Goal: Task Accomplishment & Management: Manage account settings

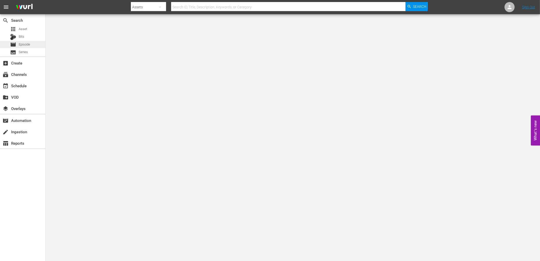
click at [23, 44] on span "Episode" at bounding box center [24, 44] width 11 height 5
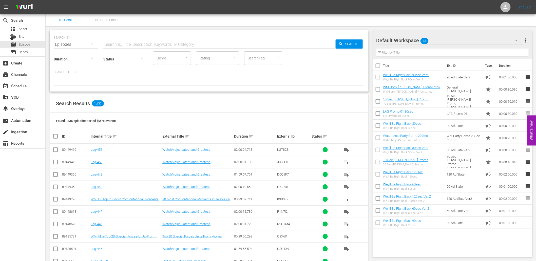
click at [127, 43] on input "text" at bounding box center [219, 44] width 232 height 12
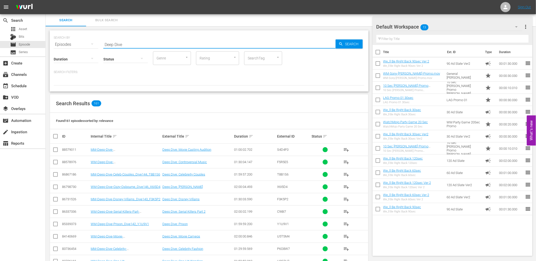
scroll to position [37, 0]
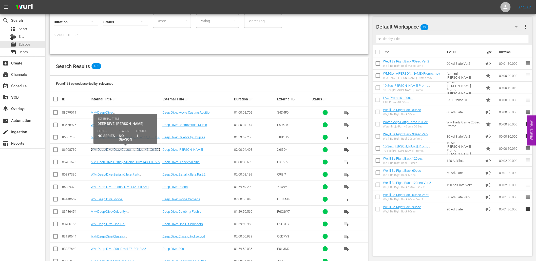
click at [120, 148] on link "WM-Deep-Dive-Ozzy-Osbourne_Dive146_X6I5D4" at bounding box center [126, 150] width 70 height 4
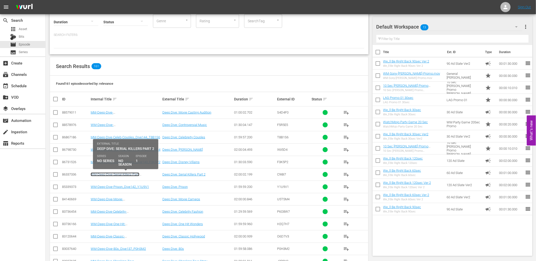
click at [117, 175] on link "WM-Deep-Dive-Serial-Killers-Part-Two_Dive145_C9I8I7" at bounding box center [115, 177] width 49 height 8
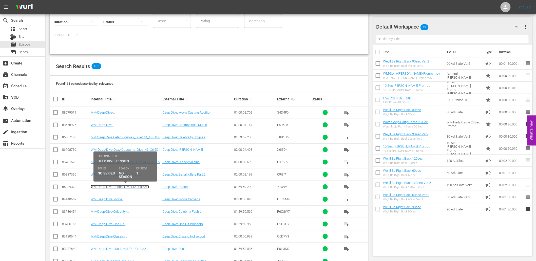
click at [115, 186] on link "WM-Deep-Dive-Prison_Dive142_Y1U9V1" at bounding box center [120, 187] width 58 height 4
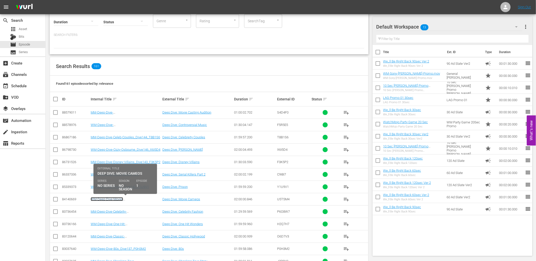
click at [112, 199] on link "WM-Deep-Dive-Movie-Cameos_Dive141_U5T5M4" at bounding box center [110, 202] width 39 height 8
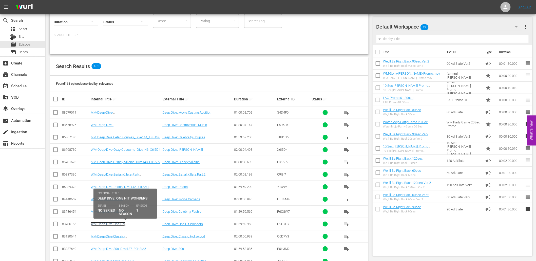
click at [107, 223] on link "WM-Deep-Dive-One-Hit-Wonders_Dive139_H2Q7H7" at bounding box center [111, 226] width 40 height 8
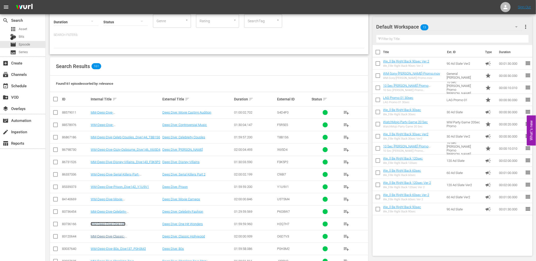
scroll to position [94, 0]
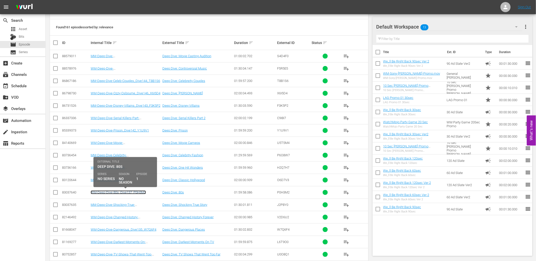
click at [118, 193] on link "WM-Deep-Dive-80s_Dive137_P0H3M2" at bounding box center [118, 193] width 55 height 4
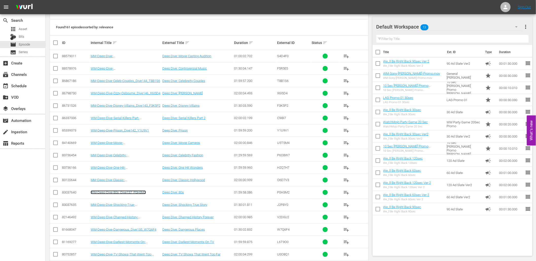
scroll to position [131, 0]
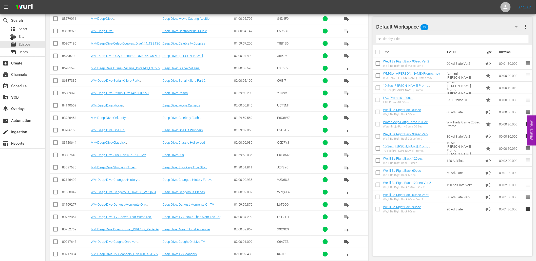
click at [145, 121] on td "MM-Deep-Dive-Celebrity-Fashion_Dive140_P6O8W7" at bounding box center [126, 118] width 72 height 12
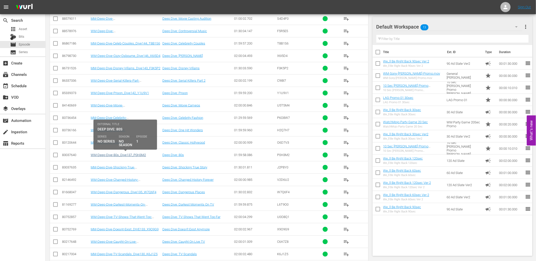
scroll to position [152, 0]
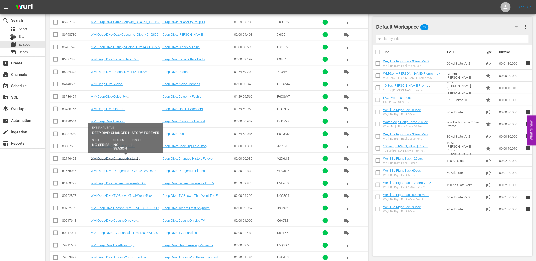
click at [114, 158] on link "WM-Deep-Dive-Changed-History-Forever_Dive136_V2D6U2" at bounding box center [115, 161] width 48 height 8
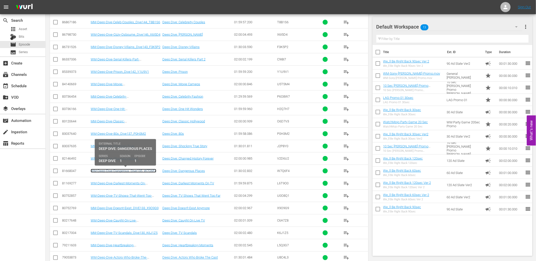
click at [116, 171] on link "WM-Deep-Dive-Dangerous_Dive135_W7Q6F4" at bounding box center [124, 171] width 66 height 4
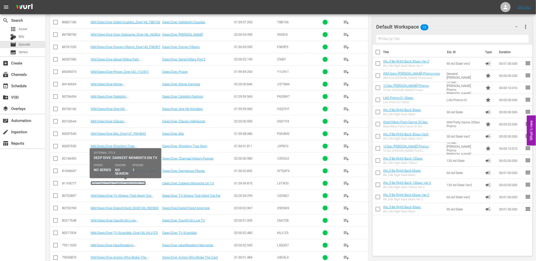
click at [113, 185] on link "WM-Deep-Dive-Darkest-Moments-On-TV_Dive132_L6T9O0" at bounding box center [118, 186] width 55 height 8
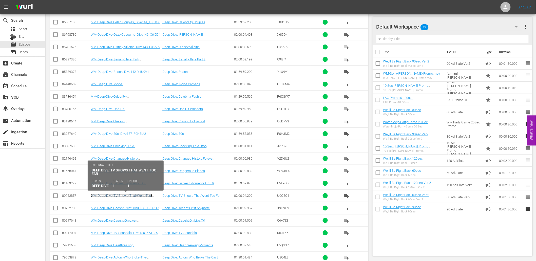
click at [111, 195] on link "WM-Deep-Dive-TV-Shows-That-Went-Too-Far_Dive131_U0O8Q1" at bounding box center [121, 198] width 61 height 8
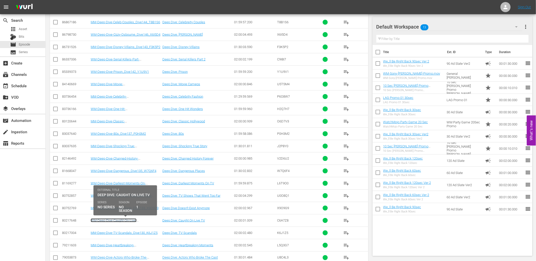
click at [103, 223] on link "WM-Deep-Dive-Caught-On-Live-TV_Dive123_C6A7Z8" at bounding box center [114, 223] width 46 height 8
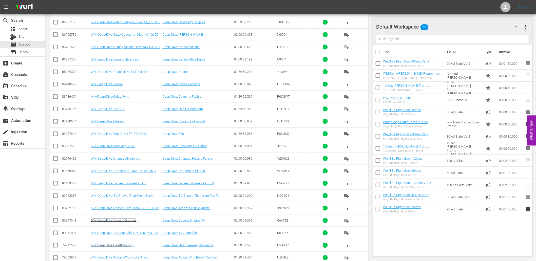
scroll to position [227, 0]
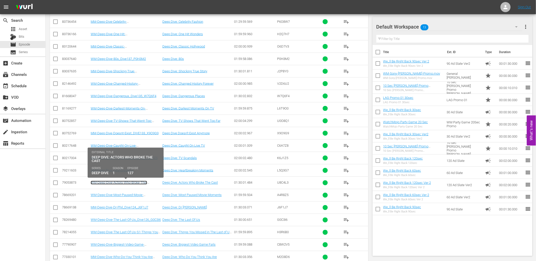
click at [123, 184] on link "WM-Deep-Dive-Actors-Who-Broke-The-Cast_Dive127_U8C4L3" at bounding box center [119, 185] width 56 height 8
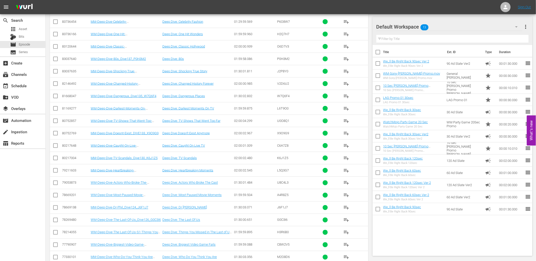
click at [217, 155] on td "Deep Dive: TV Scandals" at bounding box center [198, 158] width 72 height 12
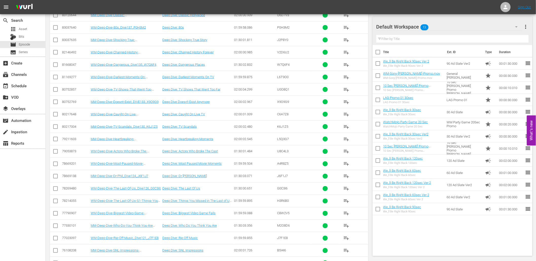
scroll to position [284, 0]
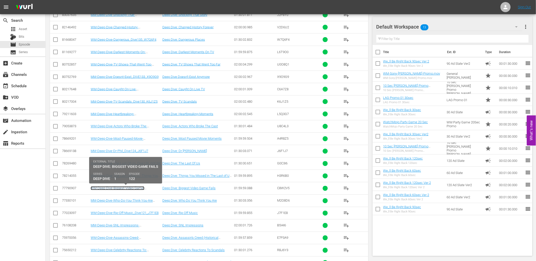
click at [113, 190] on link "WM-Deep-Dive-Biggest-Video-Game-Fails_Dive122_C8W2V5" at bounding box center [118, 191] width 54 height 8
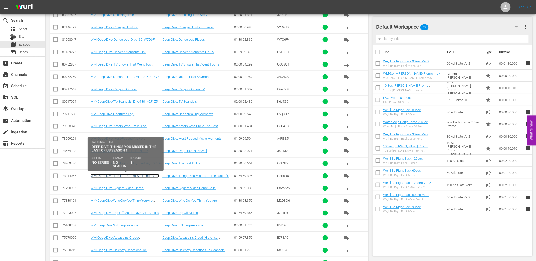
click at [113, 178] on link "WM-Deep-Dive-The-Last-Of-Us-S1-Things-You-Missed_Dive125_H3R6B0_VIDEO.mp4" at bounding box center [125, 178] width 68 height 8
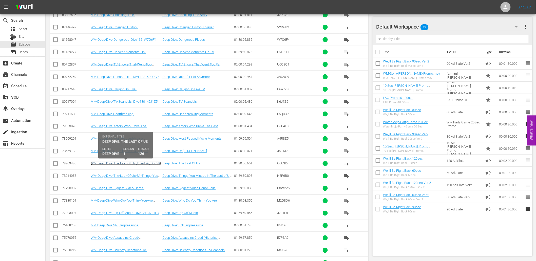
click at [133, 164] on link "WM-Deep-Dive-The-Last-Of-Us_Dive126_G0C3I6" at bounding box center [126, 164] width 70 height 4
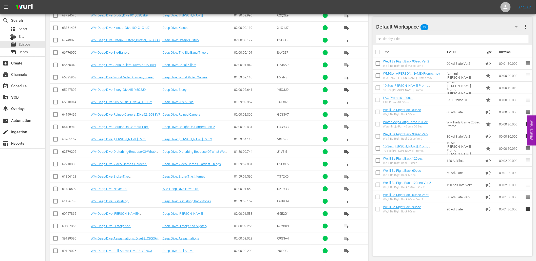
scroll to position [861, 0]
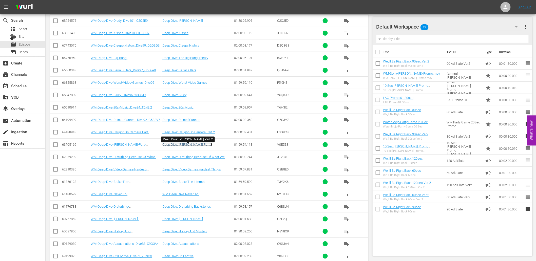
click at [193, 147] on link "Deep Dive: Karens Part 2" at bounding box center [187, 145] width 50 height 4
click at [184, 108] on link "Deep Dive: 90s Music" at bounding box center [177, 108] width 31 height 4
click at [176, 233] on link "Deep Dive: History And Mystery" at bounding box center [184, 232] width 45 height 4
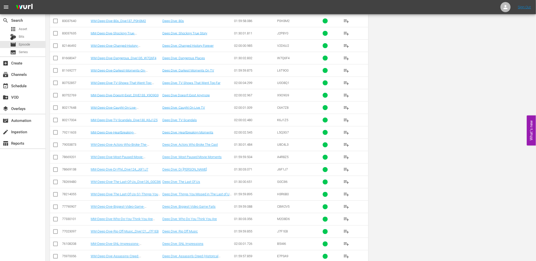
scroll to position [0, 0]
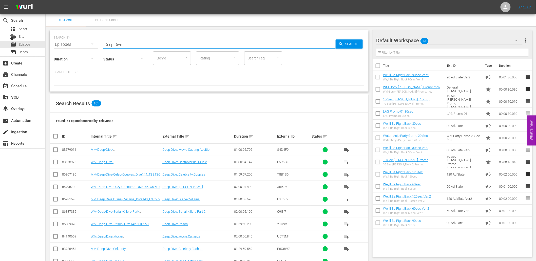
drag, startPoint x: 93, startPoint y: 38, endPoint x: 90, endPoint y: 39, distance: 2.8
click at [90, 39] on div "SEARCH BY Search By Episodes Search ID, Title, Description, Keywords, or Catego…" at bounding box center [209, 41] width 311 height 18
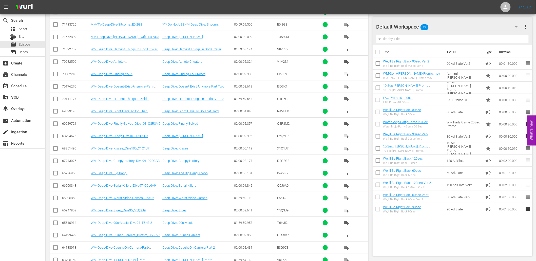
scroll to position [1147, 0]
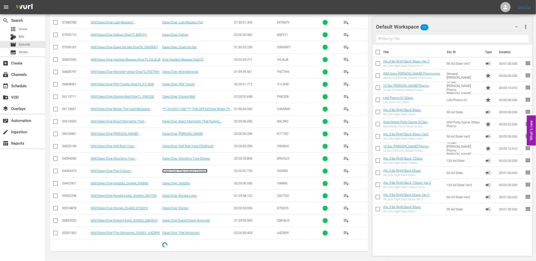
click at [198, 170] on link "Deep Dive: Pop Culture Couples" at bounding box center [184, 171] width 45 height 4
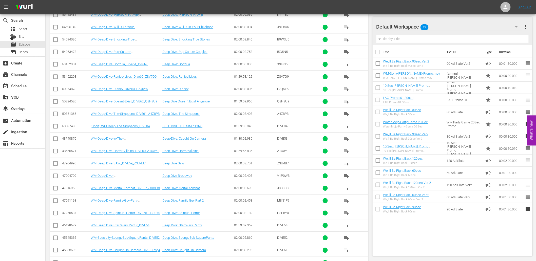
scroll to position [1208, 0]
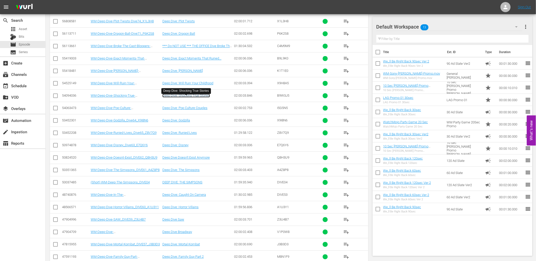
click at [188, 97] on link "Deep Dive: Shocking True Stories" at bounding box center [186, 96] width 48 height 4
click at [188, 84] on link "Deep Dive: Will Ruin Your Childhood" at bounding box center [187, 83] width 51 height 4
click at [186, 73] on link "Deep Dive: Robin Williams" at bounding box center [182, 71] width 41 height 4
click at [179, 59] on link "Deep Dive: Exact Moments That Ruined..." at bounding box center [191, 58] width 59 height 4
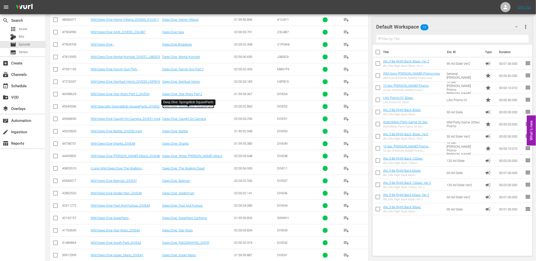
click at [200, 108] on link "Deep Dive: SpongeBob SquarePants" at bounding box center [188, 107] width 52 height 4
click at [184, 96] on link "Deep-Dive: Star Wars Part 2" at bounding box center [182, 94] width 40 height 4
click at [187, 84] on link "Deep Dive: Spiritual Horror" at bounding box center [180, 82] width 37 height 4
click at [189, 71] on link "Deep Dive: Family Guy Part 2" at bounding box center [182, 69] width 41 height 4
click at [190, 59] on link "Deep Dive: Mortal Kombat" at bounding box center [180, 57] width 37 height 4
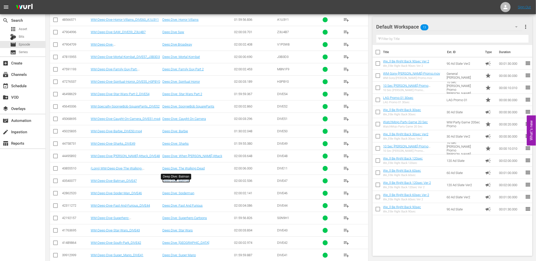
click at [186, 183] on link "Deep Dive: Batman" at bounding box center [176, 181] width 28 height 4
click at [184, 208] on link "Deep Dive: Fast And Furious" at bounding box center [182, 206] width 40 height 4
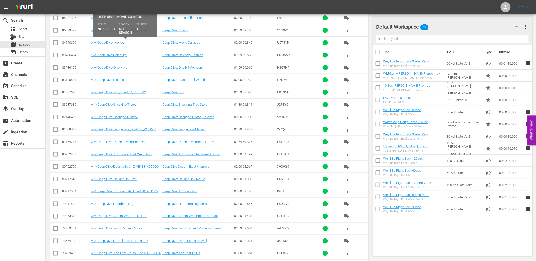
scroll to position [0, 0]
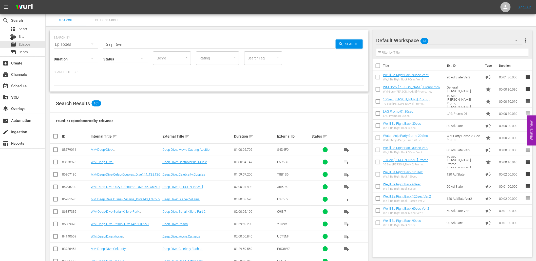
click at [129, 47] on div "Status" at bounding box center [125, 56] width 45 height 18
drag, startPoint x: 53, startPoint y: 41, endPoint x: 49, endPoint y: 44, distance: 5.6
type input "Top 20"
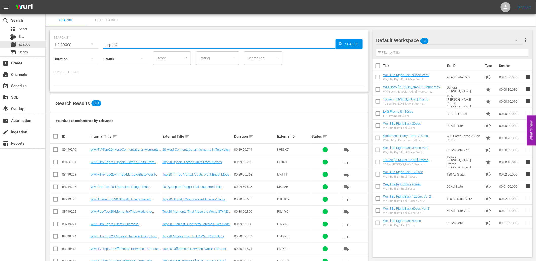
click at [239, 87] on div "SEARCH BY Search By Episodes Search ID, Title, Description, Keywords, or Catego…" at bounding box center [209, 60] width 319 height 61
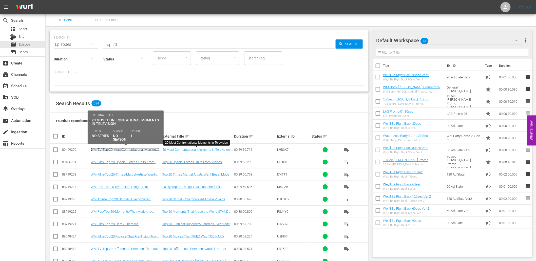
click at [118, 149] on link "WM-TV-Top-20-Most-Confrontational-Moments-in-Television_K9B3K7" at bounding box center [125, 152] width 69 height 8
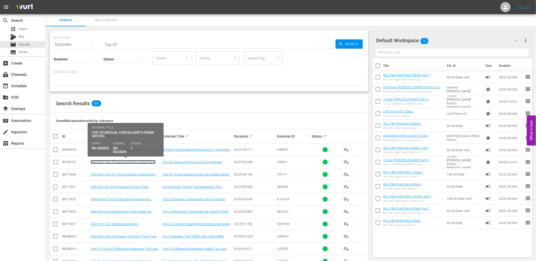
click at [115, 161] on link "WM-Film-Top-20-Special-Forces-Units-From-Movies-SPONSORED_O3X6I1" at bounding box center [123, 164] width 65 height 8
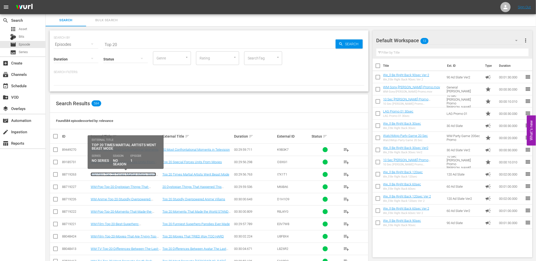
click at [114, 174] on link "WM-Film-Top-20-Times-Martial-Artists-Went-Beast-Mode_I7X1T1" at bounding box center [123, 177] width 65 height 8
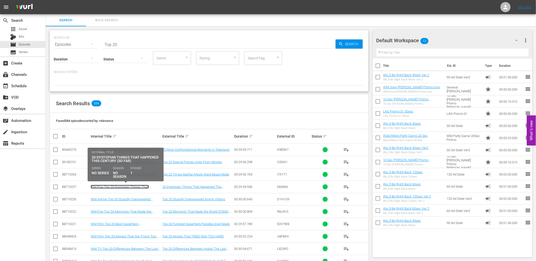
click at [113, 188] on link "WM-Pop-Top-20-Dystopian-Things-That-Happened-This-Century-So-Far_M6I8A6" at bounding box center [120, 189] width 58 height 8
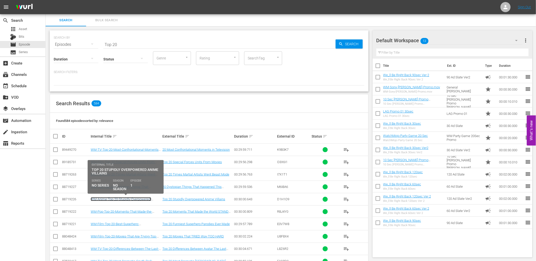
click at [116, 200] on link "WM-Anime-Top-20-Stupidly-Overpowered-Anime-Villains_D1H1O9" at bounding box center [121, 202] width 61 height 8
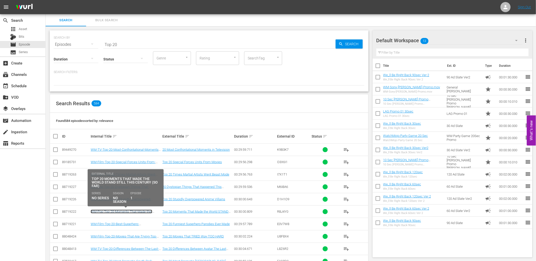
click at [121, 211] on link "WM-Pop-Top-20-Moments-That-Made-the-World-STAND-STILL-of-the-Century-So-Far_R8J…" at bounding box center [122, 215] width 62 height 11
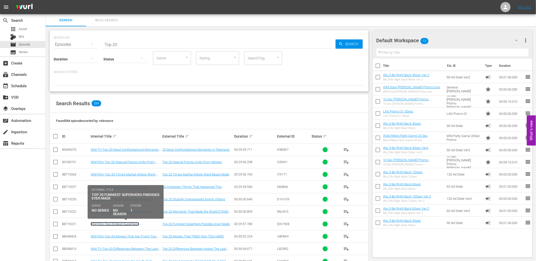
click at [120, 225] on link "WM-Film-Top-20-Best-Superhero-Parodies_E0V7W8" at bounding box center [115, 226] width 48 height 8
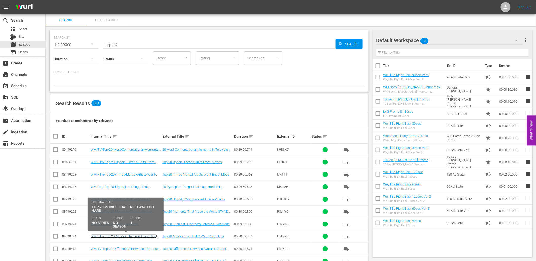
click at [120, 236] on link "WM-Film-Top-20-Movies-That-Are-Trying-Too-Hard_U8F8X4" at bounding box center [124, 239] width 66 height 8
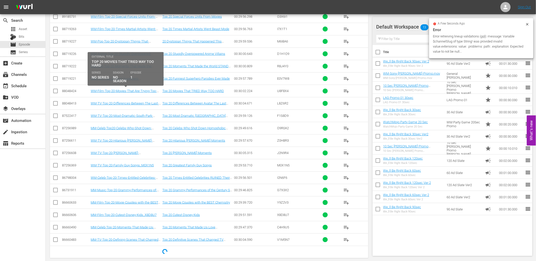
scroll to position [150, 0]
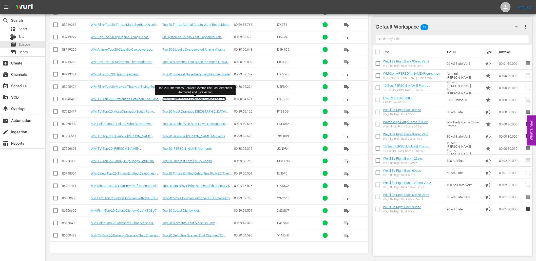
click at [193, 98] on link "Top 20 Differences Between Avatar The Last Airbender Animated and Live Action" at bounding box center [194, 101] width 64 height 8
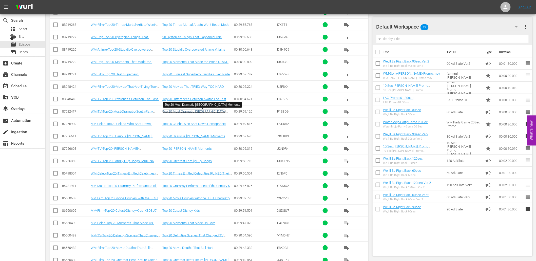
click at [186, 110] on link "Top 20 Most Dramatic South Park Moments" at bounding box center [193, 114] width 63 height 8
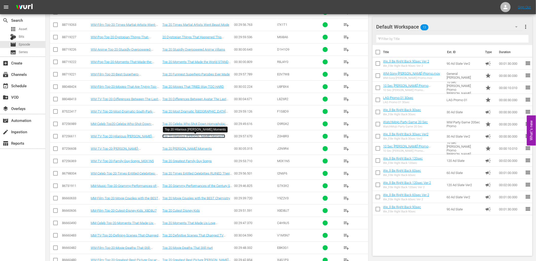
click at [167, 138] on link "Top 20 Hilarious Homer Simpson Moments" at bounding box center [193, 136] width 63 height 4
click at [176, 150] on link "Top 20 Jon Stewart Moments" at bounding box center [186, 149] width 49 height 4
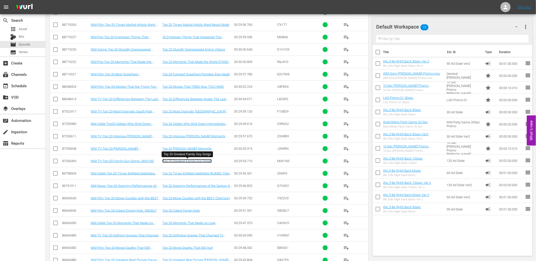
click at [171, 161] on link "Top 20 Greatest Family Guy Songs" at bounding box center [186, 161] width 49 height 4
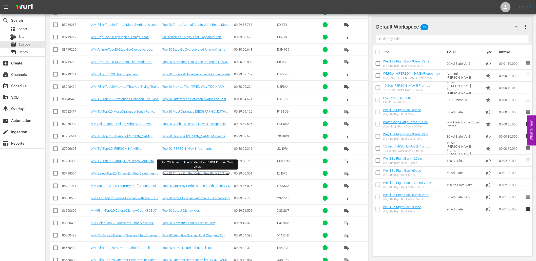
click at [183, 174] on link "Top 20 Times Entitled Celebrities RUINED Their Own Lives" at bounding box center [195, 176] width 67 height 8
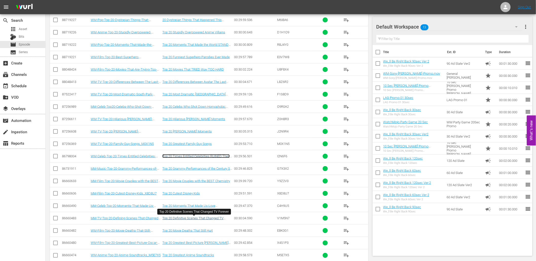
scroll to position [188, 0]
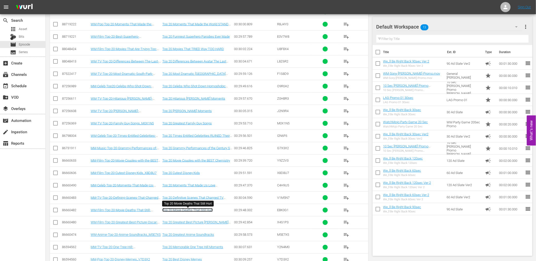
click at [173, 211] on link "Top 20 Movie Deaths That Still Hurt" at bounding box center [187, 210] width 50 height 4
click at [262, 72] on div "00:29:59.126" at bounding box center [255, 74] width 42 height 4
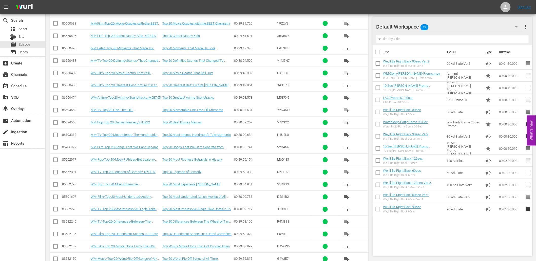
scroll to position [356, 0]
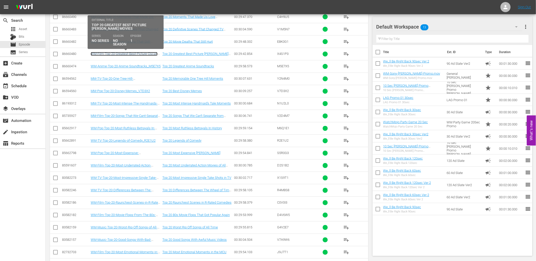
click at [148, 56] on link "WM-Film-Top-20-Greatest-Best-Picture-Oscar-Winning-Movies_X4S1P3" at bounding box center [124, 56] width 67 height 8
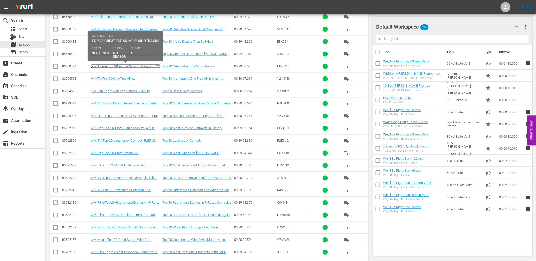
click at [132, 65] on link "WM-Anime-Top-20-Anime-Soundtracks_M5E7X5" at bounding box center [126, 67] width 70 height 4
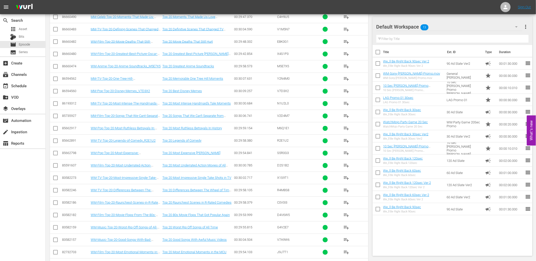
click at [107, 125] on td "WM-Pop-Top-20-Most-Ruthless-Betrayals-In-History_M6Q1E1" at bounding box center [126, 128] width 72 height 12
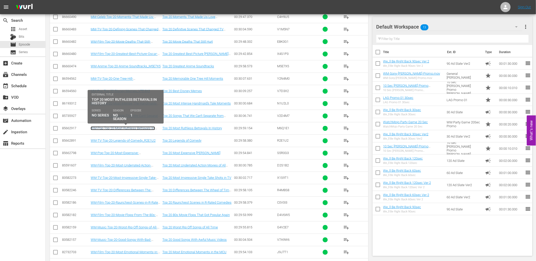
click at [108, 129] on link "WM-Pop-Top-20-Most-Ruthless-Betrayals-In-History_M6Q1E1" at bounding box center [123, 131] width 64 height 8
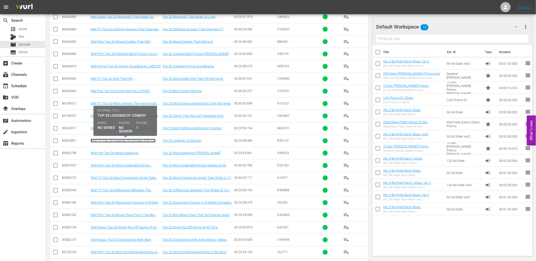
click at [116, 141] on link "WM-TV-Top-20-Legends-of-Comedy_R2E1U2" at bounding box center [123, 141] width 65 height 4
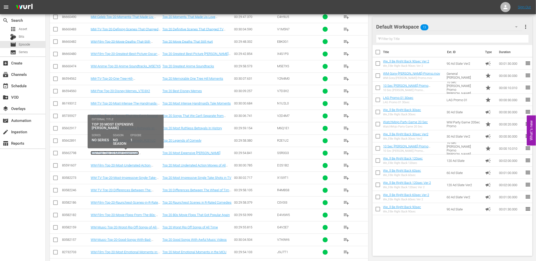
click at [108, 153] on link "WM-Pop-Top-20-Most-Expensive-KAREN-Rampages_S5R0G3" at bounding box center [118, 155] width 54 height 8
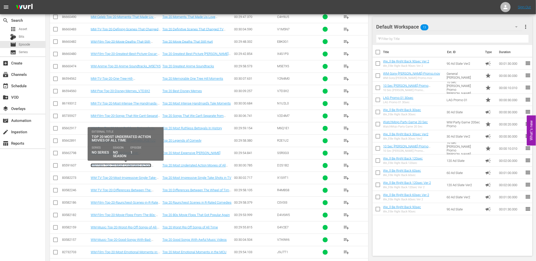
click at [112, 167] on link "WM-Film-Top-20-Most-Underrated-Action-Movies-of-All-Time_D2S1B2" at bounding box center [121, 168] width 61 height 8
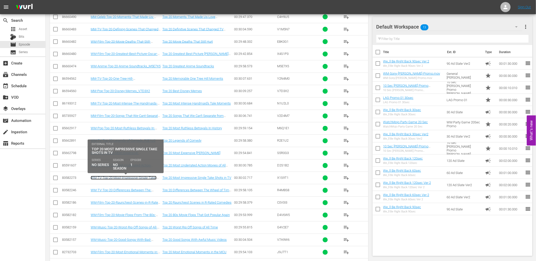
click at [108, 180] on link "WM-TV-Top-20-Most-Impressive-Single-Take-Shots-in-TV_X1S9T1" at bounding box center [124, 180] width 66 height 8
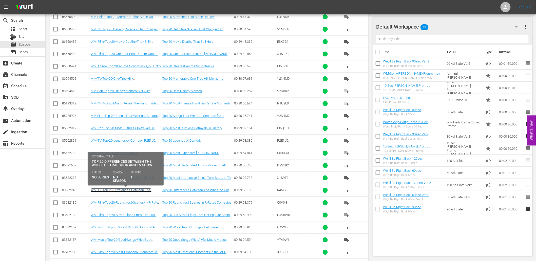
click at [108, 191] on link "WM-TV-Top-20-Differences-Between-The-Wheel-of-Time-Book-and-TV-Show_R4M8S8" at bounding box center [123, 193] width 64 height 8
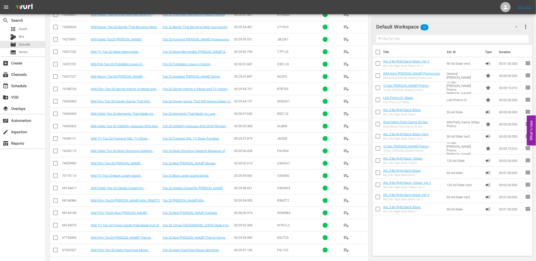
scroll to position [861, 0]
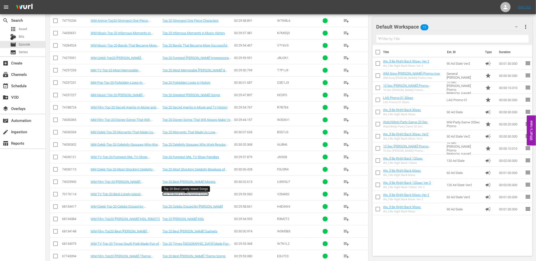
click at [199, 195] on link "Top 20 Best Lonely Island Songs" at bounding box center [185, 194] width 46 height 4
click at [199, 60] on link "Top 20 Funniest Jim Carrey Impressions Ever" at bounding box center [195, 60] width 67 height 8
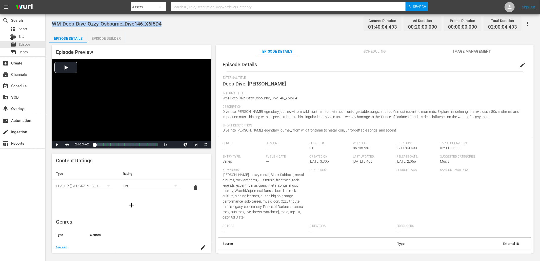
drag, startPoint x: 163, startPoint y: 23, endPoint x: 52, endPoint y: 20, distance: 111.0
click at [52, 20] on div "WM-Deep-Dive-Ozzy-Osbourne_Dive146_X6I5D4 Content Duration 01:40:04.493 Ad Dura…" at bounding box center [293, 23] width 482 height 11
copy span "WM-Deep-Dive-Ozzy-Osbourne_Dive146_X6I5D4"
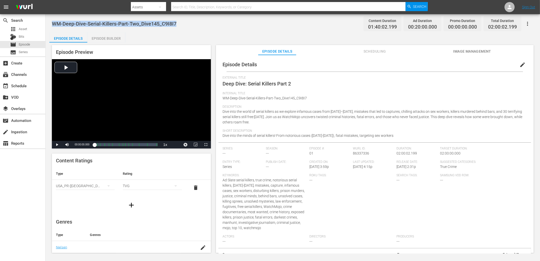
drag, startPoint x: 190, startPoint y: 23, endPoint x: 51, endPoint y: 21, distance: 139.3
click at [51, 21] on div "WM-Deep-Dive-Serial-Killers-Part-Two_Dive145_C9I8I7 Content Duration 01:40:02.1…" at bounding box center [293, 134] width 495 height 240
copy span "WM-Deep-Dive-Serial-Killers-Part-Two_Dive145_C9I8I7"
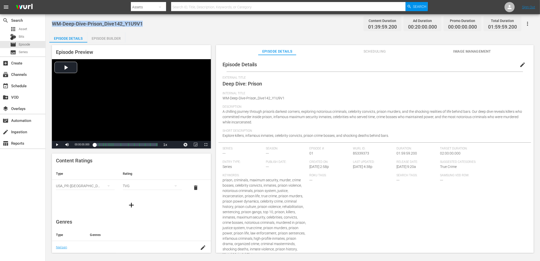
drag, startPoint x: 116, startPoint y: 25, endPoint x: 53, endPoint y: 25, distance: 62.3
click at [53, 25] on div "WM-Deep-Dive-Prison_Dive142_Y1U9V1 Content Duration 01:39:59.200 Ad Duration 00…" at bounding box center [293, 23] width 482 height 11
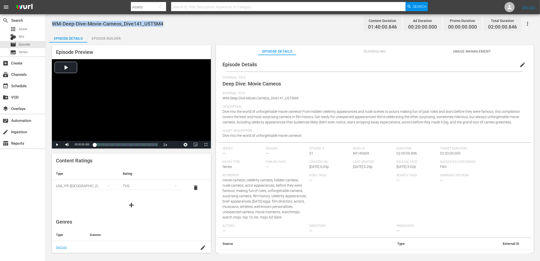
drag, startPoint x: 168, startPoint y: 23, endPoint x: 53, endPoint y: 19, distance: 114.3
click at [53, 19] on div "WM-Deep-Dive-Movie-Cameos_Dive141_U5T5M4 Content Duration 01:40:00.846 Ad Durat…" at bounding box center [293, 23] width 482 height 11
copy span "WM-Deep-Dive-Movie-Cameos_Dive141_U5T5M4"
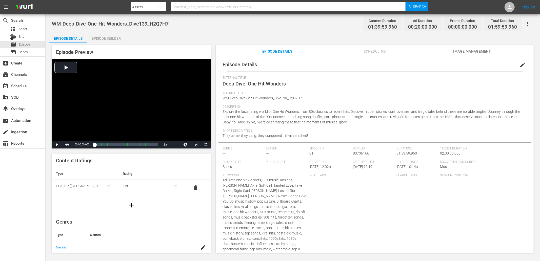
click at [343, 51] on div "Episode Details Scheduling Image Management" at bounding box center [375, 50] width 292 height 10
drag, startPoint x: 174, startPoint y: 24, endPoint x: 51, endPoint y: 16, distance: 123.0
click at [51, 16] on div "WM-Deep-Dive-One-Hit-Wonders_Dive139_H2Q7H7 Content Duration 01:39:59.960 Ad Du…" at bounding box center [293, 134] width 495 height 240
copy span "WM-Deep-Dive-One-Hit-Wonders_Dive139_H2Q7H7"
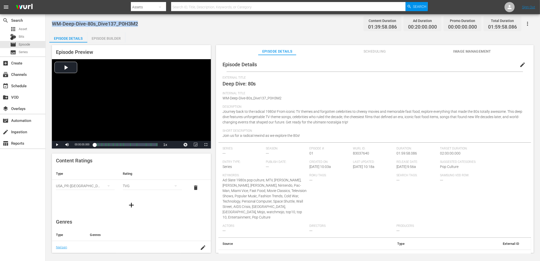
drag, startPoint x: 149, startPoint y: 22, endPoint x: 52, endPoint y: 23, distance: 96.5
click at [52, 23] on div "WM-Deep-Dive-80s_Dive137_P0H3M2 Content Duration 01:39:58.086 Ad Duration 00:20…" at bounding box center [293, 23] width 482 height 11
copy span "WM-Deep-Dive-80s_Dive137_P0H3M2"
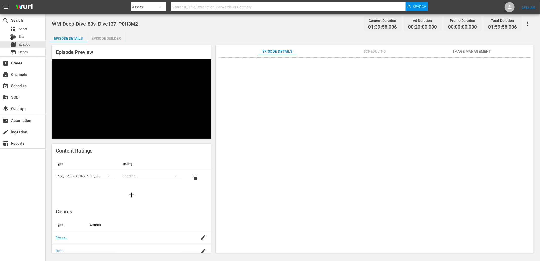
click at [489, 32] on div "Episode Details Episode Builder Episode Preview Content Ratings Type Rating Sel…" at bounding box center [292, 144] width 487 height 225
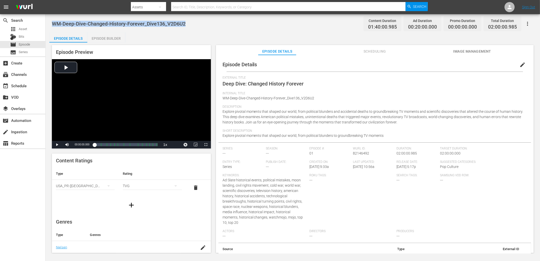
drag, startPoint x: 184, startPoint y: 24, endPoint x: 52, endPoint y: 23, distance: 131.9
click at [52, 23] on span "WM-Deep-Dive-Changed-History-Forever_Dive136_V2D6U2" at bounding box center [119, 24] width 134 height 6
drag, startPoint x: 158, startPoint y: 24, endPoint x: 53, endPoint y: 22, distance: 104.6
click at [53, 22] on div "WM-Deep-Dive-Dangerous_Dive135_W7Q6F4 Content Duration 01:15:02.832 Ad Duration…" at bounding box center [293, 23] width 482 height 11
drag, startPoint x: 207, startPoint y: 21, endPoint x: 48, endPoint y: 26, distance: 158.6
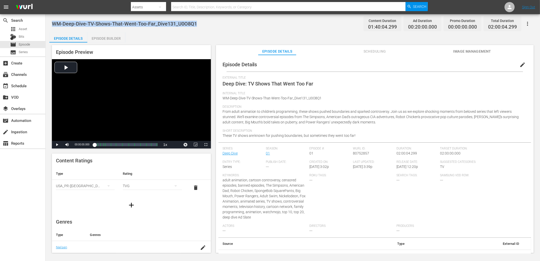
click at [48, 26] on div "WM-Deep-Dive-TV-Shows-That-Went-Too-Far_Dive131_U0O8Q1 Content Duration 01:40:0…" at bounding box center [293, 134] width 495 height 240
copy span "WM-Deep-Dive-TV-Shows-That-Went-Too-Far_Dive131_U0O8Q1"
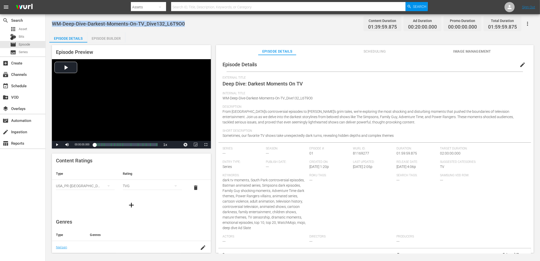
drag, startPoint x: 183, startPoint y: 22, endPoint x: 51, endPoint y: 25, distance: 132.2
click at [51, 25] on div "WM-Deep-Dive-Darkest-Moments-On-TV_Dive132_L6T9O0 Content Duration 01:39:59.875…" at bounding box center [293, 134] width 495 height 240
drag, startPoint x: 176, startPoint y: 22, endPoint x: 51, endPoint y: 26, distance: 125.2
click at [51, 26] on div "WM-Deep-Dive-Caught-On-Live-TV_Dive123_C6A7Z8 Content Duration 01:40:01.009 Ad …" at bounding box center [293, 134] width 495 height 240
copy span "WM-Deep-Dive-Caught-On-Live-TV_Dive123_C6A7Z8"
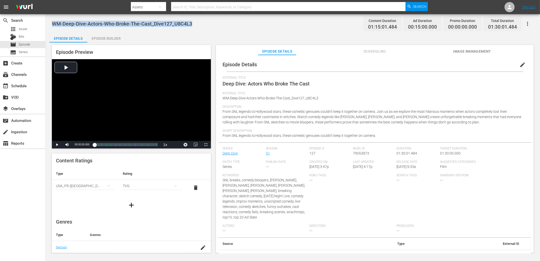
drag, startPoint x: 211, startPoint y: 27, endPoint x: 50, endPoint y: 19, distance: 161.5
click at [50, 19] on div "WM-Deep-Dive-Actors-Who-Broke-The-Cast_Dive127_U8C4L3 Content Duration 01:15:01…" at bounding box center [293, 134] width 495 height 240
copy span "WM-Deep-Dive-Actors-Who-Broke-The-Cast_Dive127_U8C4L3"
drag, startPoint x: 193, startPoint y: 23, endPoint x: 52, endPoint y: 26, distance: 140.8
click at [52, 26] on div "WM-Deep-Dive-Biggest-Video-Game-Fails_Dive122_C8W2V5 Content Duration 01:39:59.…" at bounding box center [293, 23] width 482 height 11
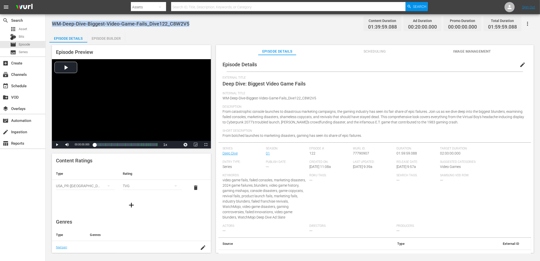
copy span "WM-Deep-Dive-Biggest-Video-Game-Fails_Dive122_C8W2V5"
click at [109, 27] on div "WM-Deep-Dive-Biggest-Video-Game-Fails_Dive122_C8W2V5 Content Duration 01:39:59.…" at bounding box center [293, 23] width 482 height 11
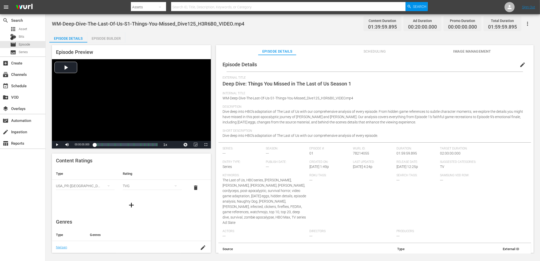
click at [486, 62] on button "edit" at bounding box center [523, 65] width 12 height 12
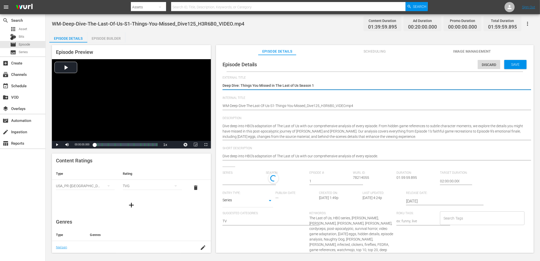
type input "No Series"
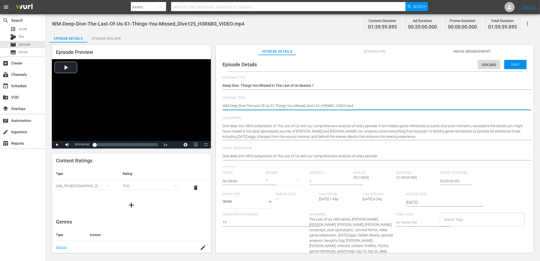
type textarea "WM-Deep-Dive-The-Last-Of-Us-S1-Things-You-Missed_Dive125_H3R6B0"
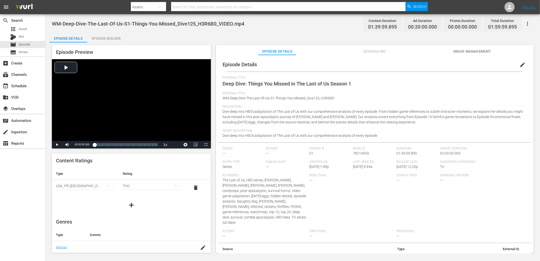
click at [219, 21] on span "WM-Deep-Dive-The-Last-Of-Us-S1-Things-You-Missed_Dive125_H3R6B0_VIDEO.mp4" at bounding box center [148, 24] width 192 height 6
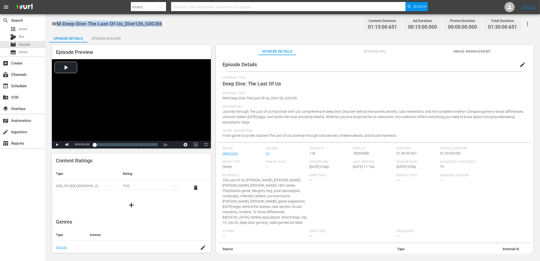
drag, startPoint x: 169, startPoint y: 23, endPoint x: 56, endPoint y: 19, distance: 112.5
click at [56, 19] on div "WM-Deep-Dive-The-Last-Of-Us_Dive126_G0C3I6 Content Duration 01:15:00.651 Ad Dur…" at bounding box center [293, 23] width 482 height 11
copy span "WM-Deep-Dive-The-Last-Of-Us_Dive126_G0C3I6"
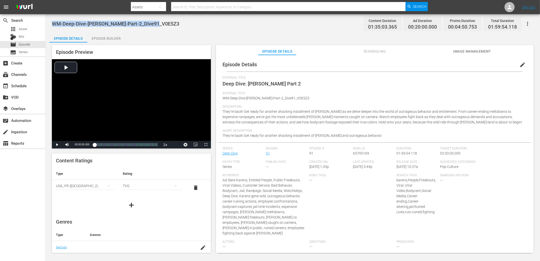
drag, startPoint x: 152, startPoint y: 27, endPoint x: 50, endPoint y: 22, distance: 102.4
click at [50, 22] on div "WM-Deep-Dive-Karens-Part-2_Dive91_V0E5Z3 Content Duration 01:35:03.365 Ad Durat…" at bounding box center [293, 134] width 495 height 240
copy span "WM-Deep-Dive-Karens-Part-2_Dive91_V0E5Z3"
click at [180, 33] on div "Episode Details Episode Builder Episode Preview Video Player is loading. Play V…" at bounding box center [292, 144] width 487 height 225
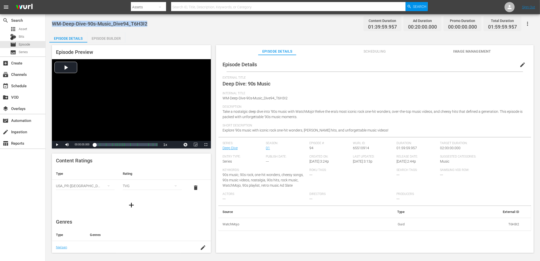
drag, startPoint x: 150, startPoint y: 25, endPoint x: 51, endPoint y: 22, distance: 99.0
click at [51, 22] on div "WM-Deep-Dive-90s-Music_Dive94_T6H3I2 Content Duration 01:39:59.957 Ad Duration …" at bounding box center [293, 134] width 495 height 240
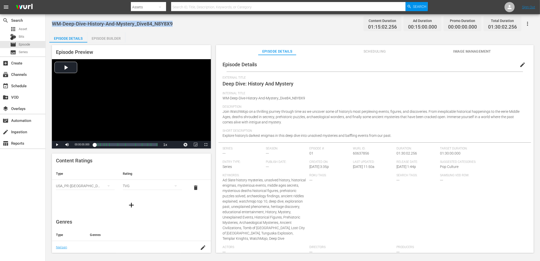
drag, startPoint x: 162, startPoint y: 23, endPoint x: 50, endPoint y: 24, distance: 111.9
click at [50, 24] on div "WM-Deep-Dive-History-And-Mystery_Dive84_N8Y8X9 Content Duration 01:15:02.256 Ad…" at bounding box center [293, 134] width 495 height 240
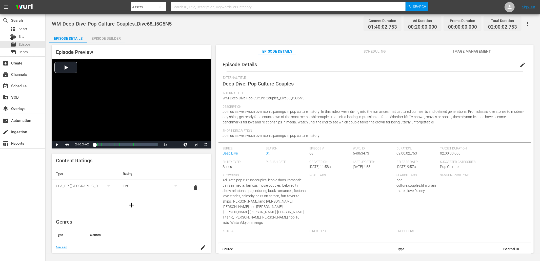
click at [173, 23] on div "WM-Deep-Dive-Pop-Culture-Couples_Dive68_I5G5N5 Content Duration 01:40:02.753 Ad…" at bounding box center [293, 23] width 482 height 11
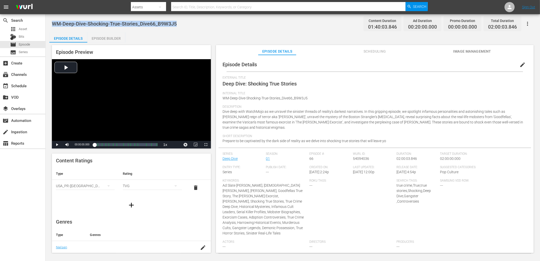
drag, startPoint x: 187, startPoint y: 22, endPoint x: 53, endPoint y: 21, distance: 133.5
click at [53, 21] on div "WM-Deep-Dive-Shocking-True-Stories_Dive66_B9W3J5 Content Duration 01:40:03.846 …" at bounding box center [293, 23] width 482 height 11
copy span "WM-Deep-Dive-Shocking-True-Stories_Dive66_B9W3J5"
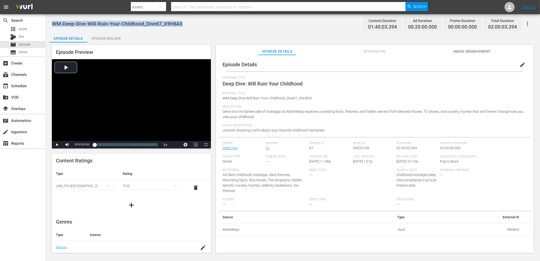
drag, startPoint x: 188, startPoint y: 23, endPoint x: 52, endPoint y: 23, distance: 136.0
click at [52, 23] on div "WM-Deep-Dive-Will-Ruin-Your-Childhood_Dive67_X9H8A5 Content Duration 01:40:03.3…" at bounding box center [293, 23] width 482 height 11
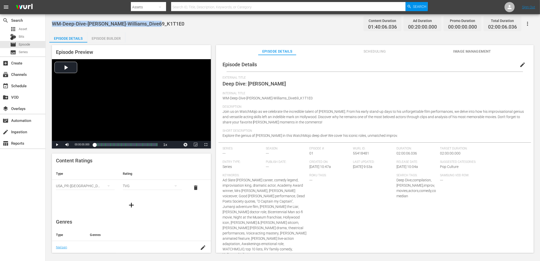
drag, startPoint x: 169, startPoint y: 22, endPoint x: 52, endPoint y: 21, distance: 116.7
click at [52, 21] on div "WM-Deep-Dive-Robin-Williams_Dive69_K1T1E0 Content Duration 01:40:06.036 Ad Dura…" at bounding box center [293, 23] width 482 height 11
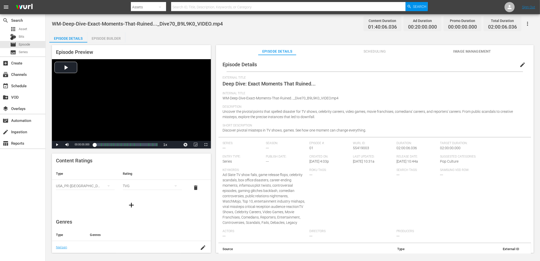
click at [486, 66] on button "edit" at bounding box center [523, 65] width 12 height 12
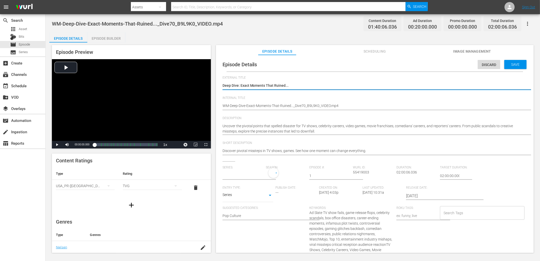
type input "No Series"
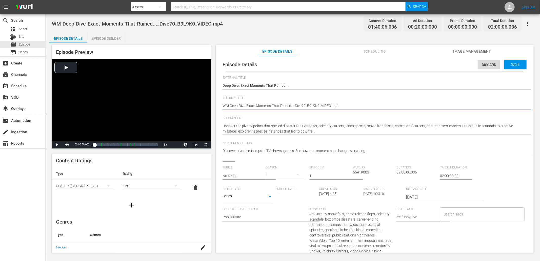
type textarea "WM-Deep-Dive-Exact-Moments-That-Ruined..._Dive70_B99K0_VIDEO.mp4"
type textarea "WM-Deep-Dive-Exact-Moments-That-Ruined..._Dive70_B9L9K0_VIDEO.mp4"
type textarea "WM-Deep-Dive-Exact-Moments-That-Ruined..._Dive70_B9L9K0_VIDEO.mp"
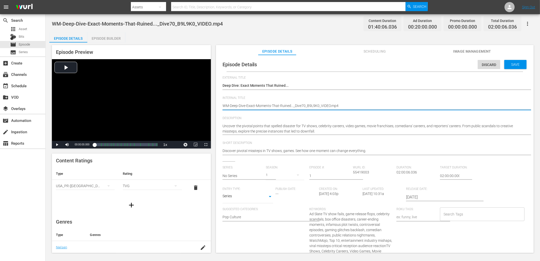
type textarea "WM-Deep-Dive-Exact-Moments-That-Ruined..._Dive70_B9L9K0_VIDEO.mp"
type textarea "WM-Deep-Dive-Exact-Moments-That-Ruined..._Dive70_B9L9K0_VIDEO.m"
type textarea "WM-Deep-Dive-Exact-Moments-That-Ruined..._Dive70_B9L9K0_VIDEO."
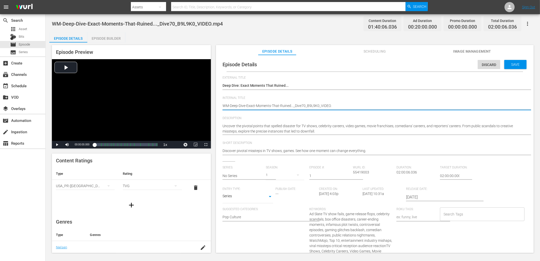
type textarea "WM-Deep-Dive-Exact-Moments-That-Ruined..._Dive70_B9L9K0_VIDEO"
type textarea "WM-Deep-Dive-Exact-Moments-That-Ruined..._Dive70_B9L9K0_VIDE"
type textarea "WM-Deep-Dive-Exact-Moments-That-Ruined..._Dive70_B9L9K0_VID"
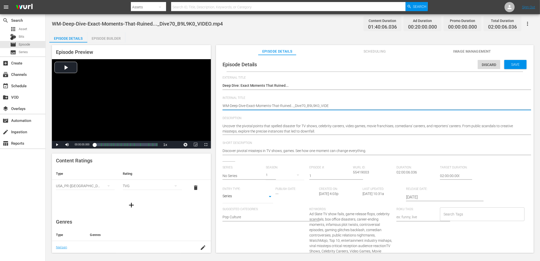
type textarea "WM-Deep-Dive-Exact-Moments-That-Ruined..._Dive70_B9L9K0_VID"
type textarea "WM-Deep-Dive-Exact-Moments-That-Ruined..._Dive70_B9L9K0_VI"
type textarea "WM-Deep-Dive-Exact-Moments-That-Ruined..._Dive70_B9L9K0_V"
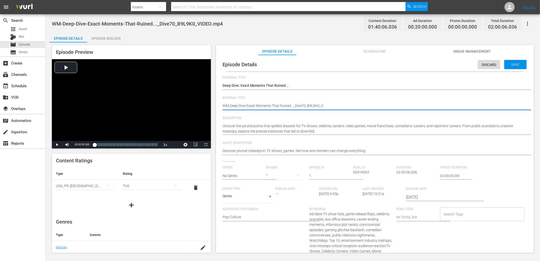
type textarea "WM-Deep-Dive-Exact-Moments-That-Ruined..._Dive70_B9L9K0_"
type textarea "WM-Deep-Dive-Exact-Moments-That-Ruined..._Dive70_B9L9K0"
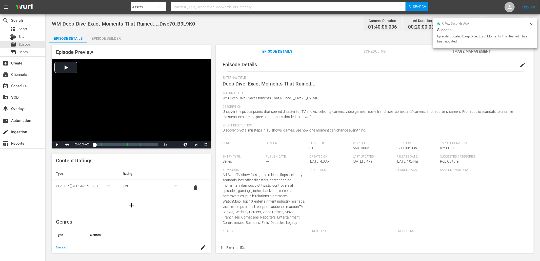
click at [214, 24] on div "WM-Deep-Dive-Exact-Moments-That-Ruined..._Dive70_B9L9K0 Content Duration 01:40:…" at bounding box center [293, 23] width 482 height 11
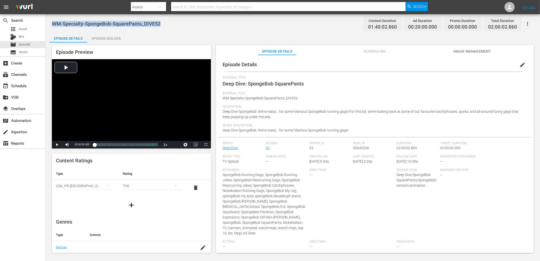
drag, startPoint x: 111, startPoint y: 17, endPoint x: 52, endPoint y: 19, distance: 59.0
click at [52, 19] on div "WM-Specialty-SpongeBob-SquarePants_DIVE52 Content Duration 01:40:02.860 Ad Dura…" at bounding box center [293, 23] width 482 height 11
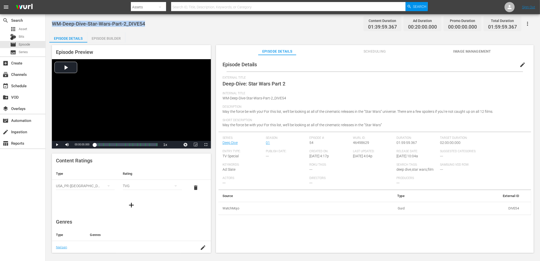
drag, startPoint x: 138, startPoint y: 23, endPoint x: 51, endPoint y: 21, distance: 86.6
click at [51, 21] on div "WM-Deep-Dive-Star-Wars-Part-2_DIVE54 Content Duration 01:39:59.367 Ad Duration …" at bounding box center [293, 134] width 495 height 240
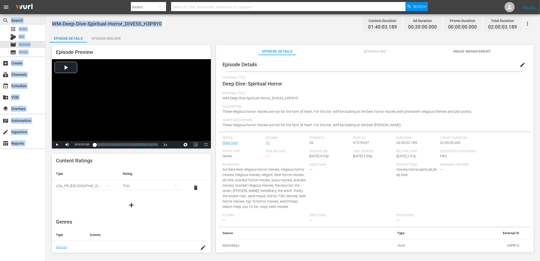
drag, startPoint x: 148, startPoint y: 21, endPoint x: 44, endPoint y: 16, distance: 104.2
click at [46, 0] on div "search Search apps Asset Bits movie Episode subtitles Series add_box Create sub…" at bounding box center [293, 0] width 495 height 0
click at [54, 22] on span "WM-Deep-Dive-Spiritual-Horror_DIVE55_H3P8Y0" at bounding box center [107, 24] width 110 height 6
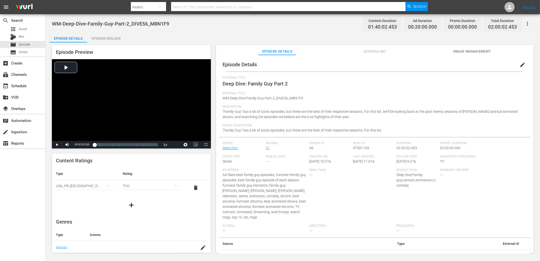
click at [173, 23] on div "WM-Deep-Dive-Family-Guy-Part-2_DIVE56_M8N1F9 Content Duration 01:40:02.453 Ad D…" at bounding box center [293, 23] width 482 height 11
drag, startPoint x: 173, startPoint y: 23, endPoint x: 52, endPoint y: 26, distance: 120.3
click at [52, 26] on div "WM-Deep-Dive-Family-Guy-Part-2_DIVE56_M8N1F9 Content Duration 01:40:02.453 Ad D…" at bounding box center [293, 23] width 482 height 11
copy span "WM-Deep-Dive-Family-Guy-Part-2_DIVE56_M8N1F9"
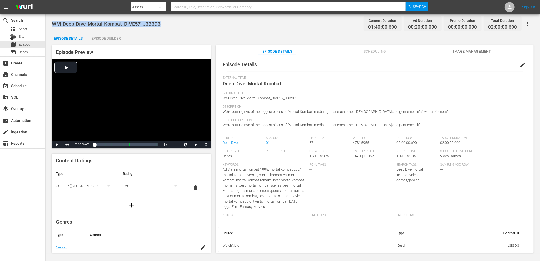
drag, startPoint x: 166, startPoint y: 23, endPoint x: 48, endPoint y: 21, distance: 118.0
click at [48, 21] on div "WM-Deep-Dive-Mortal-Kombat_DIVE57_J3B3D3 Content Duration 01:40:00.690 Ad Durat…" at bounding box center [293, 134] width 495 height 240
copy span "WM-Deep-Dive-Mortal-Kombat_DIVE57_J3B3D3"
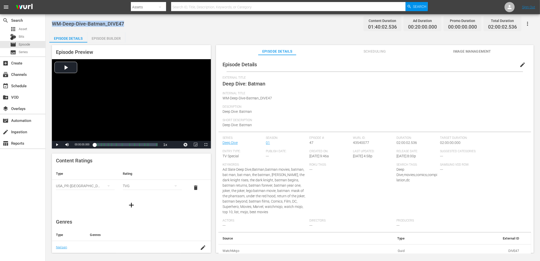
drag, startPoint x: 124, startPoint y: 18, endPoint x: 52, endPoint y: 18, distance: 71.2
click at [52, 18] on div "WM-Deep-Dive-Batman_DIVE47 Content Duration 01:40:02.536 Ad Duration 00:20:00.0…" at bounding box center [293, 23] width 482 height 11
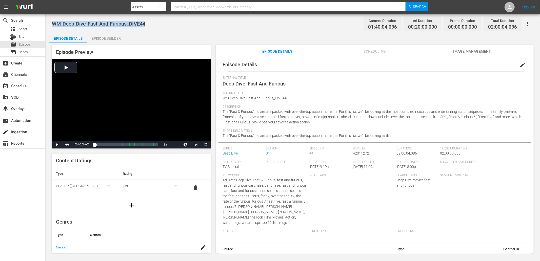
drag, startPoint x: 149, startPoint y: 24, endPoint x: 48, endPoint y: 21, distance: 101.3
click at [48, 21] on div "WM-Deep-Dive-Fast-And-Furious_DIVE44 Content Duration 01:40:04.086 Ad Duration …" at bounding box center [293, 134] width 495 height 240
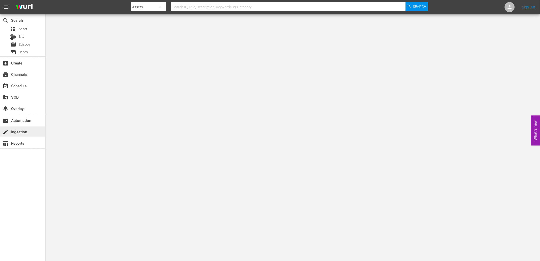
click at [14, 130] on div "create Ingestion" at bounding box center [14, 131] width 28 height 5
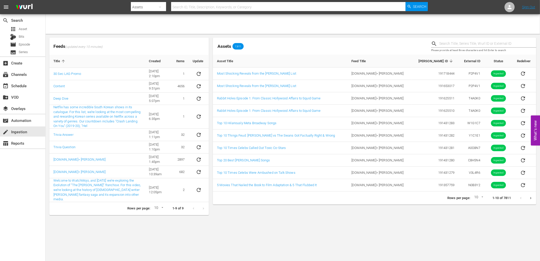
click at [459, 47] on input "text" at bounding box center [487, 44] width 97 height 8
paste input "MM-Rabbit-Hole_E1_T4A0K0"
drag, startPoint x: 474, startPoint y: 42, endPoint x: 314, endPoint y: 28, distance: 159.6
click at [319, 28] on div "Feeds (updated every 15 minutes) Title Created Items Update 30 Sec LAG Promo 5/…" at bounding box center [293, 116] width 495 height 205
type input "T4A0K0"
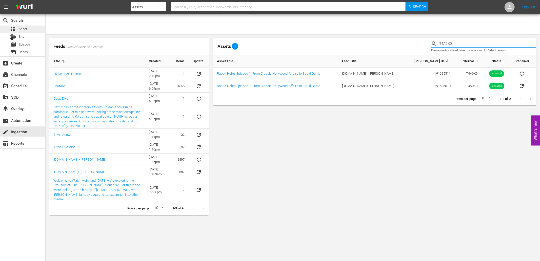
click at [26, 30] on span "Asset" at bounding box center [23, 29] width 8 height 5
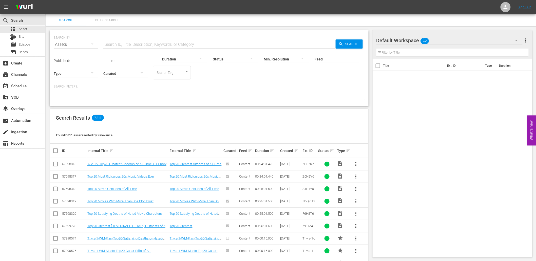
click at [125, 44] on input "text" at bounding box center [219, 44] width 232 height 12
paste input "MM-Rabbit-Hole_E1_T4A0K0"
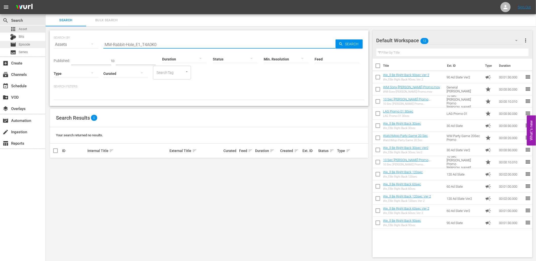
drag, startPoint x: 132, startPoint y: 43, endPoint x: 36, endPoint y: 46, distance: 95.8
click at [46, 0] on div "search Search apps Asset Bits movie Episode subtitles Series add_box Create sub…" at bounding box center [291, 0] width 490 height 0
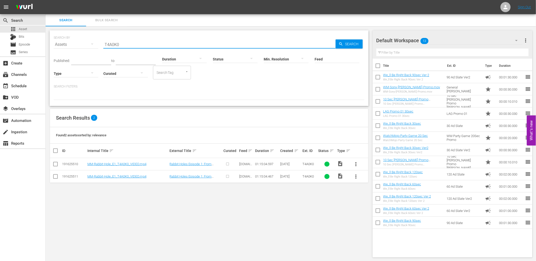
type input "T4A0K0"
click at [355, 164] on span "more_vert" at bounding box center [356, 164] width 6 height 6
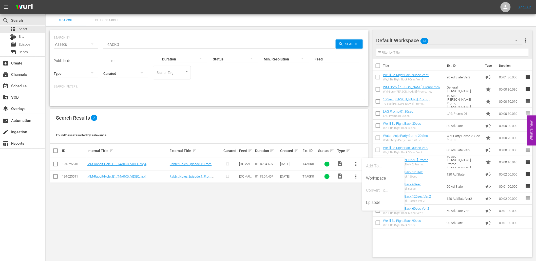
click at [55, 164] on input "checkbox" at bounding box center [55, 165] width 6 height 6
checkbox input "true"
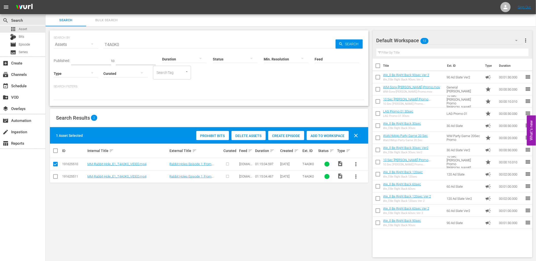
click at [246, 134] on span "Delete Assets" at bounding box center [248, 136] width 34 height 4
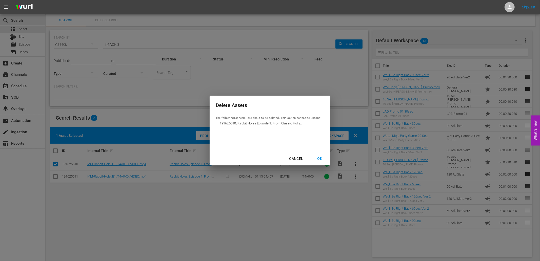
click at [319, 160] on div "OK" at bounding box center [319, 159] width 13 height 6
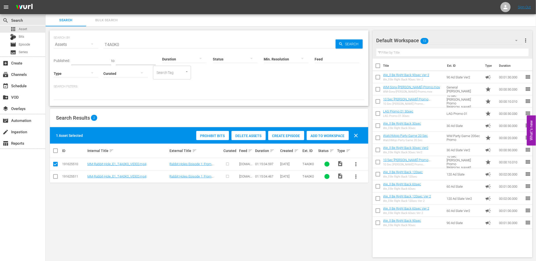
click at [353, 175] on span "more_vert" at bounding box center [356, 177] width 6 height 6
click at [373, 214] on div "Episode" at bounding box center [383, 215] width 34 height 12
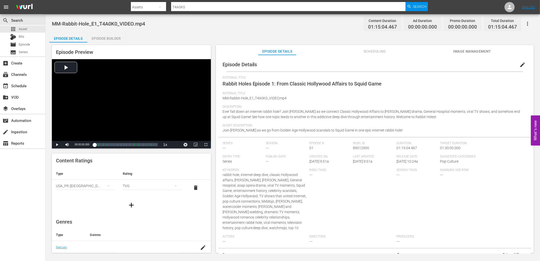
click at [517, 67] on button "edit" at bounding box center [523, 65] width 12 height 12
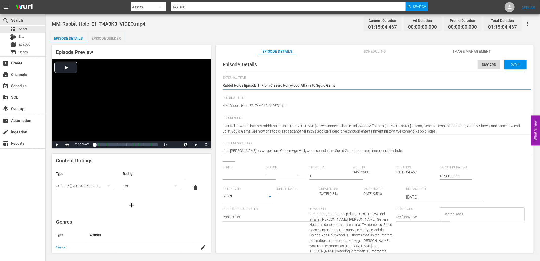
type input "No Series"
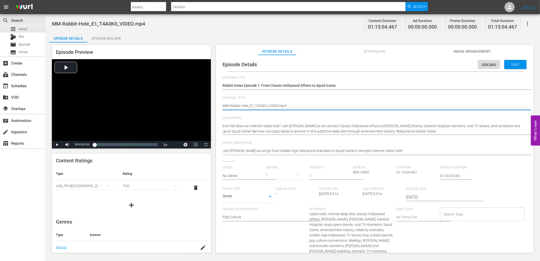
type textarea "MM-Rabbit-Hole_E1_T4A0K0_VIDEO.mp"
type textarea "MM-Rabbit-Hole_E1_T4A0K0_VIDEO.m"
type textarea "MM-Rabbit-Hole_E1_T4A0K0_VIDEO."
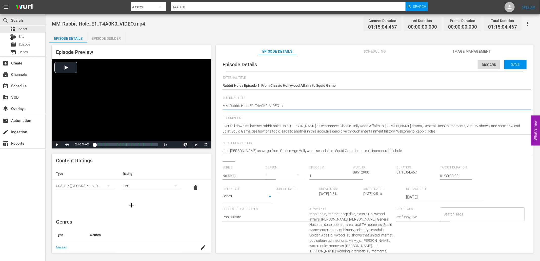
type textarea "MM-Rabbit-Hole_E1_T4A0K0_VIDEO."
type textarea "MM-Rabbit-Hole_E1_T4A0K0_VIDEO"
type textarea "MM-Rabbit-Hole_E1_T4A0K0_VIDE"
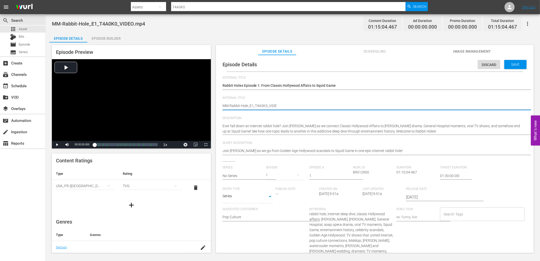
type textarea "MM-Rabbit-Hole_E1_T4A0K0_VID"
type textarea "MM-Rabbit-Hole_E1_T4A0K0_VI"
type textarea "MM-Rabbit-Hole_E1_T4A0K0_V"
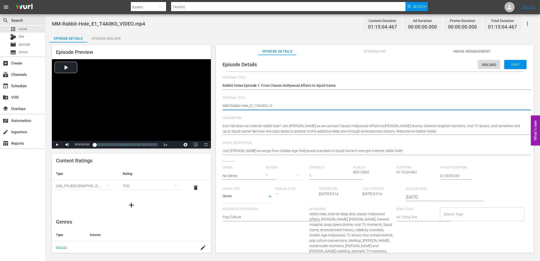
type textarea "MM-Rabbit-Hole_E1_T4A0K0_V"
type textarea "MM-Rabbit-Hole_E1_T4A0K0_"
type textarea "MM-Rabbit-Hole_E1_T4A0K0"
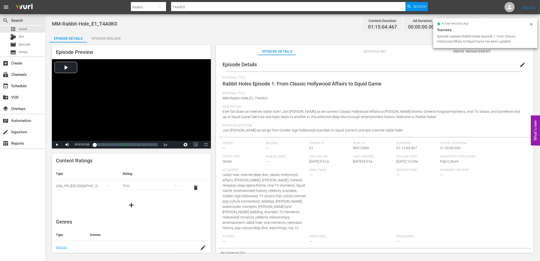
click at [520, 63] on span "edit" at bounding box center [523, 65] width 6 height 6
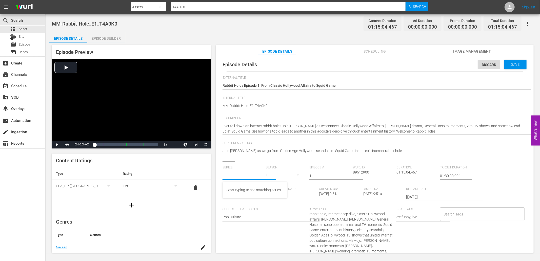
drag, startPoint x: 242, startPoint y: 177, endPoint x: 208, endPoint y: 175, distance: 34.0
click at [208, 175] on div "Episode Preview Video Player is loading. Play Video Play Mute Current Time 00:0…" at bounding box center [292, 150] width 487 height 215
type input "Rabbit Holes"
type input "01"
click at [518, 63] on span "Save" at bounding box center [515, 65] width 16 height 4
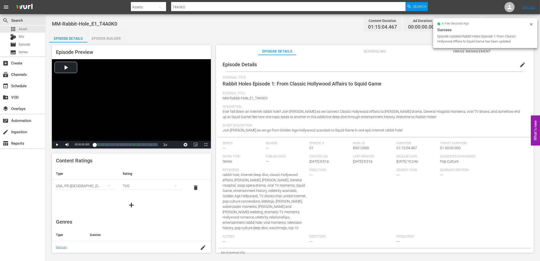
click at [457, 50] on span "Image Management" at bounding box center [472, 51] width 38 height 6
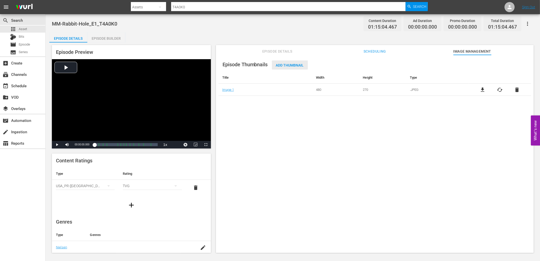
click at [290, 64] on span "Add Thumbnail" at bounding box center [290, 65] width 36 height 4
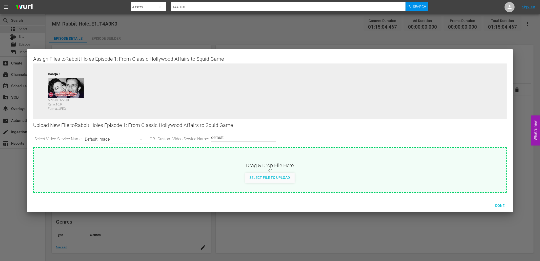
click at [105, 137] on div "Default Image" at bounding box center [116, 139] width 62 height 14
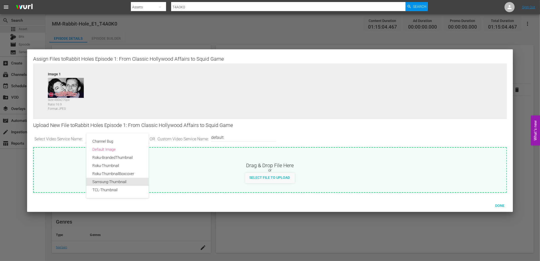
click at [102, 183] on div "Samsung-Thumbnail" at bounding box center [117, 182] width 50 height 8
type input "Samsung-Thumbnail"
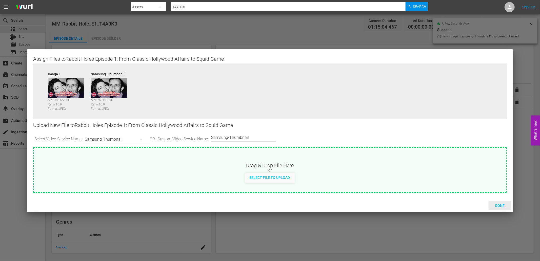
click at [499, 207] on span "Done" at bounding box center [499, 206] width 17 height 4
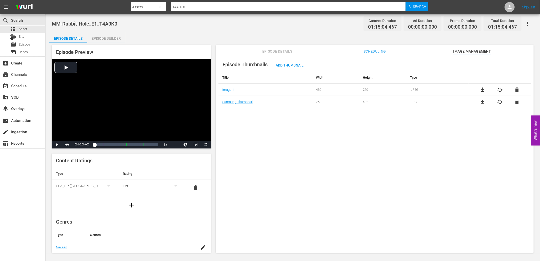
click at [102, 35] on div "Episode Builder" at bounding box center [106, 38] width 38 height 12
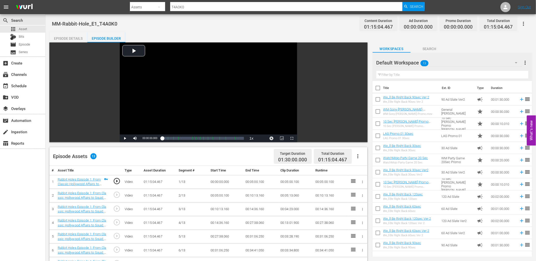
click at [450, 61] on div "Default Workspace 13" at bounding box center [449, 63] width 146 height 14
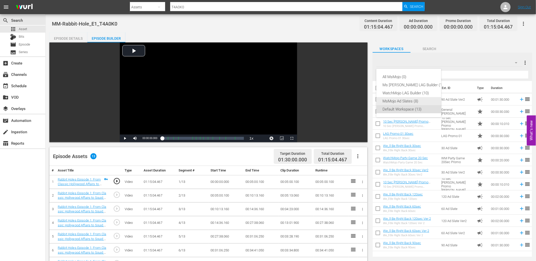
click at [404, 102] on div "MsMojo Ad Slates (8)" at bounding box center [413, 101] width 63 height 8
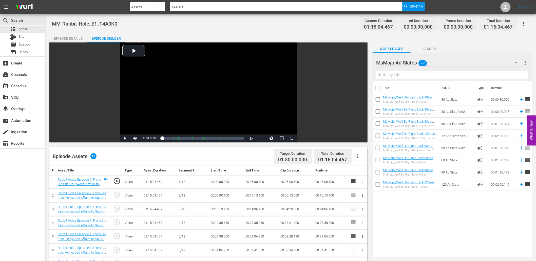
click at [390, 73] on input "text" at bounding box center [452, 75] width 152 height 8
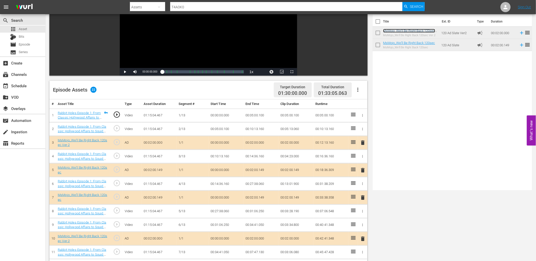
scroll to position [75, 0]
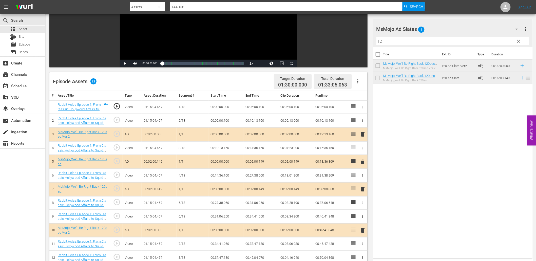
click at [361, 161] on span "delete" at bounding box center [363, 162] width 6 height 6
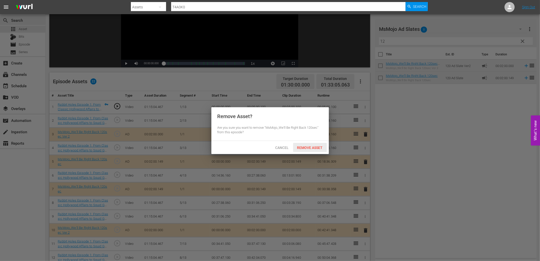
click at [309, 146] on span "Remove Asset" at bounding box center [310, 148] width 34 height 4
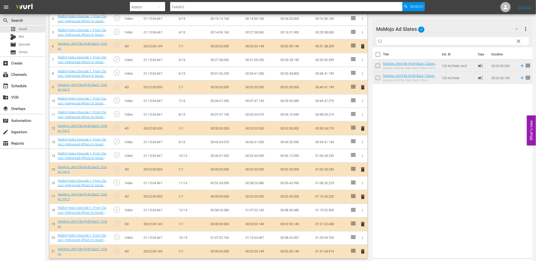
scroll to position [206, 0]
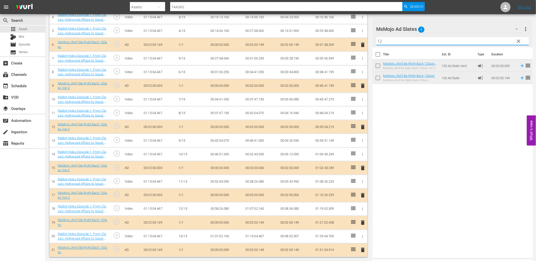
drag, startPoint x: 360, startPoint y: 41, endPoint x: 326, endPoint y: 35, distance: 34.8
click at [326, 35] on div "Video Player is loading. Play Video Play Mute Current Time 00:00:00.000 / Durat…" at bounding box center [290, 47] width 483 height 421
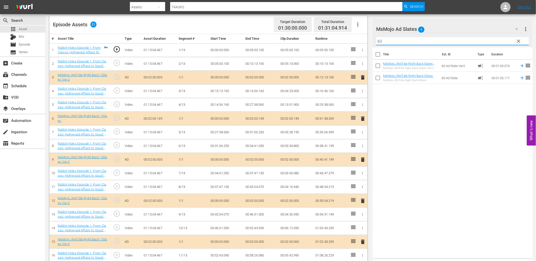
scroll to position [94, 0]
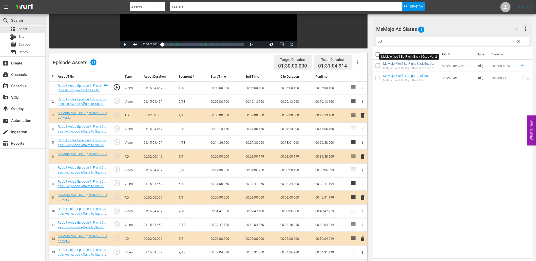
type input "60"
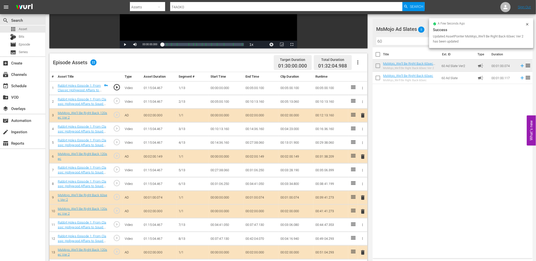
click at [362, 211] on span "delete" at bounding box center [363, 212] width 6 height 6
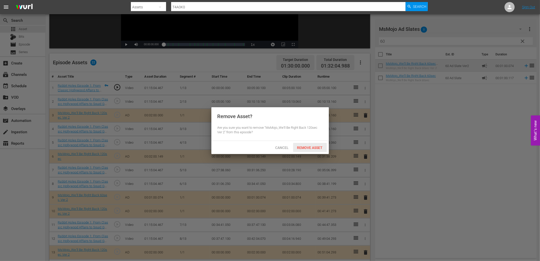
click at [307, 150] on div "Remove Asset" at bounding box center [310, 147] width 34 height 9
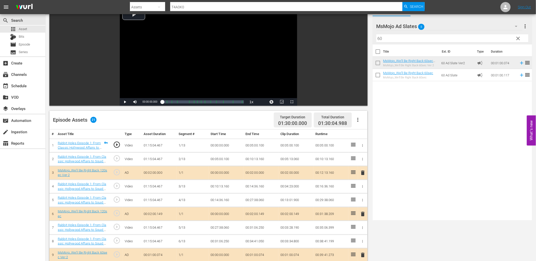
scroll to position [37, 0]
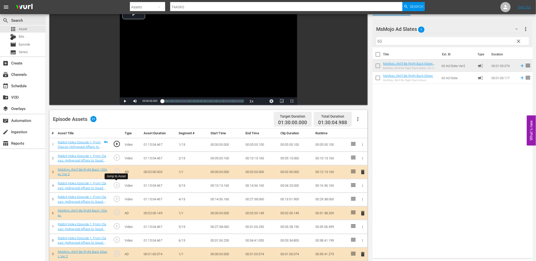
click at [117, 189] on span "play_circle_outline" at bounding box center [117, 186] width 8 height 8
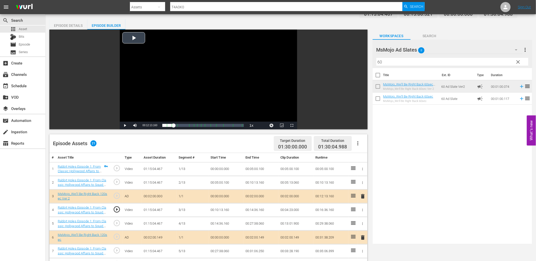
scroll to position [19, 0]
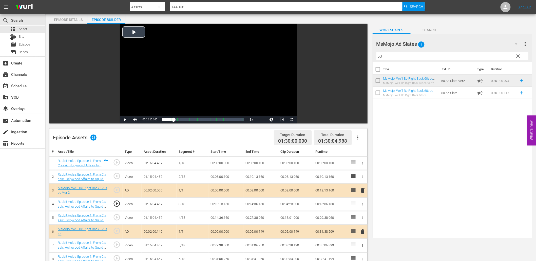
click at [211, 85] on div "Video Player" at bounding box center [208, 70] width 177 height 92
click at [217, 207] on td "00:10:13.160" at bounding box center [225, 205] width 35 height 14
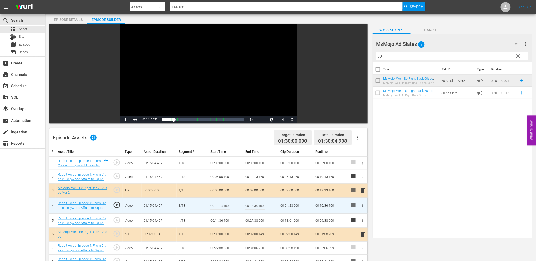
click at [217, 207] on input "00:10:13.160" at bounding box center [219, 206] width 19 height 12
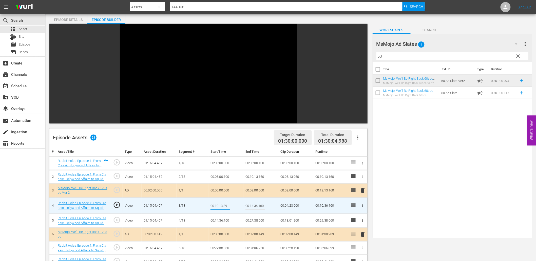
type input "00:10:13.399"
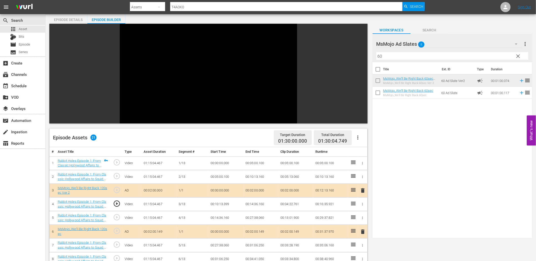
click at [227, 205] on td "00:10:13.399" at bounding box center [225, 205] width 35 height 14
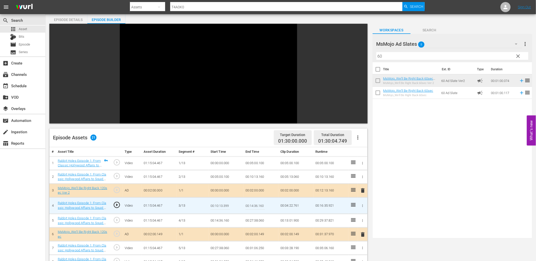
click at [227, 205] on input "00:10:13.399" at bounding box center [219, 206] width 19 height 12
type input "00:10:13.555"
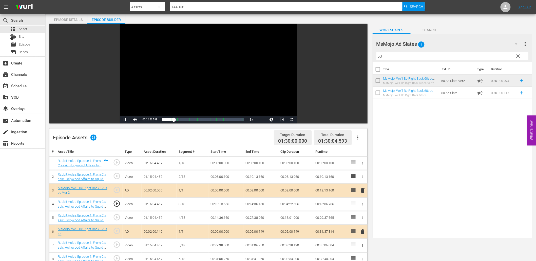
click at [227, 203] on td "00:10:13.555" at bounding box center [225, 205] width 35 height 14
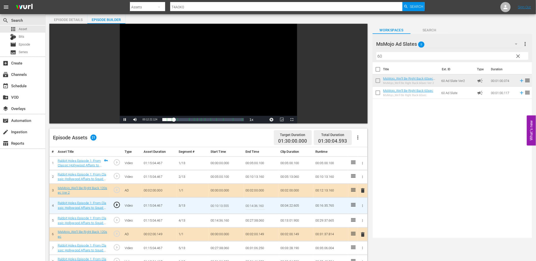
click at [227, 203] on input "00:10:13.555" at bounding box center [219, 206] width 19 height 12
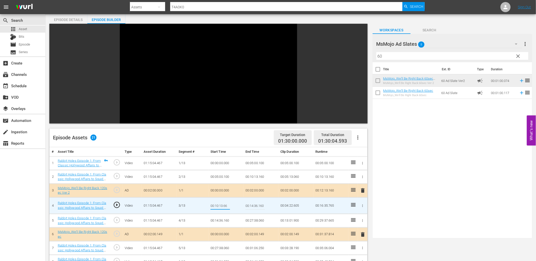
type input "00:10:13.666"
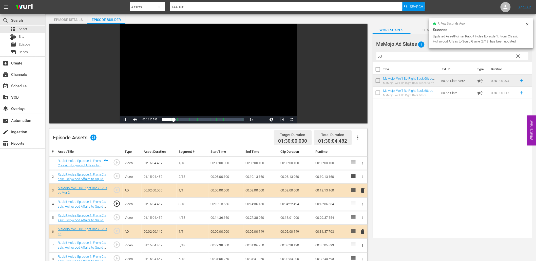
click at [239, 80] on div "Video Player" at bounding box center [208, 70] width 177 height 92
click at [227, 209] on td "00:10:13.666" at bounding box center [225, 205] width 35 height 14
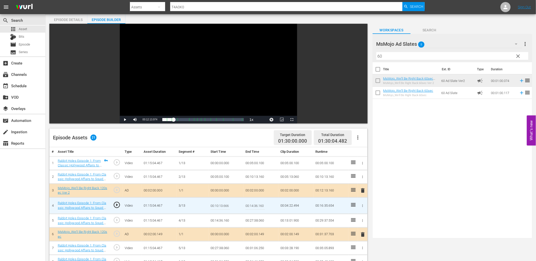
click at [227, 209] on input "00:10:13.666" at bounding box center [219, 206] width 19 height 12
type input "00:10:13.750"
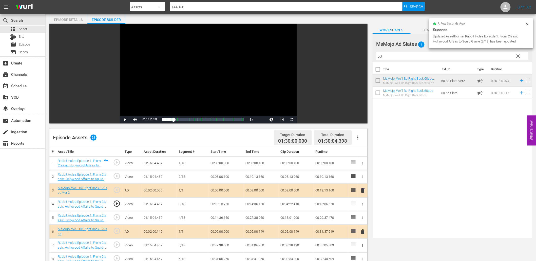
click at [179, 87] on div "Video Player" at bounding box center [208, 70] width 177 height 92
click at [229, 206] on td "00:10:13.750" at bounding box center [225, 205] width 35 height 14
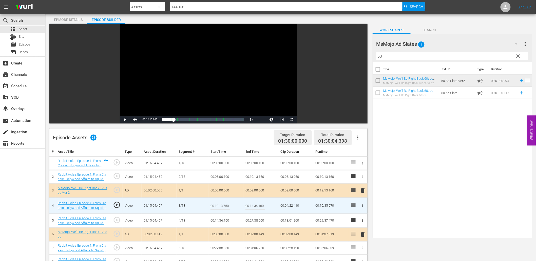
click at [229, 206] on input "00:10:13.750" at bounding box center [219, 206] width 19 height 12
type input "00:10:13.850"
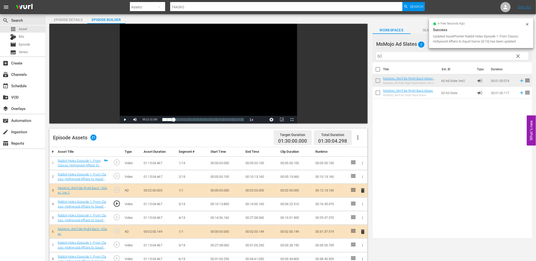
click at [197, 79] on div "Video Player" at bounding box center [208, 70] width 177 height 92
click at [219, 203] on td "00:10:13.850" at bounding box center [225, 205] width 35 height 14
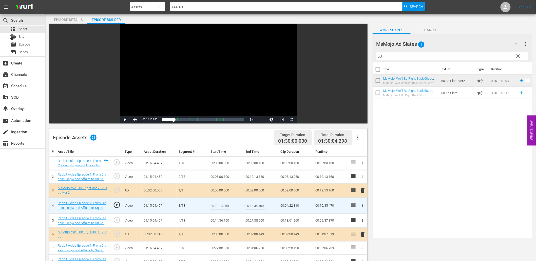
click at [219, 203] on input "00:10:13.850" at bounding box center [219, 206] width 19 height 12
click at [253, 176] on td "00:10:13.160" at bounding box center [260, 177] width 35 height 14
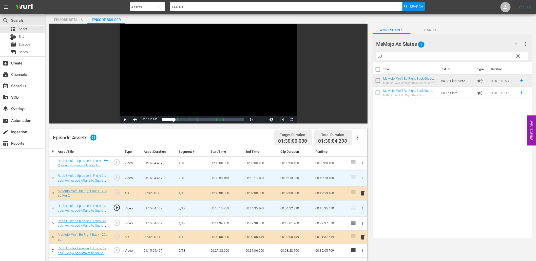
type input "00:10:00:10:13.85013.160"
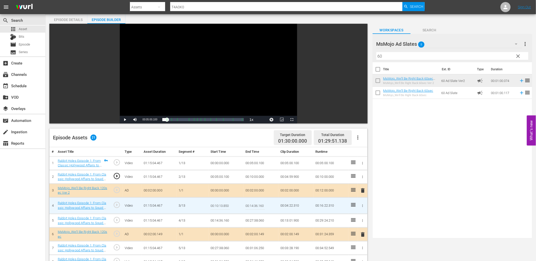
click at [257, 178] on td "00:10:00.000" at bounding box center [260, 177] width 35 height 14
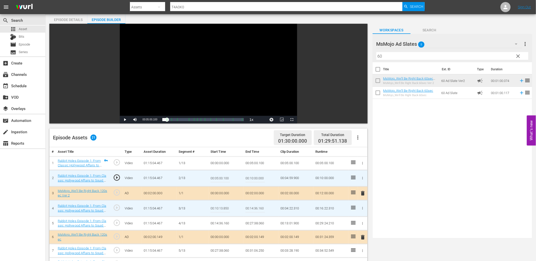
click at [257, 178] on input "00:10:00.000" at bounding box center [254, 178] width 19 height 12
paste input "13.85"
type input "00:10:13.850"
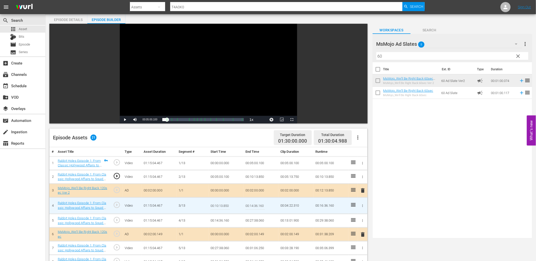
click at [229, 207] on input "00:10:13.850" at bounding box center [219, 206] width 19 height 12
type input "00:10:13.999"
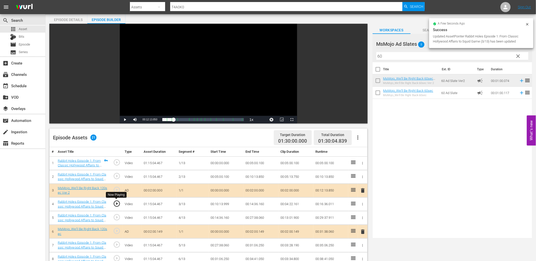
click at [119, 204] on span "play_circle_outline" at bounding box center [117, 204] width 8 height 8
click at [224, 206] on td "00:10:13.999" at bounding box center [225, 205] width 35 height 14
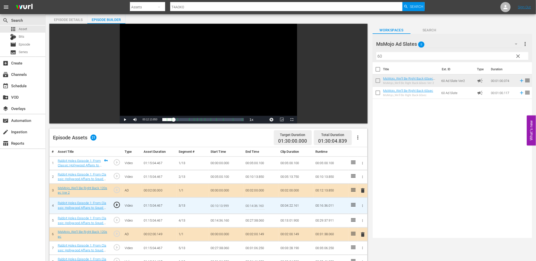
click at [224, 206] on input "00:10:13.999" at bounding box center [219, 206] width 19 height 12
type input "00:10:14.099"
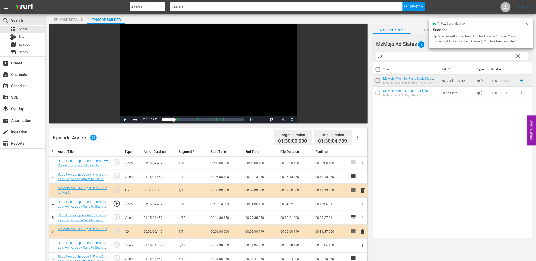
click at [219, 202] on td "00:10:14.099" at bounding box center [225, 205] width 35 height 14
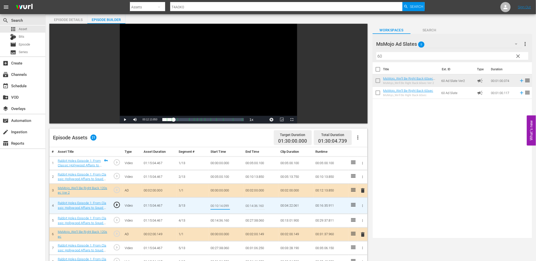
click at [228, 209] on input "00:10:14.099" at bounding box center [219, 206] width 19 height 12
type input "00:10:14.199"
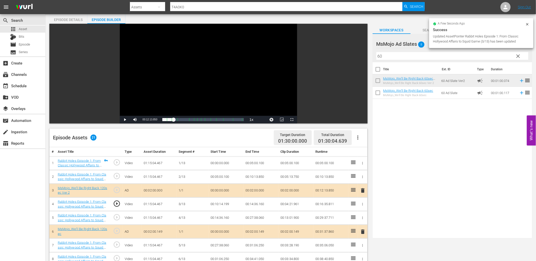
click at [186, 87] on div "Video Player" at bounding box center [208, 70] width 177 height 92
click at [119, 201] on span "play_circle_outline" at bounding box center [117, 204] width 8 height 8
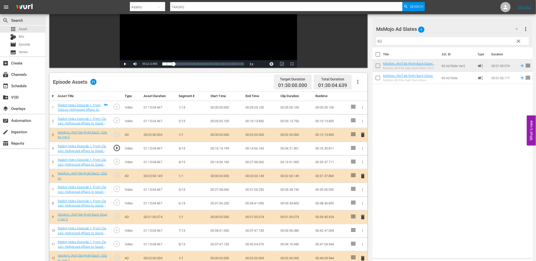
scroll to position [75, 0]
click at [282, 64] on span "Video Player" at bounding box center [282, 64] width 0 height 0
click at [116, 187] on span "play_circle_outline" at bounding box center [117, 189] width 8 height 8
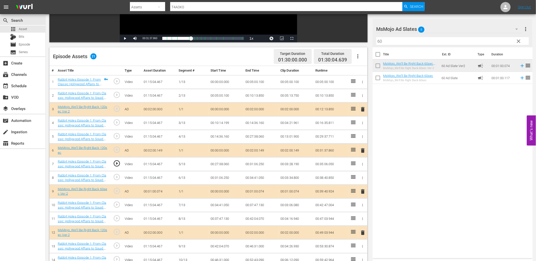
scroll to position [112, 0]
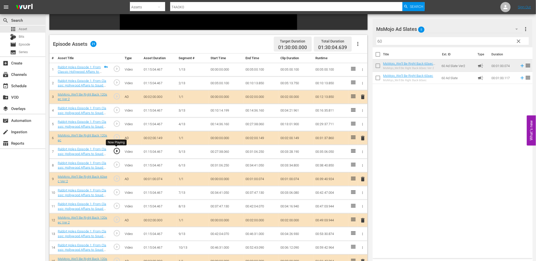
click at [120, 151] on span "play_circle_outline" at bounding box center [117, 151] width 8 height 8
click at [224, 150] on td "00:27:38.060" at bounding box center [225, 152] width 35 height 14
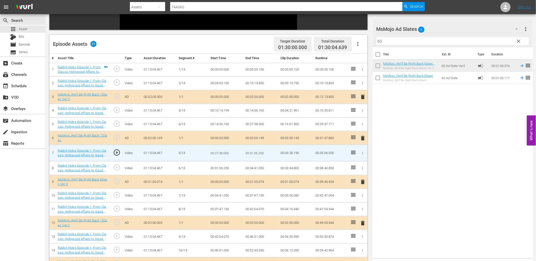
click at [224, 150] on input "00:27:38.060" at bounding box center [219, 153] width 19 height 12
type input "00:27:39.060"
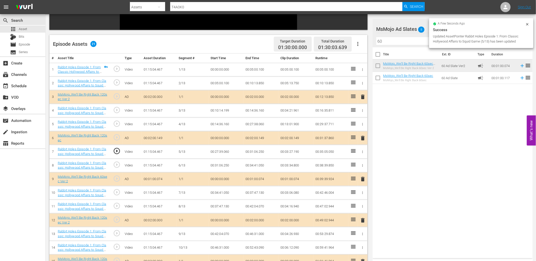
click at [224, 149] on td "00:27:39.060" at bounding box center [225, 152] width 35 height 14
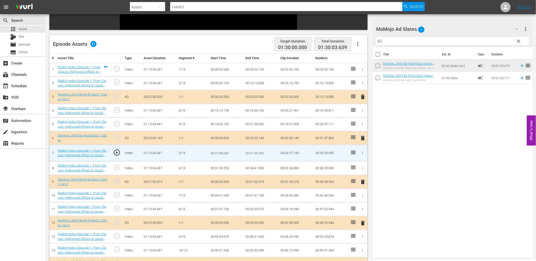
click at [229, 150] on input "00:27:39.060" at bounding box center [219, 153] width 19 height 12
type input "00:27:39.999"
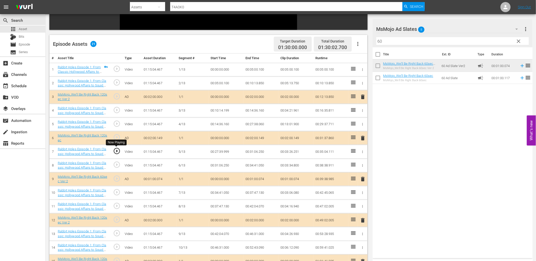
click at [118, 150] on span "play_circle_outline" at bounding box center [117, 151] width 8 height 8
click at [219, 152] on td "00:27:39.999" at bounding box center [225, 152] width 35 height 14
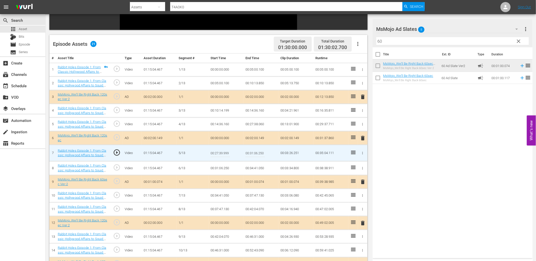
click at [221, 152] on input "00:27:39.999" at bounding box center [219, 153] width 19 height 12
type input "00:27:39.900"
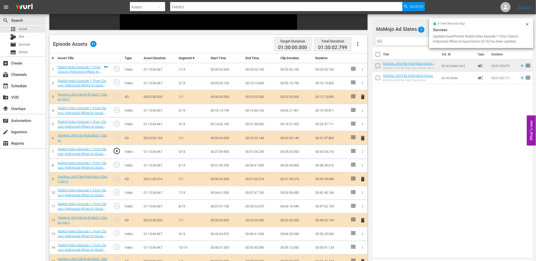
click at [217, 152] on td "00:27:39.900" at bounding box center [225, 152] width 35 height 14
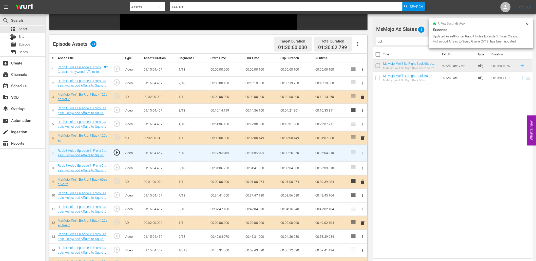
click at [217, 152] on input "00:27:39.900" at bounding box center [219, 153] width 19 height 12
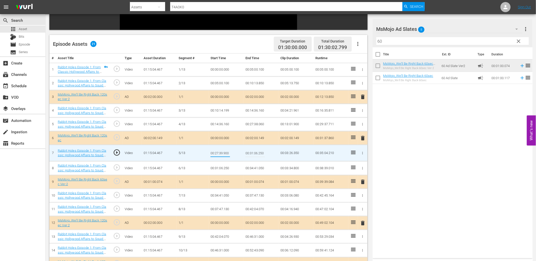
click at [259, 124] on td "00:27:38.060" at bounding box center [260, 125] width 35 height 14
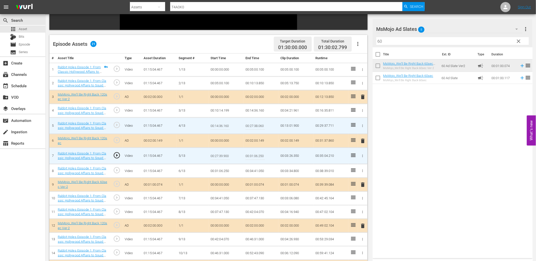
click at [259, 124] on input "00:27:38.060" at bounding box center [254, 126] width 19 height 12
paste input "9.90"
type input "00:27:39.900"
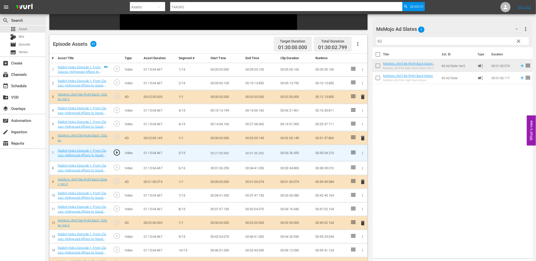
click at [219, 152] on input "00:27:39.900" at bounding box center [219, 153] width 19 height 12
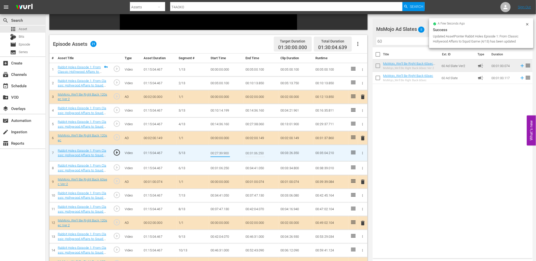
click at [219, 152] on input "00:27:39.900" at bounding box center [219, 153] width 19 height 12
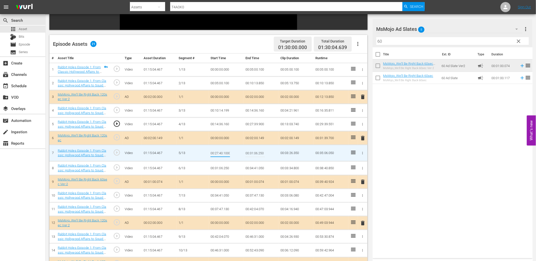
type input "00:27:40.100"
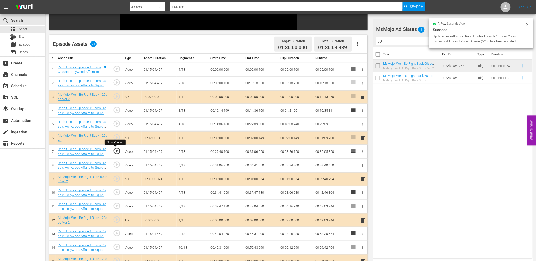
click at [115, 152] on span "play_circle_outline" at bounding box center [117, 151] width 8 height 8
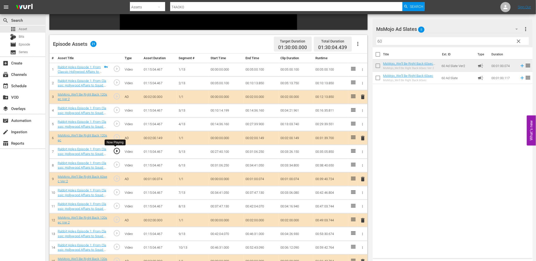
click at [115, 152] on span "play_circle_outline" at bounding box center [117, 151] width 8 height 8
click at [117, 191] on span "play_circle_outline" at bounding box center [117, 193] width 8 height 8
click at [227, 195] on td "00:34:41.050" at bounding box center [225, 193] width 35 height 14
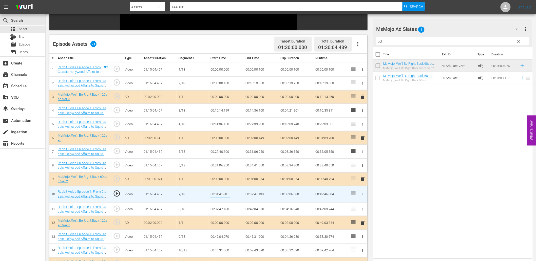
type input "00:34:41.888"
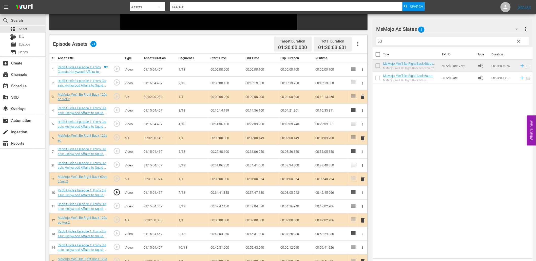
click at [218, 190] on td "00:34:41.888" at bounding box center [225, 193] width 35 height 14
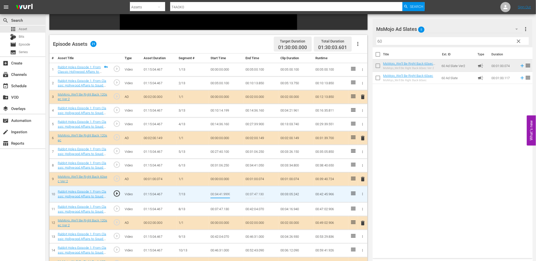
scroll to position [0, 1]
type input "00:34:41.999"
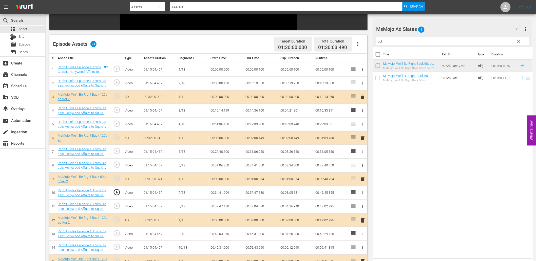
click at [222, 194] on td "00:34:41.999" at bounding box center [225, 193] width 35 height 14
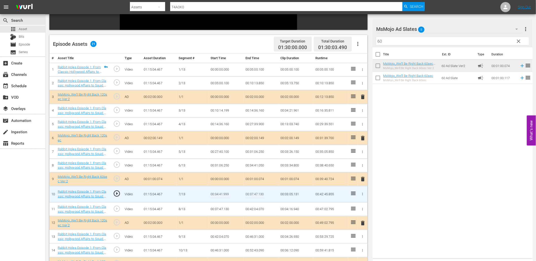
click at [222, 194] on input "00:34:41.999" at bounding box center [219, 194] width 19 height 12
type input "00:34:42.399"
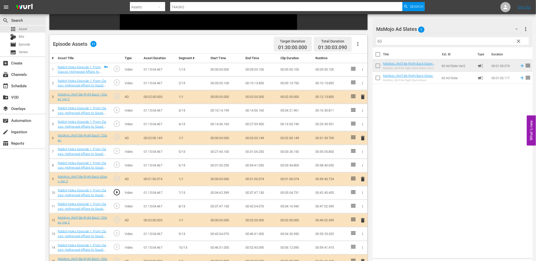
click at [225, 196] on td "00:34:42.399" at bounding box center [225, 193] width 35 height 14
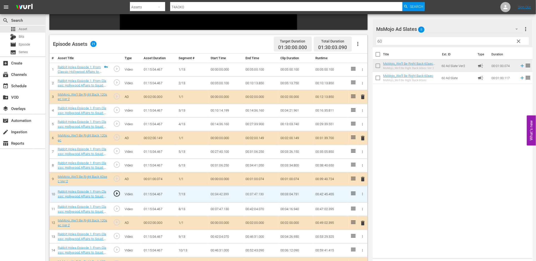
click at [225, 196] on input "00:34:42.399" at bounding box center [219, 194] width 19 height 12
type input "00:34:42.888"
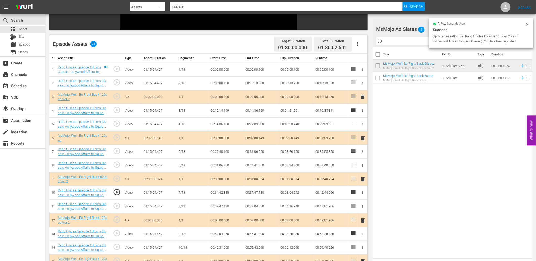
click at [224, 196] on td "00:34:42.888" at bounding box center [225, 193] width 35 height 14
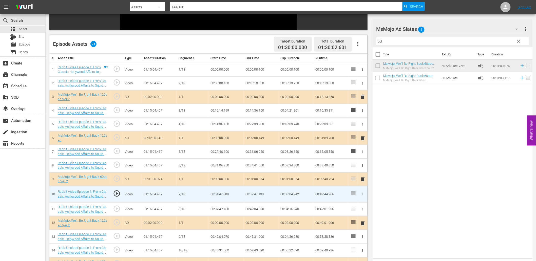
click at [224, 196] on input "00:34:42.888" at bounding box center [219, 194] width 19 height 12
type input "00:34:43.088"
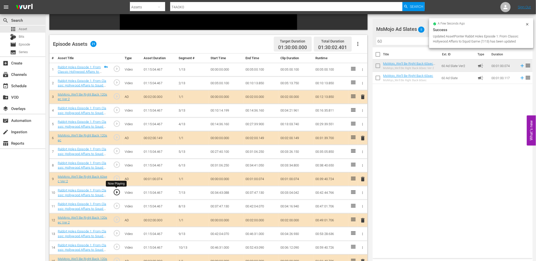
click at [119, 193] on span "play_circle_outline" at bounding box center [117, 193] width 8 height 8
click at [228, 194] on td "00:34:43.088" at bounding box center [225, 193] width 35 height 14
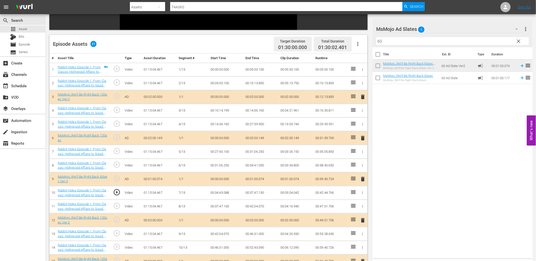
click at [228, 194] on td "00:34:43.088" at bounding box center [225, 193] width 35 height 14
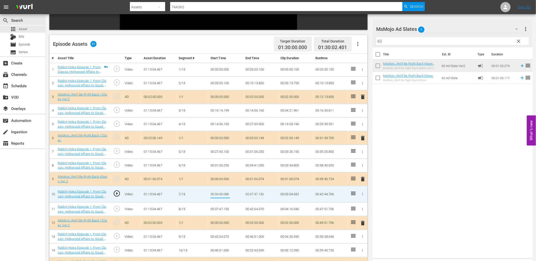
click at [236, 194] on td "00:34:43.088" at bounding box center [225, 194] width 35 height 16
type input "00:34:43.188"
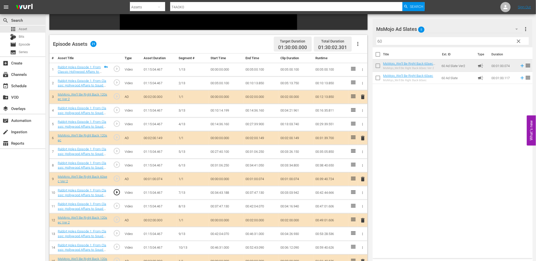
click at [226, 194] on td "00:34:43.188" at bounding box center [225, 193] width 35 height 14
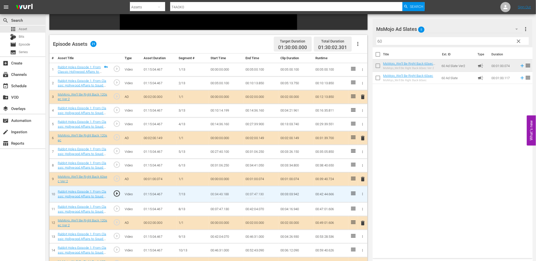
click at [226, 194] on input "00:34:43.188" at bounding box center [219, 194] width 19 height 12
click at [255, 163] on td "00:34:41.050" at bounding box center [260, 166] width 35 height 14
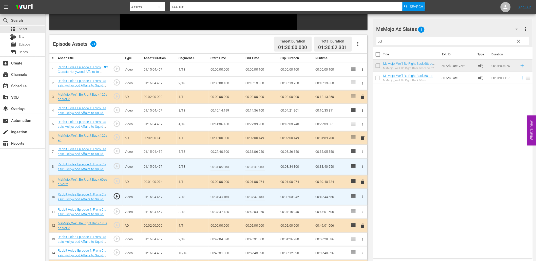
click at [255, 163] on input "00:34:41.050" at bounding box center [254, 167] width 19 height 12
paste input "3.188"
type input "00:34:43.188"
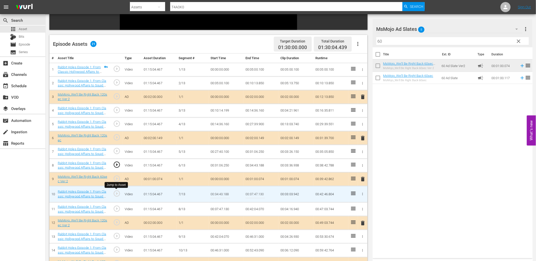
click at [117, 196] on span "play_circle_outline" at bounding box center [117, 194] width 8 height 8
click at [232, 193] on td "00:34:43.188" at bounding box center [225, 194] width 35 height 16
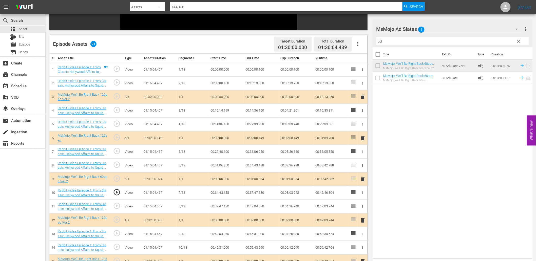
click at [232, 193] on td "00:34:43.188" at bounding box center [225, 193] width 35 height 14
click at [228, 192] on td "00:34:43.188" at bounding box center [225, 193] width 35 height 14
click at [228, 193] on td "00:34:43.188" at bounding box center [225, 193] width 35 height 14
click at [226, 189] on td "00:34:43.188" at bounding box center [225, 193] width 35 height 14
click at [225, 194] on td "00:34:43.188" at bounding box center [225, 193] width 35 height 14
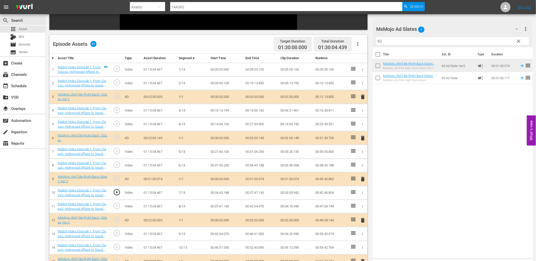
click at [225, 194] on td "00:34:43.188" at bounding box center [225, 193] width 35 height 14
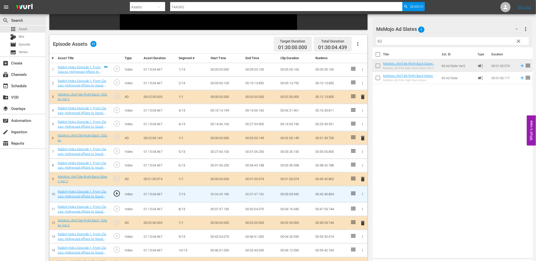
click at [225, 194] on input "00:34:43.188" at bounding box center [219, 194] width 19 height 12
type input "00:34:43.222"
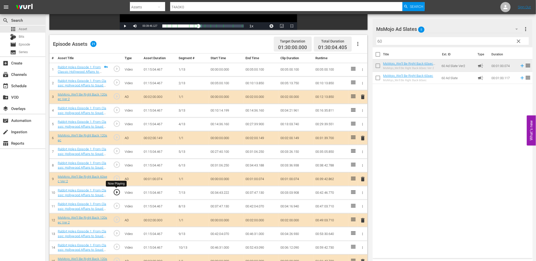
click at [114, 193] on span "play_circle_outline" at bounding box center [117, 193] width 8 height 8
click at [224, 194] on td "00:34:43.222" at bounding box center [225, 193] width 35 height 14
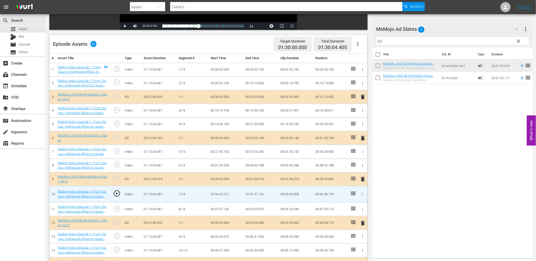
click at [224, 194] on input "00:34:43.222" at bounding box center [219, 194] width 19 height 12
type input "00:34:43.333"
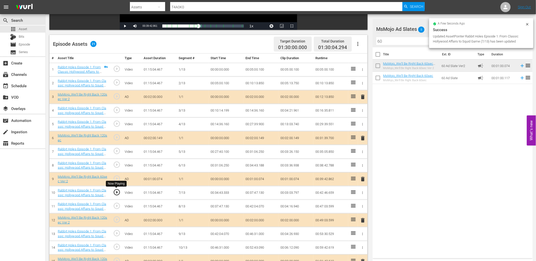
click at [117, 192] on span "play_circle_outline" at bounding box center [117, 193] width 8 height 8
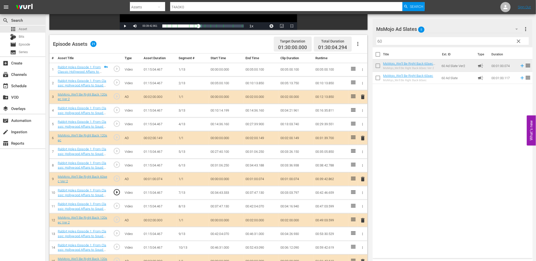
click at [117, 207] on span "play_circle_outline" at bounding box center [117, 206] width 8 height 8
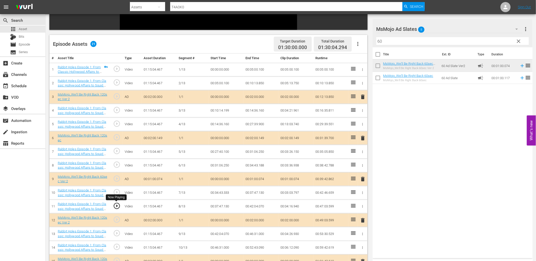
click at [117, 206] on span "play_circle_outline" at bounding box center [117, 206] width 8 height 8
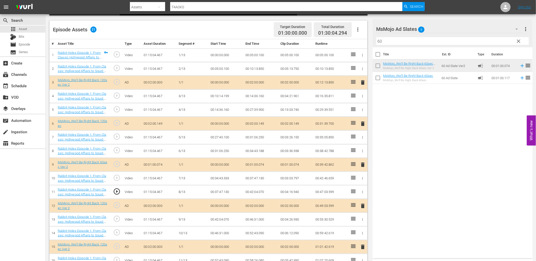
scroll to position [131, 0]
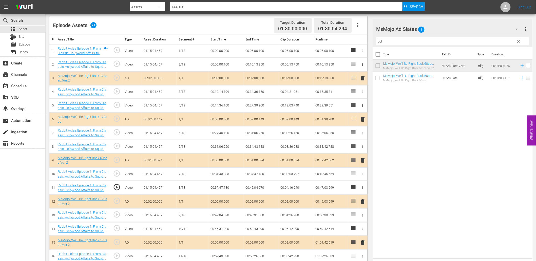
click at [117, 214] on span "play_circle_outline" at bounding box center [117, 215] width 8 height 8
click at [220, 217] on td "00:42:04.070" at bounding box center [225, 216] width 35 height 14
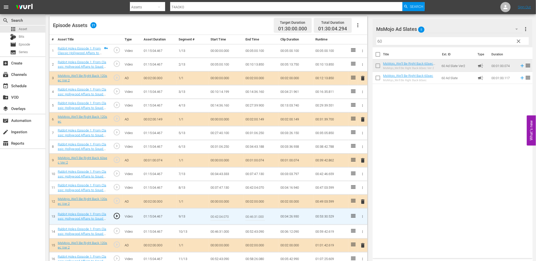
click at [220, 217] on input "00:42:04.070" at bounding box center [219, 217] width 19 height 12
type input "00:42:07.070"
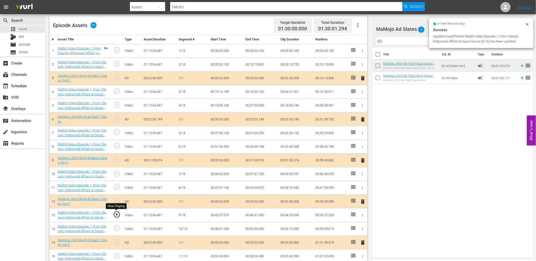
click at [119, 215] on span "play_circle_outline" at bounding box center [117, 215] width 8 height 8
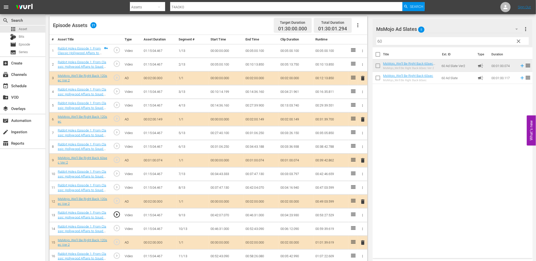
click at [222, 217] on td "00:42:07.070" at bounding box center [225, 216] width 35 height 14
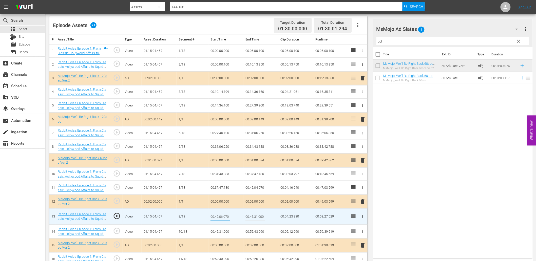
type input "00:42:06.870"
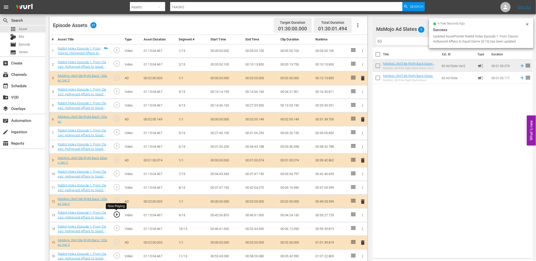
click at [115, 216] on span "play_circle_outline" at bounding box center [117, 215] width 8 height 8
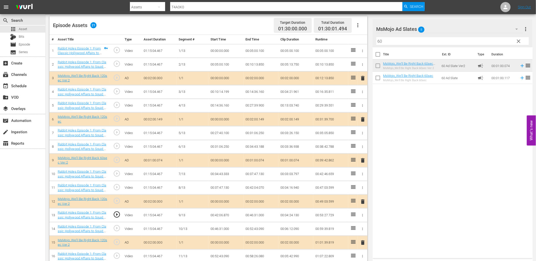
click at [216, 218] on td "00:42:06.870" at bounding box center [225, 216] width 35 height 14
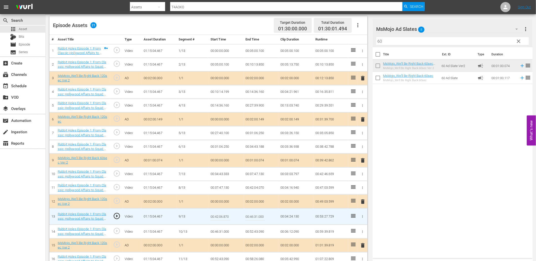
click at [216, 218] on input "00:42:06.870" at bounding box center [219, 217] width 19 height 12
click at [223, 218] on input "00:42:06.870" at bounding box center [219, 217] width 19 height 12
type input "00:42:06.370"
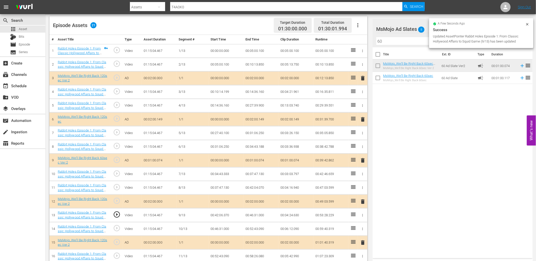
click at [219, 218] on td "00:42:06.370" at bounding box center [225, 216] width 35 height 14
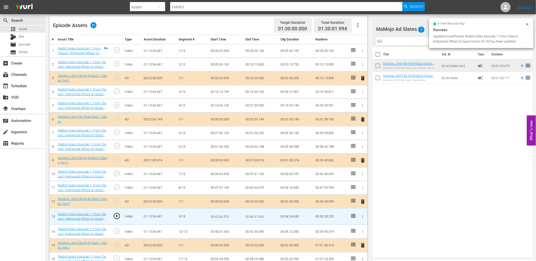
click at [219, 218] on input "00:42:06.370" at bounding box center [219, 217] width 19 height 12
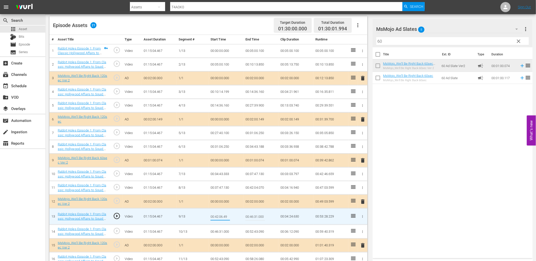
type input "00:42:06.499"
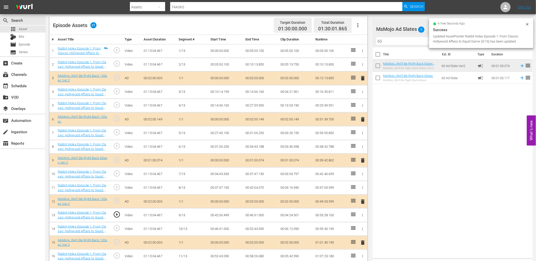
click at [223, 215] on td "00:42:06.499" at bounding box center [225, 216] width 35 height 14
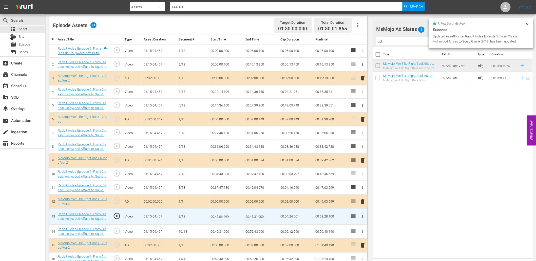
click at [223, 215] on input "00:42:06.499" at bounding box center [219, 217] width 19 height 12
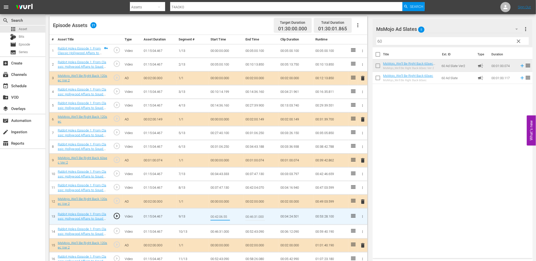
type input "00:42:06.555"
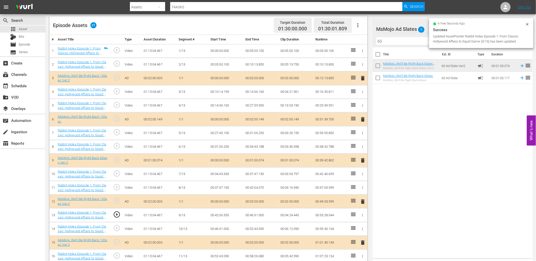
click at [220, 217] on td "00:42:06.555" at bounding box center [225, 216] width 35 height 14
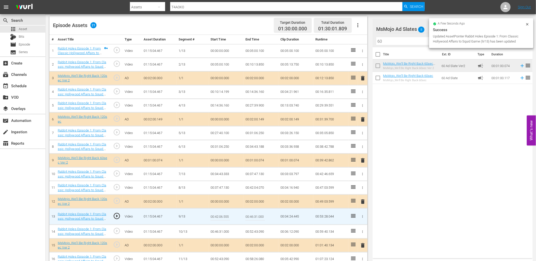
click at [220, 217] on input "00:42:06.555" at bounding box center [219, 217] width 19 height 12
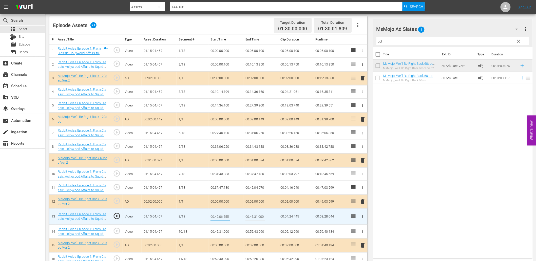
click at [250, 186] on td "00:42:04.070" at bounding box center [260, 188] width 35 height 14
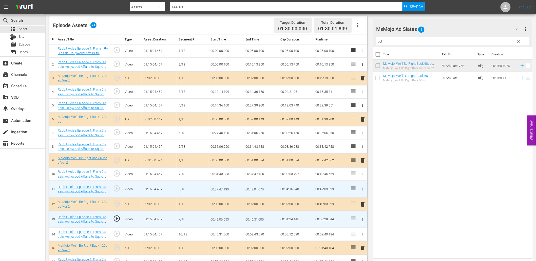
click at [250, 186] on input "00:42:04.070" at bounding box center [254, 189] width 19 height 12
paste input "6.555"
type input "00:42:06.555"
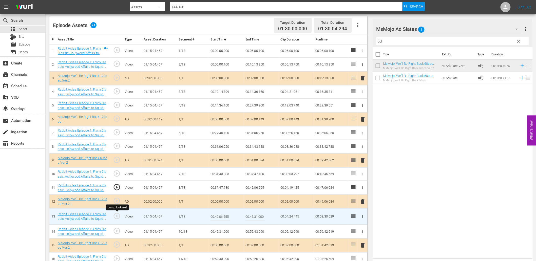
click at [115, 215] on span "play_circle_outline" at bounding box center [117, 216] width 8 height 8
click at [221, 217] on input "00:42:06.555" at bounding box center [219, 217] width 19 height 12
type input "00:42:06.777"
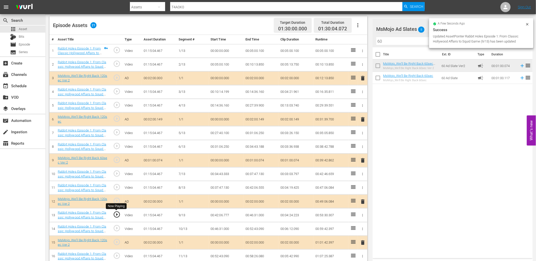
click at [117, 215] on span "play_circle_outline" at bounding box center [117, 215] width 8 height 8
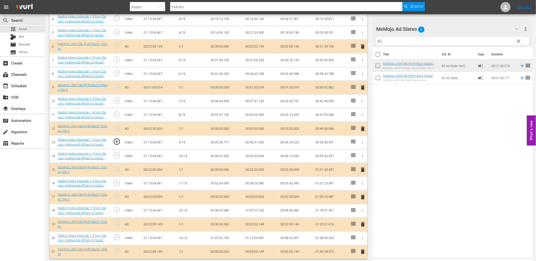
scroll to position [206, 0]
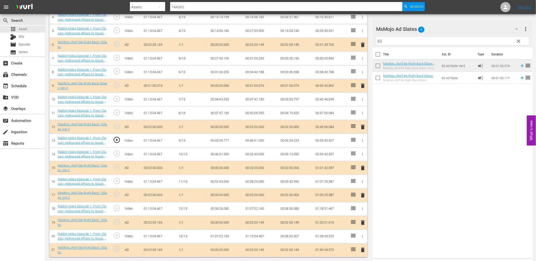
click at [119, 180] on span "play_circle_outline" at bounding box center [117, 182] width 8 height 8
click at [222, 185] on td "00:52:43.090" at bounding box center [225, 182] width 35 height 14
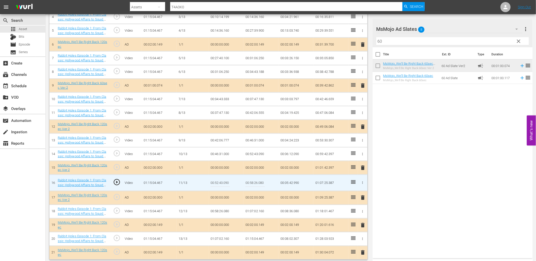
click at [223, 182] on input "00:52:43.090" at bounding box center [219, 183] width 19 height 12
type input "00:52:46.090"
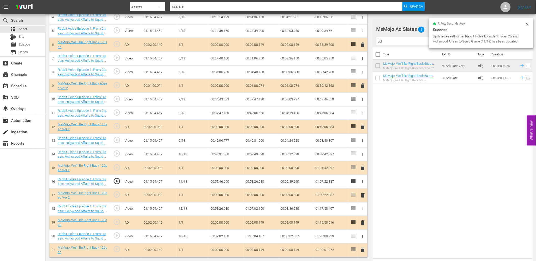
click at [224, 181] on td "00:52:46.090" at bounding box center [225, 182] width 35 height 14
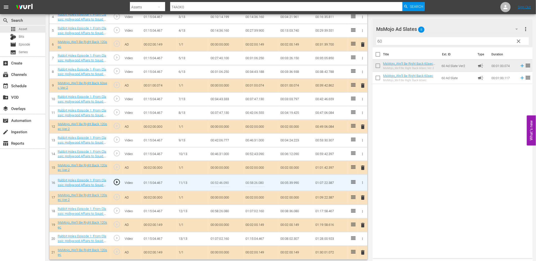
click at [224, 181] on input "00:52:46.090" at bounding box center [219, 183] width 19 height 12
click at [256, 156] on td "00:52:43.090" at bounding box center [260, 154] width 35 height 14
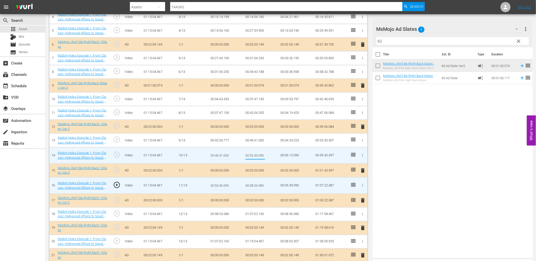
type input "00:52:46.090"
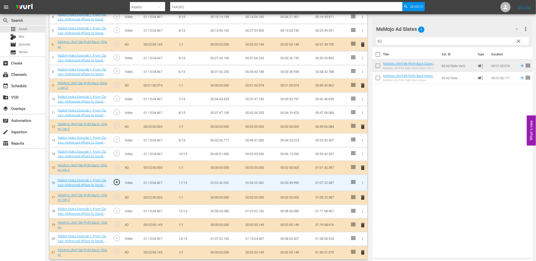
click at [221, 182] on input "00:52:46.090" at bounding box center [219, 183] width 19 height 12
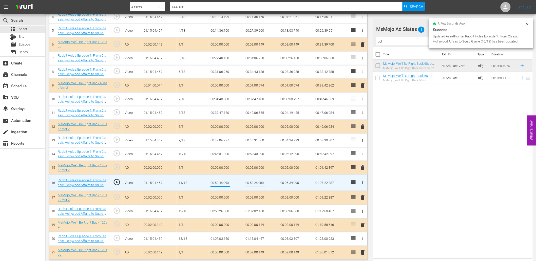
click at [221, 182] on input "00:52:46.090" at bounding box center [219, 183] width 19 height 12
type input "00:52:46.399"
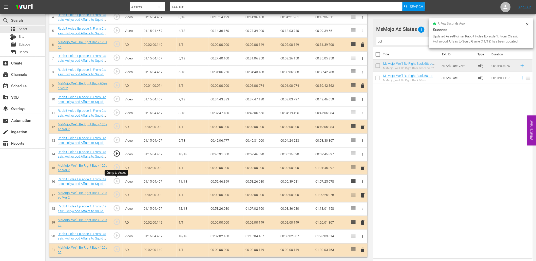
click at [115, 180] on span "play_circle_outline" at bounding box center [117, 182] width 8 height 8
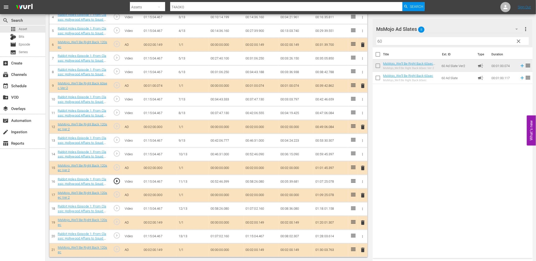
click at [215, 180] on td "00:52:46.399" at bounding box center [225, 182] width 35 height 14
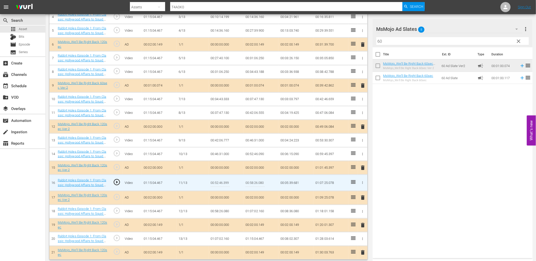
click at [215, 180] on input "00:52:46.399" at bounding box center [219, 183] width 19 height 12
type input "00:52:46.555"
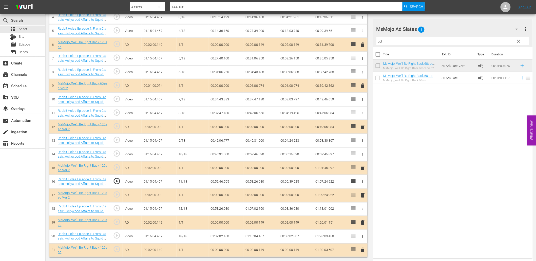
click at [223, 181] on td "00:52:46.555" at bounding box center [225, 182] width 35 height 14
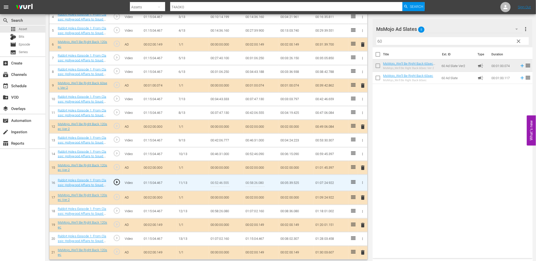
click at [223, 181] on input "00:52:46.555" at bounding box center [219, 183] width 19 height 12
type input "00:52:46.666"
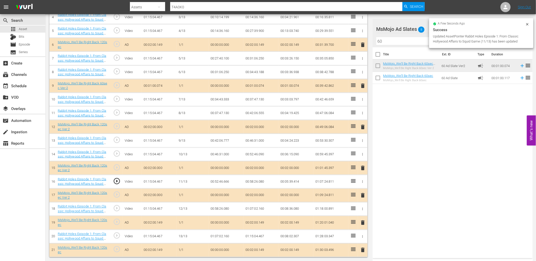
click at [117, 180] on span "play_circle_outline" at bounding box center [117, 182] width 8 height 8
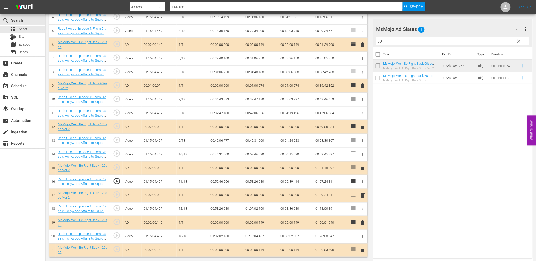
scroll to position [206, 0]
click at [116, 209] on span "play_circle_outline" at bounding box center [117, 209] width 8 height 8
click at [222, 208] on td "00:58:26.080" at bounding box center [225, 210] width 35 height 14
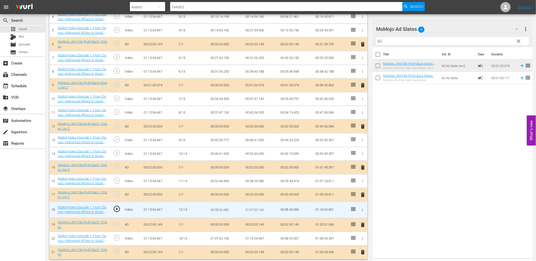
click at [222, 208] on input "00:58:26.080" at bounding box center [219, 210] width 19 height 12
type input "00:58:29.080"
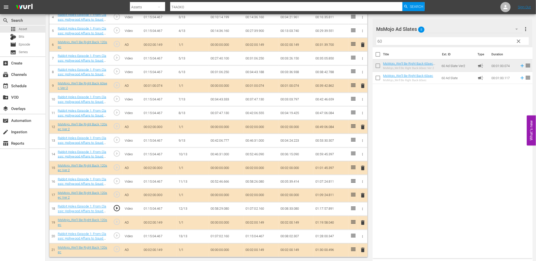
click at [220, 208] on td "00:58:29.080" at bounding box center [225, 210] width 35 height 14
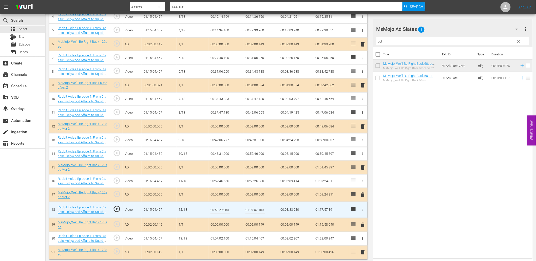
click at [220, 208] on input "00:58:29.080" at bounding box center [219, 210] width 19 height 12
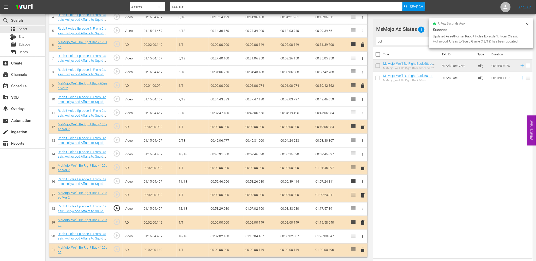
click at [254, 183] on td "00:58:26.080" at bounding box center [260, 182] width 35 height 14
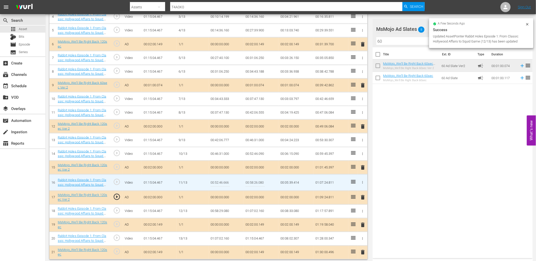
click at [254, 183] on input "00:58:26.080" at bounding box center [254, 183] width 19 height 12
paste input "9"
type input "00:58:29.080"
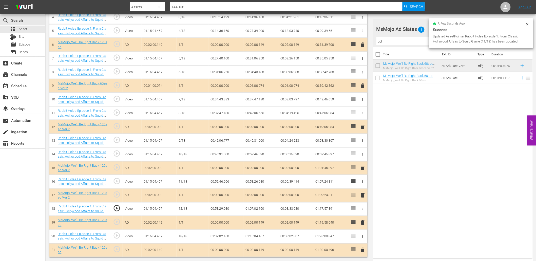
click at [226, 208] on td "00:58:29.080" at bounding box center [225, 210] width 35 height 14
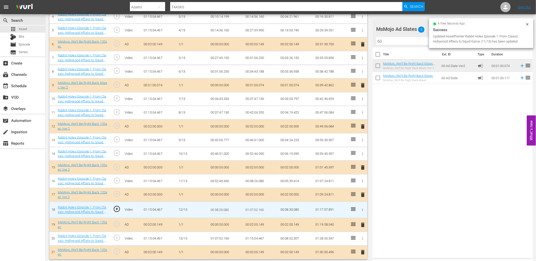
click at [226, 208] on input "00:58:29.080" at bounding box center [219, 210] width 19 height 12
type input "00:58:29.999"
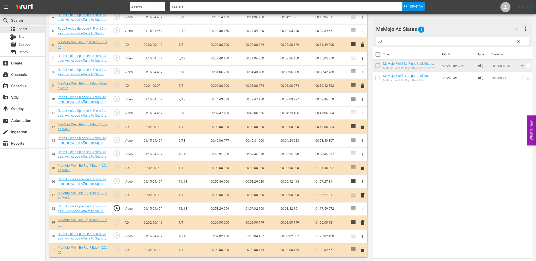
click at [226, 211] on td "00:58:29.999" at bounding box center [225, 210] width 35 height 14
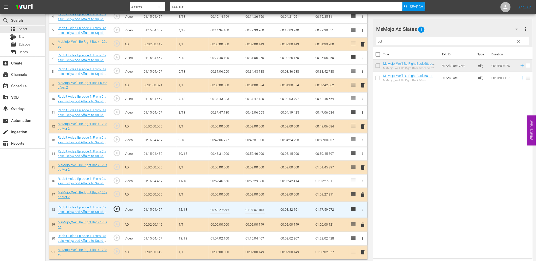
click at [226, 211] on input "00:58:29.999" at bounding box center [219, 210] width 19 height 12
type input "00:58:29.800"
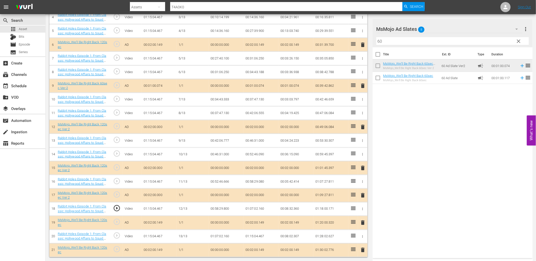
click at [117, 209] on span "play_circle_outline" at bounding box center [117, 209] width 8 height 8
click at [114, 234] on span "play_circle_outline" at bounding box center [117, 236] width 8 height 8
click at [219, 238] on td "01:07:02.160" at bounding box center [225, 237] width 35 height 14
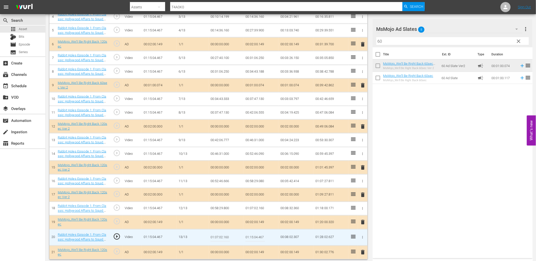
click at [219, 238] on input "01:07:02.160" at bounding box center [219, 238] width 19 height 12
type input "01:07:04.160"
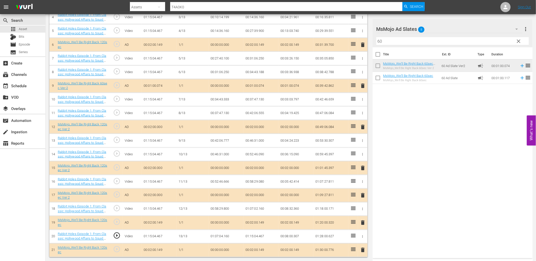
click at [222, 237] on td "01:07:04.160" at bounding box center [225, 237] width 35 height 14
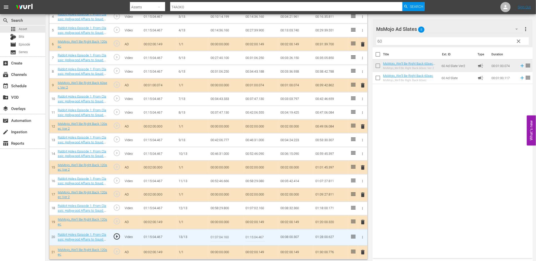
click at [222, 237] on input "01:07:04.160" at bounding box center [219, 238] width 19 height 12
type input "01:07:04.599"
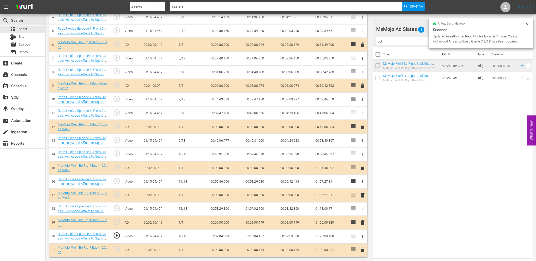
click at [214, 239] on td "01:07:04.599" at bounding box center [225, 237] width 35 height 14
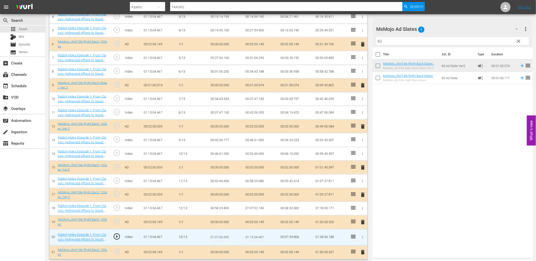
click at [214, 239] on input "01:07:04.599" at bounding box center [219, 238] width 19 height 12
click at [252, 211] on td "01:07:02.160" at bounding box center [260, 209] width 35 height 14
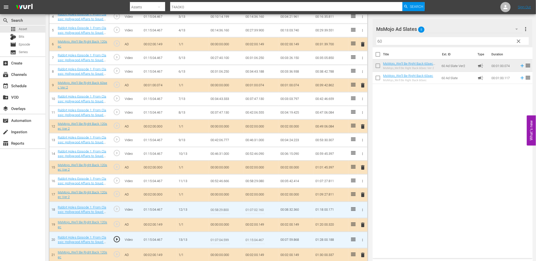
click at [252, 211] on input "01:07:02.160" at bounding box center [254, 210] width 19 height 12
paste input "4.599"
type input "01:07:04.599"
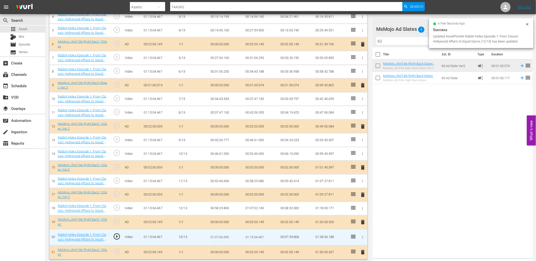
click at [221, 241] on input "01:07:04.599" at bounding box center [219, 238] width 19 height 12
click at [221, 237] on input "01:07:04.599" at bounding box center [219, 238] width 19 height 12
type input "01:07:05.599"
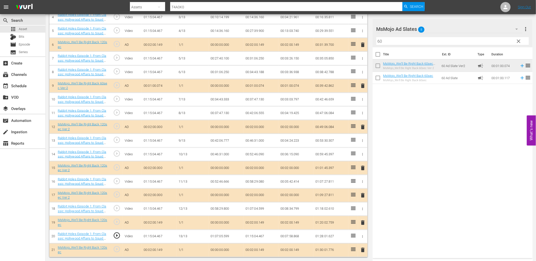
click at [218, 237] on td "01:07:05.599" at bounding box center [225, 237] width 35 height 14
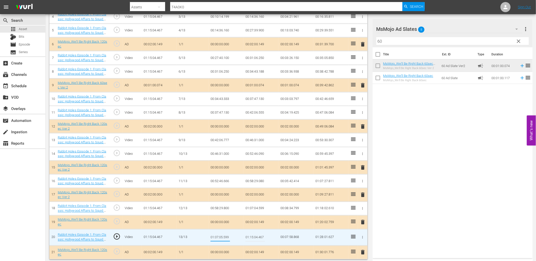
click at [255, 209] on td "01:07:04.599" at bounding box center [260, 209] width 35 height 14
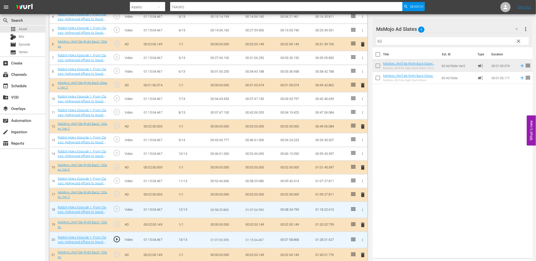
click at [255, 209] on input "01:07:04.599" at bounding box center [254, 210] width 19 height 12
paste input "5"
type input "01:07:05.599"
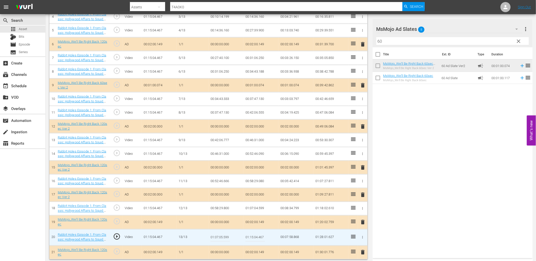
click at [226, 236] on input "01:07:05.599" at bounding box center [219, 238] width 19 height 12
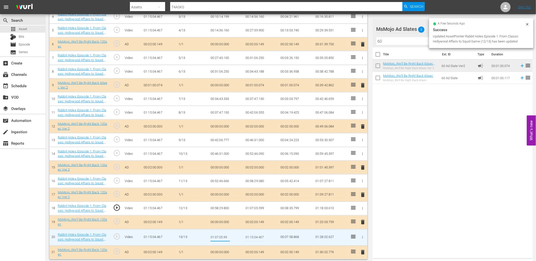
type input "01:07:05.999"
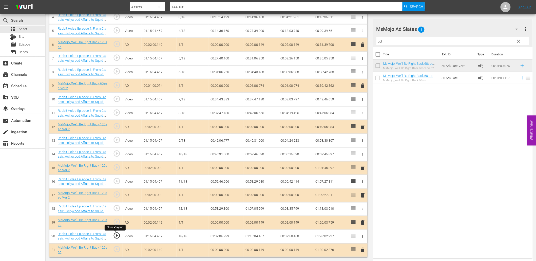
click at [115, 234] on span "play_circle_outline" at bounding box center [117, 236] width 8 height 8
click at [119, 233] on span "play_circle_outline" at bounding box center [117, 236] width 8 height 8
click at [222, 237] on td "01:07:05.999" at bounding box center [225, 237] width 35 height 14
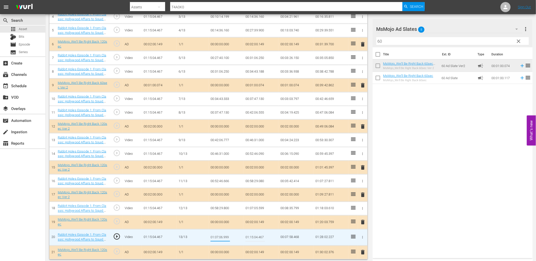
type input "01:07:06.499"
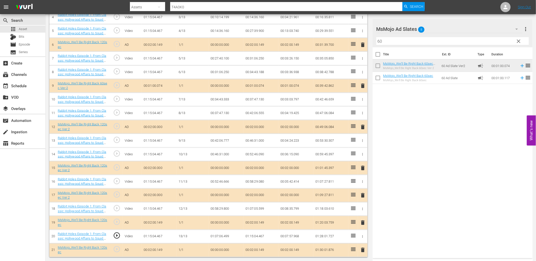
click at [219, 239] on td "01:07:06.499" at bounding box center [225, 237] width 35 height 14
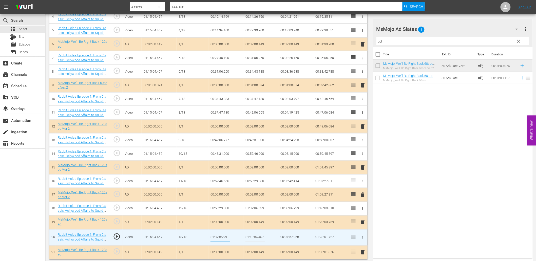
type input "01:07:06.999"
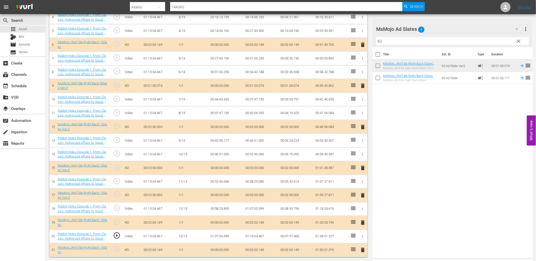
click at [223, 236] on td "01:07:06.999" at bounding box center [225, 237] width 35 height 14
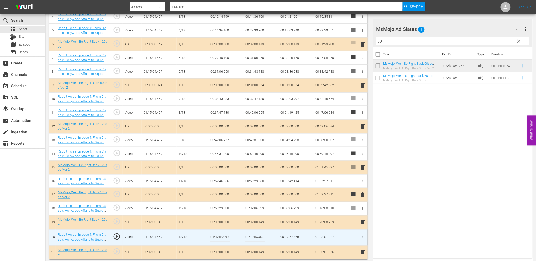
click at [223, 236] on input "01:07:06.999" at bounding box center [219, 238] width 19 height 12
type input "01:07:06.899"
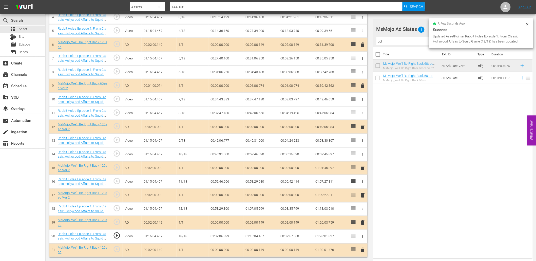
click at [221, 236] on td "01:07:06.899" at bounding box center [225, 237] width 35 height 14
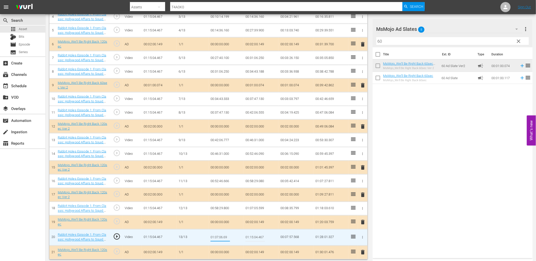
type input "01:07:06.699"
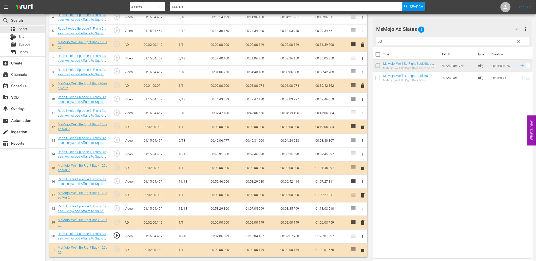
click at [220, 235] on td "01:07:06.699" at bounding box center [225, 237] width 35 height 14
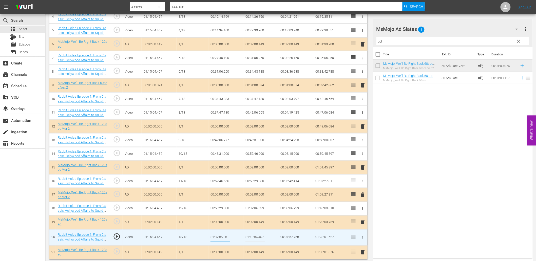
type input "01:07:06.500"
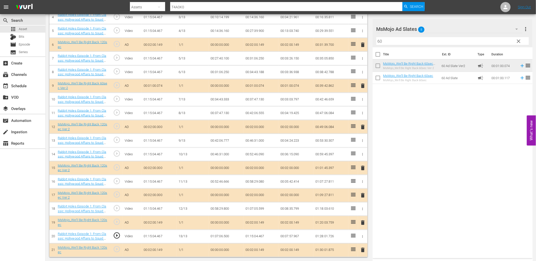
click at [222, 237] on td "01:07:06.500" at bounding box center [225, 237] width 35 height 14
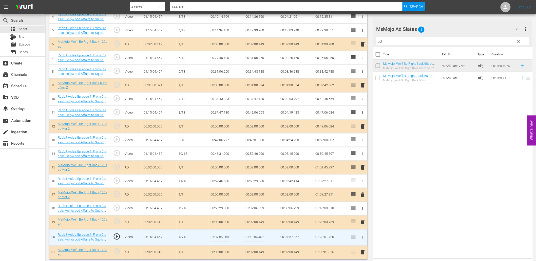
click at [222, 237] on input "01:07:06.500" at bounding box center [219, 238] width 19 height 12
type input "01:07:06.555"
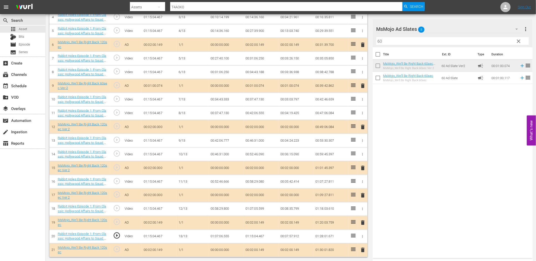
click at [218, 234] on td "01:07:06.555" at bounding box center [225, 237] width 35 height 14
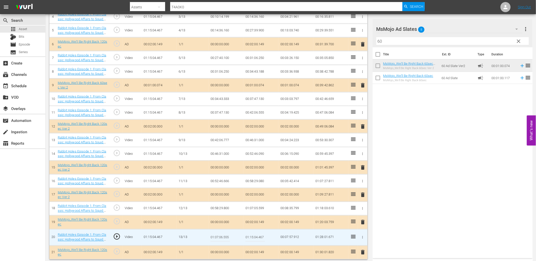
click at [218, 234] on input "01:07:06.555" at bounding box center [219, 238] width 19 height 12
type input "01:07:06.590"
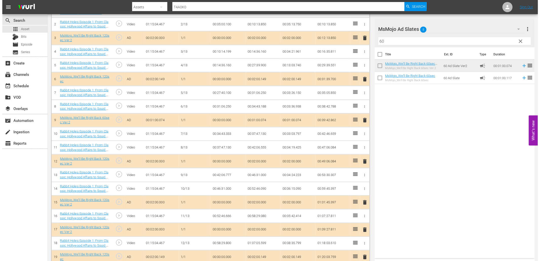
scroll to position [0, 0]
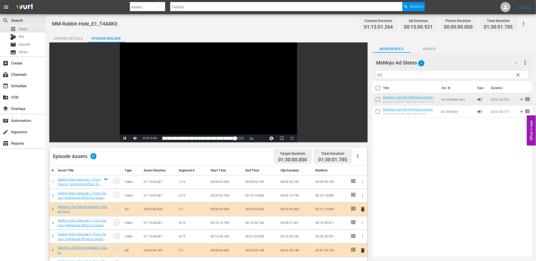
click at [170, 89] on div "Video Player" at bounding box center [208, 89] width 177 height 92
click at [74, 41] on div "Episode Details" at bounding box center [68, 38] width 38 height 12
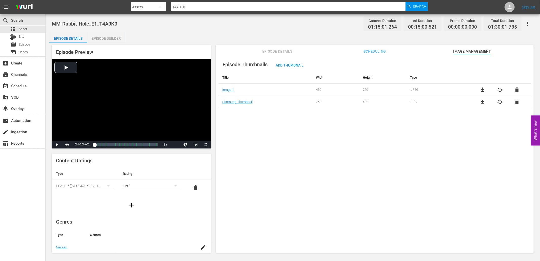
click at [386, 160] on div "Episode Thumbnails Add Thumbnail Title Width Height Type Image 1 480 270 .JPEG …" at bounding box center [375, 156] width 318 height 203
click at [271, 53] on span "Episode Details" at bounding box center [277, 51] width 38 height 6
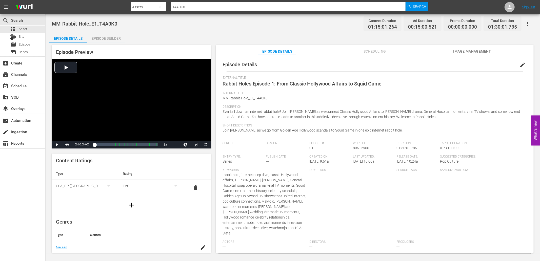
click at [107, 40] on div "Episode Builder" at bounding box center [106, 38] width 38 height 12
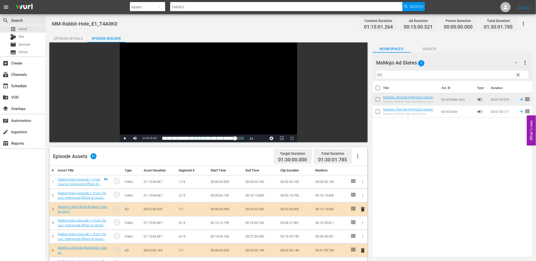
click at [63, 39] on div "Episode Details" at bounding box center [68, 38] width 38 height 12
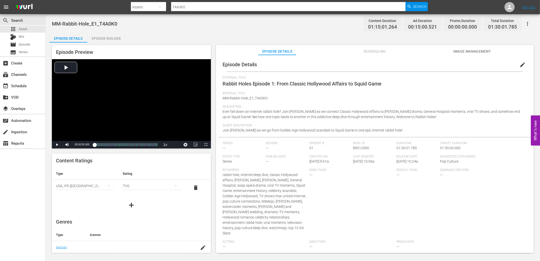
click at [520, 64] on span "edit" at bounding box center [523, 65] width 6 height 6
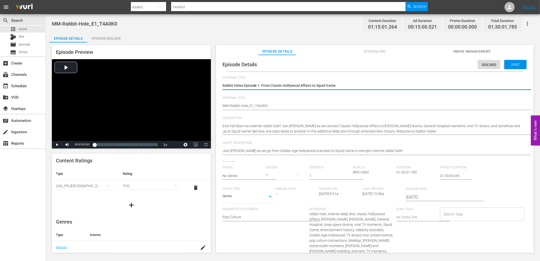
click at [517, 64] on span "Save" at bounding box center [515, 65] width 16 height 4
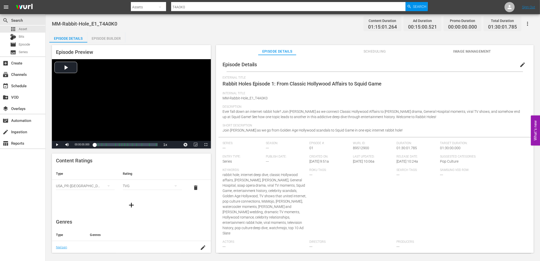
click at [520, 64] on span "edit" at bounding box center [523, 65] width 6 height 6
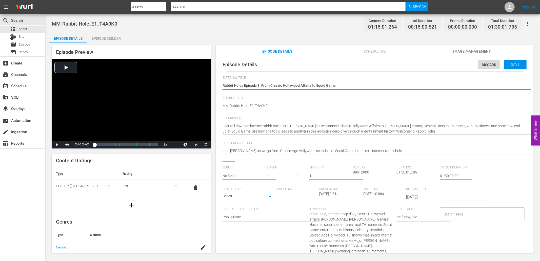
click at [238, 178] on input "No Series" at bounding box center [243, 176] width 41 height 12
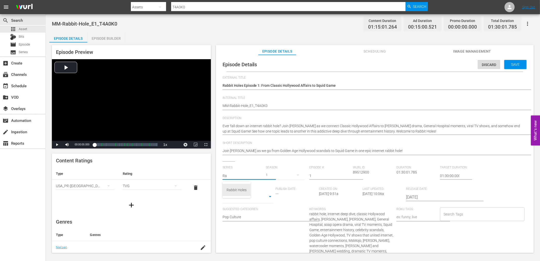
click at [242, 189] on div "Rabbit Holes" at bounding box center [237, 190] width 20 height 12
type input "Rabbit Holes"
click at [513, 64] on span "Save" at bounding box center [515, 65] width 16 height 4
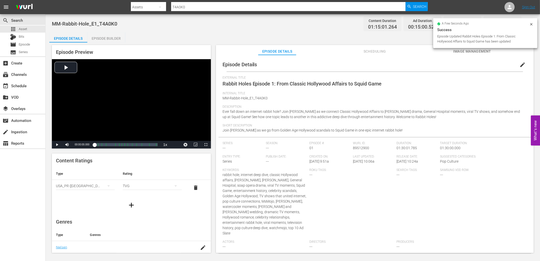
click at [364, 190] on div "Roku Tags: ---" at bounding box center [352, 204] width 87 height 72
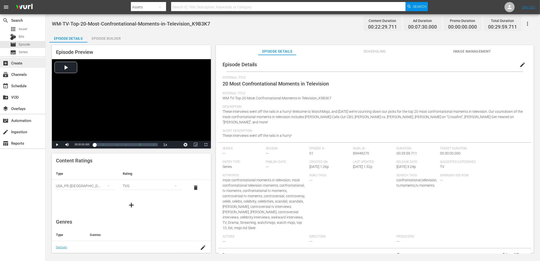
click at [22, 64] on div "add_box Create" at bounding box center [14, 62] width 28 height 5
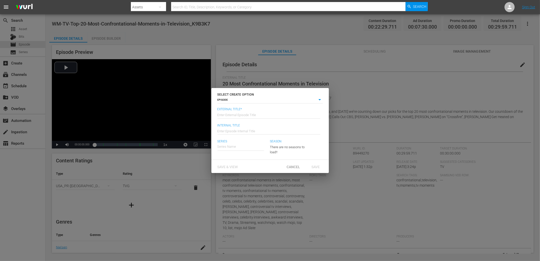
click at [252, 100] on body "menu Search By Assets Search ID, Title, Description, Keywords, or Category Sear…" at bounding box center [270, 130] width 540 height 261
click at [236, 107] on li "SERIES" at bounding box center [270, 107] width 105 height 7
type input "series"
click at [233, 118] on input "text" at bounding box center [269, 115] width 103 height 12
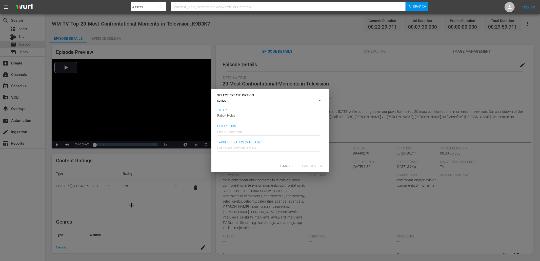
type input "Rabbit Holes"
click at [249, 149] on input "text" at bounding box center [269, 148] width 103 height 12
drag, startPoint x: 214, startPoint y: 145, endPoint x: 194, endPoint y: 146, distance: 20.5
click at [194, 146] on div "SELECT CREATE OPTION SERIES series Title * Ex. Series Title Rabbit Holes Descri…" at bounding box center [270, 130] width 540 height 261
type input "90"
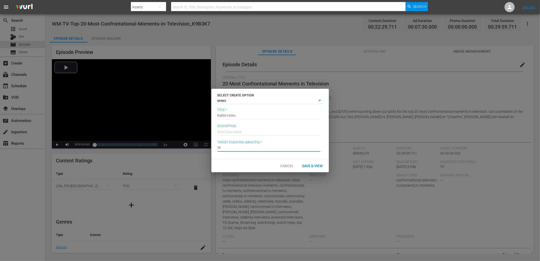
click at [228, 131] on input "text" at bounding box center [269, 132] width 103 height 12
click at [230, 131] on input "text" at bounding box center [269, 132] width 103 height 12
paste input ""You know how one video leads to another, and suddenly you're hours deep into s…"
click at [275, 130] on input ""You know how one video leads to another, and suddenly you're hours deep into s…" at bounding box center [269, 132] width 103 height 12
paste input "Welcome to MsMojo's *Rabbit Holes*, where we connect the dots of pop culture in…"
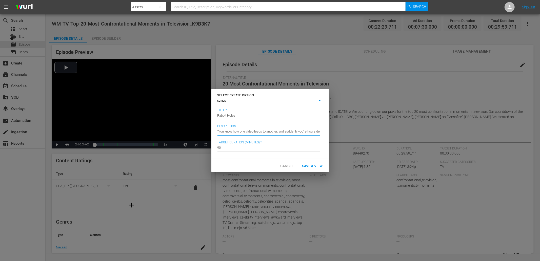
type input "Welcome to MsMojo's *Rabbit Holes*, where we connect the dots of pop culture in…"
click at [277, 129] on input "Welcome to MsMojo's *Rabbit Holes*, where we connect the dots of pop culture in…" at bounding box center [269, 132] width 103 height 12
click at [311, 165] on span "Save & View" at bounding box center [312, 166] width 29 height 4
type input "episode"
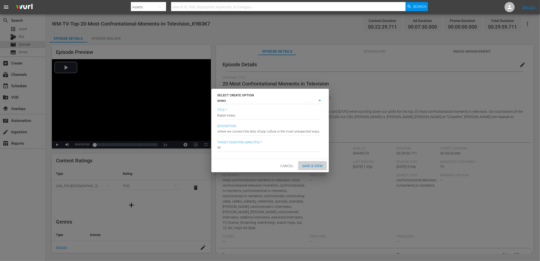
scroll to position [0, 0]
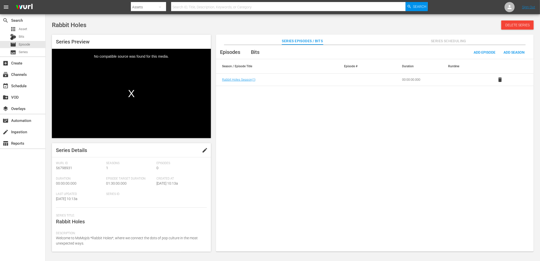
click at [358, 129] on div "Episodes Bits Add Episode Add Season Season / Episode Title Episode # Duration …" at bounding box center [375, 151] width 318 height 212
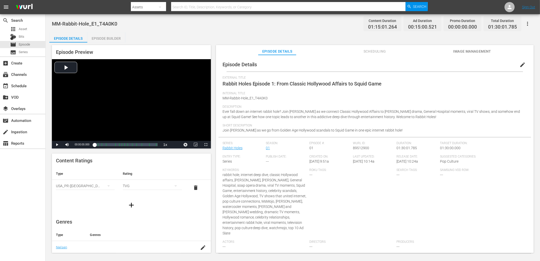
click at [158, 25] on div "MM-Rabbit-Hole_E1_T4A0K0 Content Duration 01:15:01.264 Ad Duration 00:15:00.521…" at bounding box center [293, 23] width 482 height 11
drag, startPoint x: 122, startPoint y: 26, endPoint x: 53, endPoint y: 27, distance: 68.9
click at [53, 27] on div "MM-Rabbit-Hole_E1_T4A0K0 Content Duration 01:15:01.264 Ad Duration 00:15:00.521…" at bounding box center [293, 23] width 482 height 11
copy span "MM-Rabbit-Hole_E1_T4A0K0"
click at [524, 23] on button "button" at bounding box center [528, 24] width 12 height 12
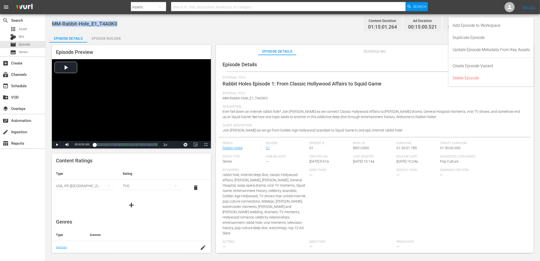
click at [286, 25] on div "MM-Rabbit-Hole_E1_T4A0K0 Content Duration 01:15:01.264 Ad Duration 00:15:00.521…" at bounding box center [293, 23] width 482 height 11
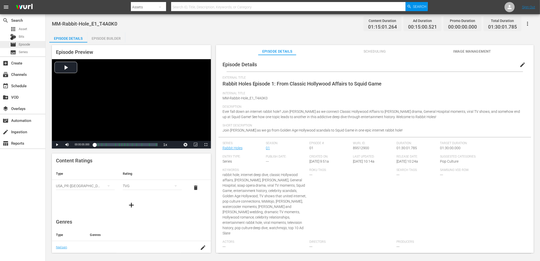
click at [28, 42] on span "Episode" at bounding box center [24, 44] width 11 height 5
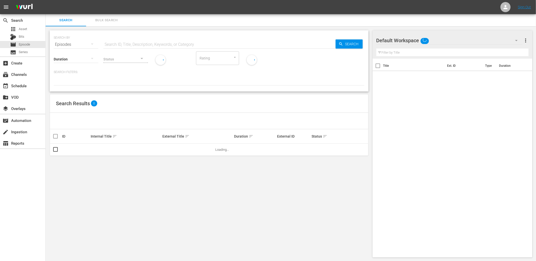
click at [449, 37] on div "Default Workspace" at bounding box center [449, 40] width 146 height 14
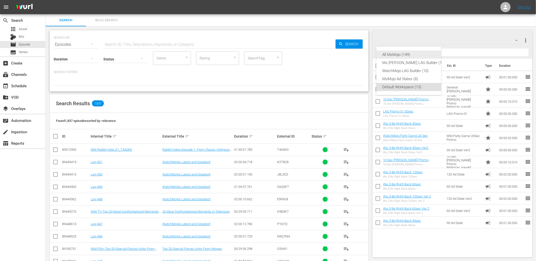
click at [395, 54] on div "All MsMojo (149)" at bounding box center [413, 55] width 63 height 8
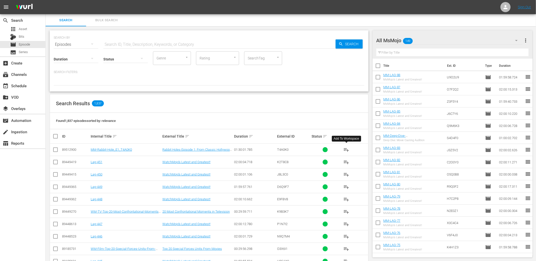
click at [344, 149] on span "playlist_add" at bounding box center [346, 150] width 6 height 6
click at [21, 85] on div "event_available Schedule" at bounding box center [14, 85] width 28 height 5
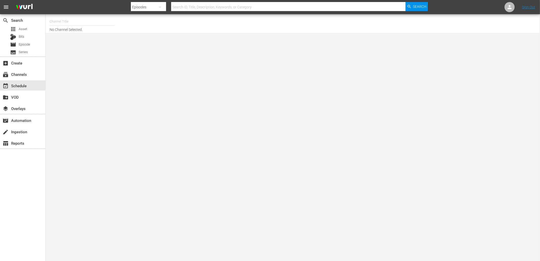
click at [61, 19] on input "text" at bounding box center [82, 21] width 65 height 12
click at [73, 33] on div "MsMojo (1955 - watchmojo_msmojo_1)" at bounding box center [119, 36] width 131 height 12
type input "MsMojo (1955 - watchmojo_msmojo_1)"
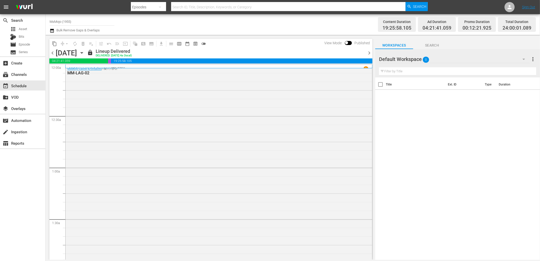
click at [85, 52] on icon "button" at bounding box center [82, 53] width 6 height 6
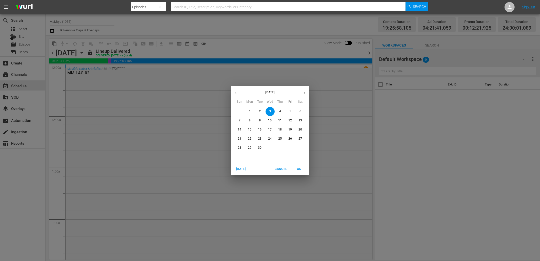
click at [247, 130] on span "15" at bounding box center [249, 130] width 9 height 4
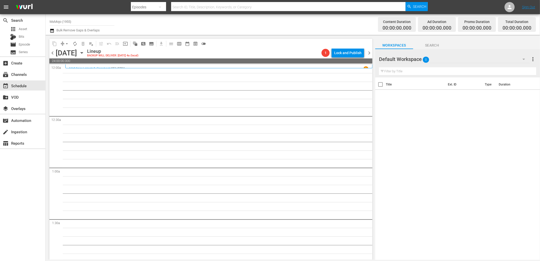
click at [431, 42] on span "Search" at bounding box center [432, 45] width 38 height 6
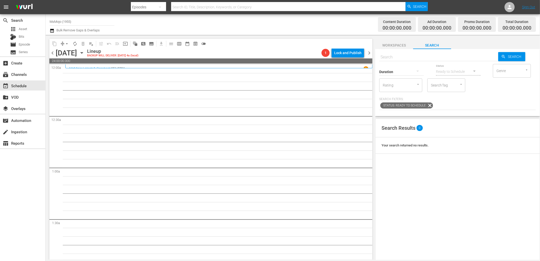
click at [398, 54] on input "text" at bounding box center [438, 57] width 119 height 12
paste input "MM-Rabbit-Hole_E1_T4A0K0"
type input "MM-Rabbit-Hole_E1_T4A0K0"
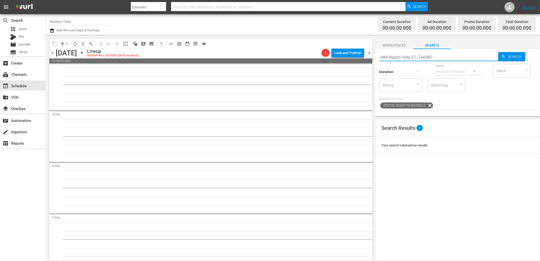
type input "MM-Rabbit-Hole_E1_T4A0K0"
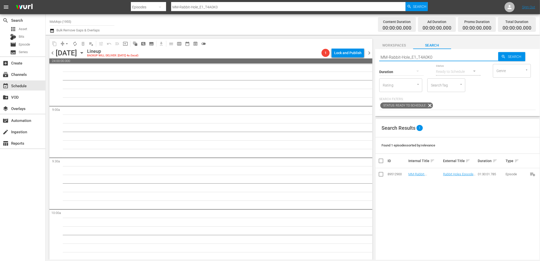
scroll to position [994, 0]
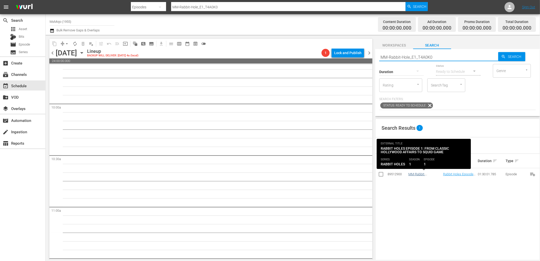
type input "MM-Rabbit-Hole_E1_T4A0K0"
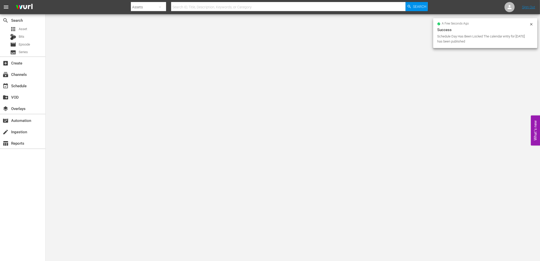
click at [384, 83] on body "menu Search By Assets Search ID, Title, Description, Keywords, or Category Sear…" at bounding box center [270, 130] width 540 height 261
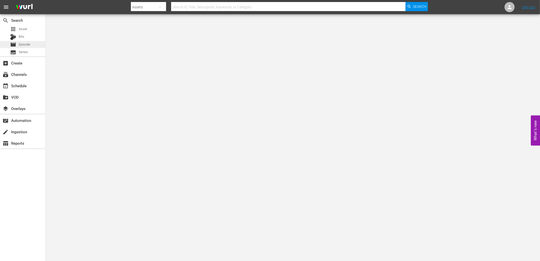
click at [26, 44] on span "Episode" at bounding box center [24, 44] width 11 height 5
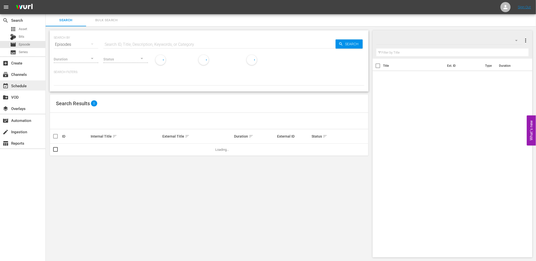
click at [21, 85] on div "event_available Schedule" at bounding box center [14, 85] width 28 height 5
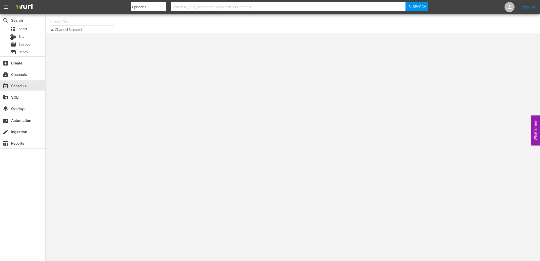
click at [68, 18] on input "text" at bounding box center [82, 21] width 65 height 12
click at [72, 37] on div "WatchMojo (1109 - watchmojo_1)" at bounding box center [119, 36] width 131 height 12
type input "WatchMojo (1109 - watchmojo_1)"
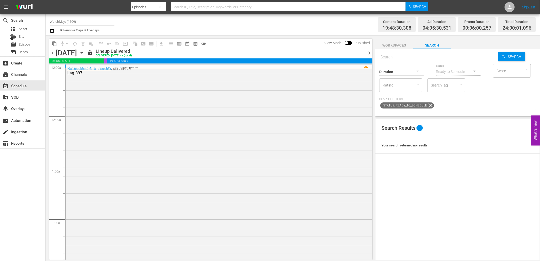
click at [83, 52] on icon "button" at bounding box center [82, 52] width 2 height 1
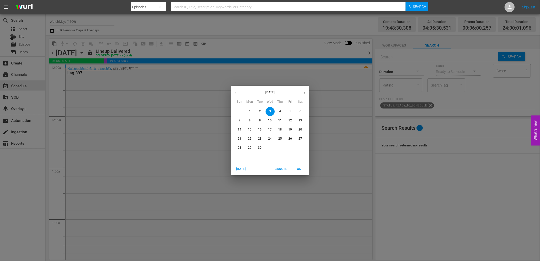
click at [250, 137] on p "22" at bounding box center [250, 139] width 4 height 4
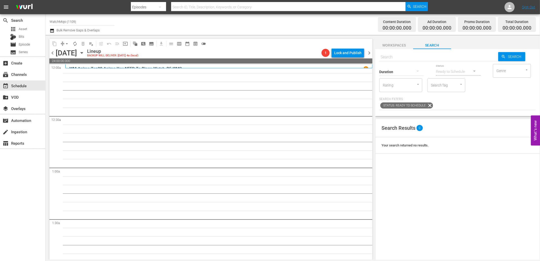
click at [395, 42] on span "Workspaces" at bounding box center [394, 45] width 38 height 6
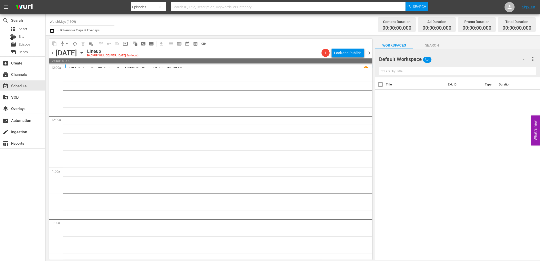
click at [429, 44] on span "Search" at bounding box center [432, 45] width 38 height 6
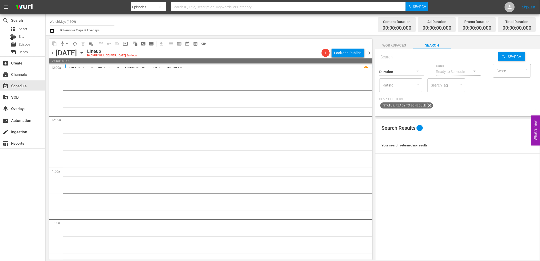
click at [404, 53] on input "text" at bounding box center [438, 57] width 119 height 12
paste input "LAG-403"
type input "LAG-403"
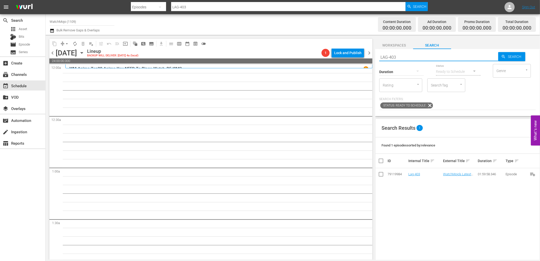
click at [53, 54] on span "chevron_left" at bounding box center [52, 53] width 6 height 6
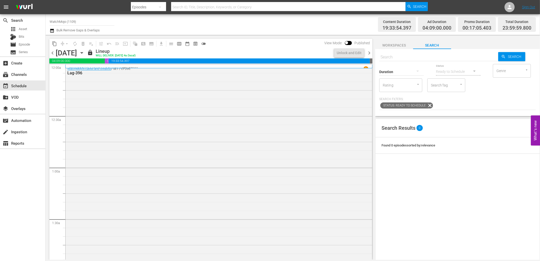
click at [368, 52] on span "chevron_right" at bounding box center [369, 53] width 6 height 6
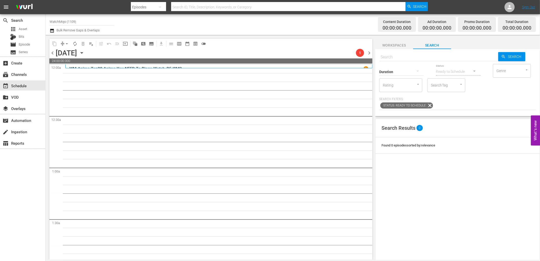
click at [399, 57] on input "text" at bounding box center [438, 57] width 119 height 12
paste input "LAG-403"
type input "LAG-403"
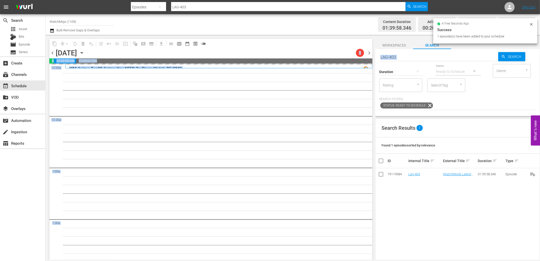
drag, startPoint x: 375, startPoint y: 57, endPoint x: 355, endPoint y: 59, distance: 20.6
click at [355, 59] on div "content_copy compress arrow_drop_down autorenew_outlined delete_forever_outline…" at bounding box center [293, 147] width 495 height 225
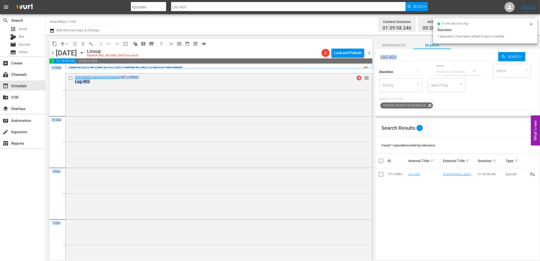
click at [405, 57] on input "LAG-403" at bounding box center [438, 57] width 119 height 12
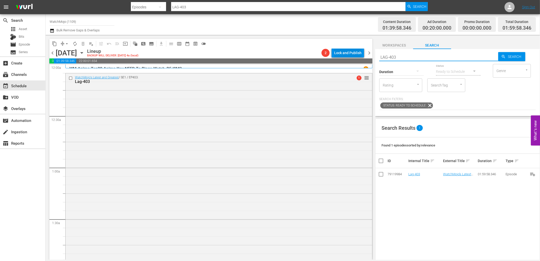
click at [361, 56] on div "content_copy compress arrow_drop_down autorenew_outlined delete_forever_outline…" at bounding box center [293, 147] width 495 height 225
paste input "WM-Deep-Dive-Actors-Who-Broke-The-Cast_Dive127_U8C4L"
type input "WM-Deep-Dive-Actors-Who-Broke-The-Cast_Dive127_U8C4L3"
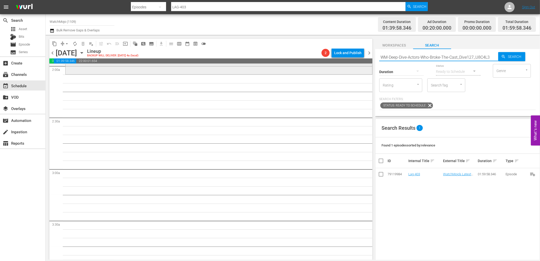
scroll to position [206, 0]
type input "WM-Deep-Dive-Actors-Who-Broke-The-Cast_Dive127_U8C4L3"
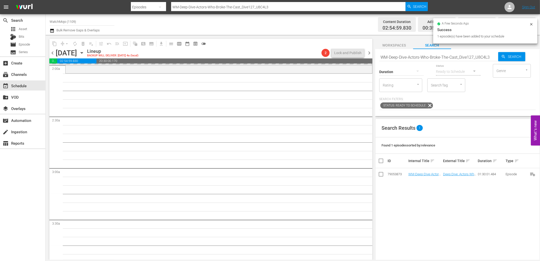
click at [404, 56] on input "WM-Deep-Dive-Actors-Who-Broke-The-Cast_Dive127_U8C4L3" at bounding box center [438, 57] width 119 height 12
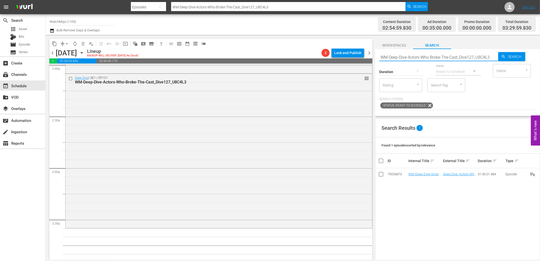
paste input "LAG-431"
type input "LAG-431"
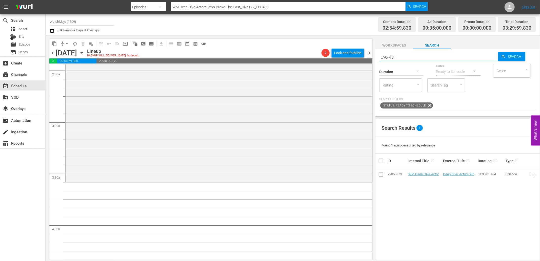
scroll to position [281, 0]
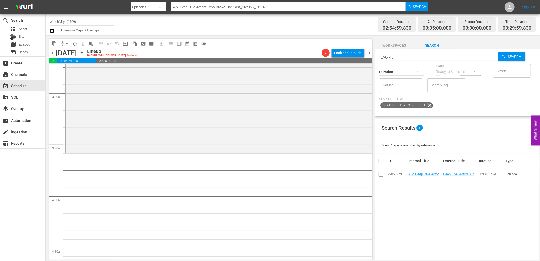
type input "LAG-431"
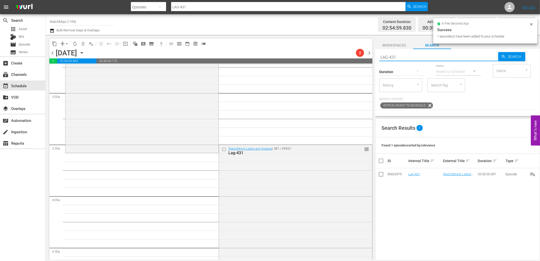
drag, startPoint x: 392, startPoint y: 55, endPoint x: 371, endPoint y: 53, distance: 21.6
click at [367, 53] on div "content_copy compress arrow_drop_down autorenew_outlined delete_forever_outline…" at bounding box center [293, 147] width 495 height 225
paste input "380"
type input "LAG-380"
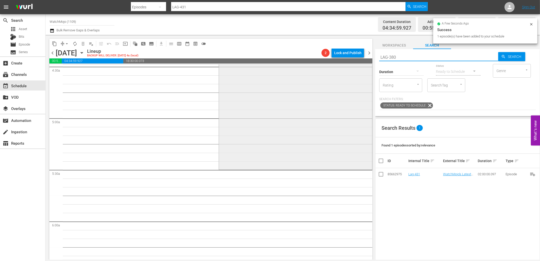
scroll to position [469, 0]
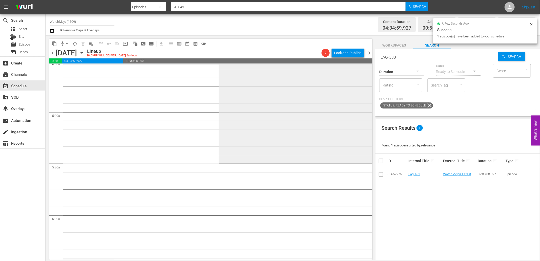
type input "LAG-380"
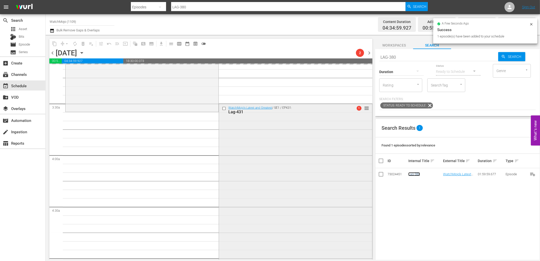
scroll to position [338, 0]
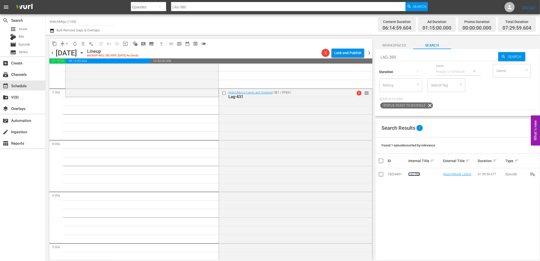
drag, startPoint x: 364, startPoint y: 94, endPoint x: 346, endPoint y: 150, distance: 59.2
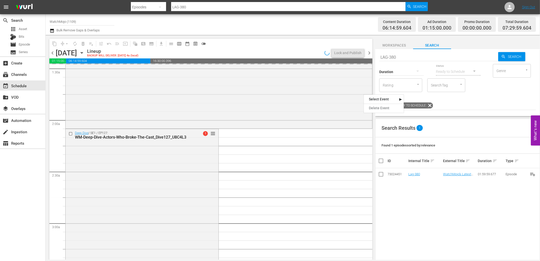
scroll to position [150, 0]
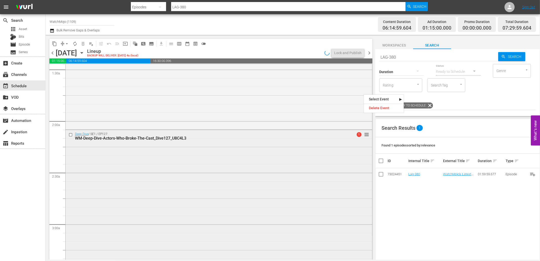
click at [79, 198] on div "Deep Dive / SE1 / EP127: WM-Deep-Dive-Actors-Who-Broke-The-Cast_Dive127_U8C4L3 …" at bounding box center [219, 206] width 307 height 153
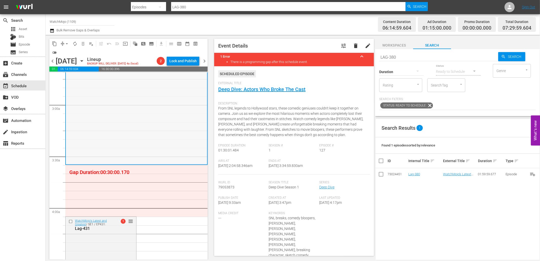
scroll to position [300, 0]
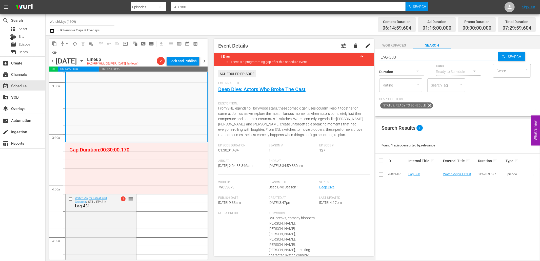
drag, startPoint x: 394, startPoint y: 57, endPoint x: 335, endPoint y: 64, distance: 59.4
click at [336, 64] on div "content_copy compress arrow_drop_down autorenew_outlined delete_forever_outline…" at bounding box center [293, 147] width 495 height 225
paste input "WM-Film-Top-20-Special-Forces-Units-From-Movies-SPONSORED_O3X6I1"
type input "WM-Film-Top-20-Special-Forces-Units-From-Movies-SPONSORED_O3X6I1"
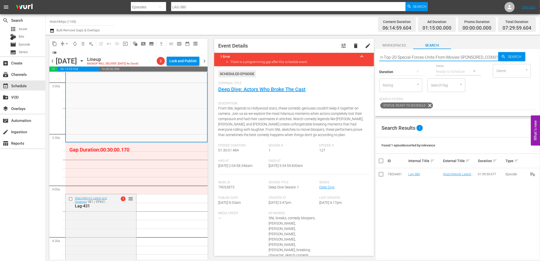
type input "WM-Film-Top-20-Special-Forces-Units-From-Movies-SPONSORED_O3X6I1"
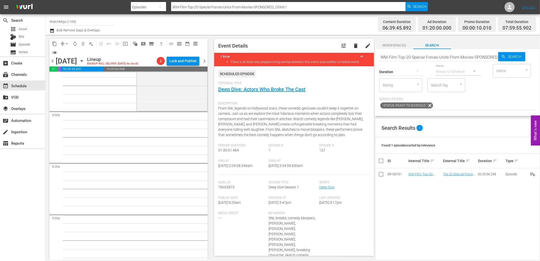
scroll to position [788, 0]
click at [422, 61] on div "Duration" at bounding box center [401, 69] width 45 height 18
click at [406, 57] on input "WM-Film-Top-20-Special-Forces-Units-From-Movies-SPONSORED_O3X6I1" at bounding box center [438, 57] width 119 height 12
paste input "Deep-Dive-Darkest-Moments-On-TV_Dive132_L6T9O0"
type input "WM-Deep-Dive-Darkest-Moments-On-TV_Dive132_L6T9O0"
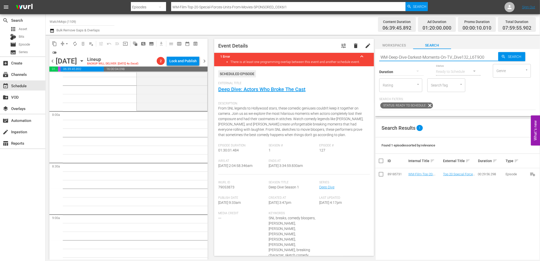
type input "WM-Deep-Dive-Darkest-Moments-On-TV_Dive132_L6T9O0"
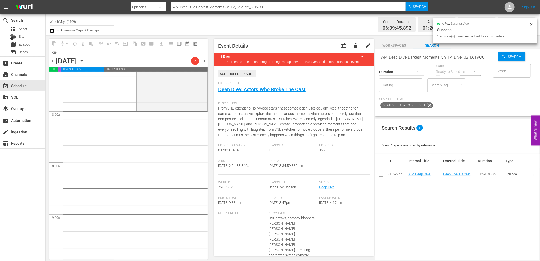
click at [437, 57] on input "WM-Deep-Dive-Darkest-Moments-On-TV_Dive132_L6T9O0" at bounding box center [438, 57] width 119 height 12
paste input "LAG-373"
type input "LAG-373"
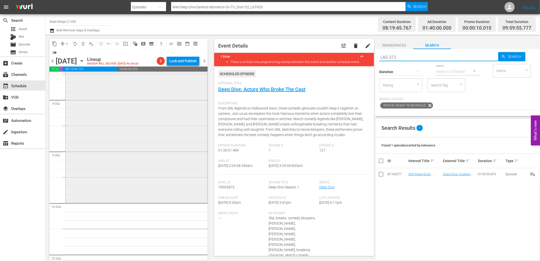
type input "LAG-373"
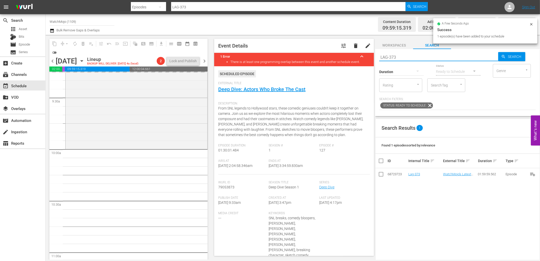
drag, startPoint x: 437, startPoint y: 56, endPoint x: 358, endPoint y: 62, distance: 78.8
click at [357, 61] on div "content_copy compress arrow_drop_down autorenew_outlined delete_forever_outline…" at bounding box center [293, 147] width 495 height 225
paste input "450"
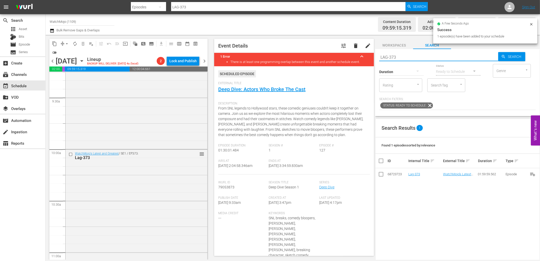
type input "LAG-450"
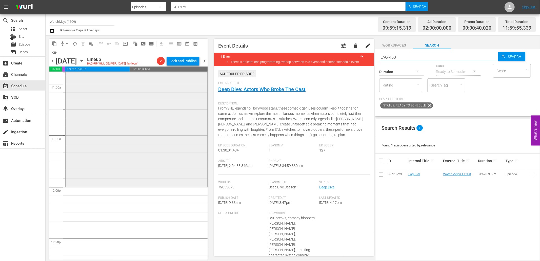
type input "LAG-450"
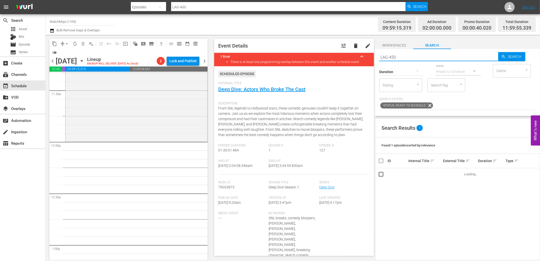
scroll to position [1182, 0]
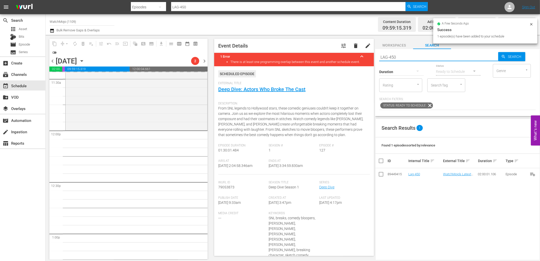
click at [346, 55] on div "content_copy compress arrow_drop_down autorenew_outlined delete_forever_outline…" at bounding box center [293, 147] width 495 height 225
paste input "WM-Deep-Dive-Ozzy-Osbourne_Dive146_X6I5D4"
type input "WM-Deep-Dive-Ozzy-Osbourne_Dive146_X6I5D4"
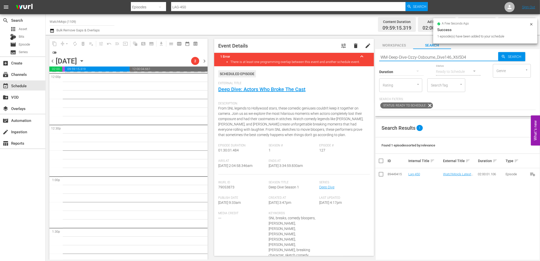
scroll to position [1257, 0]
type input "WM-Deep-Dive-Ozzy-Osbourne_Dive146_X6I5D4"
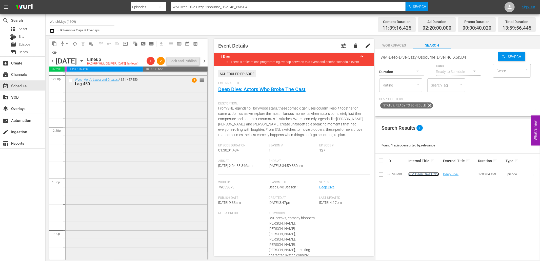
scroll to position [1331, 0]
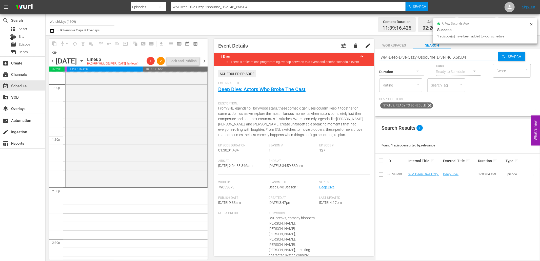
drag, startPoint x: 475, startPoint y: 56, endPoint x: 366, endPoint y: 55, distance: 109.1
click at [366, 55] on div "content_copy compress arrow_drop_down autorenew_outlined delete_forever_outline…" at bounding box center [293, 147] width 495 height 225
paste input "LAG-329"
type input "LAG-329"
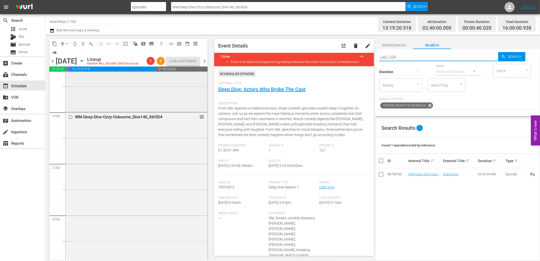
type input "LAG-329"
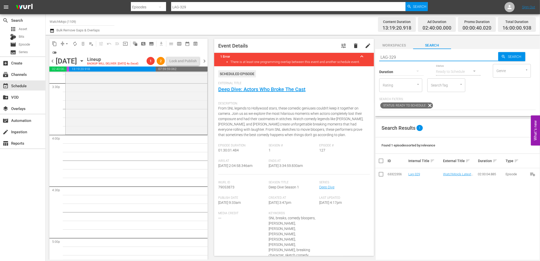
scroll to position [1594, 0]
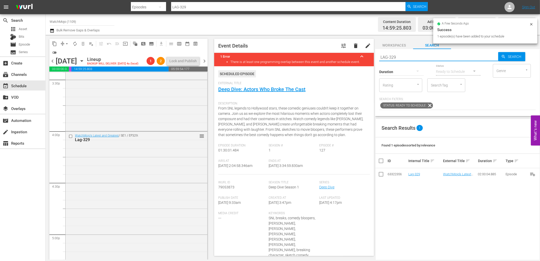
drag, startPoint x: 386, startPoint y: 54, endPoint x: 350, endPoint y: 58, distance: 36.1
click at [352, 58] on div "content_copy compress arrow_drop_down autorenew_outlined delete_forever_outline…" at bounding box center [293, 147] width 495 height 225
paste input "443"
type input "LAG-443"
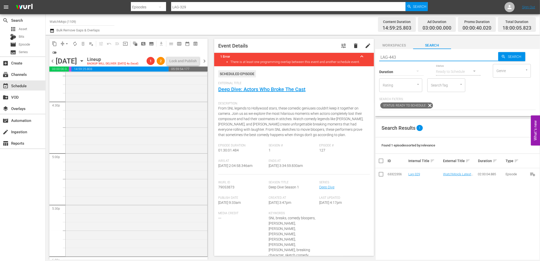
scroll to position [1763, 0]
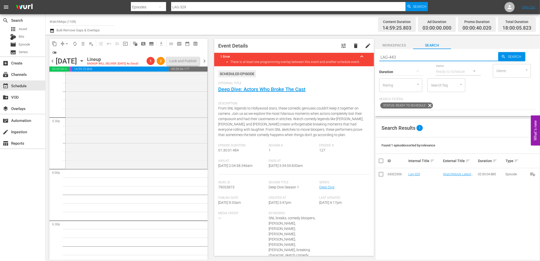
type input "LAG-443"
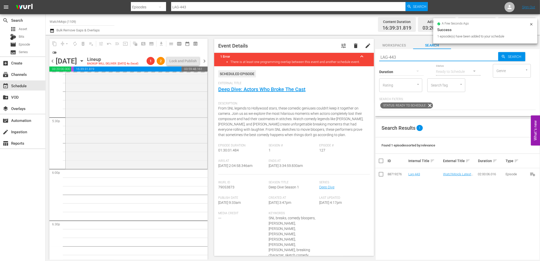
drag, startPoint x: 406, startPoint y: 57, endPoint x: 361, endPoint y: 57, distance: 44.6
click at [363, 54] on div "content_copy compress arrow_drop_down autorenew_outlined delete_forever_outline…" at bounding box center [293, 147] width 495 height 225
paste input "WM-TV-Top-20-Most-Confrontational-Moments-in-Television_K9B3K7"
type input "WM-TV-Top-20-Most-Confrontational-Moments-in-Television_K9B3K7"
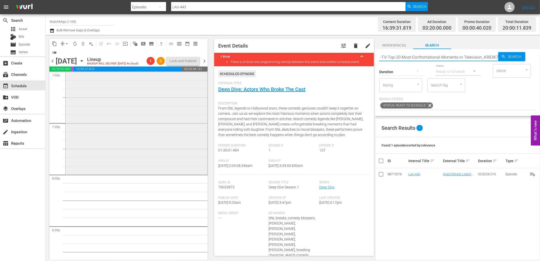
scroll to position [1969, 0]
type input "WM-TV-Top-20-Most-Confrontational-Moments-in-Television_K9B3K7"
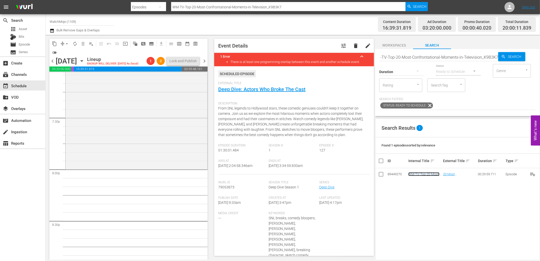
scroll to position [0, 0]
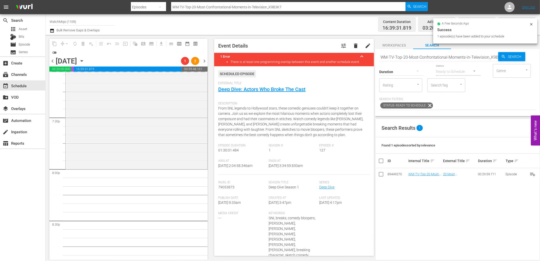
click at [443, 58] on input "WM-TV-Top-20-Most-Confrontational-Moments-in-Television_K9B3K7" at bounding box center [438, 57] width 119 height 12
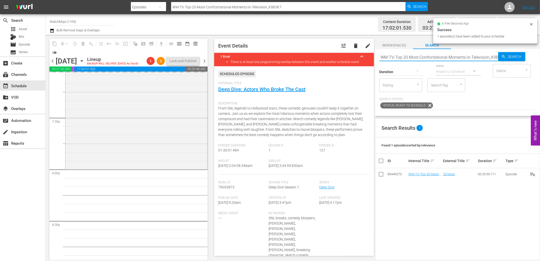
paste input "Pop-Top-20-Dystopian-Things-That-Happened-This-Century-So-Far_M6I8A6"
type input "WM-Pop-Top-20-Dystopian-Things-That-Happened-This-Century-So-Far_M6I8A6"
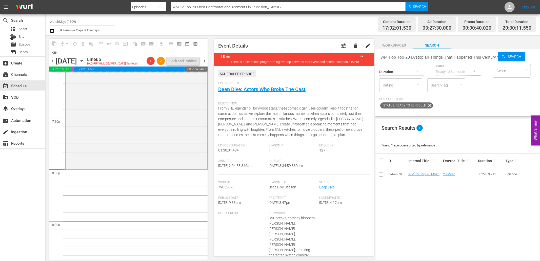
scroll to position [0, 27]
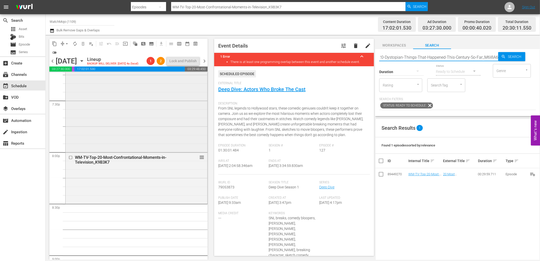
type input "WM-Pop-Top-20-Dystopian-Things-That-Happened-This-Century-So-Far_M6I8A6"
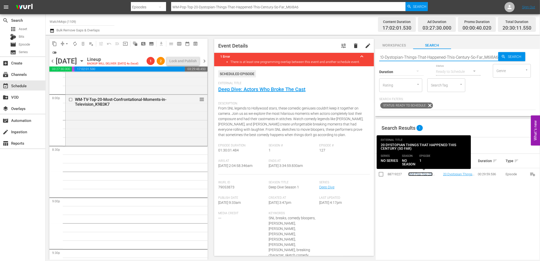
scroll to position [0, 0]
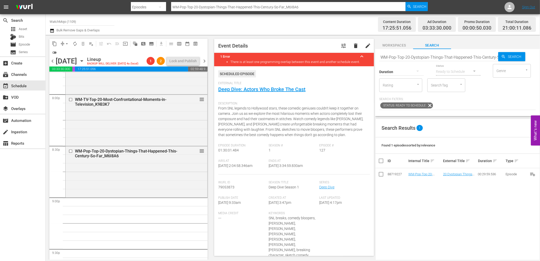
click at [416, 55] on input "WM-Pop-Top-20-Dystopian-Things-That-Happened-This-Century-So-Far_M6I8A6" at bounding box center [438, 57] width 119 height 12
paste input "Specialty-Mean-Girls_SHO77_Q8N1G8"
type input "WM-Specialty-Mean-Girls_SHO77_Q8N1G8"
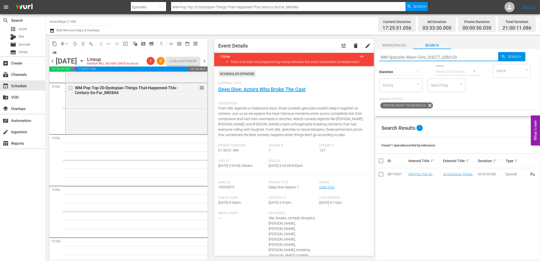
type input "WM-Specialty-Mean-Girls_SHO77_Q8N1G8"
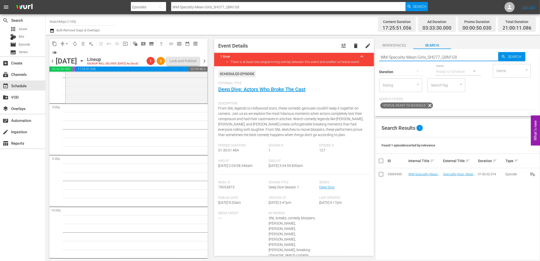
scroll to position [2138, 0]
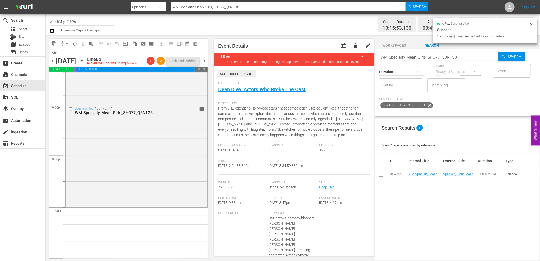
drag, startPoint x: 469, startPoint y: 56, endPoint x: 358, endPoint y: 56, distance: 110.9
click at [350, 54] on div "content_copy compress arrow_drop_down autorenew_outlined delete_forever_outline…" at bounding box center [293, 147] width 495 height 225
paste input "LAG-344"
type input "LAG-344"
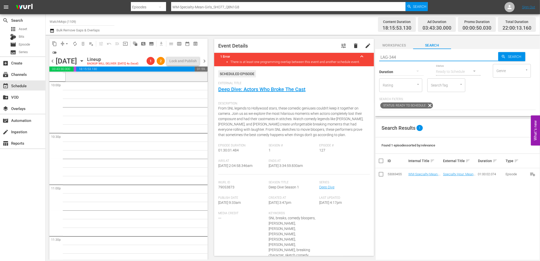
scroll to position [2270, 0]
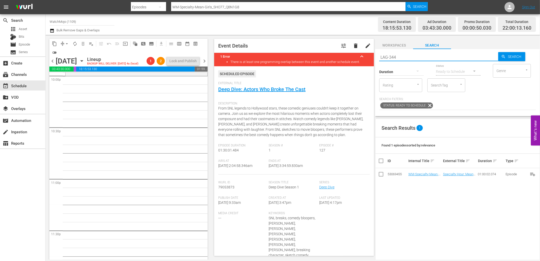
type input "LAG-344"
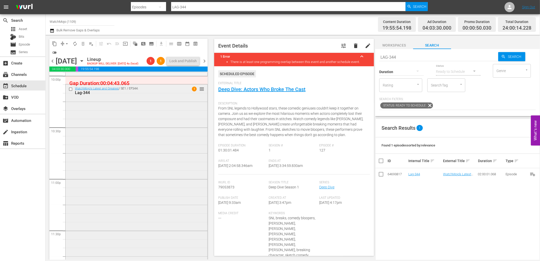
click at [99, 131] on div "WatchMojo's Latest and Greatest / SE1 / EP344: Lag-344 1 reorder" at bounding box center [137, 187] width 142 height 205
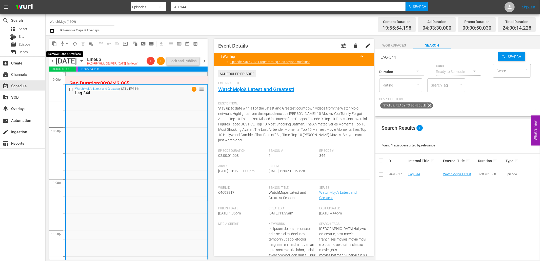
click at [63, 43] on button "arrow_drop_down" at bounding box center [67, 44] width 8 height 8
click at [72, 70] on li "Align to End of Previous Day" at bounding box center [67, 70] width 53 height 8
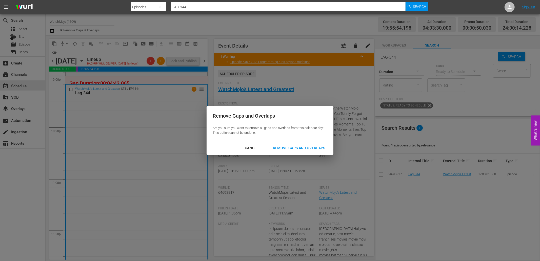
click at [281, 150] on div "Remove Gaps and Overlaps" at bounding box center [299, 148] width 61 height 6
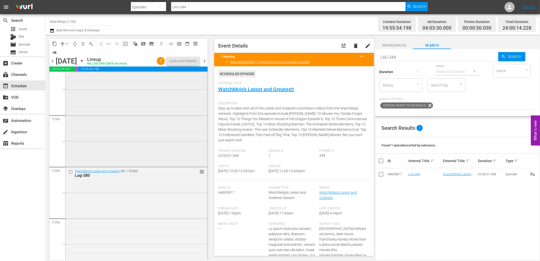
scroll to position [525, 0]
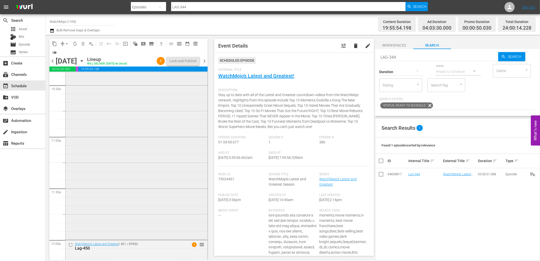
scroll to position [1088, 0]
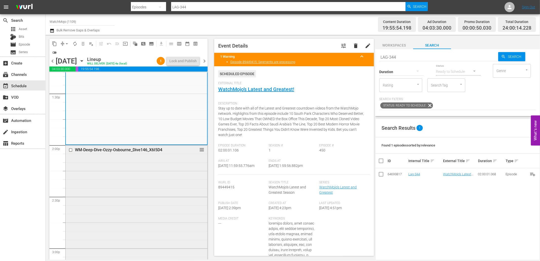
scroll to position [1388, 0]
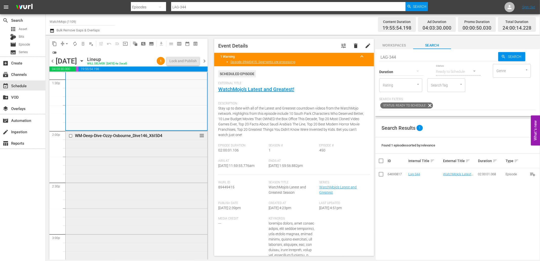
click at [100, 175] on div "WM-Deep-Dive-Ozzy-Osbourne_Dive146_X6I5D4 reorder" at bounding box center [137, 233] width 142 height 205
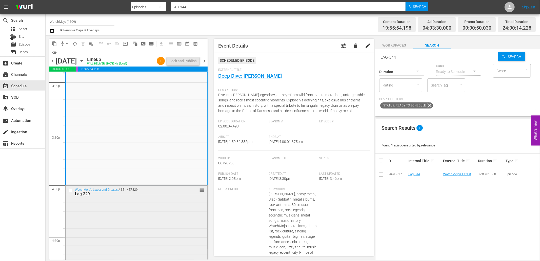
scroll to position [1650, 0]
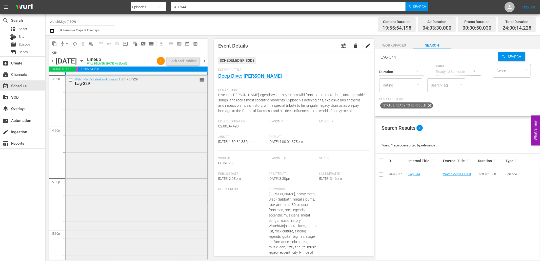
click at [115, 181] on div "WatchMojo's Latest and Greatest / SE1 / EP329: Lag-329 reorder" at bounding box center [137, 177] width 142 height 205
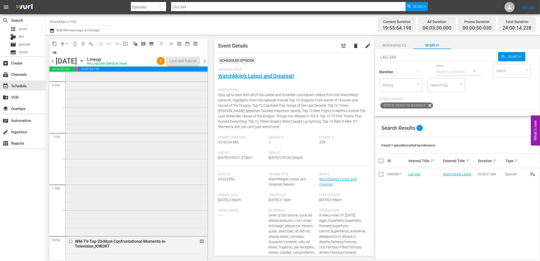
scroll to position [1913, 0]
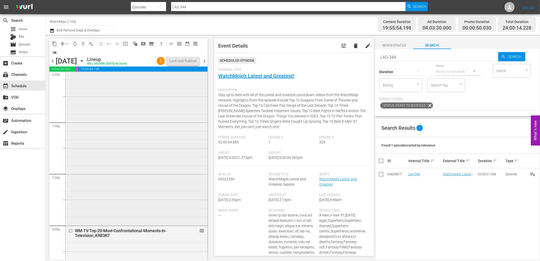
click at [108, 182] on div "WatchMojo's Latest and Greatest / SE1 / EP443: Lag-443 reorder" at bounding box center [137, 121] width 142 height 205
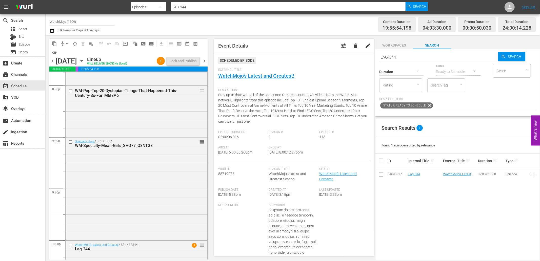
scroll to position [2119, 0]
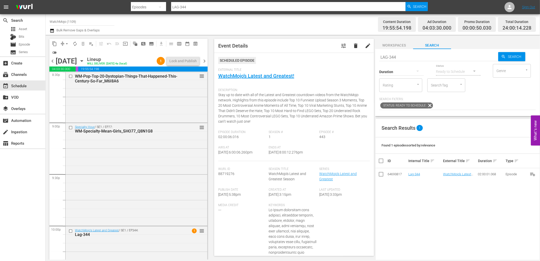
click at [104, 168] on div "Specialty Hour / SE1 / EP77: WM-Specialty-Mean-Girls_SHO77_Q8N1G8 reorder" at bounding box center [137, 174] width 142 height 102
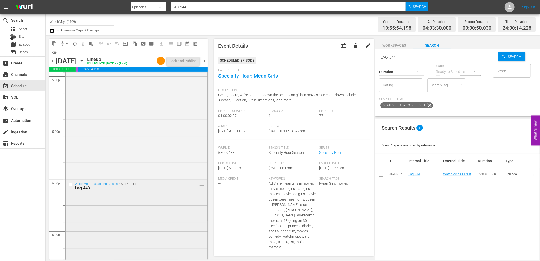
scroll to position [1669, 0]
click at [146, 172] on div "WatchMojo's Latest and Greatest / SE1 / EP443: Lag-443 reorder" at bounding box center [137, 159] width 142 height 205
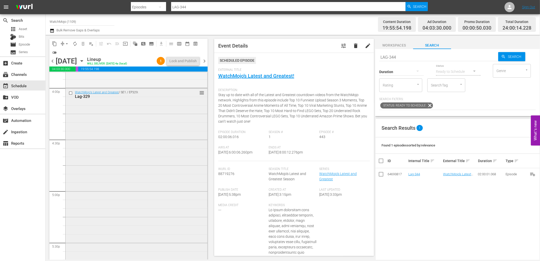
scroll to position [1632, 0]
click at [135, 163] on div "WatchMojo's Latest and Greatest / SE1 / EP329: Lag-329 reorder" at bounding box center [137, 196] width 142 height 205
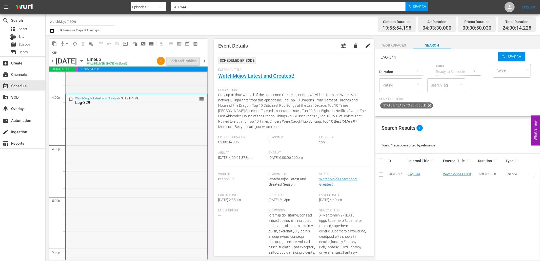
click at [70, 100] on input "checkbox" at bounding box center [71, 99] width 5 height 4
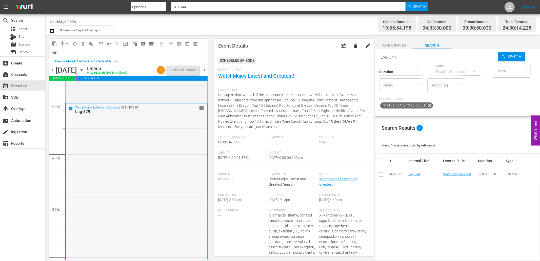
click at [133, 151] on div "WatchMojo's Latest and Greatest / SE1 / EP329: Lag-329 reorder" at bounding box center [136, 206] width 141 height 205
click at [84, 45] on span "delete_forever_outlined" at bounding box center [83, 43] width 5 height 5
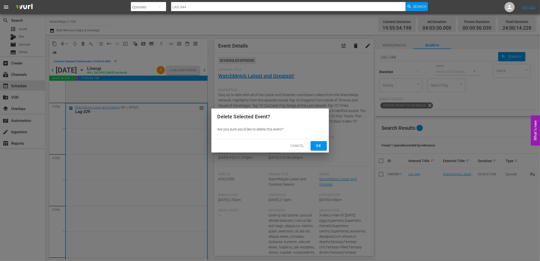
click at [319, 143] on span "Ok" at bounding box center [319, 146] width 8 height 6
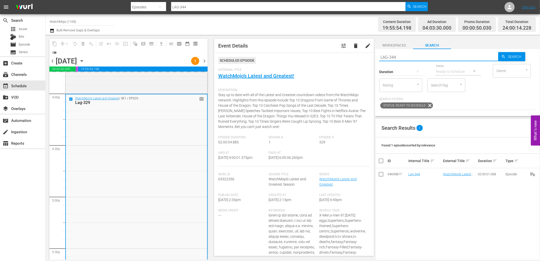
drag, startPoint x: 369, startPoint y: 52, endPoint x: 363, endPoint y: 52, distance: 6.3
click at [361, 52] on div "content_copy compress arrow_drop_down autorenew_outlined delete_forever_outline…" at bounding box center [293, 147] width 495 height 225
paste input "ag-435"
type input "Lag-435"
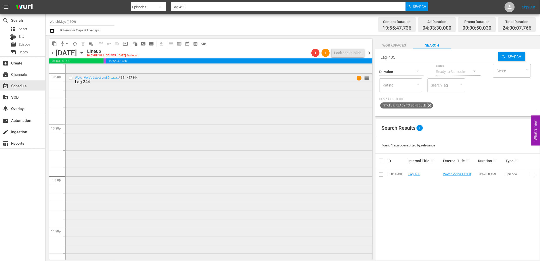
scroll to position [2285, 0]
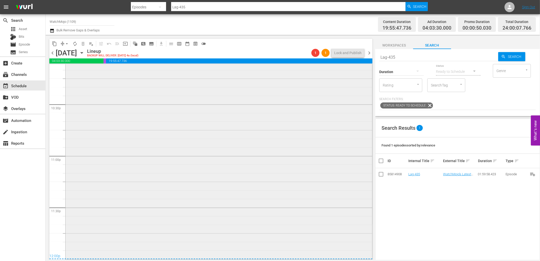
click at [200, 188] on div "WatchMojo's Latest and Greatest / SE1 / EP344: Lag-344 1 reorder" at bounding box center [219, 155] width 307 height 205
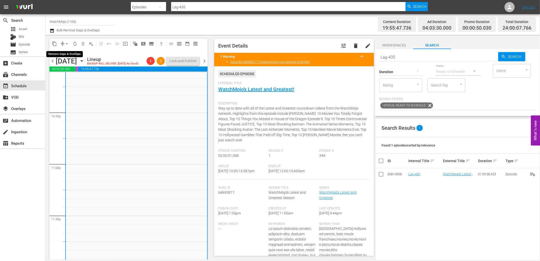
click at [66, 40] on button "arrow_drop_down" at bounding box center [67, 44] width 8 height 8
click at [66, 69] on li "Align to End of Previous Day" at bounding box center [67, 70] width 53 height 8
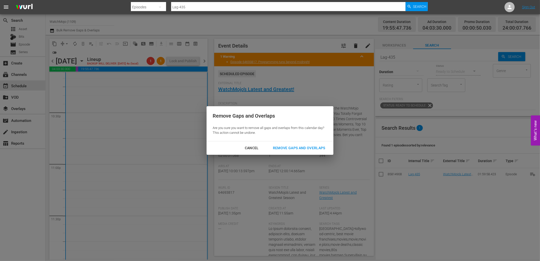
click at [294, 148] on div "Remove Gaps and Overlaps" at bounding box center [299, 148] width 61 height 6
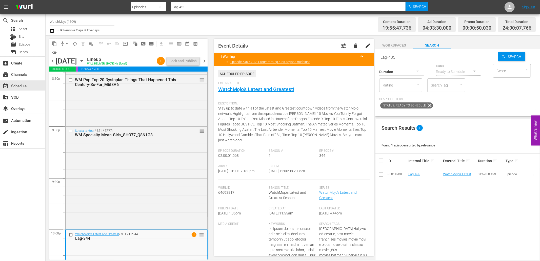
scroll to position [2097, 0]
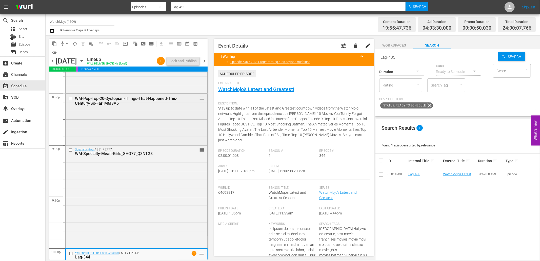
click at [96, 133] on div "WM-Pop-Top-20-Dystopian-Things-That-Happened-This-Century-So-Far_M6I8A6 reorder" at bounding box center [137, 119] width 142 height 50
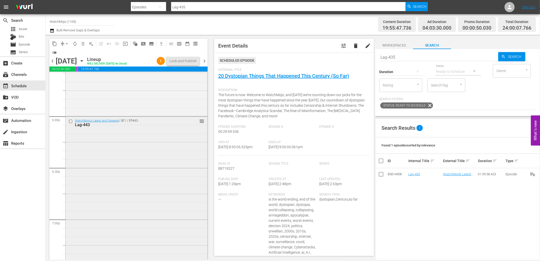
scroll to position [1872, 0]
click at [124, 191] on div "WatchMojo's Latest and Greatest / SE1 / EP443: Lag-443 reorder" at bounding box center [137, 163] width 142 height 205
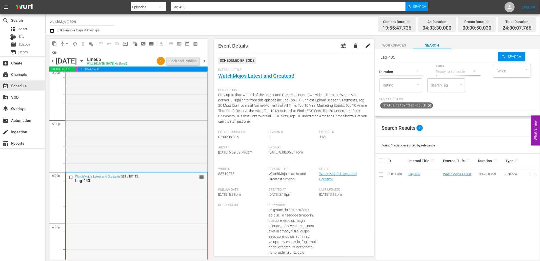
scroll to position [1759, 0]
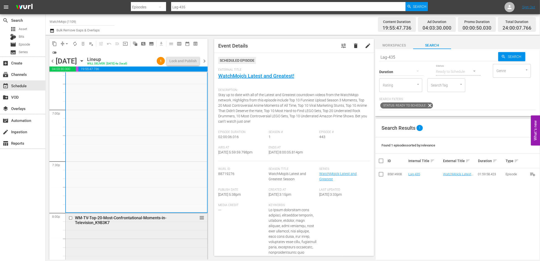
scroll to position [1966, 0]
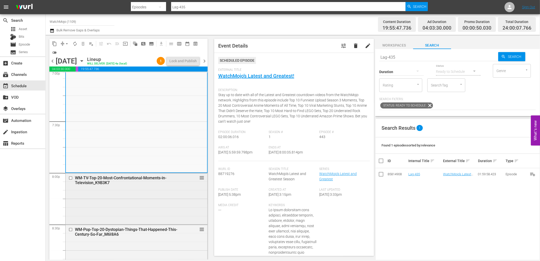
click at [106, 204] on div "WM-TV-Top-20-Most-Confrontational-Moments-in-Television_K9B3K7 reorder" at bounding box center [137, 198] width 142 height 50
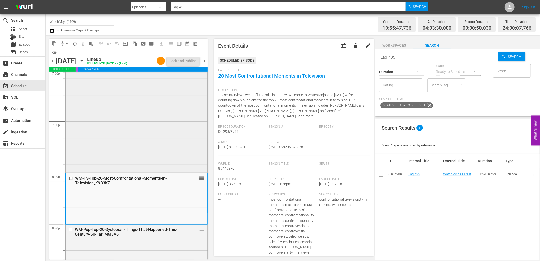
click at [140, 133] on div "WatchMojo's Latest and Greatest / SE1 / EP443: Lag-443 reorder" at bounding box center [137, 69] width 142 height 205
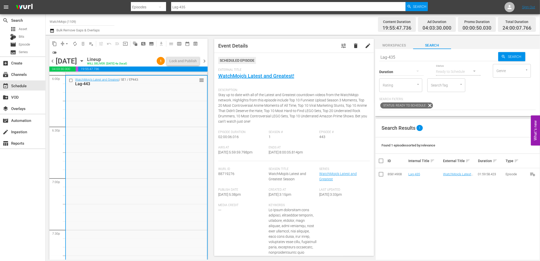
scroll to position [1853, 0]
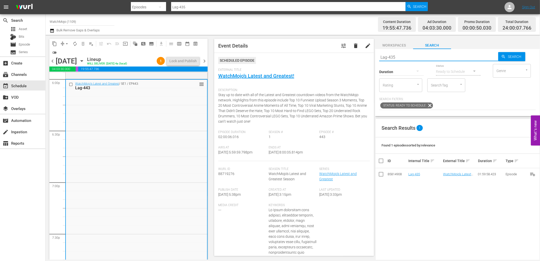
drag, startPoint x: 391, startPoint y: 53, endPoint x: 347, endPoint y: 53, distance: 44.3
click at [333, 53] on div "content_copy compress arrow_drop_down autorenew_outlined delete_forever_outline…" at bounding box center [293, 147] width 495 height 225
paste input "26"
type input "Lag-426"
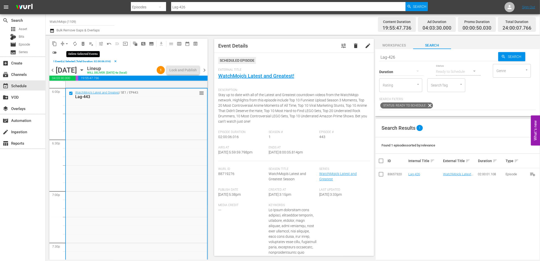
click at [82, 45] on span "delete_forever_outlined" at bounding box center [83, 43] width 5 height 5
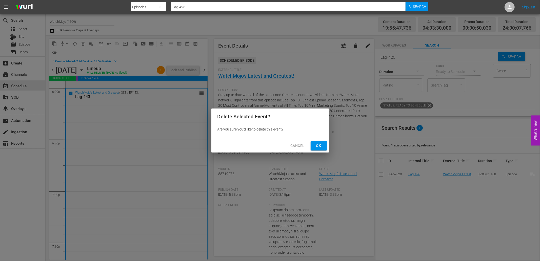
click at [314, 147] on button "Ok" at bounding box center [319, 145] width 16 height 9
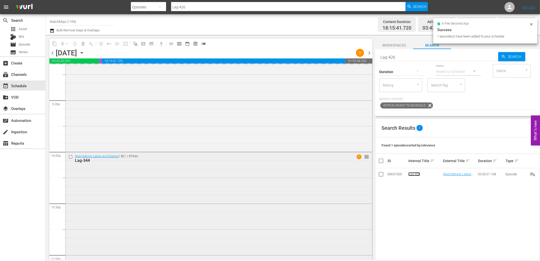
scroll to position [2191, 0]
click at [98, 178] on div "WatchMojo's Latest and Greatest / SE1 / EP344: Lag-344 1 reorder" at bounding box center [219, 249] width 307 height 205
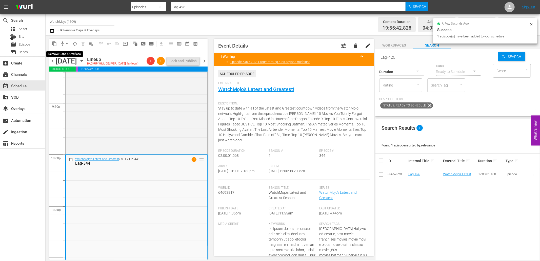
click at [66, 43] on span "arrow_drop_down" at bounding box center [66, 43] width 5 height 5
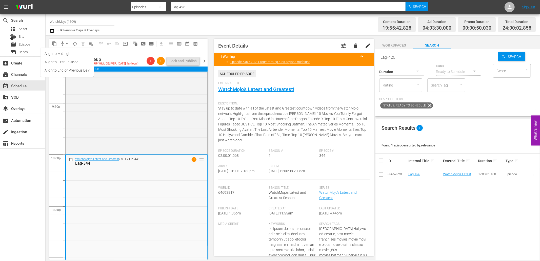
click at [73, 67] on li "Align to End of Previous Day" at bounding box center [67, 70] width 53 height 8
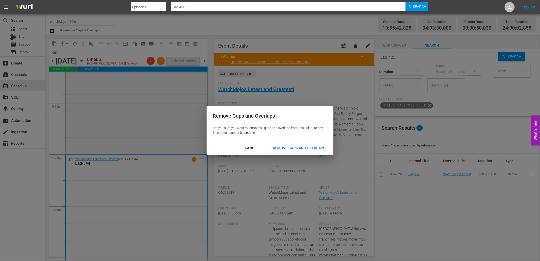
click at [290, 148] on div "Remove Gaps and Overlaps" at bounding box center [299, 148] width 61 height 6
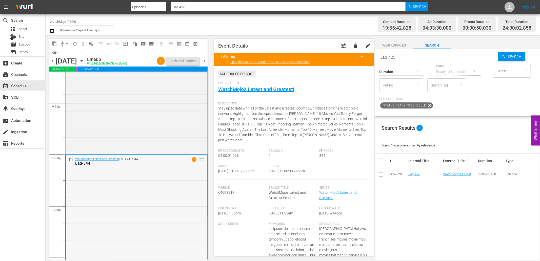
click at [93, 176] on div "WatchMojo's Latest and Greatest / SE1 / EP344: Lag-344 1 reorder" at bounding box center [136, 257] width 141 height 205
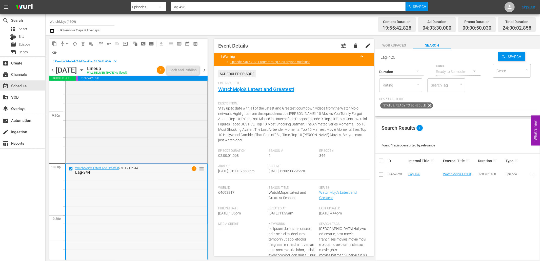
drag, startPoint x: 369, startPoint y: 53, endPoint x: 364, endPoint y: 54, distance: 5.2
click at [363, 54] on div "content_copy compress arrow_drop_down autorenew_outlined delete_forever_outline…" at bounding box center [293, 147] width 495 height 225
paste input "7"
type input "Lag-427"
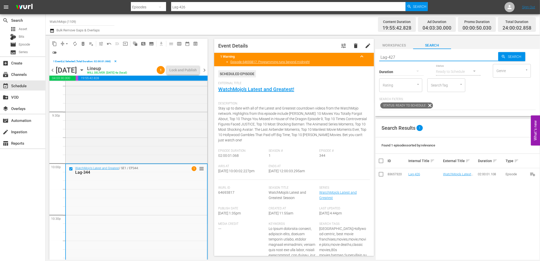
type input "Lag-427"
click at [83, 41] on span "delete_forever_outlined" at bounding box center [83, 43] width 5 height 5
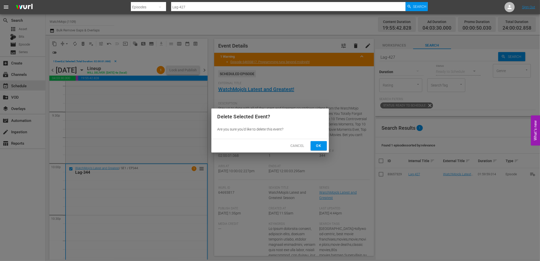
click at [320, 148] on span "Ok" at bounding box center [319, 146] width 8 height 6
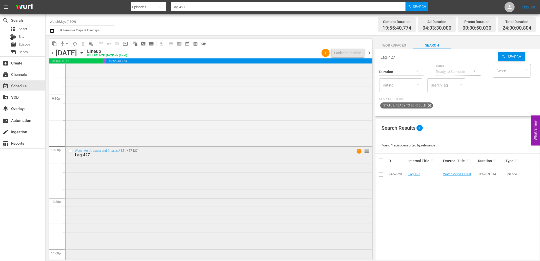
click at [191, 191] on div "WatchMojo's Latest and Greatest / SE1 / EP427: Lag-427 1 reorder" at bounding box center [219, 249] width 307 height 205
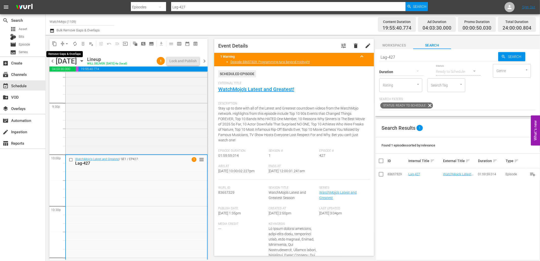
click at [66, 42] on span "arrow_drop_down" at bounding box center [66, 43] width 5 height 5
click at [75, 70] on li "Align to End of Previous Day" at bounding box center [67, 70] width 53 height 8
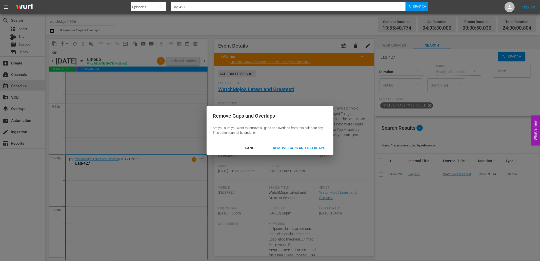
click at [282, 151] on button "Remove Gaps and Overlaps" at bounding box center [299, 148] width 65 height 9
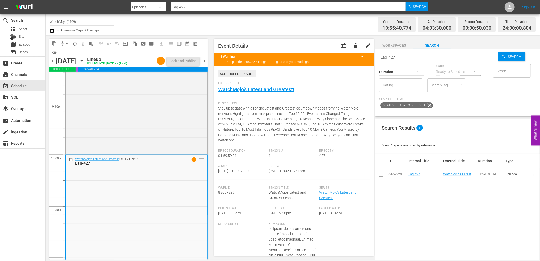
drag, startPoint x: 310, startPoint y: 173, endPoint x: 286, endPoint y: 175, distance: 24.4
click at [286, 175] on div "Ends At 9/23/25 @ 12:00:01.241am" at bounding box center [294, 172] width 51 height 15
copy span "12:00:01.241am"
click at [204, 61] on span "chevron_right" at bounding box center [204, 61] width 6 height 6
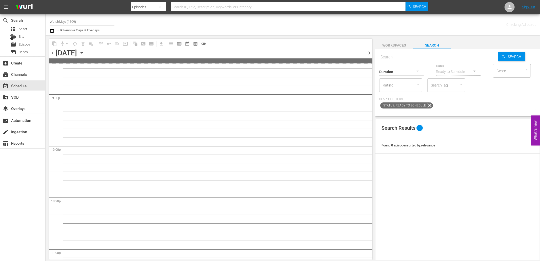
scroll to position [2199, 0]
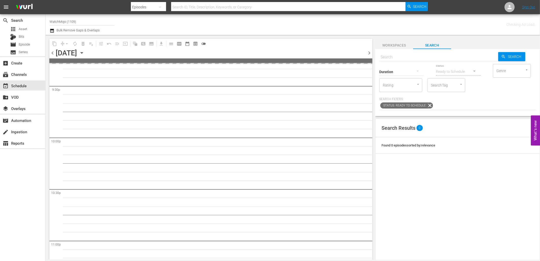
click at [388, 53] on input "text" at bounding box center [438, 57] width 119 height 12
paste input "LAG-404"
type input "LAG-404"
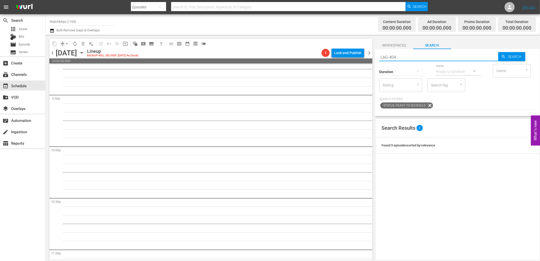
type input "LAG-404"
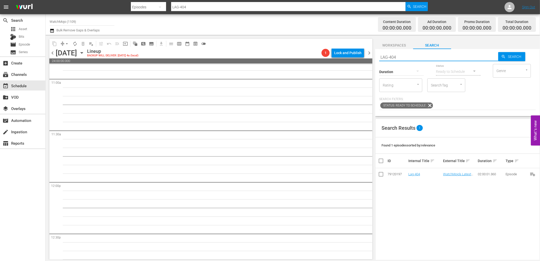
scroll to position [0, 0]
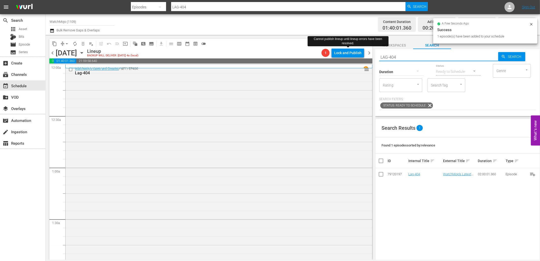
drag, startPoint x: 401, startPoint y: 59, endPoint x: 367, endPoint y: 56, distance: 34.1
click at [366, 55] on div "content_copy compress arrow_drop_down autorenew_outlined delete_forever_outline…" at bounding box center [293, 147] width 495 height 225
paste input "WM-Deep-Dive-Biggest-Video-Game-Fails_Dive122_C8W2V5"
type input "WM-Deep-Dive-Biggest-Video-Game-Fails_Dive122_C8W2V5"
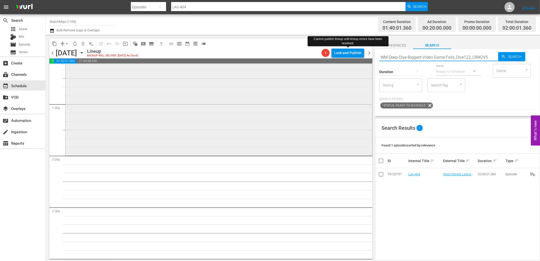
type input "WM-Deep-Dive-Biggest-Video-Game-Fails_Dive122_C8W2V5"
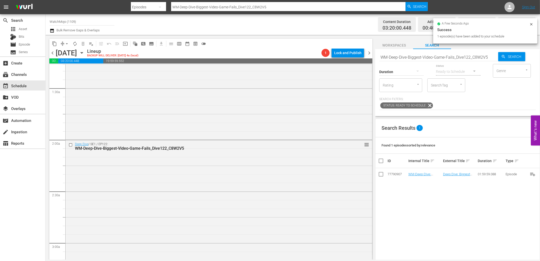
click at [456, 52] on input "WM-Deep-Dive-Biggest-Video-Game-Fails_Dive122_C8W2V5" at bounding box center [438, 57] width 119 height 12
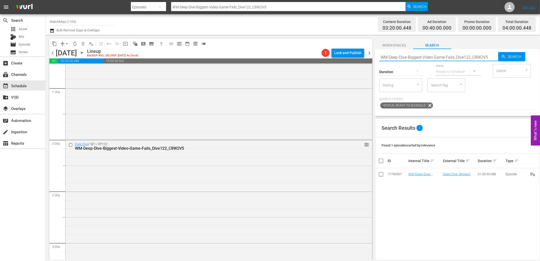
paste input "LAG-432"
type input "LAG-432"
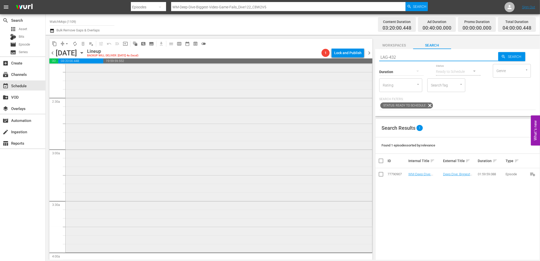
type input "LAG-432"
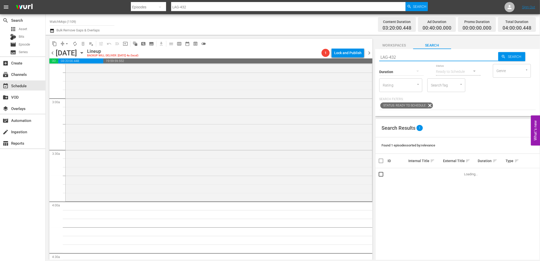
scroll to position [281, 0]
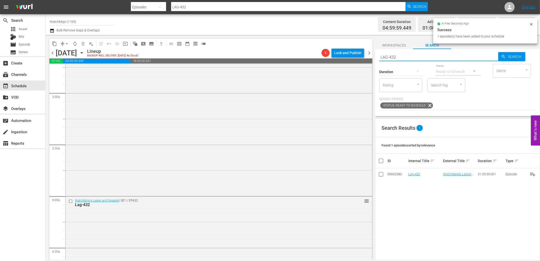
drag, startPoint x: 408, startPoint y: 54, endPoint x: 348, endPoint y: 52, distance: 60.0
click at [348, 52] on div "content_copy compress arrow_drop_down autorenew_outlined delete_forever_outline…" at bounding box center [293, 147] width 495 height 225
paste input "381"
type input "LAG-381"
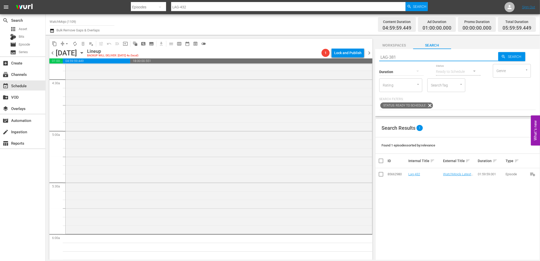
type input "LAG-381"
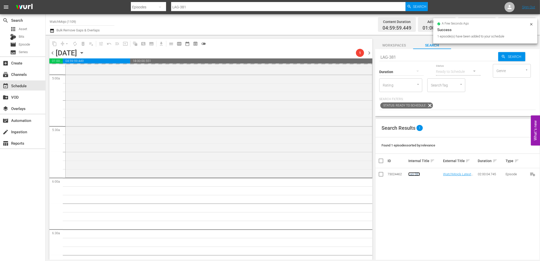
scroll to position [713, 0]
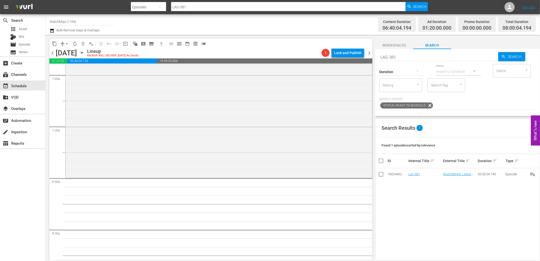
click at [404, 60] on div "Duration" at bounding box center [401, 69] width 45 height 18
drag, startPoint x: 393, startPoint y: 56, endPoint x: 351, endPoint y: 51, distance: 42.6
click at [351, 51] on div "content_copy compress arrow_drop_down autorenew_outlined delete_forever_outline…" at bounding box center [293, 147] width 495 height 225
paste input "WM-Film-Top-20-Movies-That-Are-Trying-Too-Hard_U8F8X4"
type input "WM-Film-Top-20-Movies-That-Are-Trying-Too-Hard_U8F8X4"
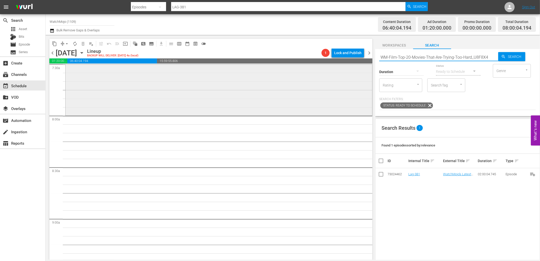
scroll to position [788, 0]
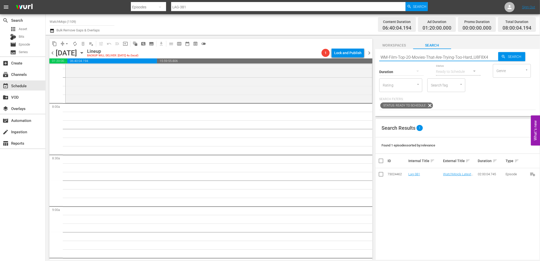
type input "WM-Film-Top-20-Movies-That-Are-Trying-Too-Hard_U8F8X4"
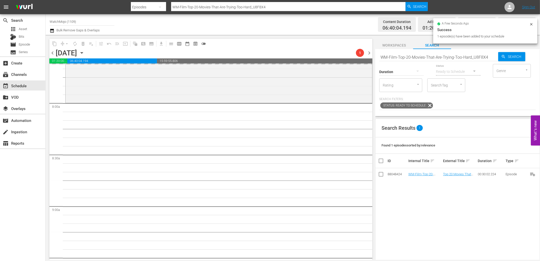
click at [437, 55] on input "WM-Film-Top-20-Movies-That-Are-Trying-Too-Hard_U8F8X4" at bounding box center [438, 57] width 119 height 12
paste input "Best-Superhero-Parodies_E0V7W8"
type input "WM-Film-Top-20-Best-Superhero-Parodies_E0V7W8"
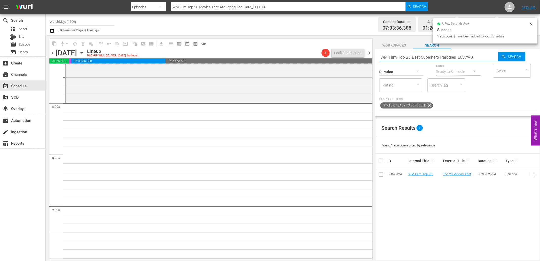
type input "WM-Film-Top-20-Best-Superhero-Parodies_E0V7W8"
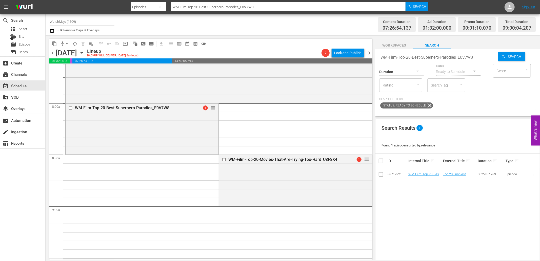
click at [434, 56] on input "WM-Film-Top-20-Best-Superhero-Parodies_E0V7W8" at bounding box center [438, 57] width 119 height 12
paste input "TV-Top-20-Most-Dramatic-South-Park-Moments_F1S8D9"
type input "WM-TV-Top-20-Most-Dramatic-South-Park-Moments_F1S8D9"
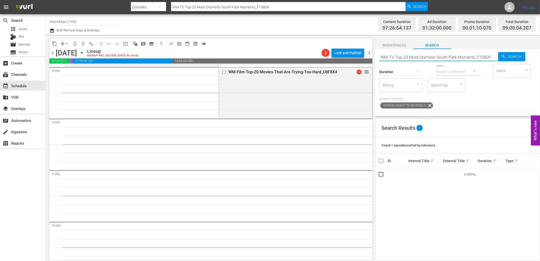
scroll to position [881, 0]
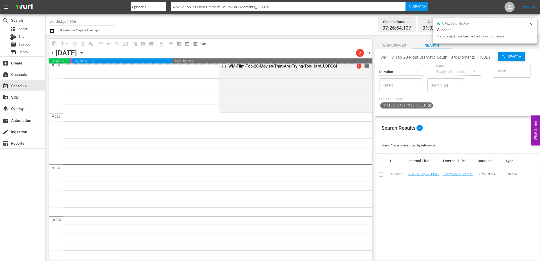
click at [413, 57] on input "WM-TV-Top-20-Most-Dramatic-South-Park-Moments_F1S8D9" at bounding box center [438, 57] width 119 height 12
paste input "Differences-Between-The-Last-Airbender-Animated-and-Live-Action_L8Z6R2"
type input "WM-TV-Top-20-Differences-Between-The-Last-Airbender-Animated-and-Live-Action_L8…"
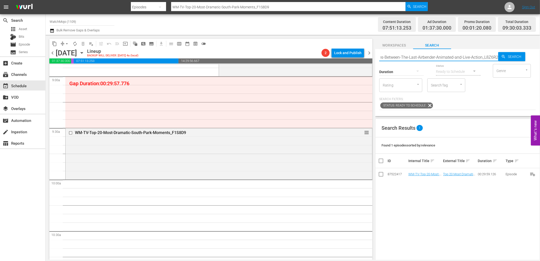
type input "WM-TV-Top-20-Differences-Between-The-Last-Airbender-Animated-and-Live-Action_L8…"
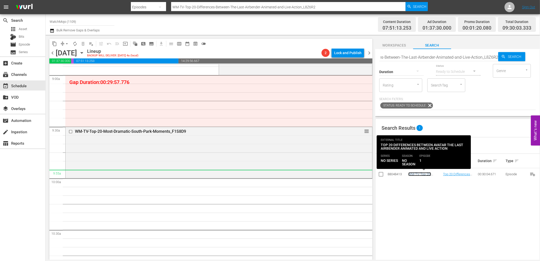
scroll to position [0, 0]
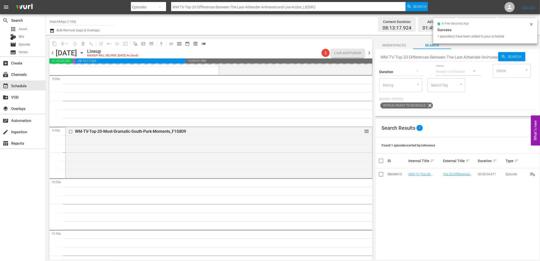
click at [420, 59] on input "WM-TV-Top-20-Differences-Between-The-Last-Airbender-Animated-and-Live-Action_L8…" at bounding box center [438, 57] width 119 height 12
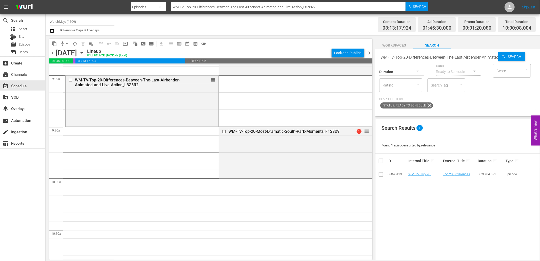
paste input "LAG-374"
type input "LAG-374"
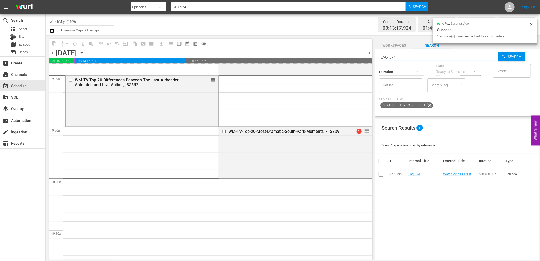
drag, startPoint x: 353, startPoint y: 56, endPoint x: 331, endPoint y: 54, distance: 22.4
click at [324, 55] on div "content_copy compress arrow_drop_down autorenew_outlined delete_forever_outline…" at bounding box center [293, 147] width 495 height 225
paste input "451"
type input "LAG-451"
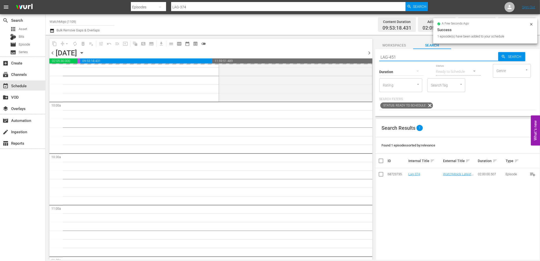
scroll to position [1069, 0]
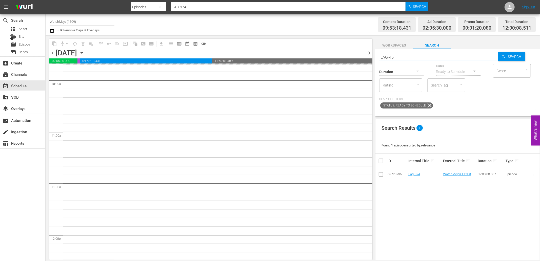
type input "LAG-451"
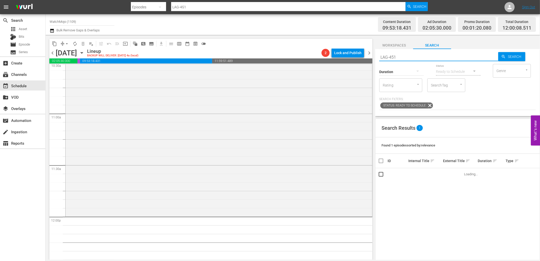
scroll to position [1163, 0]
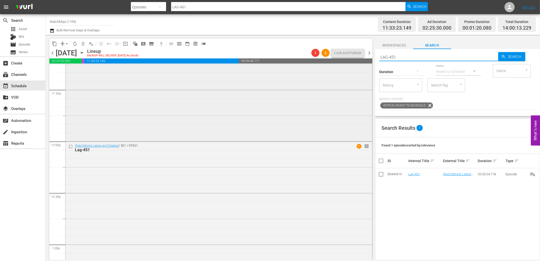
drag, startPoint x: 404, startPoint y: 58, endPoint x: 345, endPoint y: 68, distance: 59.8
click at [345, 68] on div "content_copy compress arrow_drop_down autorenew_outlined delete_forever_outline…" at bounding box center [293, 147] width 495 height 225
paste input ""WM-TV-Top-20-Hilarious-Homer-Simpson-Moments_Z0H8R3 ""
type input ""WM-TV-Top-20-Hilarious-Homer-Simpson-Moments_Z0H8R3 ""
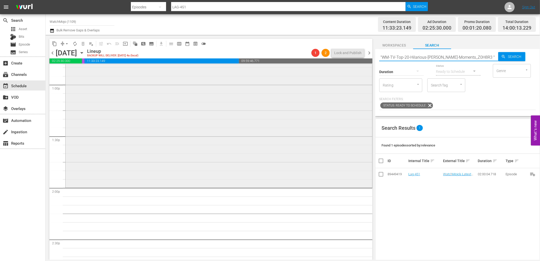
scroll to position [1350, 0]
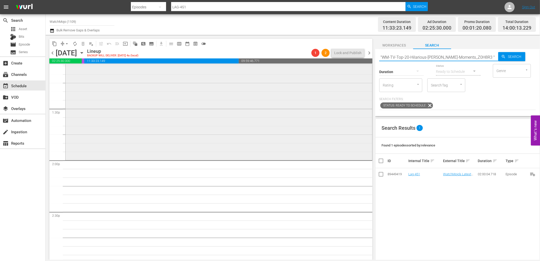
type input ""WM-TV-Top-20-Hilarious-Homer-Simpson-Moments_Z0H8R3 ""
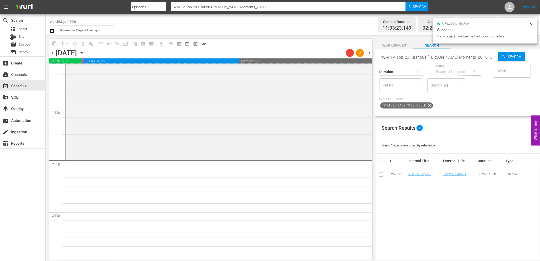
click at [446, 57] on input ""WM-TV-Top-20-Hilarious-Homer-Simpson-Moments_Z0H8R3 "" at bounding box center [438, 57] width 119 height 12
paste input "WM-TV-Top-20-Family-Guy-Songs_M0X1N5"
type input "WM-TV-Top-20-Family-Guy-Songs_M0X1N5"
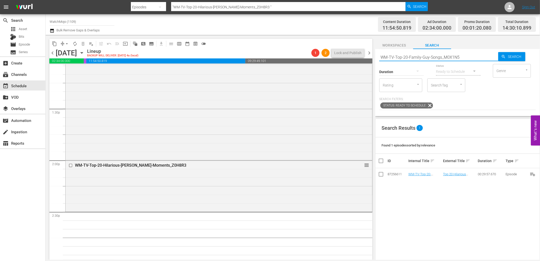
type input "WM-TV-Top-20-Family-Guy-Songs_M0X1N5"
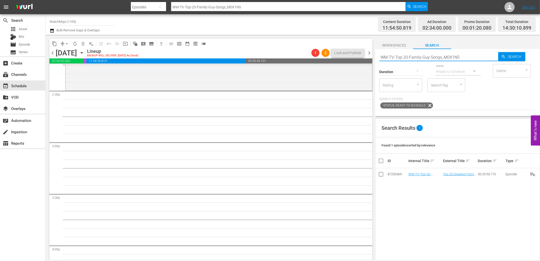
scroll to position [1463, 0]
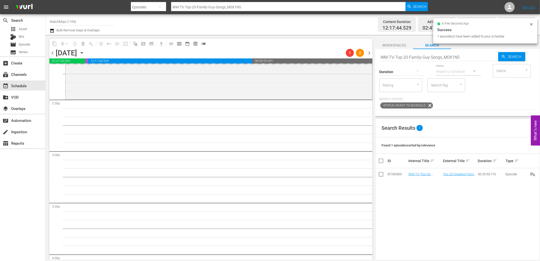
click at [401, 55] on input "WM-TV-Top-20-Family-Guy-Songs_M0X1N5" at bounding box center [438, 57] width 119 height 12
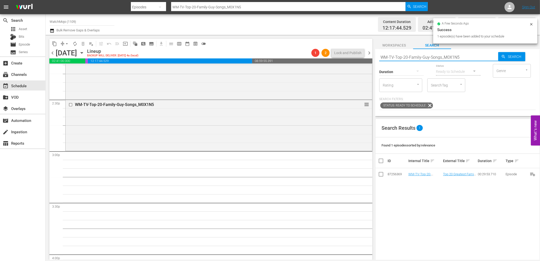
paste input "Film-Top-20-Times-Martial-Artists-Went-Beast-Mode_I7X1T1"
type input "WM-Film-Top-20-Times-Martial-Artists-Went-Beast-Mode_I7X1T1"
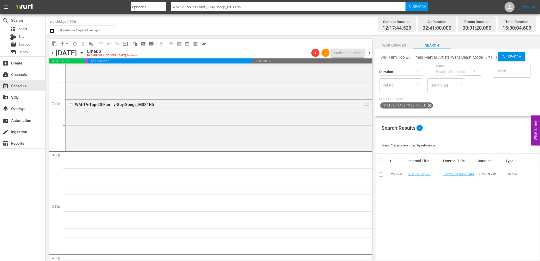
scroll to position [0, 1]
type input "WM-Film-Top-20-Times-Martial-Artists-Went-Beast-Mode_I7X1T1"
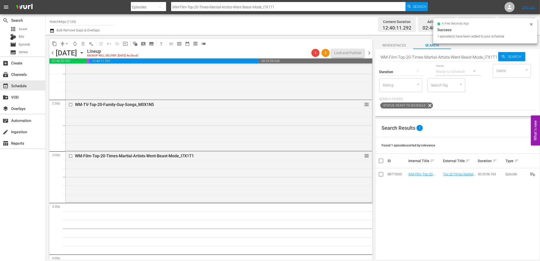
click at [415, 56] on input "WM-Film-Top-20-Times-Martial-Artists-Went-Beast-Mode_I7X1T1" at bounding box center [438, 57] width 119 height 12
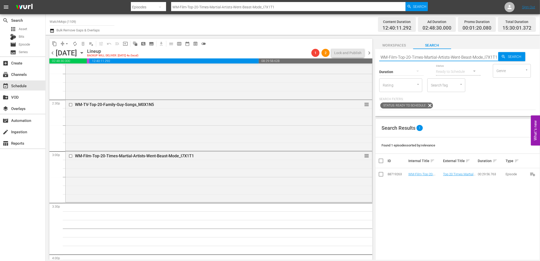
paste input "TV-Top-20-Jon-Stewart-Moments_J2N9R4"
type input "WM-TV-Top-20-Jon-Stewart-Moments_J2N9R4"
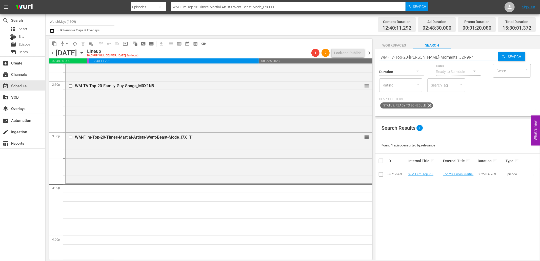
scroll to position [1482, 0]
type input "WM-TV-Top-20-Jon-Stewart-Moments_J2N9R4"
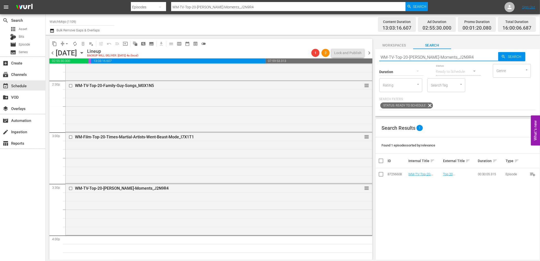
drag, startPoint x: 477, startPoint y: 57, endPoint x: 377, endPoint y: 65, distance: 100.4
click at [377, 65] on div "Search WM-TV-Top-20-Jon-Stewart-Moments_J2N9R4 Search Duration Status Ready to …" at bounding box center [457, 82] width 165 height 67
paste input "LAG-330"
type input "LAG-330"
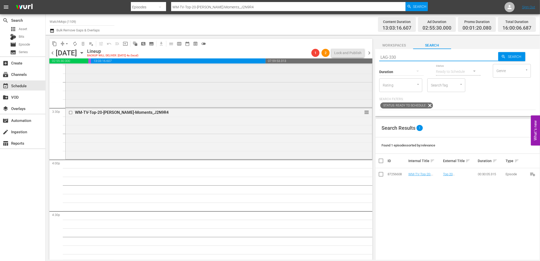
scroll to position [1576, 0]
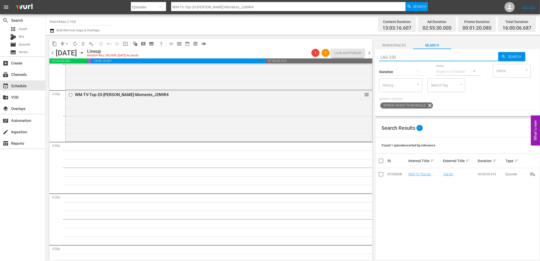
type input "LAG-330"
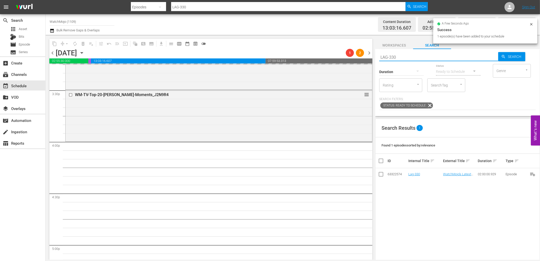
drag, startPoint x: 413, startPoint y: 55, endPoint x: 360, endPoint y: 58, distance: 53.2
click at [360, 58] on div "content_copy compress arrow_drop_down autorenew_outlined delete_forever_outline…" at bounding box center [293, 147] width 495 height 225
paste input "444"
type input "LAG-444"
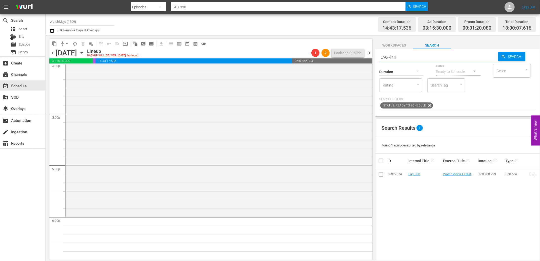
type input "LAG-444"
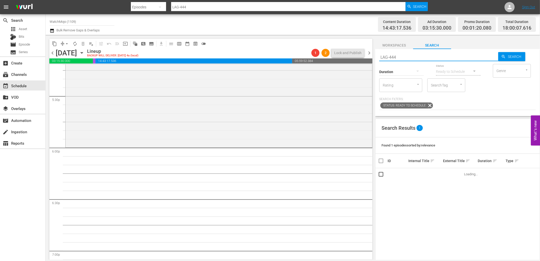
scroll to position [1782, 0]
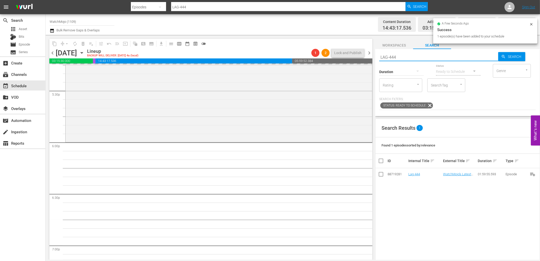
drag, startPoint x: 422, startPoint y: 57, endPoint x: 353, endPoint y: 61, distance: 69.5
click at [353, 61] on div "content_copy compress arrow_drop_down autorenew_outlined delete_forever_outline…" at bounding box center [293, 147] width 495 height 225
paste input "WM-Deep-Dive-80s_Dive137_P0H3M2"
type input "WM-Deep-Dive-80s_Dive137_P0H3M2"
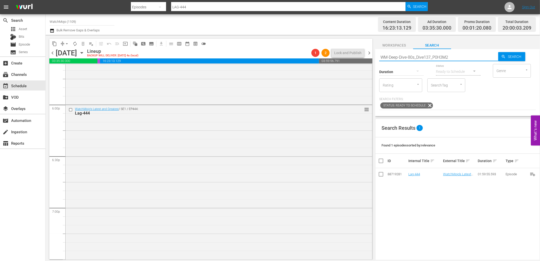
type input "WM-Deep-Dive-80s_Dive137_P0H3M2"
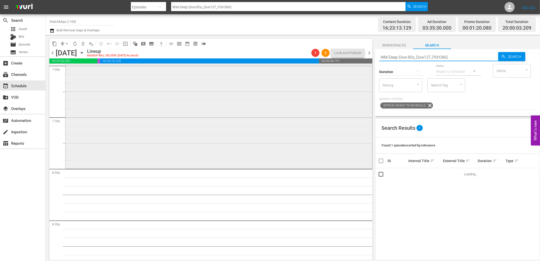
scroll to position [1969, 0]
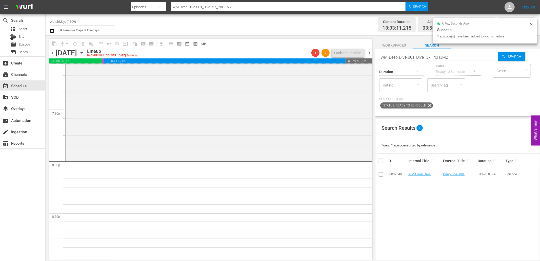
drag, startPoint x: 459, startPoint y: 57, endPoint x: 380, endPoint y: 56, distance: 79.0
click at [380, 56] on input "WM-Deep-Dive-80s_Dive137_P0H3M2" at bounding box center [438, 57] width 119 height 12
paste input "LAG-345"
type input "LAG-345"
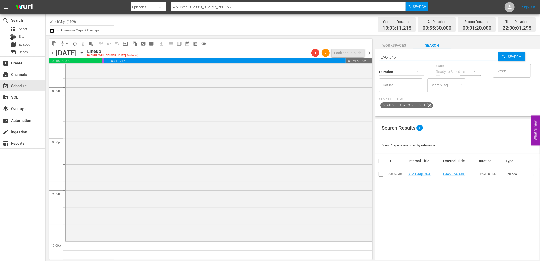
type input "LAG-345"
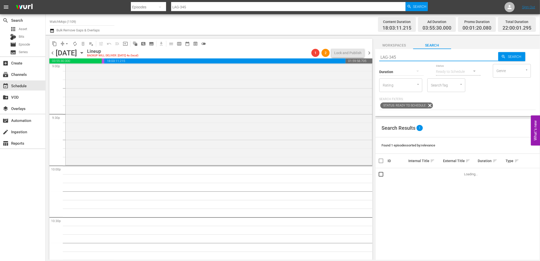
scroll to position [2213, 0]
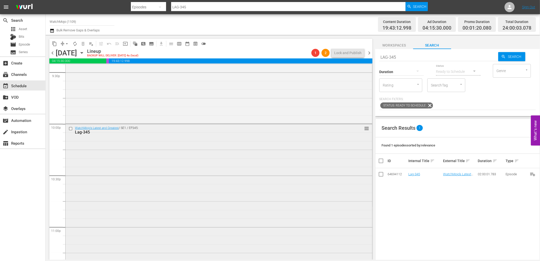
click at [197, 175] on div "WatchMojo's Latest and Greatest / SE1 / EP345: Lag-345 reorder" at bounding box center [219, 226] width 307 height 205
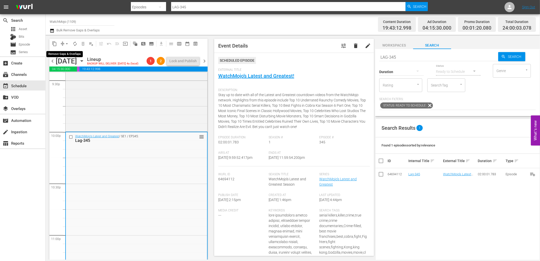
click at [65, 44] on span "arrow_drop_down" at bounding box center [66, 43] width 5 height 5
click at [78, 70] on li "Align to End of Previous Day" at bounding box center [67, 70] width 53 height 8
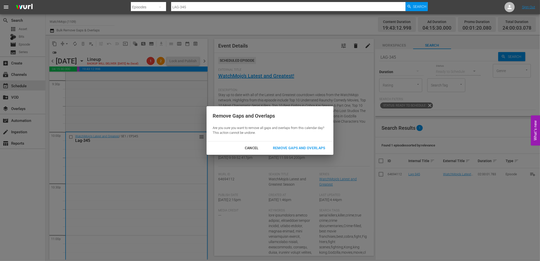
click at [290, 143] on div "Cancel Remove Gaps and Overlaps" at bounding box center [270, 148] width 127 height 13
click at [283, 146] on div "Remove Gaps and Overlaps" at bounding box center [299, 148] width 61 height 6
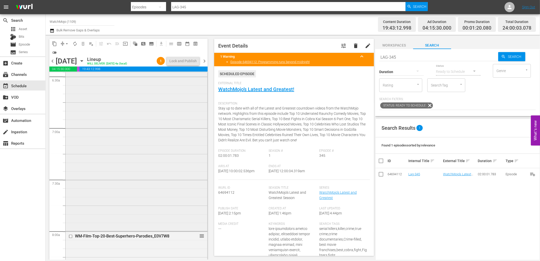
scroll to position [656, 0]
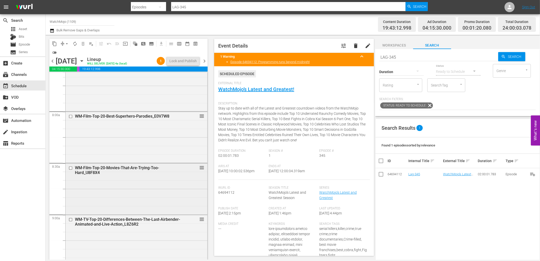
click at [141, 220] on div "WM-TV-Top-20-Differences-Between-The-Last-Airbender-Animated-and-Live-Action_L8…" at bounding box center [128, 223] width 106 height 10
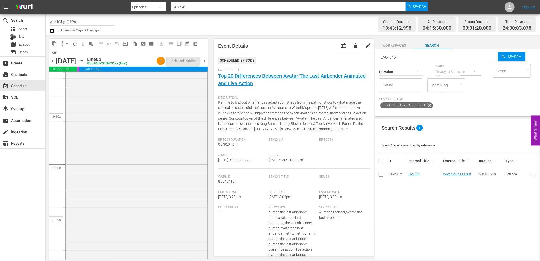
scroll to position [1125, 0]
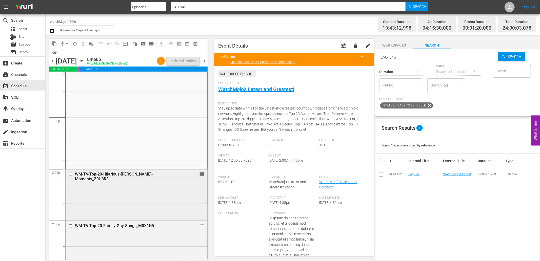
scroll to position [1350, 0]
click at [138, 193] on div "WM-TV-Top-20-Hilarious-Homer-Simpson-Moments_Z0H8R3 reorder" at bounding box center [137, 194] width 142 height 50
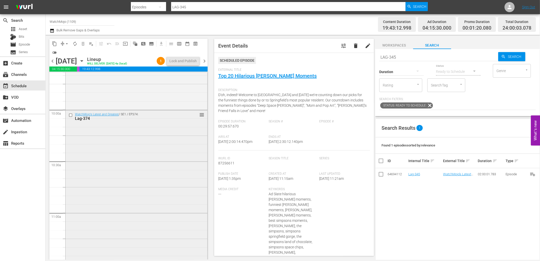
scroll to position [975, 0]
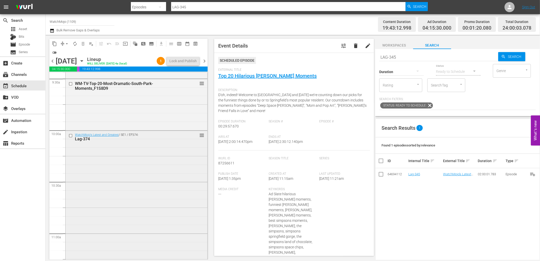
click at [117, 170] on div "WatchMojo's Latest and Greatest / SE1 / EP374: Lag-374 reorder" at bounding box center [137, 233] width 142 height 205
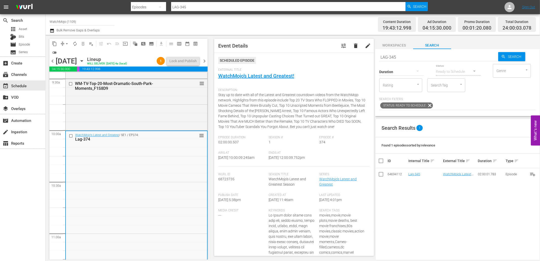
click at [69, 135] on input "checkbox" at bounding box center [71, 136] width 5 height 4
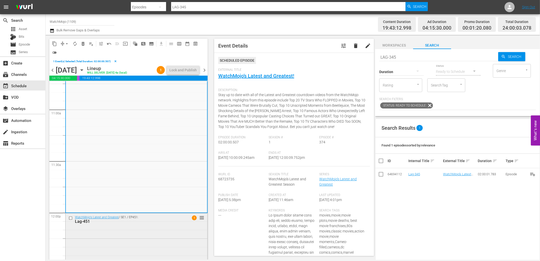
scroll to position [1144, 0]
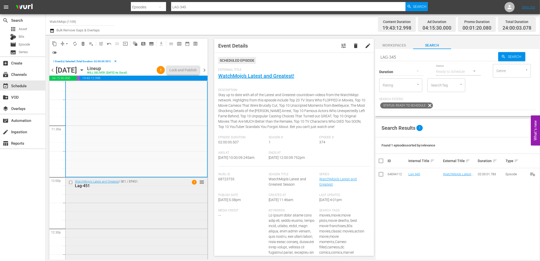
click at [123, 187] on div "Lag-451" at bounding box center [128, 186] width 106 height 5
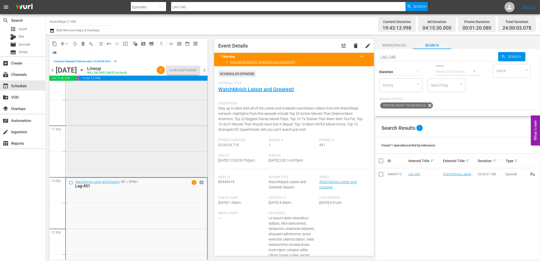
click at [104, 158] on div "WatchMojo's Latest and Greatest / SE1 / EP374: Lag-374 reorder" at bounding box center [137, 73] width 142 height 205
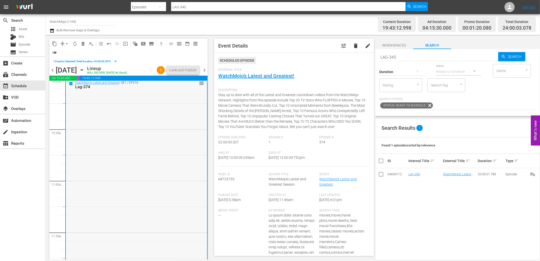
scroll to position [1032, 0]
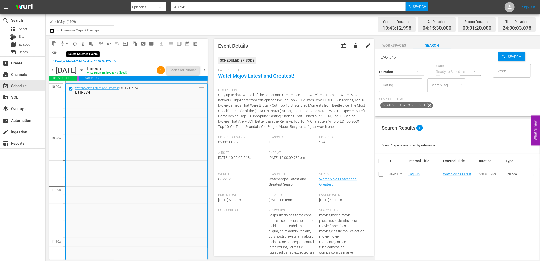
click at [82, 44] on span "delete_forever_outlined" at bounding box center [83, 43] width 5 height 5
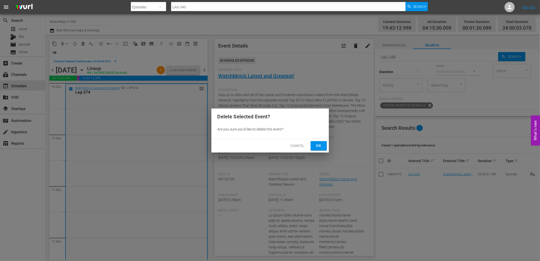
click at [321, 145] on span "Ok" at bounding box center [319, 146] width 8 height 6
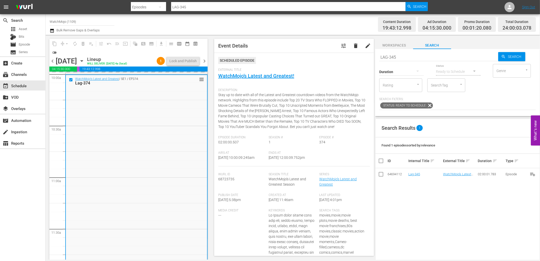
drag, startPoint x: 405, startPoint y: 58, endPoint x: 362, endPoint y: 54, distance: 43.9
click at [358, 54] on div "content_copy compress arrow_drop_down autorenew_outlined delete_forever_outline…" at bounding box center [293, 147] width 495 height 225
paste input "ag-221 (Batman Special)"
type input "Lag-221 (Batman Special)"
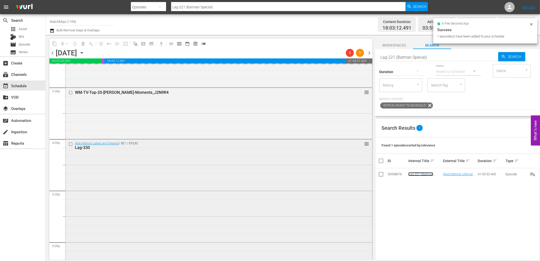
scroll to position [1593, 0]
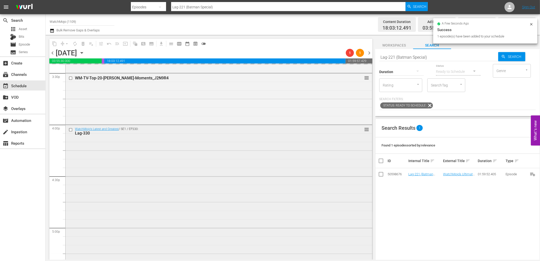
click at [152, 188] on div "WatchMojo's Latest and Greatest / SE1 / EP330: Lag-330 reorder" at bounding box center [219, 227] width 307 height 205
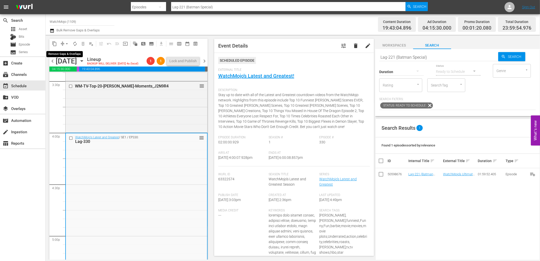
click at [66, 43] on span "arrow_drop_down" at bounding box center [66, 43] width 5 height 5
click at [78, 74] on li "Align to End of Previous Day" at bounding box center [67, 70] width 53 height 8
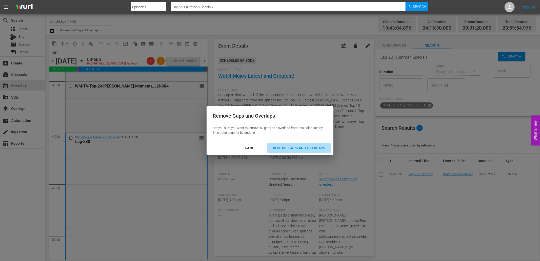
click at [286, 147] on div "Remove Gaps and Overlaps" at bounding box center [299, 148] width 61 height 6
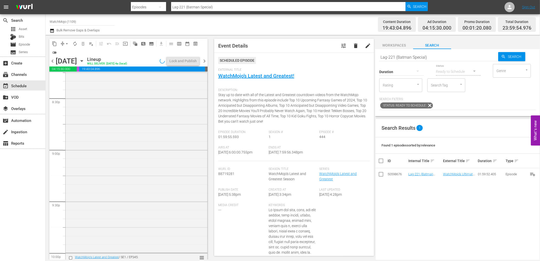
scroll to position [2292, 0]
click at [130, 191] on div "WatchMojo's Latest and Greatest / SE1 / EP345: Lag-345 reorder" at bounding box center [137, 156] width 142 height 205
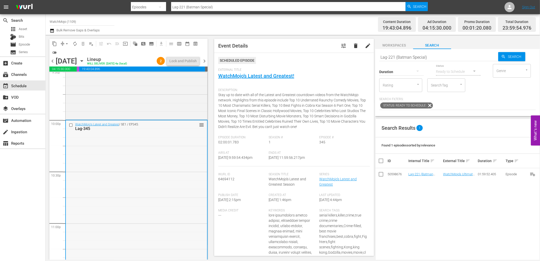
scroll to position [2217, 0]
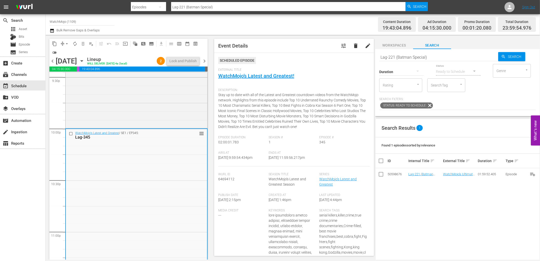
click at [112, 184] on div "WatchMojo's Latest and Greatest / SE1 / EP345: Lag-345 reorder" at bounding box center [136, 231] width 141 height 205
click at [69, 132] on input "checkbox" at bounding box center [71, 134] width 5 height 4
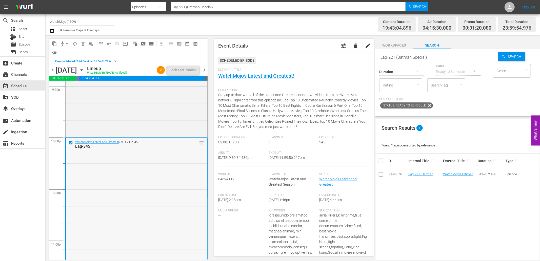
click at [119, 164] on div "WatchMojo's Latest and Greatest / SE1 / EP345: Lag-345 reorder" at bounding box center [136, 240] width 141 height 205
click at [437, 57] on input "Lag-221 (Batman Special)" at bounding box center [438, 57] width 119 height 12
drag, startPoint x: 437, startPoint y: 57, endPoint x: 372, endPoint y: 61, distance: 64.4
click at [372, 61] on div "content_copy compress arrow_drop_down autorenew_outlined delete_forever_outline…" at bounding box center [293, 147] width 495 height 225
paste input "LAG-191"
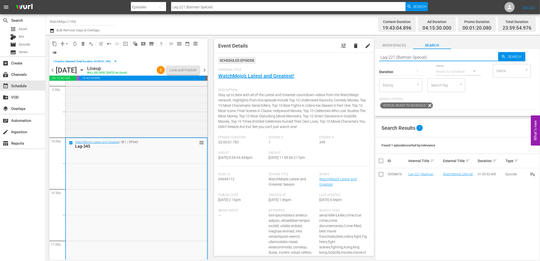
type input "LAG-191"
click at [82, 41] on button "delete_forever_outlined" at bounding box center [83, 44] width 8 height 8
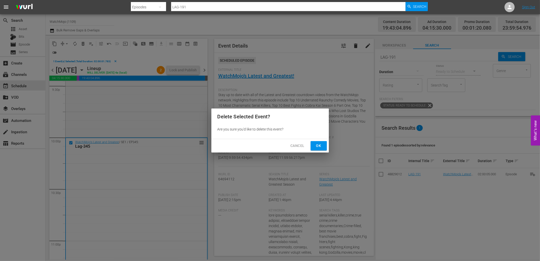
click at [318, 143] on span "Ok" at bounding box center [319, 146] width 8 height 6
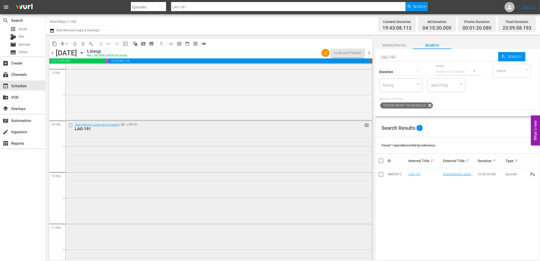
click at [225, 222] on div "WatchMojo's Latest and Greatest / SE1 / EP191: LAG-191 reorder" at bounding box center [219, 223] width 307 height 205
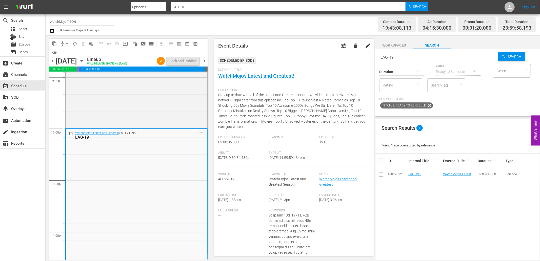
drag, startPoint x: 406, startPoint y: 56, endPoint x: 355, endPoint y: 64, distance: 52.5
click at [355, 64] on div "content_copy compress arrow_drop_down autorenew_outlined delete_forever_outline…" at bounding box center [293, 147] width 495 height 225
paste input "252 (The Worst Movies)"
type input "LAG-252 (The Worst Movies)"
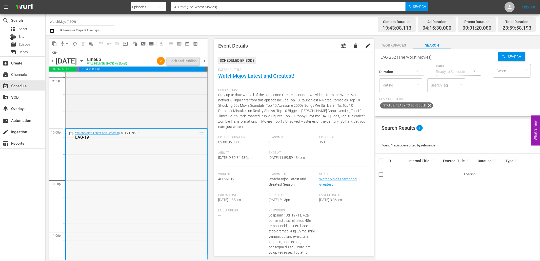
type input "LAG-252 (The Worst Movies)"
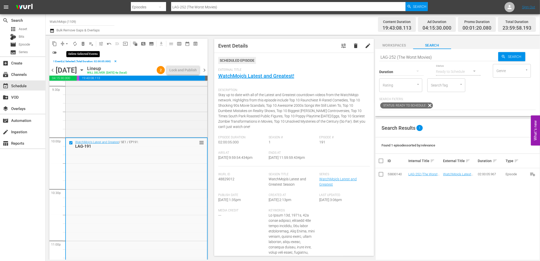
click at [82, 43] on span "delete_forever_outlined" at bounding box center [83, 43] width 5 height 5
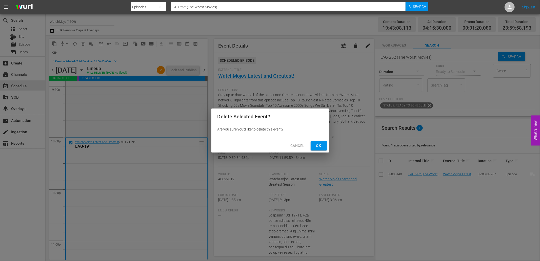
click at [321, 146] on span "Ok" at bounding box center [319, 146] width 8 height 6
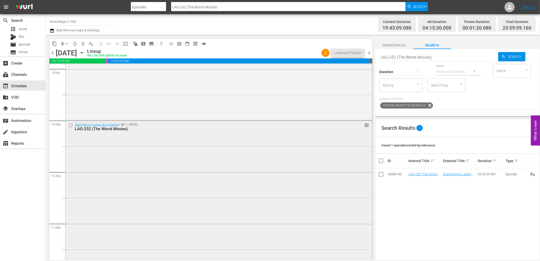
click at [139, 164] on div "WatchMojo's Latest and Greatest / SE1 / EP252: LAG-252 (The Worst Movies) reord…" at bounding box center [219, 223] width 307 height 205
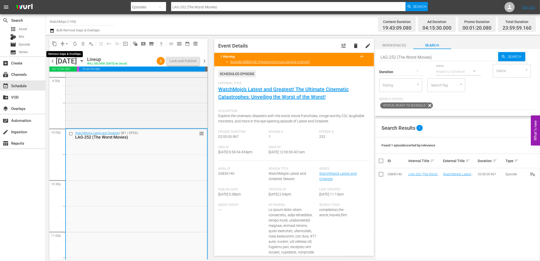
click at [67, 43] on span "arrow_drop_down" at bounding box center [66, 43] width 5 height 5
click at [82, 67] on li "Align to End of Previous Day" at bounding box center [67, 70] width 53 height 8
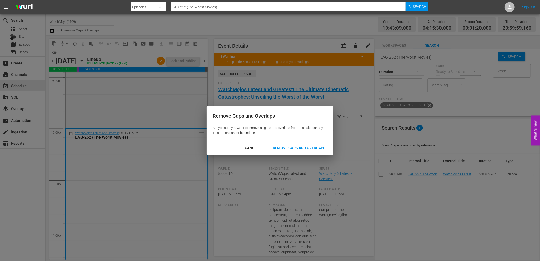
click at [278, 150] on div "Remove Gaps and Overlaps" at bounding box center [299, 148] width 61 height 6
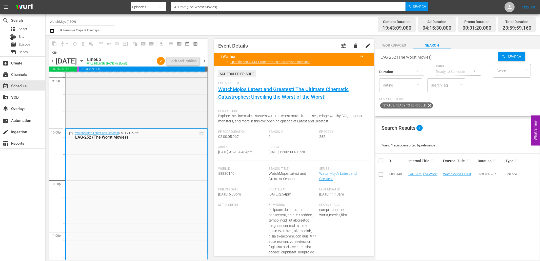
drag, startPoint x: 314, startPoint y: 155, endPoint x: 288, endPoint y: 156, distance: 26.8
click at [288, 156] on div "Ends At 9/24/25 @ 12:00:00.401am" at bounding box center [294, 153] width 51 height 15
copy span "12:00:00.401am"
click at [249, 29] on div "Channel Title WatchMojo (1109) Bulk Remove Gaps & Overlaps" at bounding box center [182, 24] width 265 height 18
click at [203, 62] on span "chevron_right" at bounding box center [204, 61] width 6 height 6
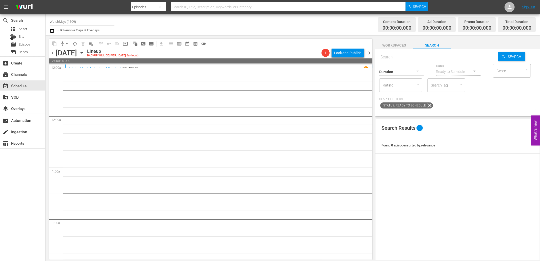
click at [419, 55] on input "text" at bounding box center [438, 57] width 119 height 12
paste input "LAG-405"
type input "LAG-405"
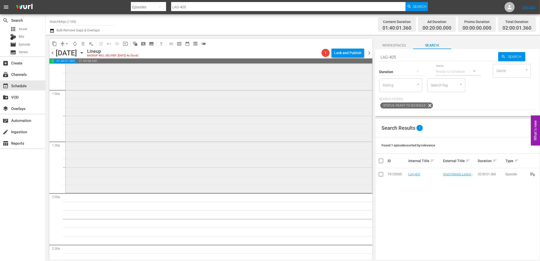
scroll to position [112, 0]
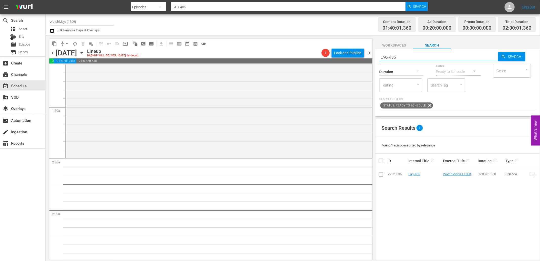
drag, startPoint x: 407, startPoint y: 54, endPoint x: 358, endPoint y: 57, distance: 49.2
click at [358, 57] on div "content_copy compress arrow_drop_down autorenew_outlined delete_forever_outline…" at bounding box center [293, 147] width 495 height 225
paste input "WM-Celeb-Top-20-Times-Entitled-Celebrities-Ruined-Their-Own-Lives_I2N6F6"
type input "WM-Celeb-Top-20-Times-Entitled-Celebrities-Ruined-Their-Own-Lives_I2N6F6"
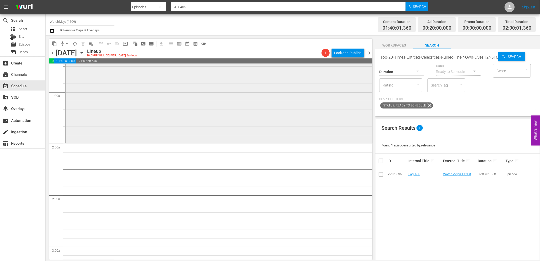
scroll to position [150, 0]
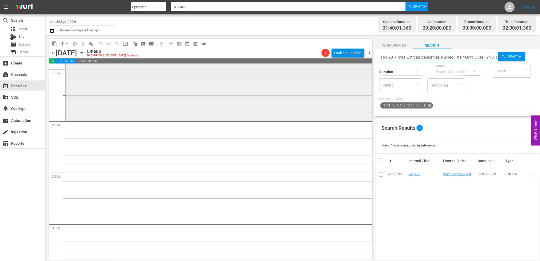
type input "WM-Celeb-Top-20-Times-Entitled-Celebrities-Ruined-Their-Own-Lives_I2N6F6"
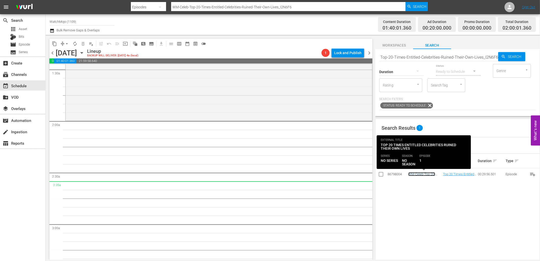
scroll to position [0, 0]
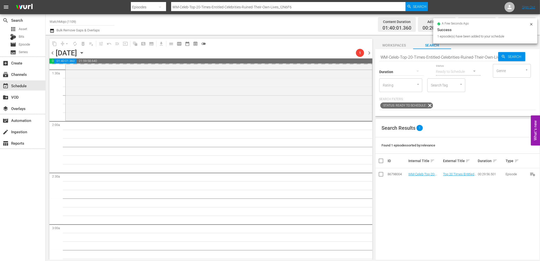
click at [438, 56] on input "WM-Celeb-Top-20-Times-Entitled-Celebrities-Ruined-Their-Own-Lives_I2N6F6" at bounding box center [438, 57] width 119 height 12
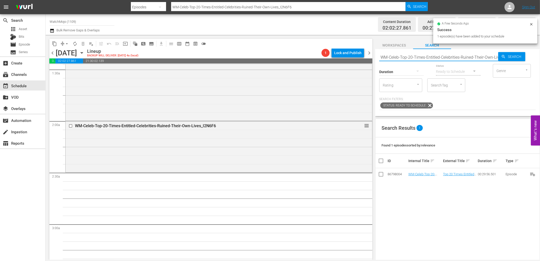
paste input "Film-Top-20-Movie-Deaths-That-Still-Hurt_E8K0G1"
type input "WM-Film-Top-20-Movie-Deaths-That-Still-Hurt_E8K0G1"
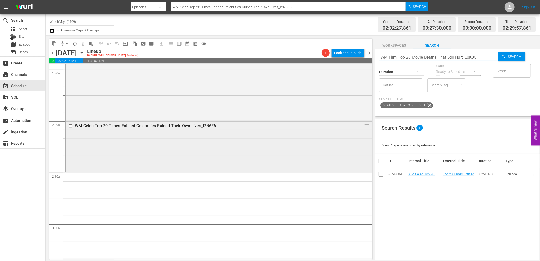
type input "WM-Film-Top-20-Movie-Deaths-That-Still-Hurt_E8K0G1"
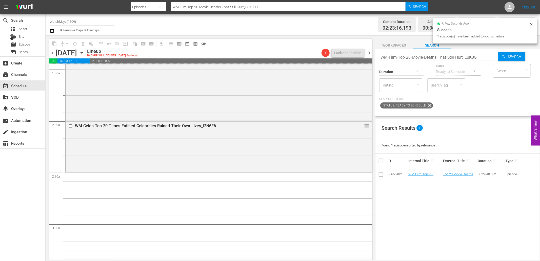
click at [360, 56] on div "content_copy compress arrow_drop_down autorenew_outlined delete_forever_outline…" at bounding box center [293, 147] width 495 height 225
paste input "Greatest-Best-Picture-Oscar-Winning-Movies_X4S1P3"
type input "WM-Film-Top-20-Greatest-Best-Picture-Oscar-Winning-Movies_X4S1P3"
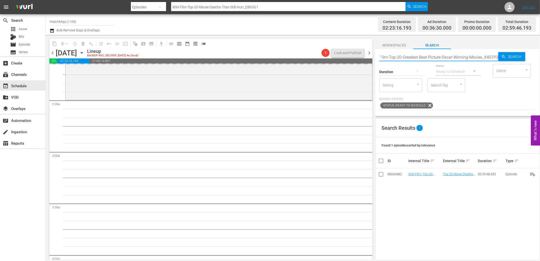
scroll to position [225, 0]
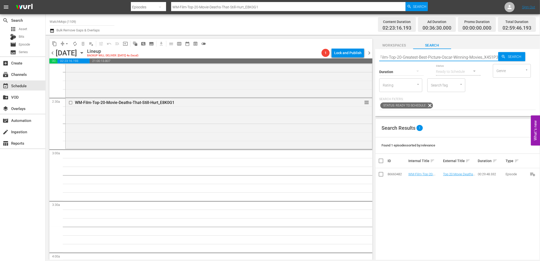
type input "WM-Film-Top-20-Greatest-Best-Picture-Oscar-Winning-Movies_X4S1P3"
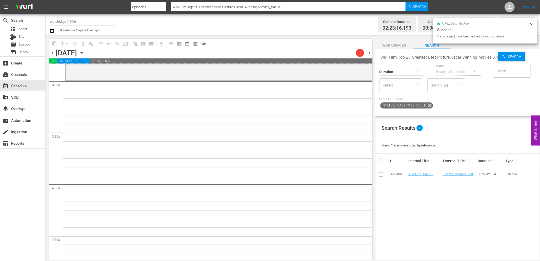
scroll to position [300, 0]
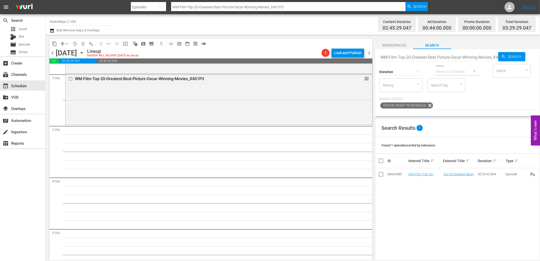
click at [418, 54] on input "WM-Film-Top-20-Greatest-Best-Picture-Oscar-Winning-Movies_X4S1P3" at bounding box center [438, 57] width 119 height 12
paste input "Pop-Top-20-Most-Expensive-KAREN-Rampages_S5R0G"
type input "WM-Pop-Top-20-Most-Expensive-KAREN-Rampages_S5R0G3"
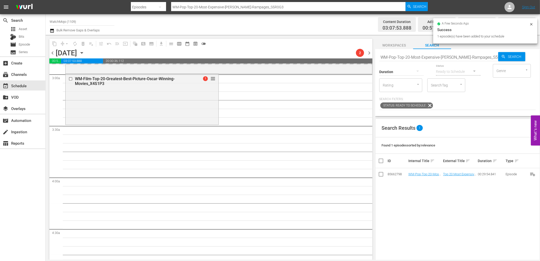
click at [458, 57] on input "WM-Pop-Top-20-Most-Expensive-KAREN-Rampages_S5R0G3" at bounding box center [438, 57] width 119 height 12
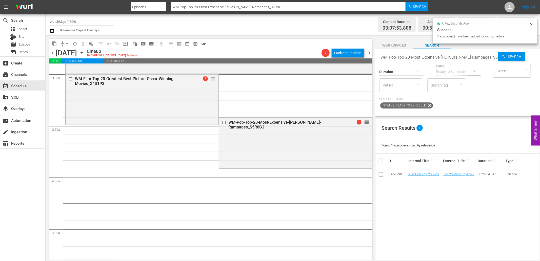
paste input "LAG-43"
type input "LAG-433"
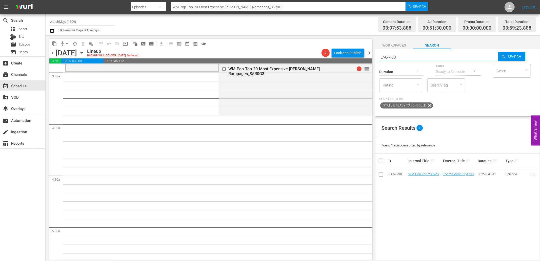
type input "LAG-433"
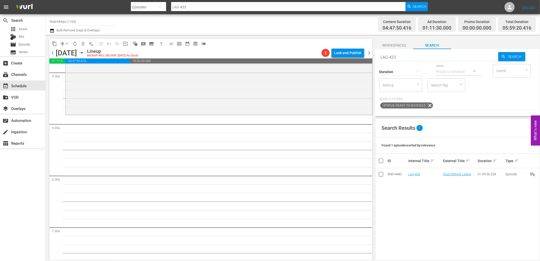
scroll to position [563, 0]
drag, startPoint x: 375, startPoint y: 54, endPoint x: 351, endPoint y: 53, distance: 23.6
click at [350, 53] on div "content_copy compress arrow_drop_down autorenew_outlined delete_forever_outline…" at bounding box center [293, 147] width 495 height 225
paste input "382"
type input "LAG-382"
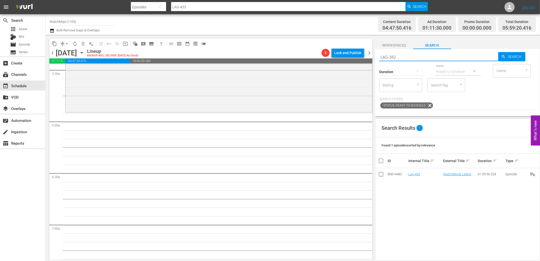
type input "LAG-382"
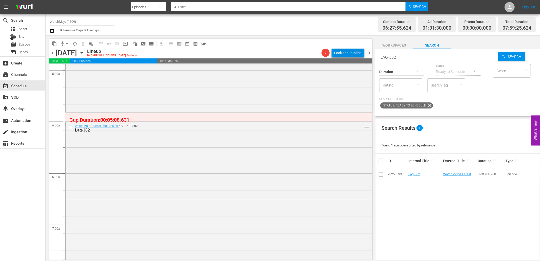
click at [347, 54] on div "content_copy compress arrow_drop_down autorenew_outlined delete_forever_outline…" at bounding box center [293, 147] width 495 height 225
paste input "WM-Deep-Dive-Dangerous_Dive135_W7Q6F4"
type input "WM-Deep-Dive-Dangerous_Dive135_W7Q6F4"
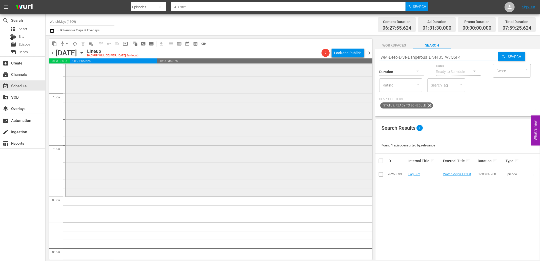
type input "WM-Deep-Dive-Dangerous_Dive135_W7Q6F4"
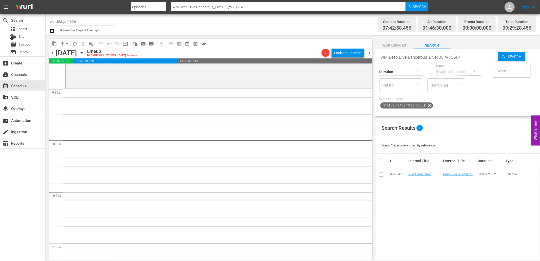
scroll to position [956, 0]
drag, startPoint x: 468, startPoint y: 54, endPoint x: 366, endPoint y: 56, distance: 102.3
click at [366, 56] on div "content_copy compress arrow_drop_down autorenew_outlined delete_forever_outline…" at bounding box center [293, 147] width 495 height 225
paste input "LAG-375"
type input "LAG-375"
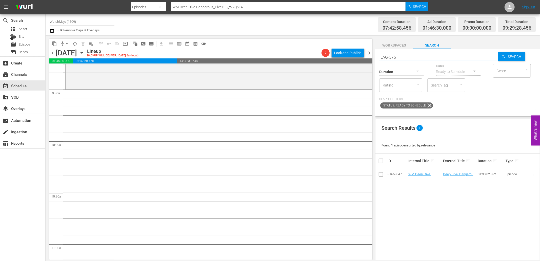
type input "LAG-375"
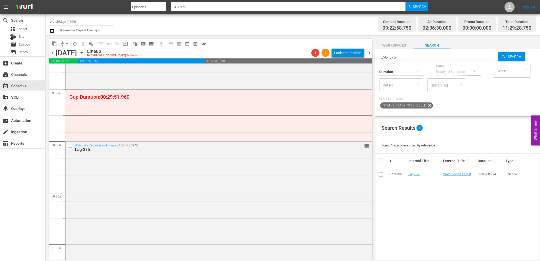
drag, startPoint x: 413, startPoint y: 54, endPoint x: 346, endPoint y: 53, distance: 66.4
click at [346, 53] on div "content_copy compress arrow_drop_down autorenew_outlined delete_forever_outline…" at bounding box center [293, 147] width 495 height 225
paste input "WM-Film-Top-20-Most-Underrated-Action-Movies-of-All-Time_D2S1B2"
type input "WM-Film-Top-20-Most-Underrated-Action-Movies-of-All-Time_D2S1B2"
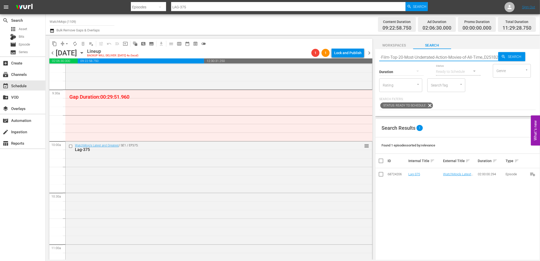
type input "WM-Film-Top-20-Most-Underrated-Action-Movies-of-All-Time_D2S1B2"
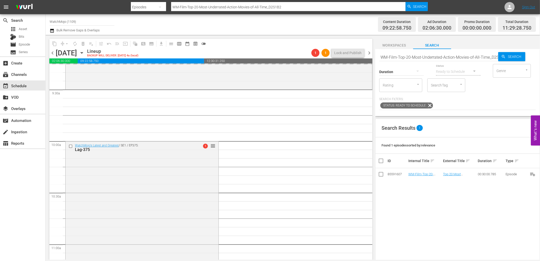
click at [421, 59] on input "WM-Film-Top-20-Most-Underrated-Action-Movies-of-All-Time_D2S1B2" at bounding box center [438, 57] width 119 height 12
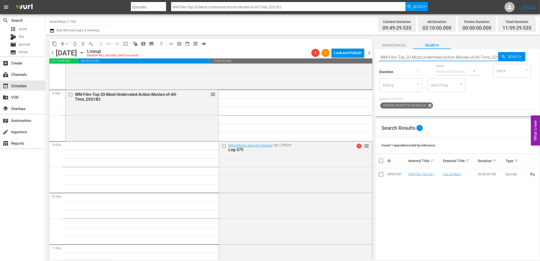
paste input "LAG-438"
type input "LAG-438"
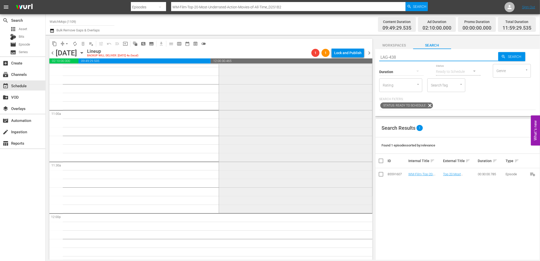
scroll to position [1144, 0]
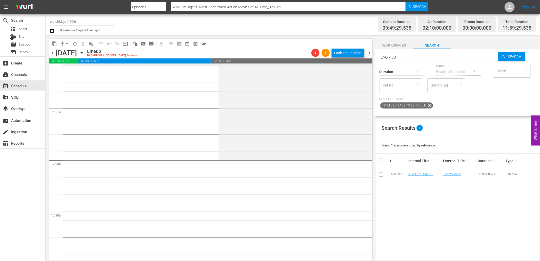
type input "LAG-438"
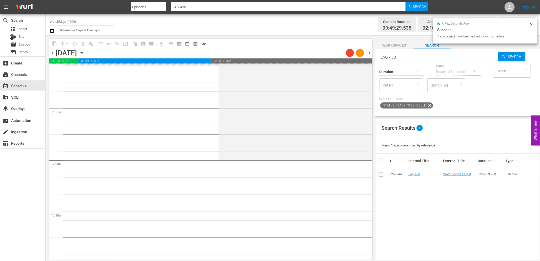
click at [363, 55] on div "content_copy compress arrow_drop_down autorenew_outlined delete_forever_outline…" at bounding box center [293, 147] width 495 height 225
paste input "WM-Deep-Dive-Prison_Dive142_Y1U9V1"
type input "WM-Deep-Dive-Prison_Dive142_Y1U9V1"
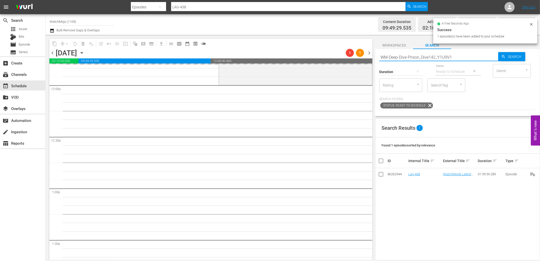
type input "WM-Deep-Dive-Prison_Dive142_Y1U9V1"
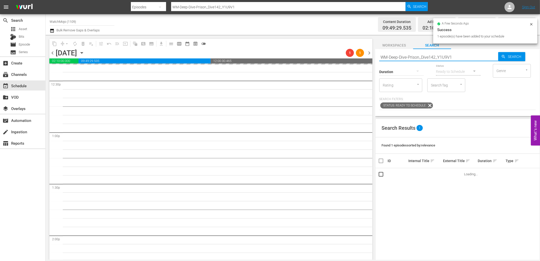
scroll to position [1313, 0]
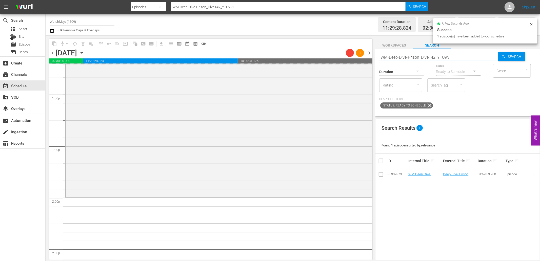
drag, startPoint x: 460, startPoint y: 52, endPoint x: 364, endPoint y: 57, distance: 95.8
click at [363, 56] on div "content_copy compress arrow_drop_down autorenew_outlined delete_forever_outline…" at bounding box center [293, 147] width 495 height 225
paste input "LAG-33"
type input "LAG-331"
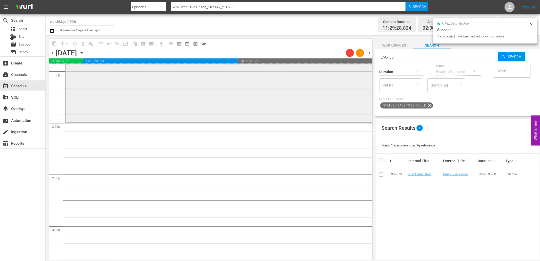
type input "LAG-331"
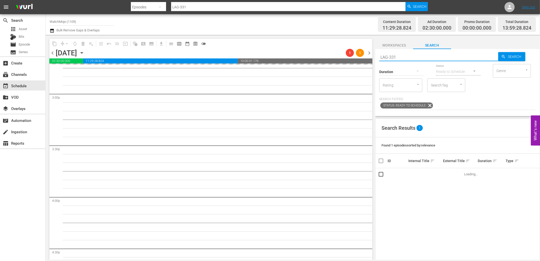
scroll to position [1538, 0]
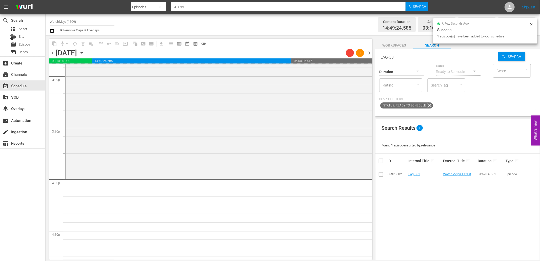
drag, startPoint x: 408, startPoint y: 59, endPoint x: 374, endPoint y: 54, distance: 34.2
click at [374, 54] on div "content_copy compress arrow_drop_down autorenew_outlined delete_forever_outline…" at bounding box center [293, 147] width 495 height 225
paste input "445"
type input "LAG-445"
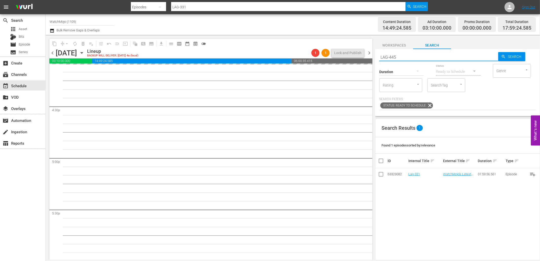
type input "LAG-445"
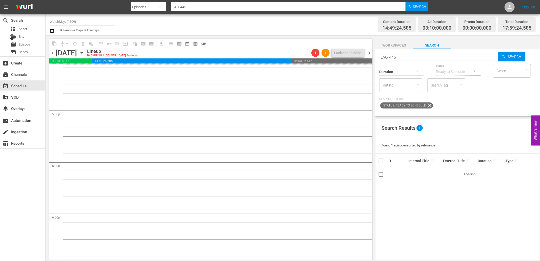
scroll to position [1744, 0]
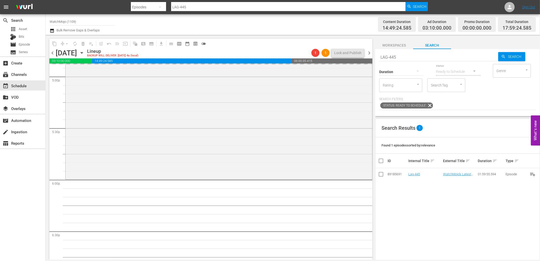
click at [408, 53] on input "LAG-445" at bounding box center [438, 57] width 119 height 12
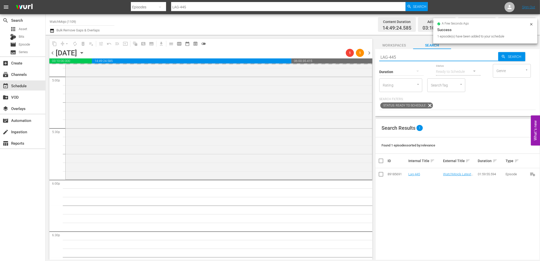
drag, startPoint x: 407, startPoint y: 57, endPoint x: 359, endPoint y: 56, distance: 47.9
click at [359, 56] on div "content_copy compress arrow_drop_down autorenew_outlined delete_forever_outline…" at bounding box center [293, 147] width 495 height 225
paste input "WM-Film-Top-20-Times-Martial-Artists-Went-Beast-Mode_I7X1T1"
type input "WM-Film-Top-20-Times-Martial-Artists-Went-Beast-Mode_I7X1T1"
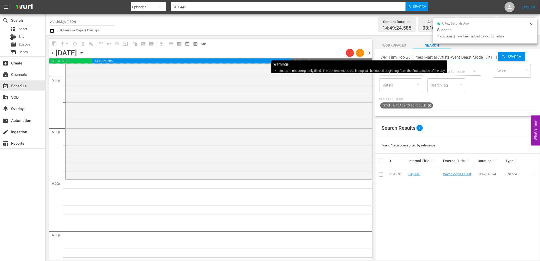
scroll to position [0, 1]
type input "WM-Film-Top-20-Times-Martial-Artists-Went-Beast-Mode_I7X1T1"
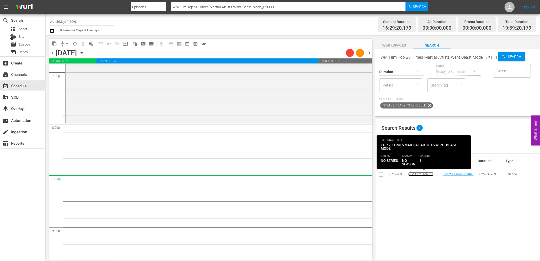
scroll to position [0, 0]
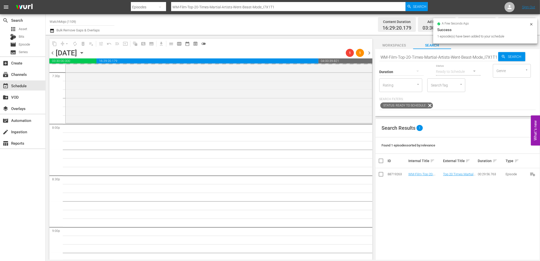
click at [446, 59] on input "WM-Film-Top-20-Times-Martial-Artists-Went-Beast-Mode_I7X1T1" at bounding box center [438, 57] width 119 height 12
paste input "Anime-Top-20-Anime-Soundtracks_M5E7X5"
type input "WM-Anime-Top-20-Anime-Soundtracks_M5E7X5"
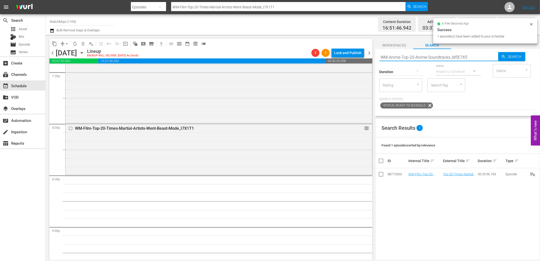
type input "WM-Anime-Top-20-Anime-Soundtracks_M5E7X5"
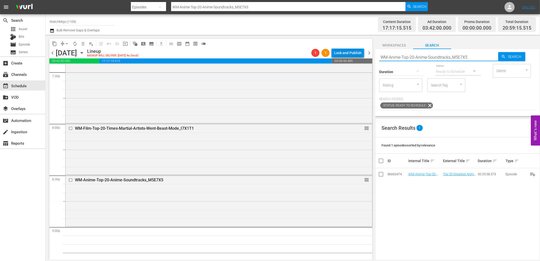
drag, startPoint x: 476, startPoint y: 59, endPoint x: 360, endPoint y: 51, distance: 116.0
click at [360, 51] on div "content_copy compress arrow_drop_down autorenew_outlined delete_forever_outline…" at bounding box center [293, 147] width 495 height 225
paste input "Specialty_Dune-SHO78_W0T8H0"
type input "WM-Specialty_Dune-SHO78_W0T8H0"
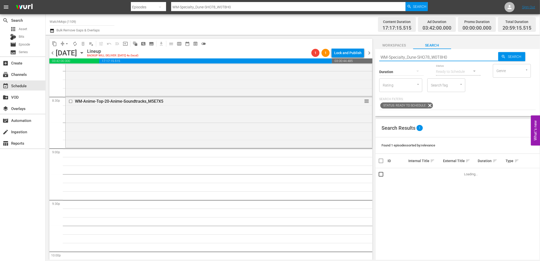
scroll to position [2101, 0]
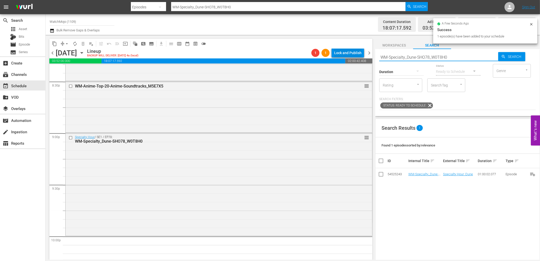
paste input "LAG-346"
drag, startPoint x: 462, startPoint y: 59, endPoint x: 359, endPoint y: 56, distance: 102.9
click at [359, 56] on div "content_copy compress arrow_drop_down autorenew_outlined delete_forever_outline…" at bounding box center [293, 147] width 495 height 225
type input "LAG-346"
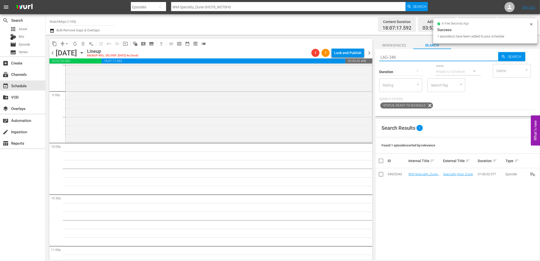
scroll to position [2213, 0]
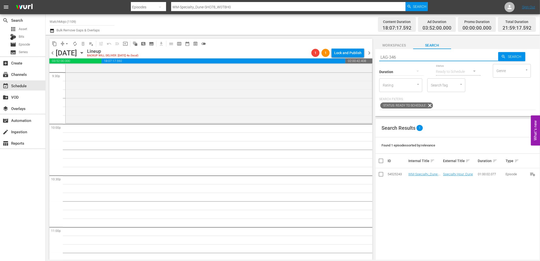
type input "LAG-346"
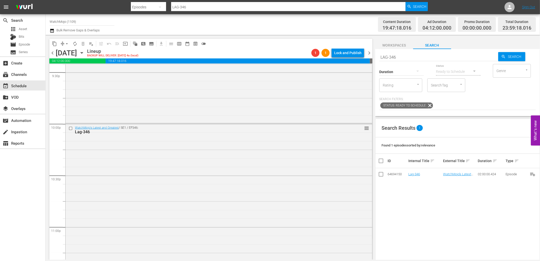
click at [177, 142] on div "WatchMojo's Latest and Greatest / SE1 / EP346: Lag-346 reorder" at bounding box center [219, 226] width 307 height 205
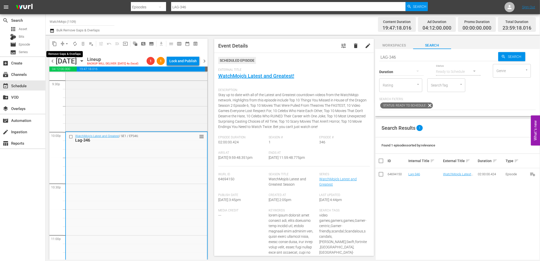
click at [67, 41] on span "arrow_drop_down" at bounding box center [66, 43] width 5 height 5
click at [68, 69] on li "Align to End of Previous Day" at bounding box center [67, 70] width 53 height 8
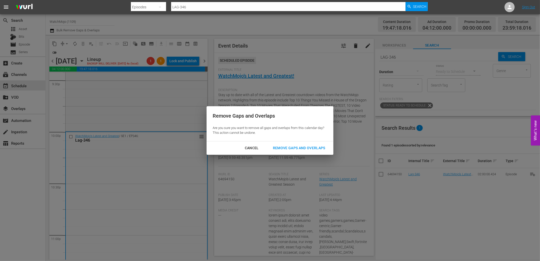
click at [283, 147] on div "Remove Gaps and Overlaps" at bounding box center [299, 148] width 61 height 6
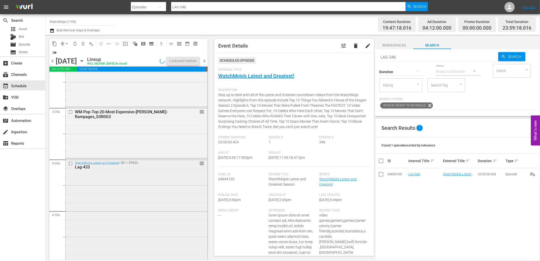
scroll to position [375, 0]
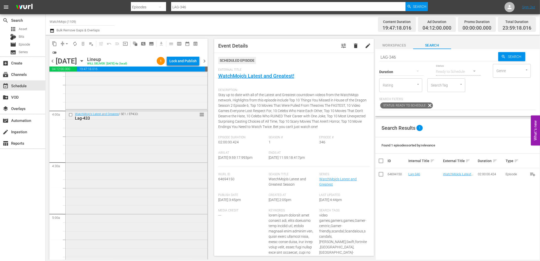
click at [107, 183] on div "WatchMojo's Latest and Greatest / SE1 / EP433: Lag-433 reorder" at bounding box center [137, 212] width 142 height 205
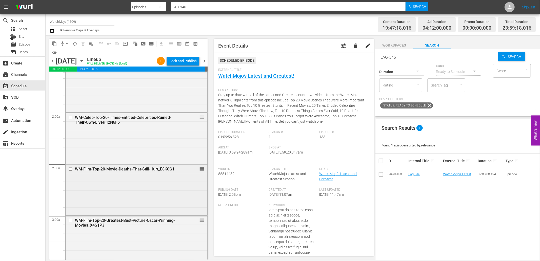
scroll to position [169, 0]
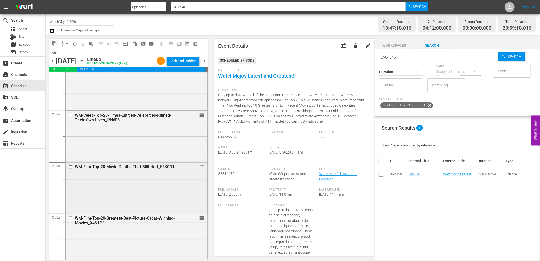
click at [115, 189] on div "WM-Film-Top-20-Movie-Deaths-That-Still-Hurt_E8K0G1 reorder" at bounding box center [137, 187] width 142 height 50
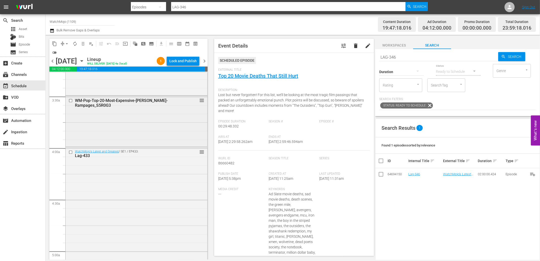
scroll to position [356, 0]
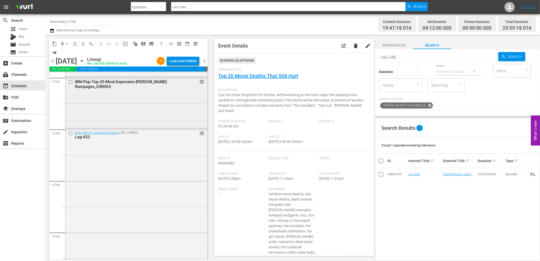
click at [108, 191] on div "WatchMojo's Latest and Greatest / SE1 / EP433: Lag-433 reorder" at bounding box center [137, 231] width 142 height 205
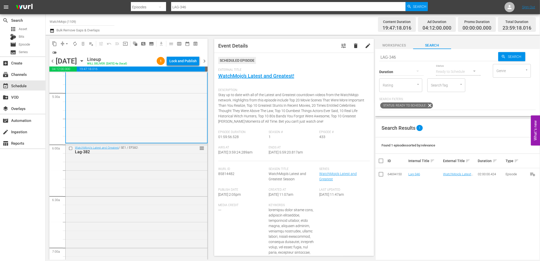
scroll to position [563, 0]
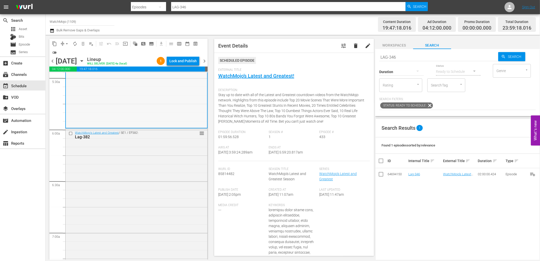
click at [108, 191] on div "WatchMojo's Latest and Greatest / SE1 / EP382: Lag-382 reorder" at bounding box center [137, 231] width 142 height 205
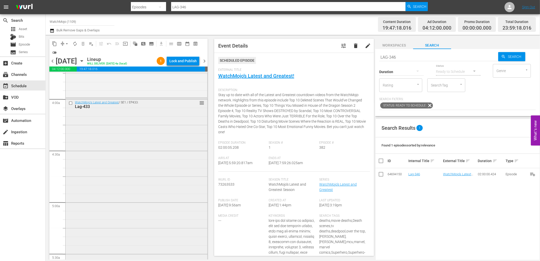
scroll to position [375, 0]
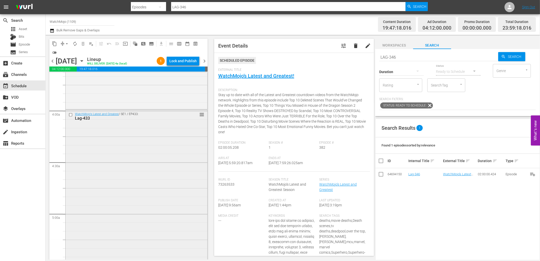
click at [101, 148] on div "WatchMojo's Latest and Greatest / SE1 / EP433: Lag-433 reorder" at bounding box center [137, 212] width 142 height 205
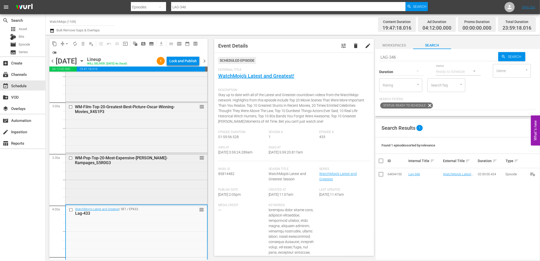
scroll to position [188, 0]
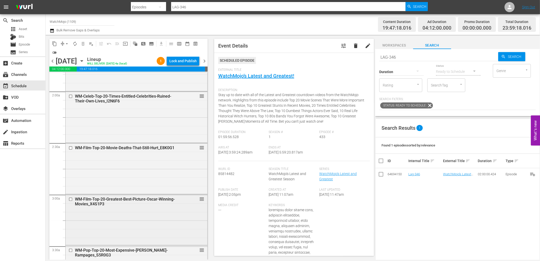
click at [112, 236] on div "WM-Film-Top-20-Greatest-Best-Picture-Oscar-Winning-Movies_X4S1P3 reorder" at bounding box center [137, 220] width 142 height 50
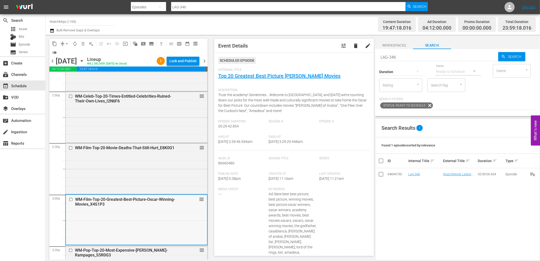
click at [72, 202] on input "checkbox" at bounding box center [71, 200] width 5 height 4
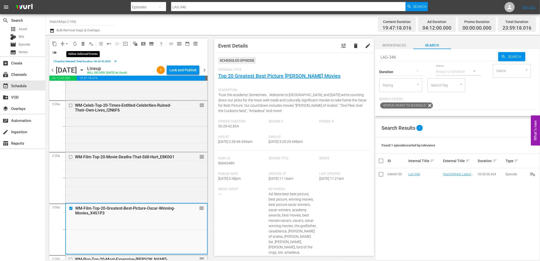
click at [83, 44] on span "delete_forever_outlined" at bounding box center [83, 43] width 5 height 5
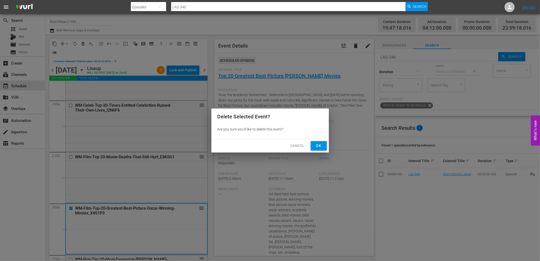
click at [314, 146] on button "Ok" at bounding box center [319, 145] width 16 height 9
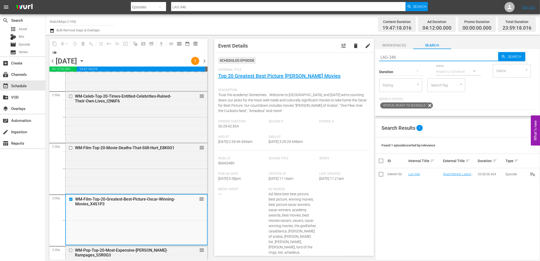
drag, startPoint x: 389, startPoint y: 56, endPoint x: 361, endPoint y: 56, distance: 28.1
click at [361, 56] on div "content_copy compress arrow_drop_down autorenew_outlined delete_forever_outline…" at bounding box center [293, 147] width 495 height 225
paste input "WM-TV-Top-20-Best-Lonely-Island-Songs_V2M4S0"
type input "WM-TV-Top-20-Best-Lonely-Island-Songs_V2M4S0"
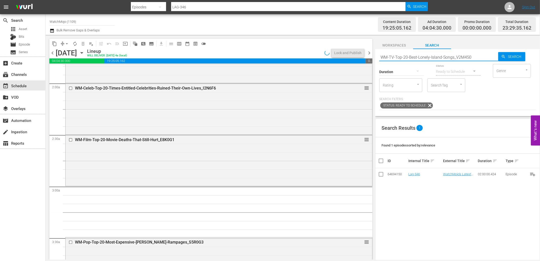
type input "WM-TV-Top-20-Best-Lonely-Island-Songs_V2M4S0"
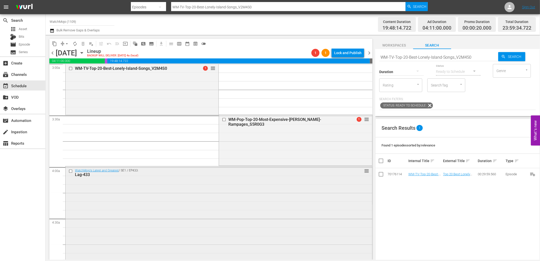
scroll to position [338, 0]
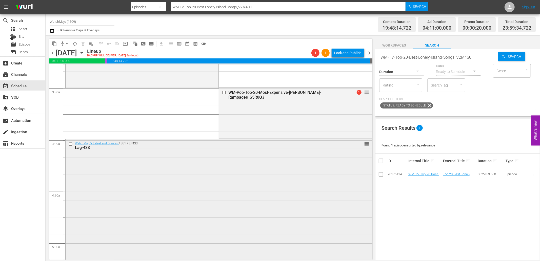
click at [194, 165] on div "WatchMojo's Latest and Greatest / SE1 / EP433: Lag-433 reorder" at bounding box center [219, 242] width 307 height 205
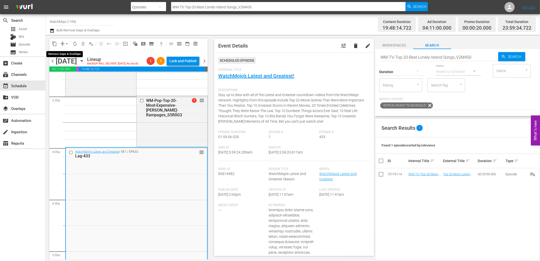
click at [65, 43] on span "arrow_drop_down" at bounding box center [66, 43] width 5 height 5
click at [69, 70] on li "Align to End of Previous Day" at bounding box center [67, 70] width 53 height 8
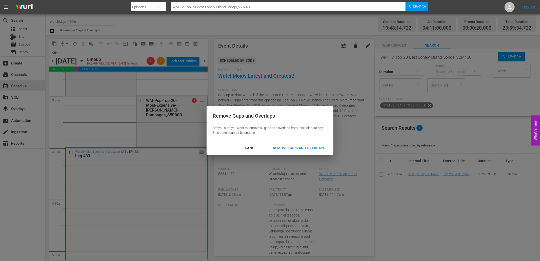
click at [302, 147] on div "Remove Gaps and Overlaps" at bounding box center [299, 148] width 61 height 6
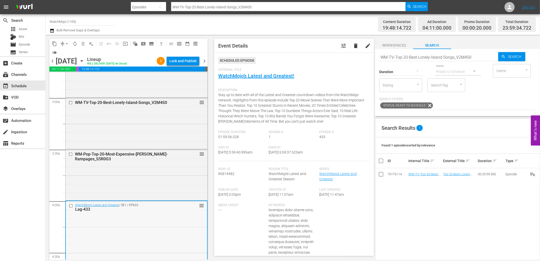
scroll to position [319, 0]
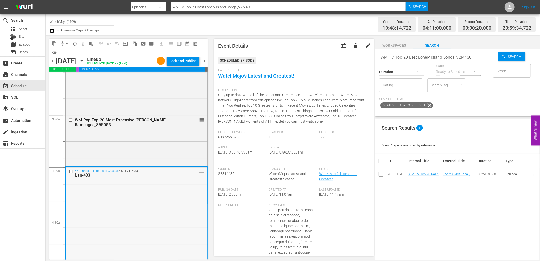
click at [70, 174] on input "checkbox" at bounding box center [71, 172] width 5 height 4
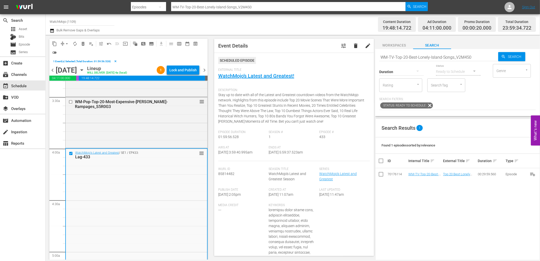
scroll to position [394, 0]
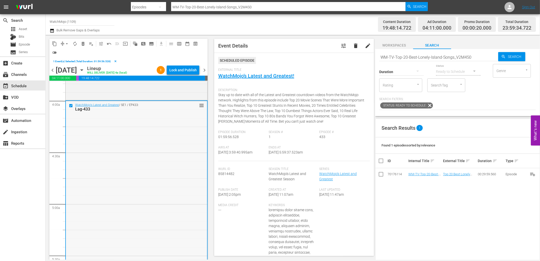
click at [108, 201] on div "WatchMojo's Latest and Greatest / SE1 / EP433: Lag-433 reorder" at bounding box center [136, 203] width 141 height 205
click at [83, 46] on span "delete_forever_outlined" at bounding box center [83, 43] width 5 height 5
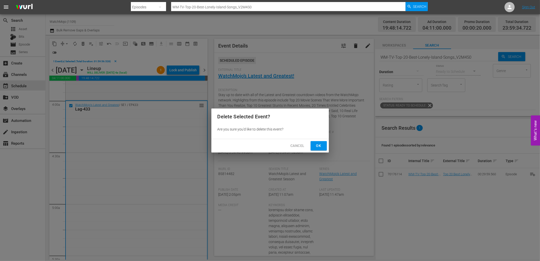
click at [317, 145] on span "Ok" at bounding box center [319, 146] width 8 height 6
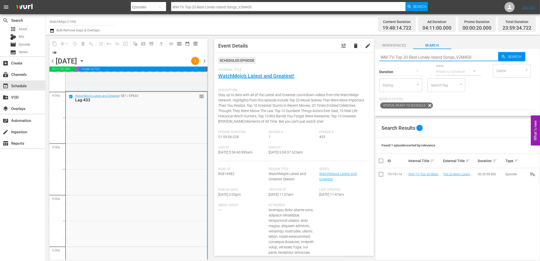
drag, startPoint x: 473, startPoint y: 57, endPoint x: 370, endPoint y: 56, distance: 102.3
click at [370, 56] on div "content_copy compress arrow_drop_down autorenew_outlined delete_forever_outline…" at bounding box center [293, 147] width 495 height 225
paste input "LAG-119"
type input "LAG-119"
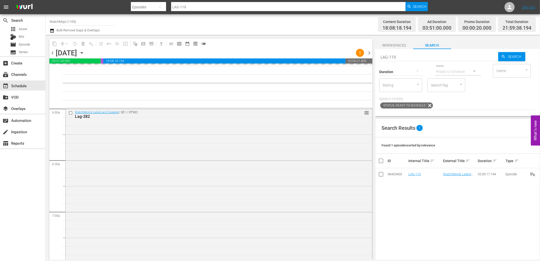
scroll to position [581, 0]
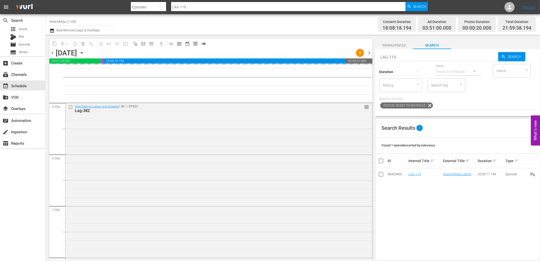
click at [139, 163] on div "WatchMojo's Latest and Greatest / SE1 / EP382: Lag-382 reorder" at bounding box center [219, 205] width 307 height 205
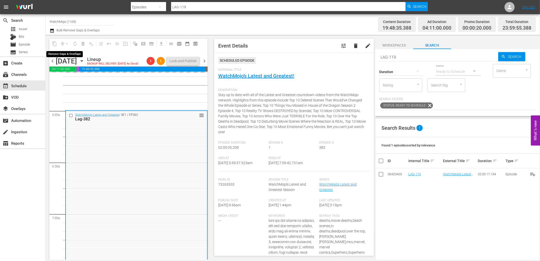
click at [65, 43] on div "arrow_drop_down" at bounding box center [67, 44] width 8 height 8
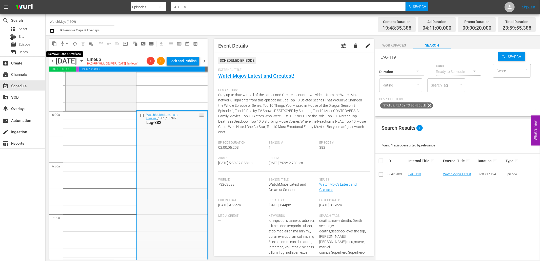
click at [64, 43] on span "arrow_drop_down" at bounding box center [66, 43] width 5 height 5
click at [68, 69] on li "Align to End of Previous Day" at bounding box center [67, 70] width 53 height 8
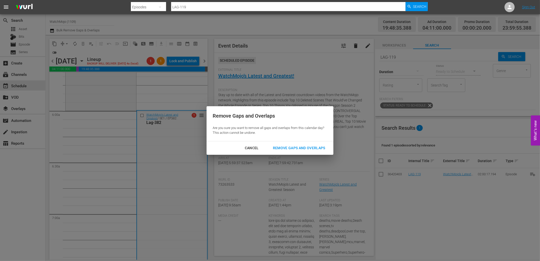
click at [288, 145] on div "Remove Gaps and Overlaps" at bounding box center [299, 148] width 61 height 6
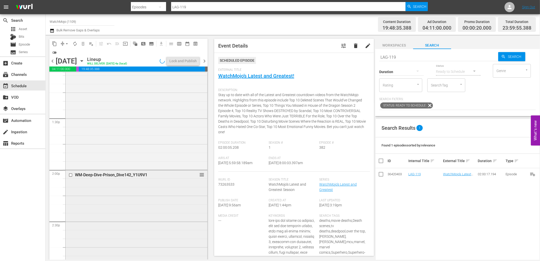
scroll to position [1369, 0]
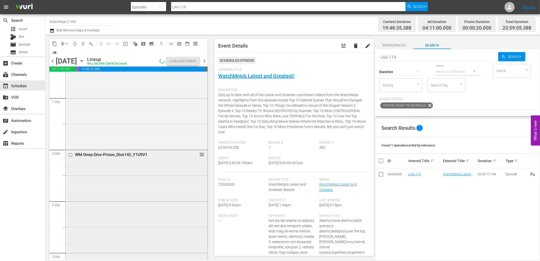
click at [145, 203] on div "WM-Deep-Dive-Prison_Dive142_Y1U9V1 reorder" at bounding box center [137, 252] width 142 height 205
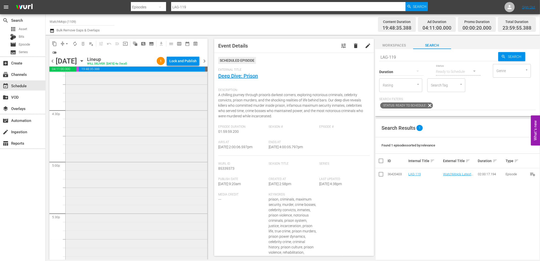
scroll to position [1669, 0]
click at [124, 208] on div "WatchMojo's Latest and Greatest / SE1 / EP331: Lag-331 reorder" at bounding box center [137, 159] width 142 height 205
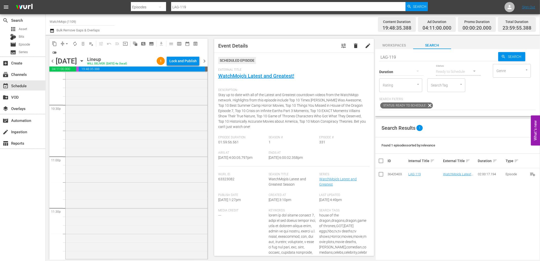
scroll to position [2300, 0]
click at [126, 206] on div "WatchMojo's Latest and Greatest / SE1 / EP346: Lag-346 reorder" at bounding box center [137, 155] width 142 height 205
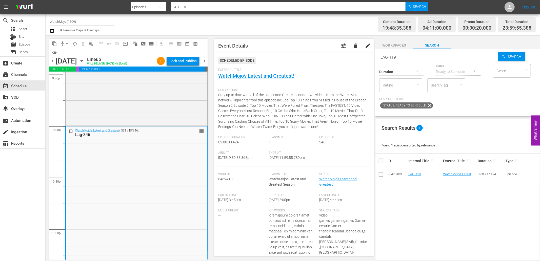
scroll to position [2206, 0]
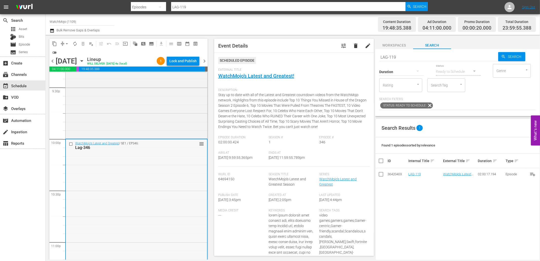
click at [118, 195] on div "WatchMojo's Latest and Greatest / SE1 / EP346: Lag-346 reorder" at bounding box center [136, 242] width 141 height 205
click at [69, 146] on input "checkbox" at bounding box center [71, 144] width 5 height 4
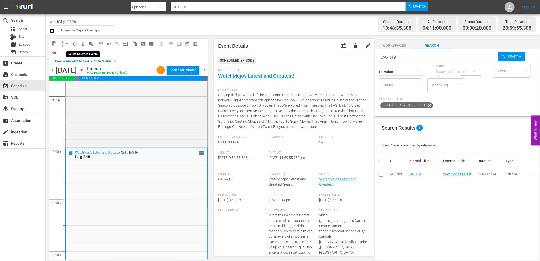
click at [81, 44] on span "delete_forever_outlined" at bounding box center [83, 43] width 5 height 5
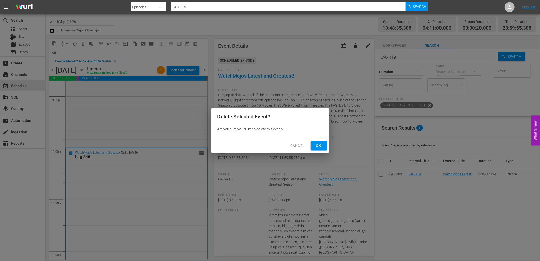
click at [309, 147] on div "Cancel Ok" at bounding box center [269, 145] width 117 height 13
click at [315, 148] on span "Ok" at bounding box center [319, 146] width 8 height 6
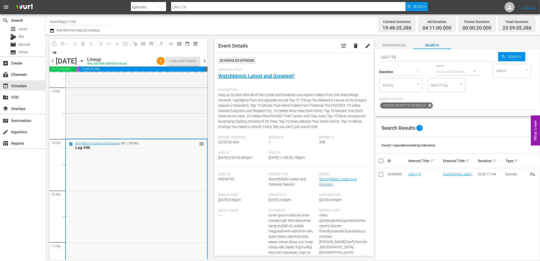
click at [356, 49] on div "content_copy compress arrow_drop_down autorenew_outlined delete_forever_outline…" at bounding box center [293, 147] width 495 height 225
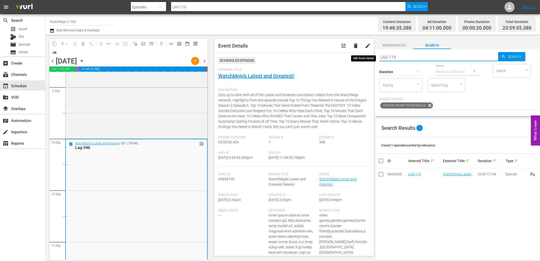
paste input "ag-355 (Horror)"
type input "Lag-355 (Horror)"
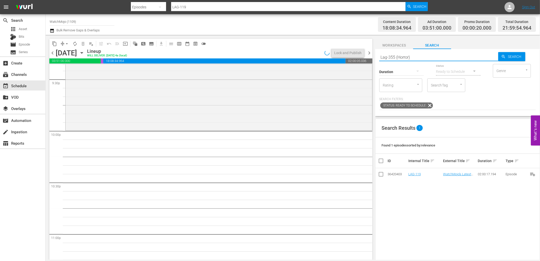
type input "Lag-355 (Horror)"
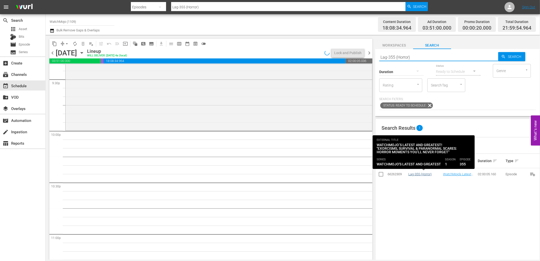
type input "Lag-355 (Horror)"
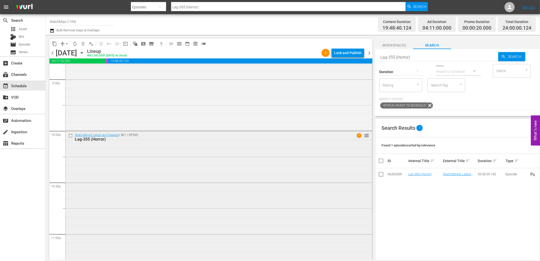
click at [110, 182] on div "WatchMojo's Latest and Greatest / SE1 / EP355: Lag-355 (Horror) 1 reorder" at bounding box center [219, 233] width 307 height 205
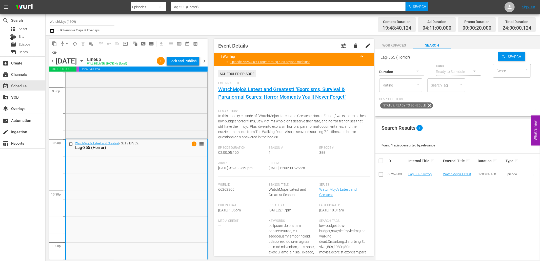
drag, startPoint x: 320, startPoint y: 171, endPoint x: 289, endPoint y: 171, distance: 31.1
click at [289, 171] on div "Airs At 9/24/25 @ 9:59:55.365pm Ends At 9/25/25 @ 12:00:00.525am" at bounding box center [294, 169] width 152 height 15
copy span "12:00:00.525am"
click at [65, 42] on span "arrow_drop_down" at bounding box center [66, 43] width 5 height 5
click at [82, 72] on li "Align to End of Previous Day" at bounding box center [67, 70] width 53 height 8
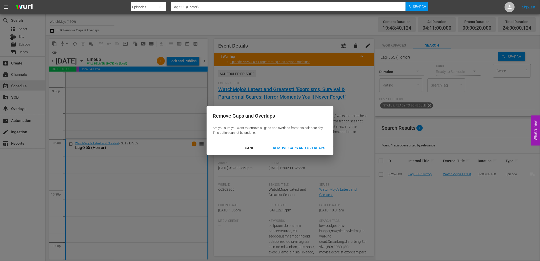
click at [278, 147] on div "Remove Gaps and Overlaps" at bounding box center [299, 148] width 61 height 6
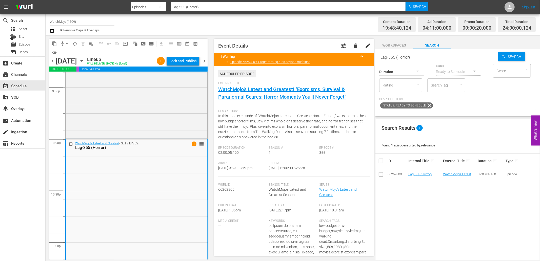
click at [181, 59] on div "Lock and Publish" at bounding box center [182, 60] width 27 height 9
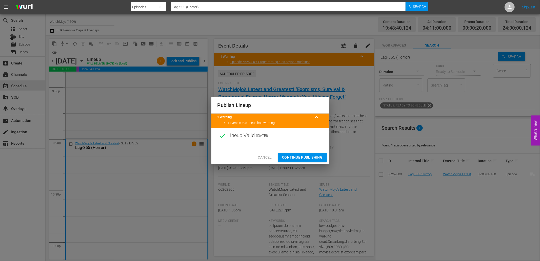
click at [294, 155] on span "Continue Publishing" at bounding box center [302, 157] width 41 height 6
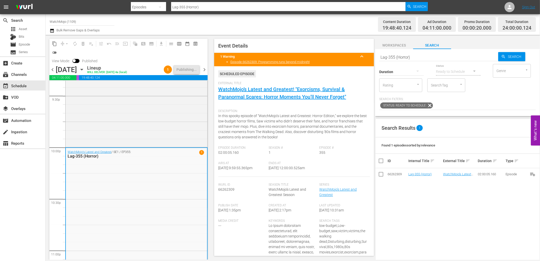
click at [53, 70] on span "chevron_left" at bounding box center [52, 70] width 6 height 6
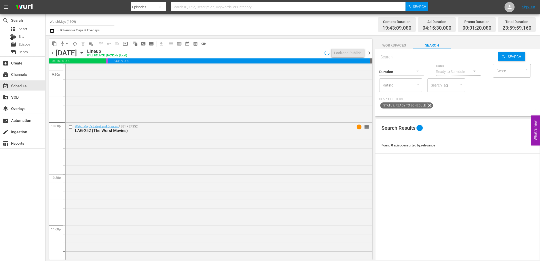
scroll to position [2206, 0]
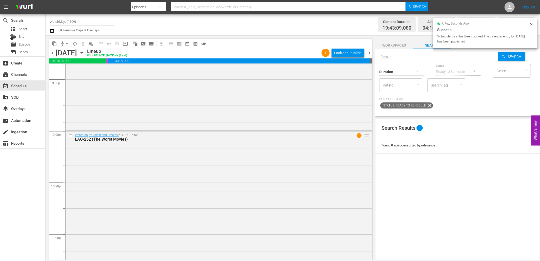
click at [346, 54] on div "Lock and Publish" at bounding box center [347, 52] width 27 height 9
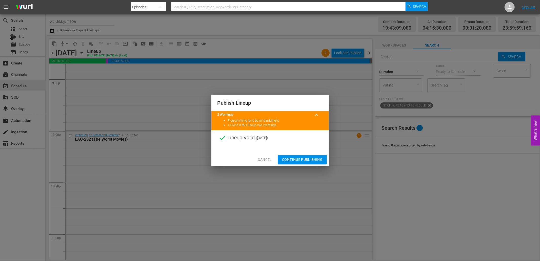
click at [294, 161] on span "Continue Publishing" at bounding box center [302, 160] width 41 height 6
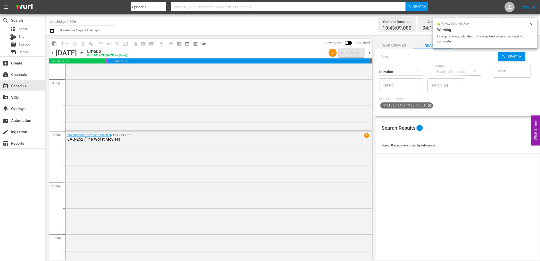
click at [52, 52] on span "chevron_left" at bounding box center [52, 53] width 6 height 6
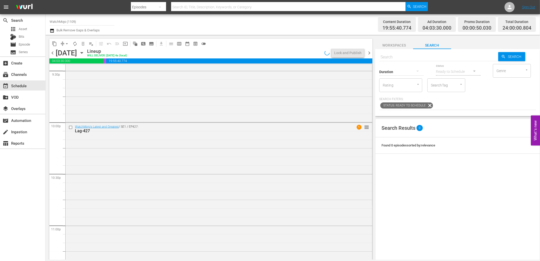
scroll to position [2206, 0]
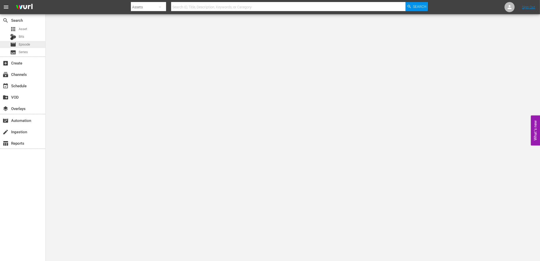
click at [20, 43] on span "Episode" at bounding box center [24, 44] width 11 height 5
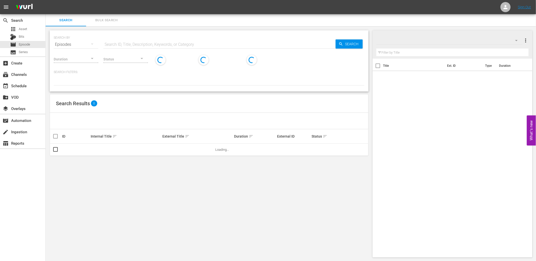
click at [139, 40] on input "text" at bounding box center [219, 44] width 232 height 12
type input "Specialty"
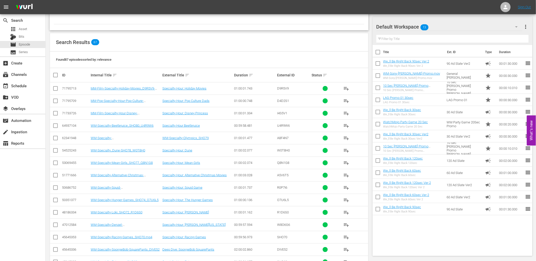
scroll to position [112, 0]
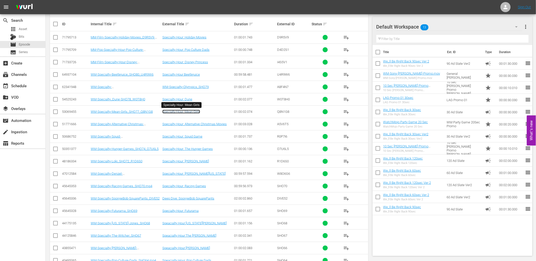
click at [181, 112] on link "Specialty Hour: Mean Girls" at bounding box center [181, 112] width 38 height 4
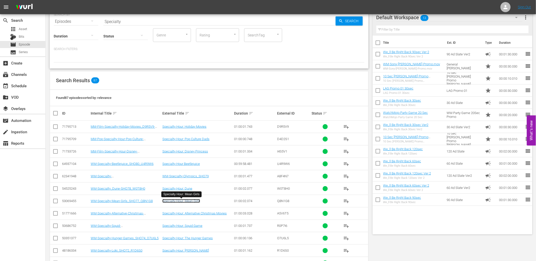
scroll to position [0, 0]
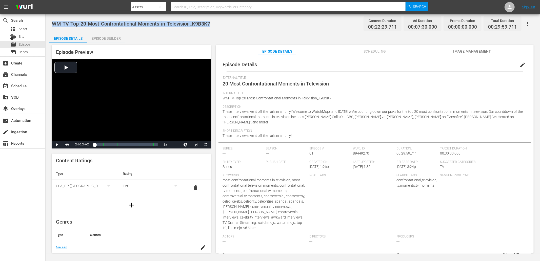
drag, startPoint x: 217, startPoint y: 22, endPoint x: 51, endPoint y: 24, distance: 165.6
click at [51, 24] on div "WM-TV-Top-20-Most-Confrontational-Moments-in-Television_K9B3K7 Content Duration…" at bounding box center [293, 134] width 495 height 240
copy span "WM-TV-Top-20-Most-Confrontational-Moments-in-Television_K9B3K7"
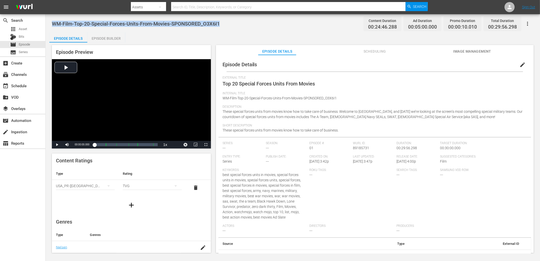
drag, startPoint x: 227, startPoint y: 22, endPoint x: 53, endPoint y: 20, distance: 174.5
click at [53, 20] on div "WM-Film-Top-20-Special-Forces-Units-From-Movies-SPONSORED_O3X6I1 Content Durati…" at bounding box center [293, 23] width 482 height 11
copy span "WM-Film-Top-20-Special-Forces-Units-From-Movies-SPONSORED_O3X6I1"
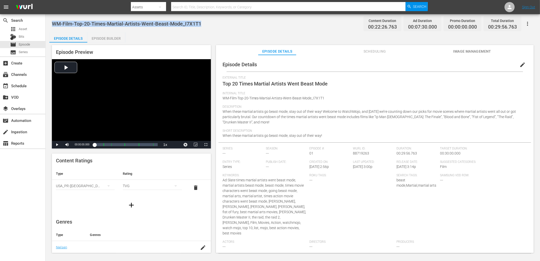
drag, startPoint x: 187, startPoint y: 24, endPoint x: 52, endPoint y: 21, distance: 135.0
click at [52, 21] on div "WM-Film-Top-20-Times-Martial-Artists-Went-Beast-Mode_I7X1T1 Content Duration 00…" at bounding box center [293, 23] width 482 height 11
copy span "WM-Film-Top-20-Times-Martial-Artists-Went-Beast-Mode_I7X1T1"
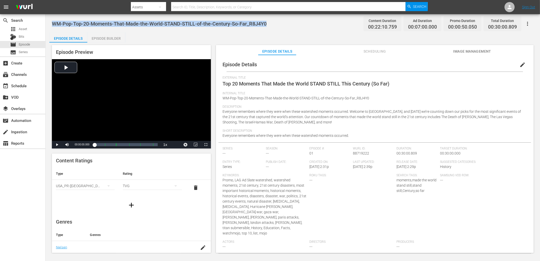
drag, startPoint x: 277, startPoint y: 24, endPoint x: 54, endPoint y: 25, distance: 222.6
click at [51, 23] on div "WM-Pop-Top-20-Moments-That-Made-the-World-STAND-STILL-of-the-Century-So-Far_R8J…" at bounding box center [293, 134] width 495 height 240
copy span "WM-Pop-Top-20-Moments-That-Made-the-World-STAND-STILL-of-the-Century-So-Far_R8J…"
click at [25, 43] on span "Episode" at bounding box center [24, 44] width 11 height 5
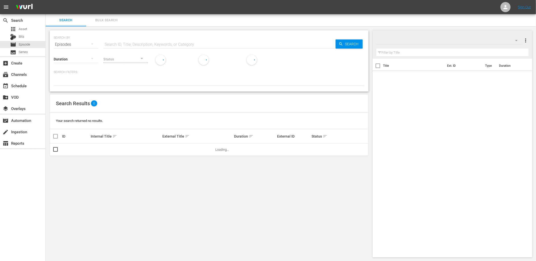
click at [131, 42] on input "text" at bounding box center [219, 44] width 232 height 12
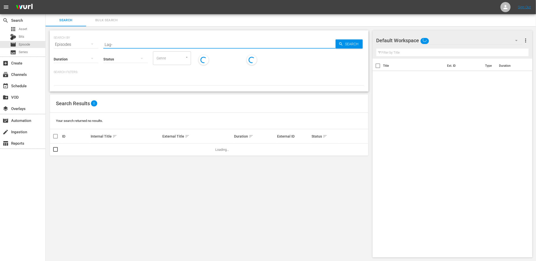
type input "Lag-"
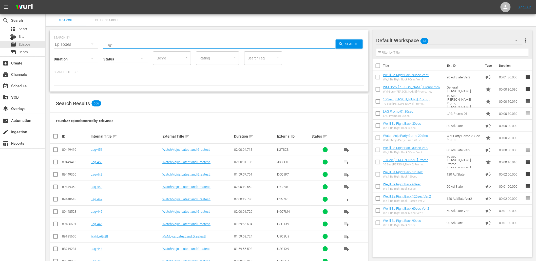
click at [226, 113] on div "Found 666 episodes sorted by: relevance" at bounding box center [209, 121] width 318 height 16
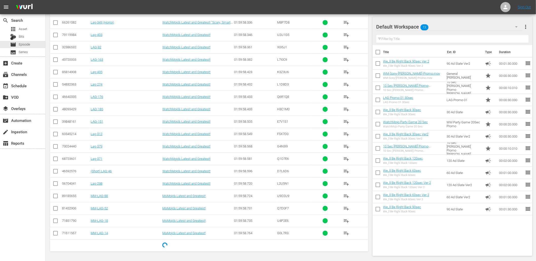
scroll to position [3018, 0]
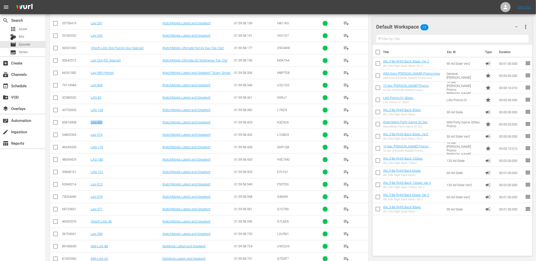
drag, startPoint x: 110, startPoint y: 133, endPoint x: 90, endPoint y: 131, distance: 19.4
click at [90, 129] on td "Lag-435" at bounding box center [126, 122] width 72 height 12
copy link "Lag-435"
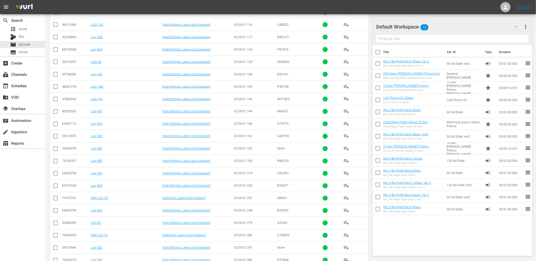
scroll to position [4975, 0]
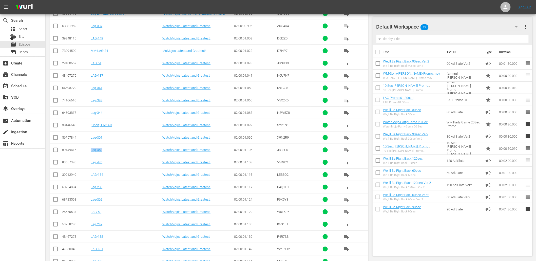
click at [89, 156] on tr "89449415 Lag-450 WatchMojo’s Latest and Greatest! 02:00:01.106 J8L3C0 playlist_…" at bounding box center [209, 150] width 318 height 12
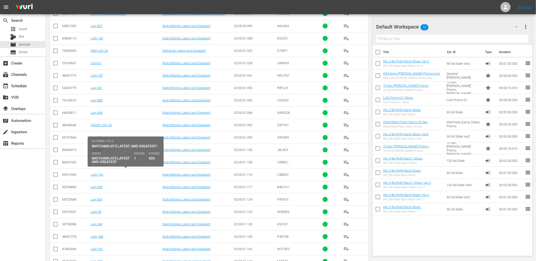
copy tr "Lag-450"
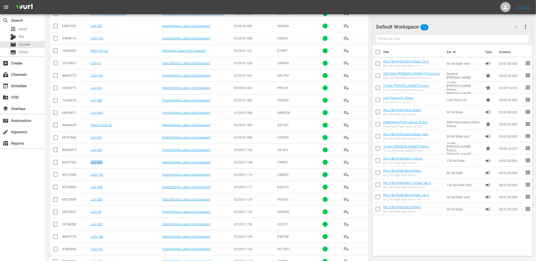
drag, startPoint x: 107, startPoint y: 173, endPoint x: 89, endPoint y: 174, distance: 18.8
click at [89, 169] on tr "83657320 Lag-426 WatchMojo’s Latest and Greatest! 02:00:01.108 V5R8C1 playlist_…" at bounding box center [209, 162] width 318 height 12
copy link "Lag-426"
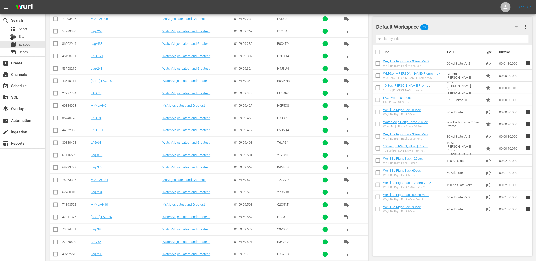
scroll to position [3325, 0]
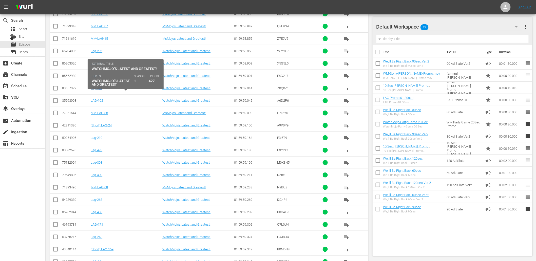
drag, startPoint x: 115, startPoint y: 94, endPoint x: 98, endPoint y: 96, distance: 17.2
click at [98, 90] on div "Lag-427" at bounding box center [126, 88] width 70 height 4
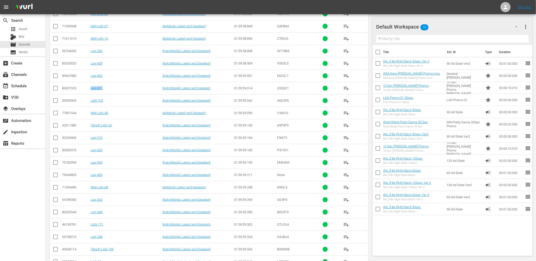
copy link "Lag-427"
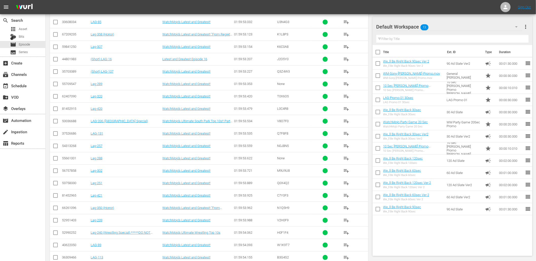
scroll to position [1468, 0]
drag, startPoint x: 119, startPoint y: 113, endPoint x: 91, endPoint y: 116, distance: 27.3
click at [91, 115] on td "Lag-420" at bounding box center [126, 109] width 72 height 12
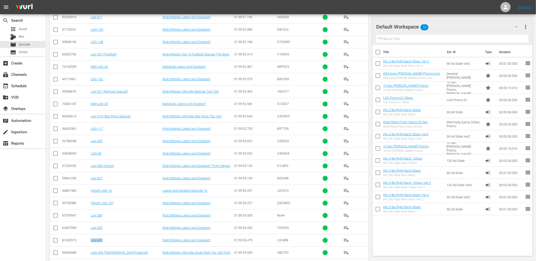
scroll to position [1318, 0]
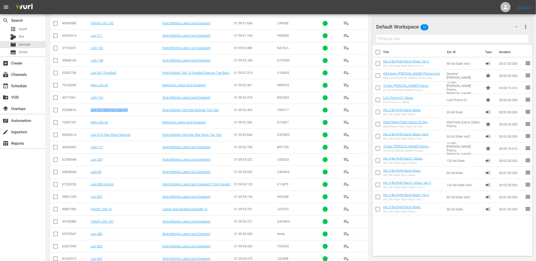
drag, startPoint x: 137, startPoint y: 112, endPoint x: 91, endPoint y: 117, distance: 46.4
click at [91, 116] on td "Lag-221 (Batman Special)" at bounding box center [126, 110] width 72 height 12
copy link "Lag-221 (Batman Special)"
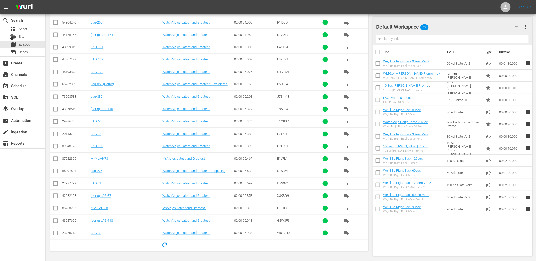
scroll to position [6710, 0]
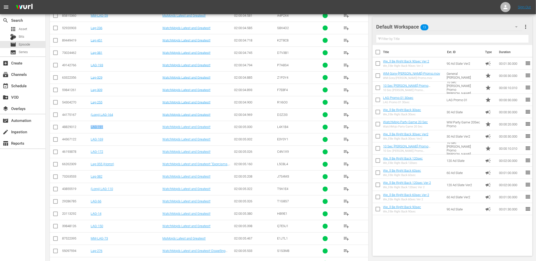
drag, startPoint x: 114, startPoint y: 141, endPoint x: 89, endPoint y: 143, distance: 26.0
click at [89, 133] on tr "48829012 LAG-191 WatchMojo’s Latest and Greatest! 02:00:05.000 L4X1B4 playlist_…" at bounding box center [209, 127] width 318 height 12
copy tr "LAG-191"
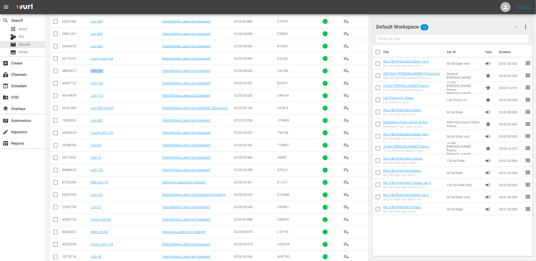
scroll to position [6823, 0]
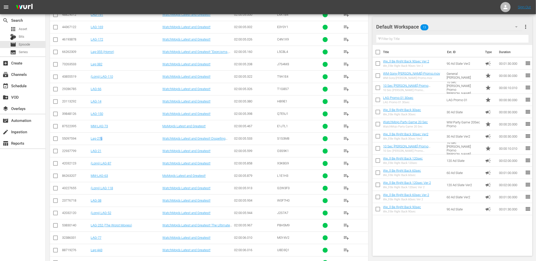
drag, startPoint x: 109, startPoint y: 154, endPoint x: 99, endPoint y: 154, distance: 9.6
click at [99, 145] on td "Lag-276" at bounding box center [126, 139] width 72 height 12
drag, startPoint x: 137, startPoint y: 240, endPoint x: 91, endPoint y: 244, distance: 45.7
click at [91, 232] on td "LAG-252 (The Worst Movies)" at bounding box center [126, 226] width 72 height 12
copy link "LAG-252 (The Worst Movies)"
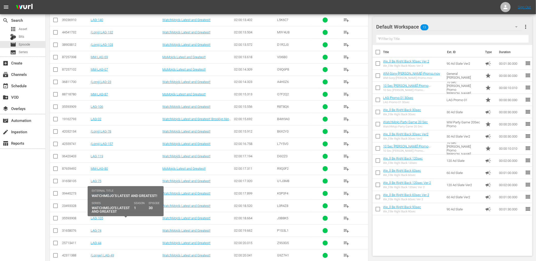
scroll to position [8015, 0]
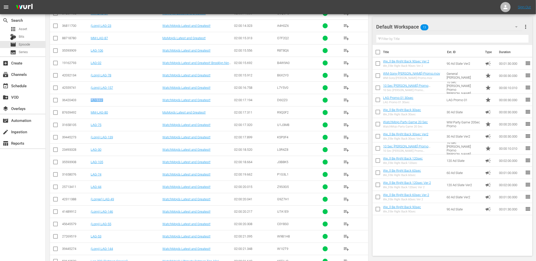
drag, startPoint x: 111, startPoint y: 115, endPoint x: 89, endPoint y: 117, distance: 22.1
click at [89, 106] on tr "36420403 LAG-119 WatchMojo’s Latest and Greatest! 02:00:17.194 D6I2Z0 playlist_…" at bounding box center [209, 100] width 318 height 12
copy link "LAG-119"
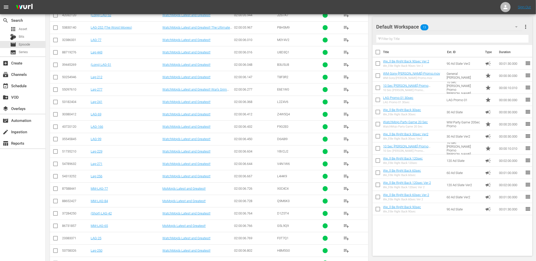
scroll to position [6796, 0]
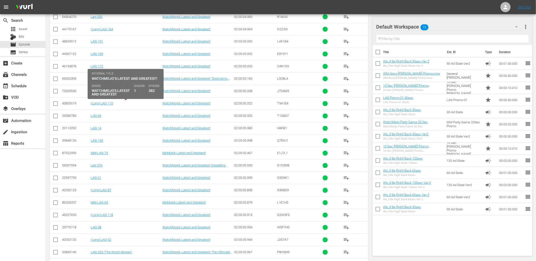
click at [96, 93] on div "Lag-382" at bounding box center [126, 91] width 70 height 4
copy link "Lag-382"
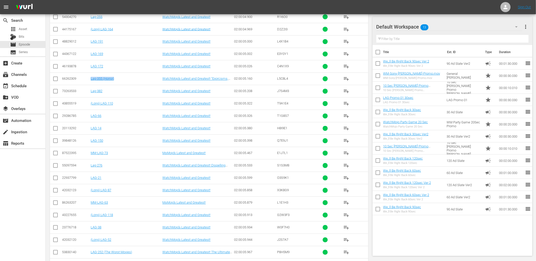
drag, startPoint x: 123, startPoint y: 94, endPoint x: 91, endPoint y: 95, distance: 31.4
click at [91, 85] on td "Lag-355 (Horror)" at bounding box center [126, 79] width 72 height 12
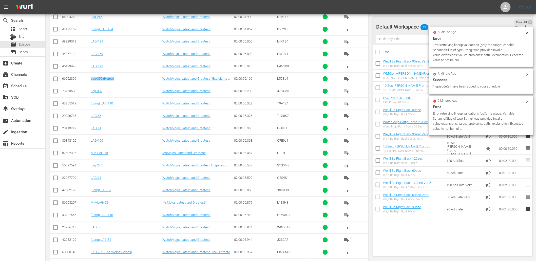
drag, startPoint x: 97, startPoint y: 115, endPoint x: 95, endPoint y: 115, distance: 2.8
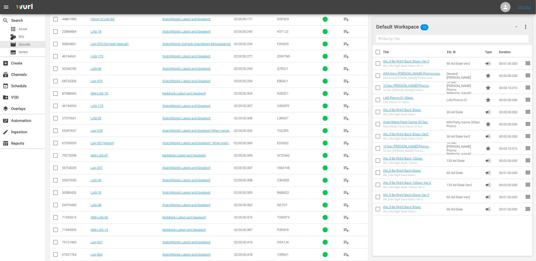
scroll to position [2969, 0]
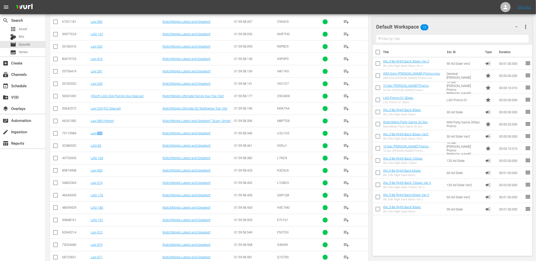
click at [97, 140] on td "Lag-403" at bounding box center [126, 133] width 72 height 12
drag, startPoint x: 124, startPoint y: 128, endPoint x: 92, endPoint y: 129, distance: 32.4
click at [92, 127] on td "Lag-349 (Horror)" at bounding box center [126, 121] width 72 height 12
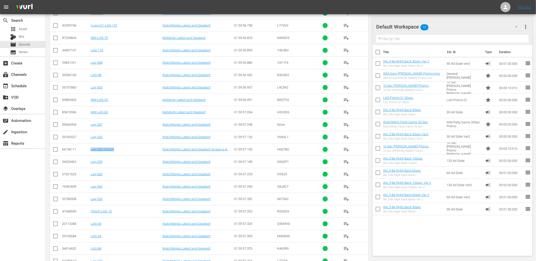
drag, startPoint x: 119, startPoint y: 155, endPoint x: 89, endPoint y: 161, distance: 30.7
click at [132, 143] on td "Lag-243" at bounding box center [126, 137] width 72 height 12
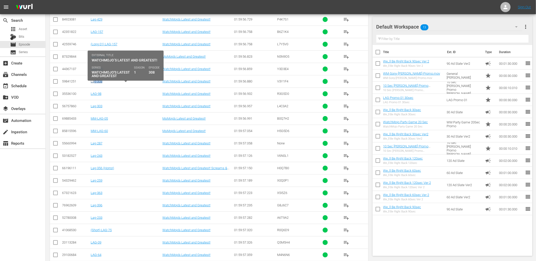
drag, startPoint x: 107, startPoint y: 86, endPoint x: 93, endPoint y: 88, distance: 14.4
click at [93, 83] on div "Lag-308" at bounding box center [126, 82] width 70 height 4
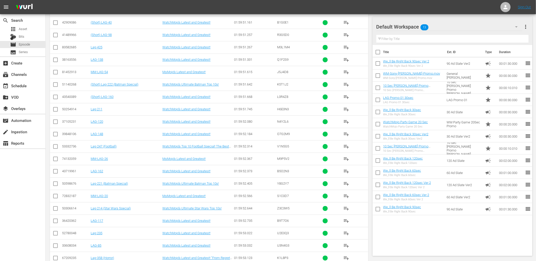
scroll to position [1113, 0]
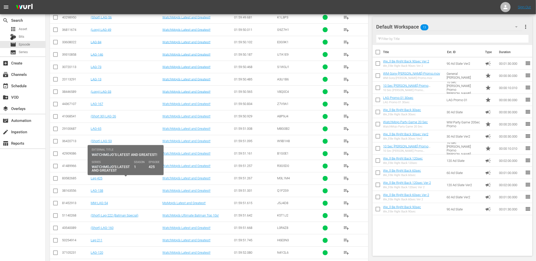
click at [111, 181] on div "Lag-425" at bounding box center [126, 179] width 70 height 4
drag, startPoint x: 111, startPoint y: 182, endPoint x: 93, endPoint y: 182, distance: 18.2
click at [93, 181] on div "Lag-425" at bounding box center [126, 179] width 70 height 4
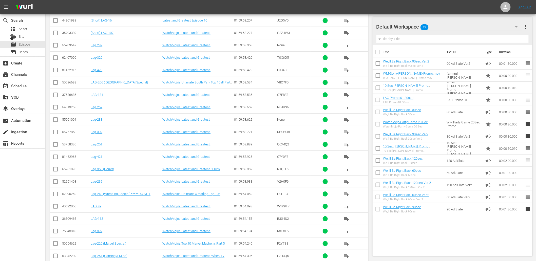
scroll to position [1601, 0]
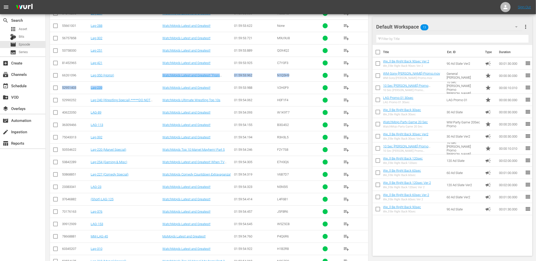
drag, startPoint x: 118, startPoint y: 79, endPoint x: 122, endPoint y: 92, distance: 13.9
click at [128, 135] on td "Lag-392" at bounding box center [126, 137] width 72 height 12
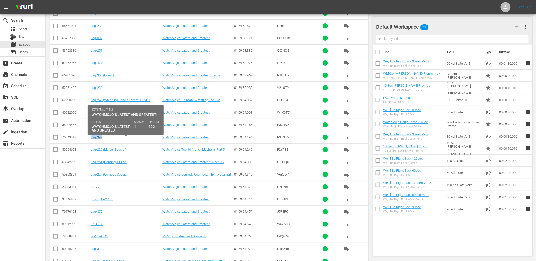
drag, startPoint x: 110, startPoint y: 141, endPoint x: 90, endPoint y: 141, distance: 19.8
click at [91, 139] on div "Lag-392" at bounding box center [126, 137] width 70 height 4
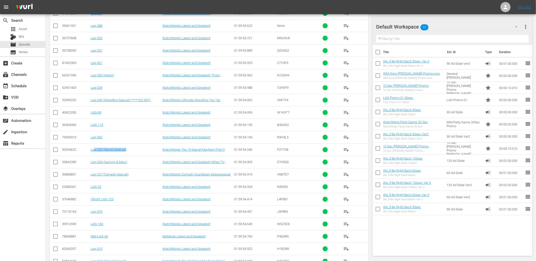
drag, startPoint x: 134, startPoint y: 153, endPoint x: 95, endPoint y: 157, distance: 39.7
click at [95, 156] on td "Lag-220 (Marvel Special)" at bounding box center [126, 150] width 72 height 12
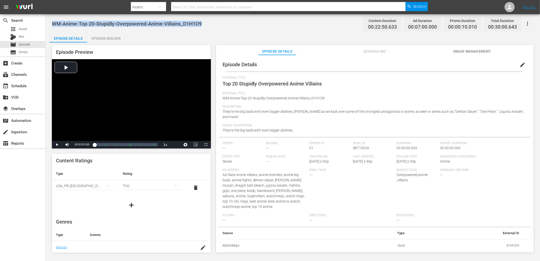
drag, startPoint x: 207, startPoint y: 24, endPoint x: 52, endPoint y: 24, distance: 155.2
click at [52, 24] on div "WM-Anime-Top-20-Stupidly-Overpowered-Anime-Villains_D1H1O9 Content Duration 00:…" at bounding box center [293, 23] width 482 height 11
copy span "WM-Anime-Top-20-Stupidly-Overpowered-Anime-Villains_D1H1O9"
click at [185, 31] on div "WM-Anime-Top-20-Stupidly-Overpowered-Anime-Villains_D1H1O9 Content Duration 00:…" at bounding box center [293, 134] width 495 height 240
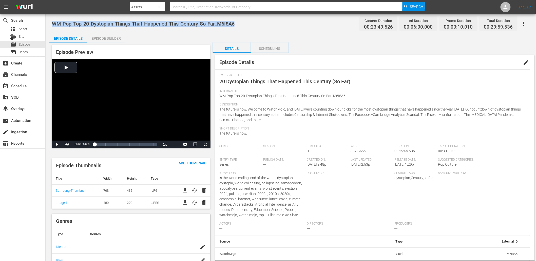
drag, startPoint x: 219, startPoint y: 24, endPoint x: 53, endPoint y: 23, distance: 166.6
click at [53, 23] on div "WM-Pop-Top-20-Dystopian-Things-That-Happened-This-Century-So-Far_M6I8A6 Content…" at bounding box center [291, 23] width 478 height 11
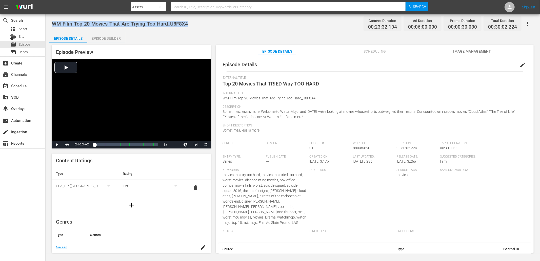
drag, startPoint x: 202, startPoint y: 26, endPoint x: 52, endPoint y: 24, distance: 150.2
click at [52, 24] on div "WM-Film-Top-20-Movies-That-Are-Trying-Too-Hard_U8F8X4 Content Duration 00:23:32…" at bounding box center [293, 23] width 482 height 11
copy span "WM-Film-Top-20-Movies-That-Are-Trying-Too-Hard_U8F8X4"
drag, startPoint x: 174, startPoint y: 22, endPoint x: 52, endPoint y: 21, distance: 121.6
click at [52, 21] on div "WM-Film-Top-20-Best-Superhero-Parodies_E0V7W8 Content Duration 00:23:17.749 Ad …" at bounding box center [293, 23] width 482 height 11
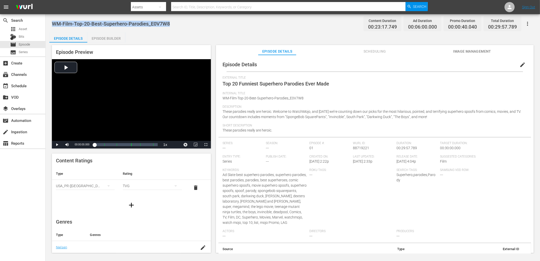
copy span "WM-Film-Top-20-Best-Superhero-Parodies_E0V7W8"
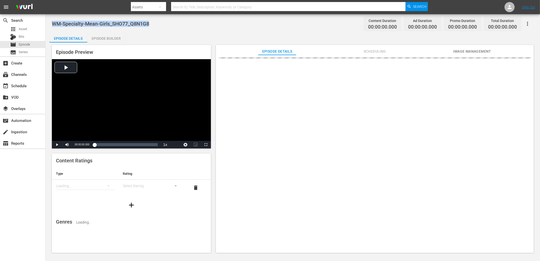
drag, startPoint x: 157, startPoint y: 23, endPoint x: 49, endPoint y: 16, distance: 108.6
click at [49, 16] on div "WM-Specialty-Mean-Girls_SHO77_Q8N1G8 Content Duration 00:00:00.000 Ad Duration …" at bounding box center [293, 134] width 495 height 240
copy span "WM-Specialty-Mean-Girls_SHO77_Q8N1G8"
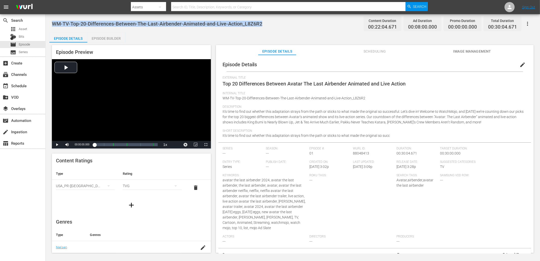
drag, startPoint x: 266, startPoint y: 22, endPoint x: 53, endPoint y: 26, distance: 212.7
click at [53, 26] on div "WM-TV-Top-20-Differences-Between-The-Last-Airbender-Animated-and-Live-Action_L8…" at bounding box center [293, 23] width 482 height 11
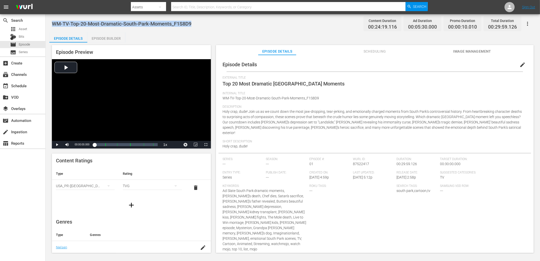
drag, startPoint x: 200, startPoint y: 22, endPoint x: 53, endPoint y: 22, distance: 146.4
click at [52, 22] on div "WM-TV-Top-20-Most-Dramatic-South-Park-Moments_F1S8D9 Content Duration 00:24:19.…" at bounding box center [293, 23] width 482 height 11
copy span "WM-TV-Top-20-Most-Dramatic-South-Park-Moments_F1S8D9"
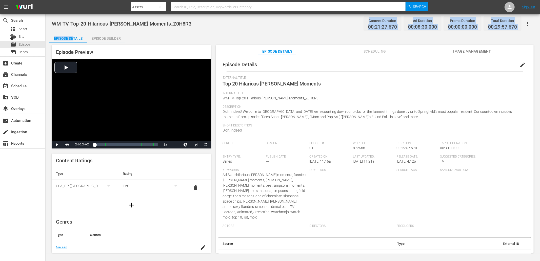
drag, startPoint x: 201, startPoint y: 19, endPoint x: 73, endPoint y: 36, distance: 129.0
click at [73, 36] on div "WM-TV-Top-20-Hilarious-[PERSON_NAME]-Moments_Z0H8R3 Content Duration 00:21:27.6…" at bounding box center [293, 134] width 495 height 240
click at [53, 28] on div "WM-TV-Top-20-Hilarious-[PERSON_NAME]-Moments_Z0H8R3 Content Duration 00:21:27.6…" at bounding box center [293, 23] width 482 height 11
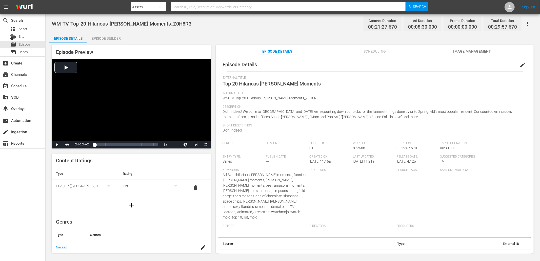
click at [53, 28] on div "WM-TV-Top-20-Hilarious-[PERSON_NAME]-Moments_Z0H8R3 Content Duration 00:21:27.6…" at bounding box center [293, 23] width 482 height 11
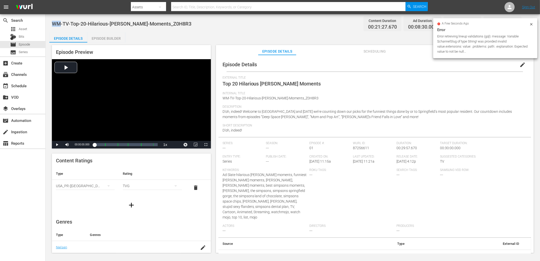
click at [202, 24] on div "WM-TV-Top-20-Hilarious-[PERSON_NAME]-Moments_Z0H8R3 Content Duration 00:21:27.6…" at bounding box center [293, 23] width 482 height 11
copy span "WM-TV-Top-20-Hilarious-[PERSON_NAME]-Moments_Z0H8R3"
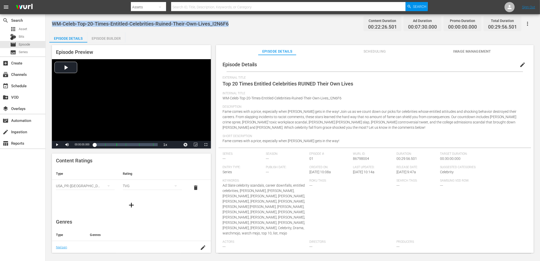
drag, startPoint x: 238, startPoint y: 23, endPoint x: 49, endPoint y: 19, distance: 189.7
click at [49, 19] on div "WM-Celeb-Top-20-Times-Entitled-Celebrities-Ruined-Their-Own-Lives_I2N6F6 Conten…" at bounding box center [293, 134] width 495 height 240
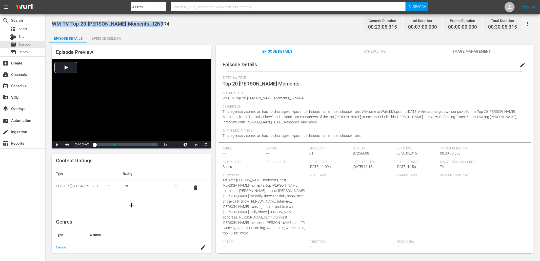
drag, startPoint x: 169, startPoint y: 22, endPoint x: 52, endPoint y: 27, distance: 116.8
click at [52, 27] on div "WM-TV-Top-20-[PERSON_NAME]-Moments_J2N9R4 Content Duration 00:23:05.315 Ad Dura…" at bounding box center [293, 23] width 482 height 11
copy span "WM-TV-Top-20-[PERSON_NAME]-Moments_J2N9R4"
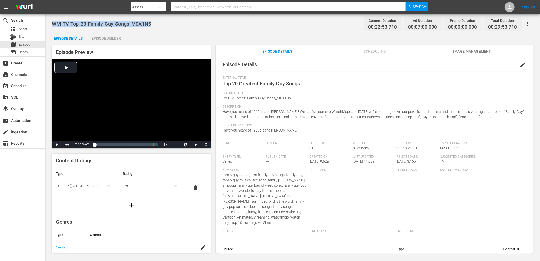
drag, startPoint x: 142, startPoint y: 26, endPoint x: 50, endPoint y: 25, distance: 92.4
click at [50, 25] on div "WM-TV-Top-20-Family-Guy-Songs_M0X1N5 Content Duration 00:22:53.710 Ad Duration …" at bounding box center [293, 134] width 495 height 240
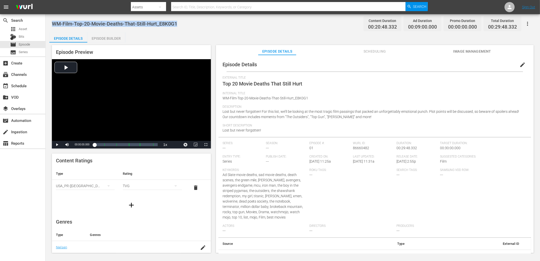
drag, startPoint x: 185, startPoint y: 24, endPoint x: 53, endPoint y: 19, distance: 132.5
click at [53, 19] on div "WM-Film-Top-20-Movie-Deaths-That-Still-Hurt_E8K0G1 Content Duration 00:20:48.33…" at bounding box center [293, 23] width 482 height 11
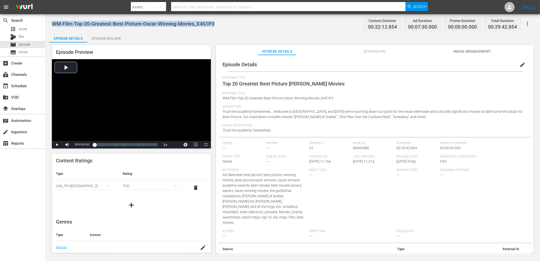
drag, startPoint x: 216, startPoint y: 24, endPoint x: 51, endPoint y: 24, distance: 165.1
click at [51, 24] on div "WM-Film-Top-20-Greatest-Best-Picture-Oscar-Winning-Movies_X4S1P3 Content Durati…" at bounding box center [293, 134] width 495 height 240
copy span "WM-Film-Top-20-Greatest-Best-Picture-Oscar-Winning-Movies_X4S1P3"
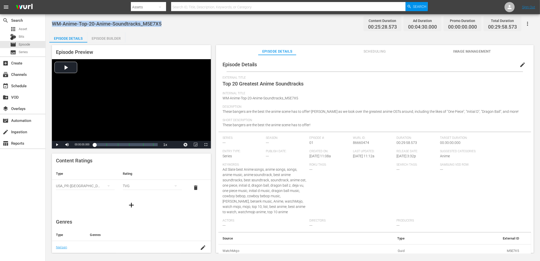
drag, startPoint x: 170, startPoint y: 22, endPoint x: 53, endPoint y: 21, distance: 116.2
click at [53, 21] on div "WM-Anime-Top-20-Anime-Soundtracks_M5E7X5 Content Duration 00:25:28.573 Ad Durat…" at bounding box center [293, 23] width 482 height 11
copy span "WM-Anime-Top-20-Anime-Soundtracks_M5E7X5"
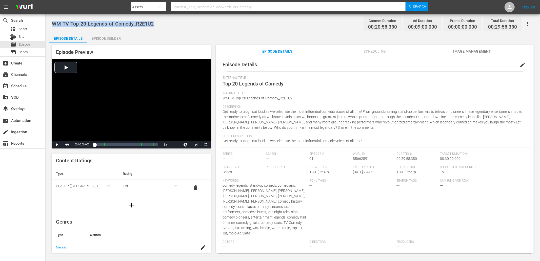
drag, startPoint x: 159, startPoint y: 24, endPoint x: 53, endPoint y: 23, distance: 105.1
click at [53, 23] on div "WM-TV-Top-20-Legends-of-Comedy_R2E1U2 Content Duration 00:20:58.380 Ad Duration…" at bounding box center [293, 23] width 482 height 11
copy span "WM-TV-Top-20-Legends-of-Comedy_R2E1U2"
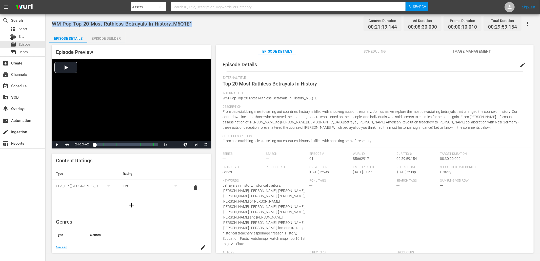
drag, startPoint x: 196, startPoint y: 24, endPoint x: 53, endPoint y: 23, distance: 142.8
click at [53, 23] on div "WM-Pop-Top-20-Most-Ruthless-Betrayals-In-History_M6Q1E1 Content Duration 00:21:…" at bounding box center [293, 23] width 482 height 11
copy span "WM-Pop-Top-20-Most-Ruthless-Betrayals-In-History_M6Q1E1"
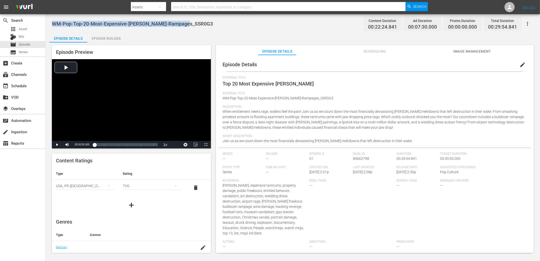
drag, startPoint x: 194, startPoint y: 20, endPoint x: 52, endPoint y: 19, distance: 142.1
click at [52, 19] on div "WM-Pop-Top-20-Most-Expensive-KAREN-Rampages_S5R0G3 Content Duration 00:22:24.84…" at bounding box center [293, 23] width 482 height 11
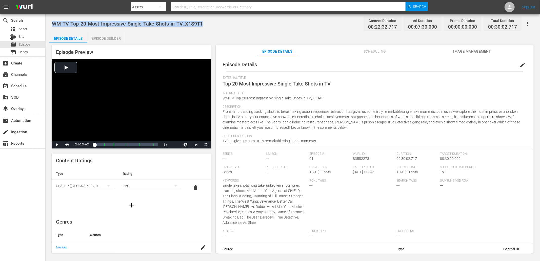
drag, startPoint x: 210, startPoint y: 24, endPoint x: 52, endPoint y: 26, distance: 157.8
click at [52, 26] on div "WM-TV-Top-20-Most-Impressive-Single-Take-Shots-in-TV_X1S9T1 Content Duration 00…" at bounding box center [293, 23] width 482 height 11
copy span "WM-TV-Top-20-Most-Impressive-Single-Take-Shots-in-TV_X1S9T1"
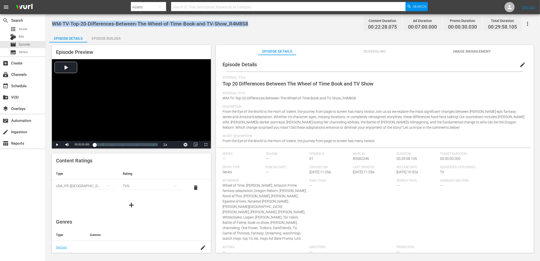
drag, startPoint x: 260, startPoint y: 24, endPoint x: 53, endPoint y: 20, distance: 206.4
click at [53, 20] on div "WM-TV-Top-20-Differences-Between-The-Wheel-of-Time-Book-and-TV-Show_R4M8S8 Cont…" at bounding box center [293, 23] width 482 height 11
copy span "WM-TV-Top-20-Differences-Between-The-Wheel-of-Time-Book-and-TV-Show_R4M8S8"
click at [25, 43] on span "Episode" at bounding box center [24, 44] width 11 height 5
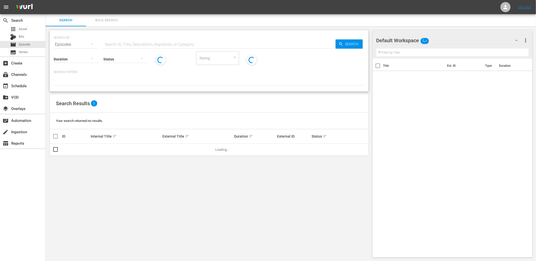
click at [124, 42] on input "text" at bounding box center [219, 44] width 232 height 12
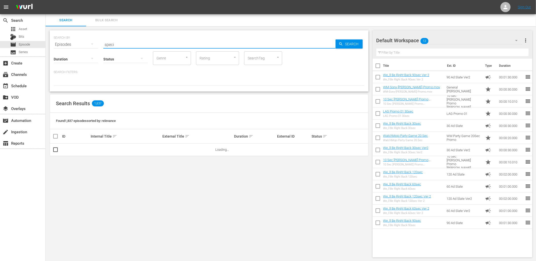
type input "Specialty"
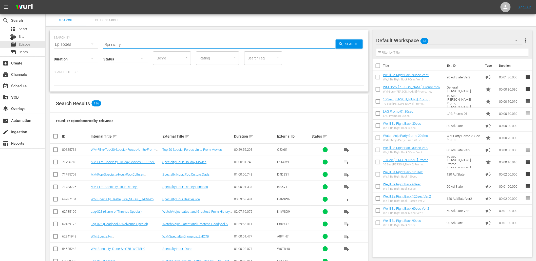
click at [212, 118] on div "Found 116 episodes sorted by: relevance" at bounding box center [209, 121] width 318 height 16
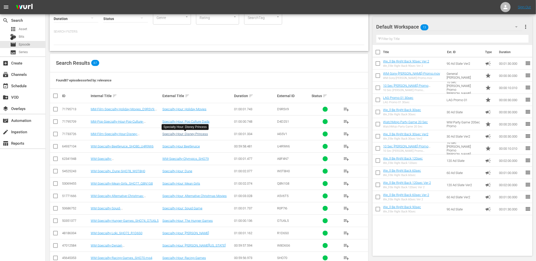
scroll to position [56, 0]
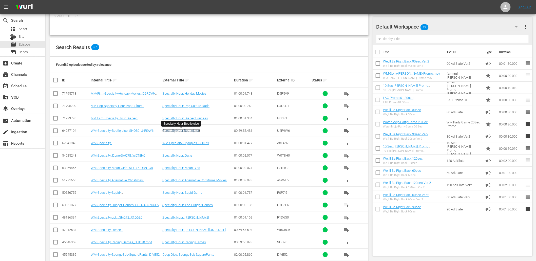
click at [183, 131] on link "Specialty Hour Beetlejuice" at bounding box center [180, 131] width 37 height 4
click at [178, 155] on link "Specialty Hour: Dune" at bounding box center [177, 156] width 30 height 4
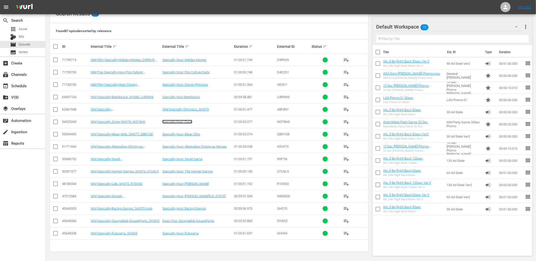
scroll to position [90, 0]
click at [194, 170] on link "Specialty Hour: The Hunger Games" at bounding box center [187, 171] width 50 height 4
click at [179, 185] on link "Specialty Hour: Loki" at bounding box center [185, 184] width 47 height 4
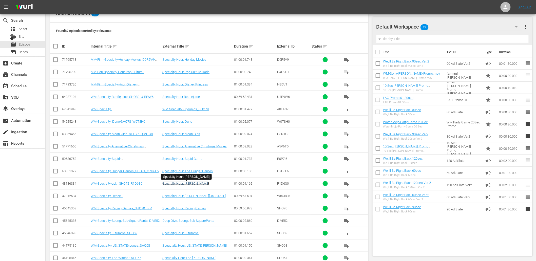
scroll to position [184, 0]
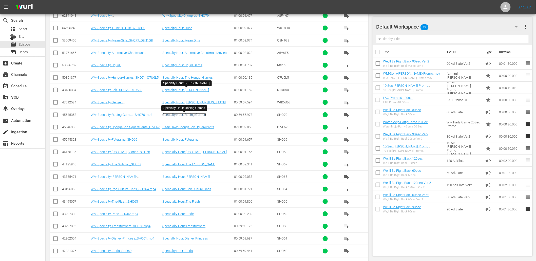
click at [198, 115] on link "Specialty Hour: Racing Games" at bounding box center [184, 115] width 44 height 4
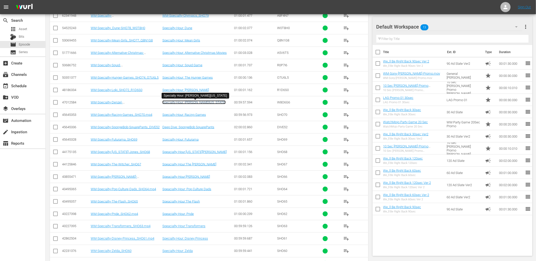
click at [207, 104] on link "Specialty Hour: Denzel Washington" at bounding box center [193, 103] width 63 height 4
click at [187, 140] on link "Specialty Hour: Futurama" at bounding box center [180, 140] width 36 height 4
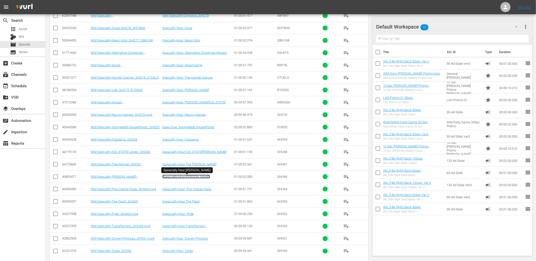
click at [189, 176] on link "Speacialty Hour:Nick Fury" at bounding box center [186, 177] width 48 height 4
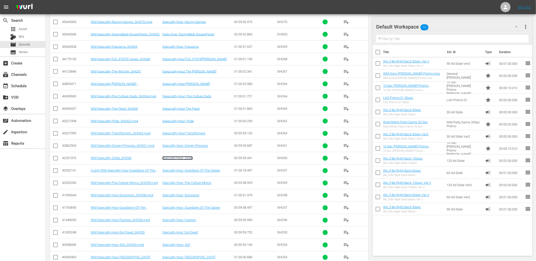
click at [182, 159] on link "Specialty Hour: Zelda" at bounding box center [177, 158] width 30 height 4
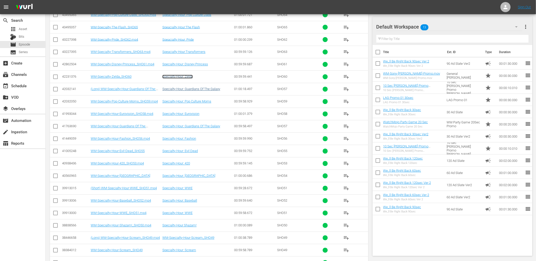
scroll to position [370, 0]
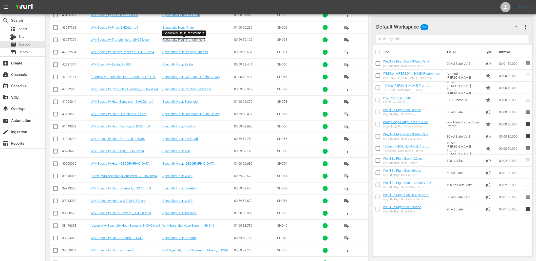
click at [188, 40] on link "Speacialty Hour:Transformers" at bounding box center [183, 40] width 43 height 4
click at [199, 113] on link "Specialty Hour: Guardians Of The Galaxy" at bounding box center [191, 114] width 58 height 4
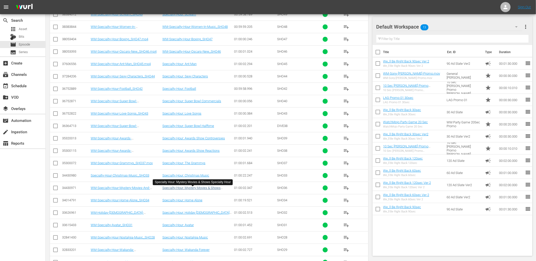
scroll to position [707, 0]
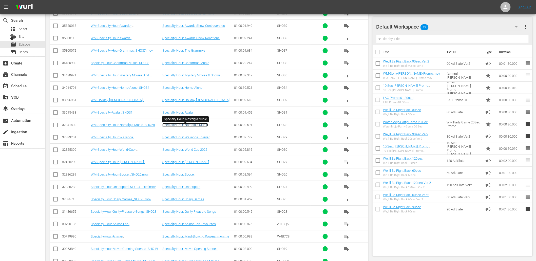
click at [200, 126] on link "Specialty Hour: Nostalgia Music" at bounding box center [185, 125] width 46 height 4
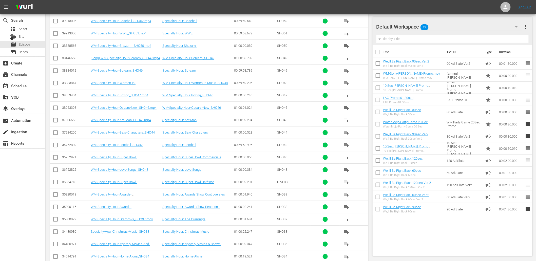
scroll to position [482, 0]
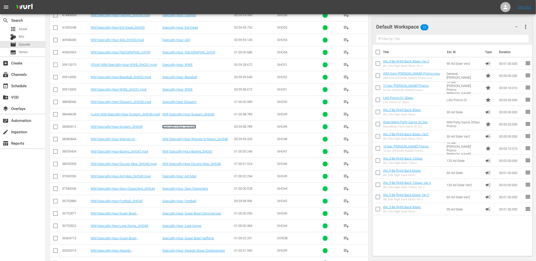
click at [189, 127] on link "Specialty Hour: Scream" at bounding box center [179, 127] width 34 height 4
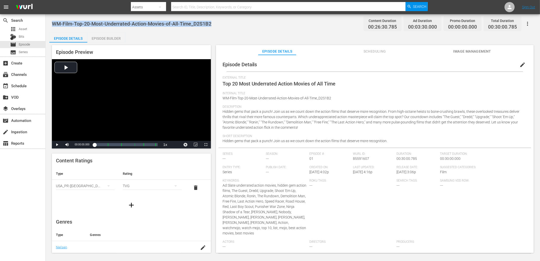
drag, startPoint x: 197, startPoint y: 22, endPoint x: 51, endPoint y: 22, distance: 145.6
click at [51, 22] on div "WM-Film-Top-20-Most-Underrated-Action-Movies-of-All-Time_D2S1B2 Content Duratio…" at bounding box center [293, 134] width 495 height 240
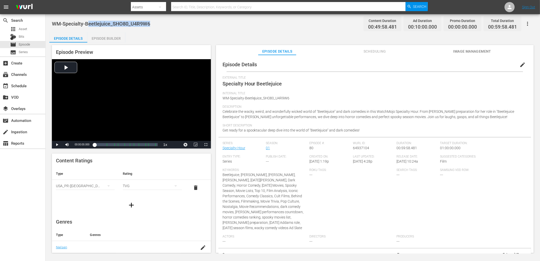
drag, startPoint x: 154, startPoint y: 24, endPoint x: 87, endPoint y: 23, distance: 66.6
click at [87, 23] on div "WM-Specialty-Beetlejuice_SHO80_U4R9W6 Content Duration 00:49:58.481 Ad Duration…" at bounding box center [293, 23] width 482 height 11
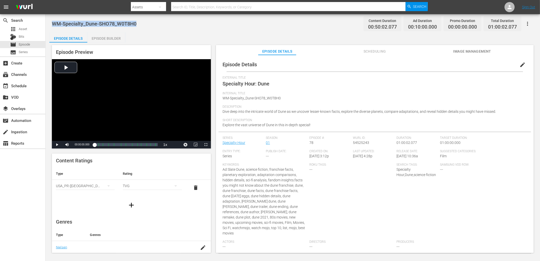
drag, startPoint x: 124, startPoint y: 21, endPoint x: 52, endPoint y: 21, distance: 71.7
click at [52, 21] on div "WM-Specialty_Dune-SHO78_W0T8H0 Content Duration 00:50:02.077 Ad Duration 00:10:…" at bounding box center [293, 23] width 482 height 11
copy span "WM-Specialty_Dune-SHO78_W0T8H0"
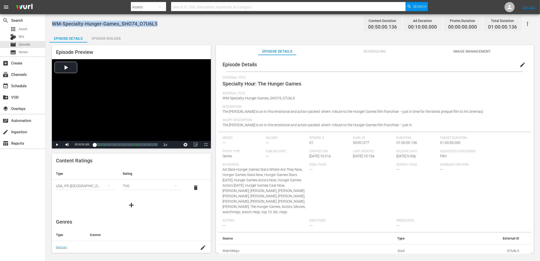
drag, startPoint x: 146, startPoint y: 22, endPoint x: 48, endPoint y: 20, distance: 97.8
click at [48, 20] on div "WM-Specialty-Hunger-Games_SHO74_O7U6L5 Content Duration 00:50:00.136 Ad Duratio…" at bounding box center [293, 134] width 495 height 240
copy span "WM-Specialty-Hunger-Games_SHO74_O7U6L5"
click at [156, 27] on div "WM-Specialty-Hunger-Games_SHO74_O7U6L5 Content Duration 00:50:00.136 Ad Duratio…" at bounding box center [293, 23] width 482 height 11
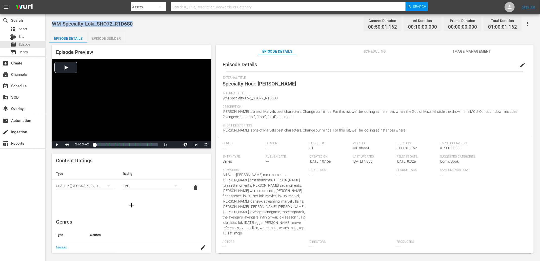
drag, startPoint x: 111, startPoint y: 19, endPoint x: 53, endPoint y: 19, distance: 57.5
click at [53, 19] on div "WM-Specialty-Loki_SHO72_R1D6S0 Content Duration 00:50:01.162 Ad Duration 00:10:…" at bounding box center [293, 23] width 482 height 11
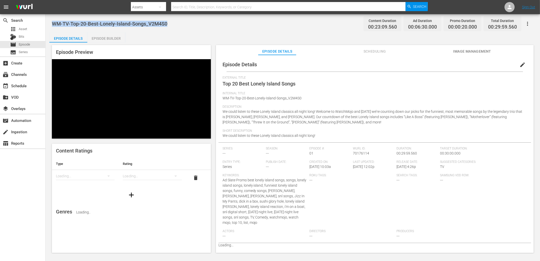
drag, startPoint x: 170, startPoint y: 26, endPoint x: 51, endPoint y: 24, distance: 119.3
click at [51, 24] on div "WM-TV-Top-20-Best-Lonely-Island-Songs_V2M4S0 Content Duration 00:23:09.560 Ad D…" at bounding box center [293, 134] width 495 height 240
copy span "WM-TV-Top-20-Best-Lonely-Island-Songs_V2M4S0"
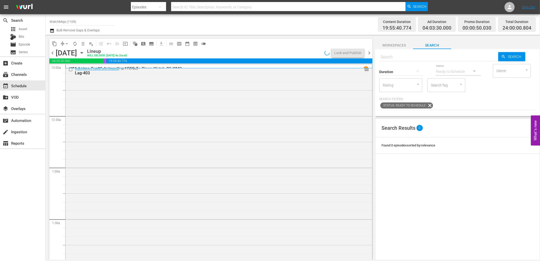
scroll to position [2206, 0]
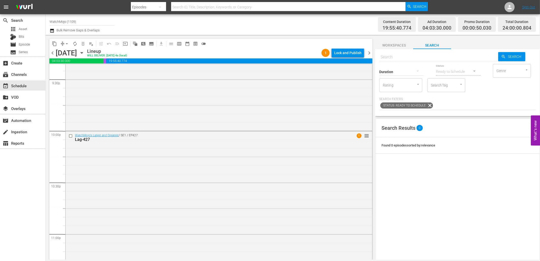
click at [342, 52] on div "Lock and Publish" at bounding box center [347, 52] width 27 height 9
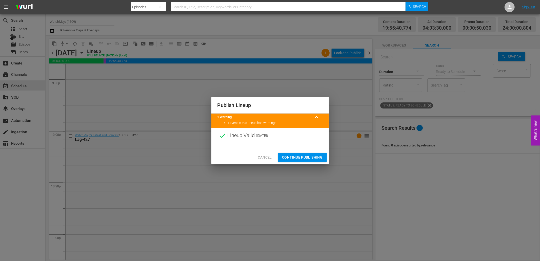
click at [295, 158] on span "Continue Publishing" at bounding box center [302, 157] width 41 height 6
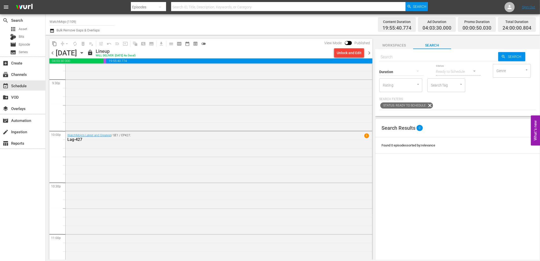
click at [83, 52] on icon "button" at bounding box center [82, 52] width 2 height 1
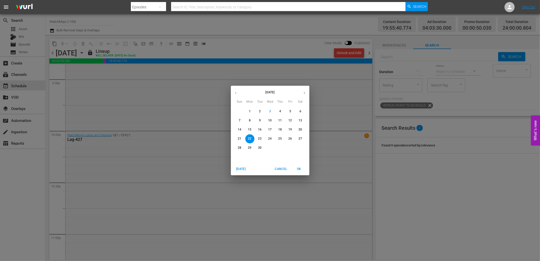
click at [280, 138] on p "25" at bounding box center [280, 139] width 4 height 4
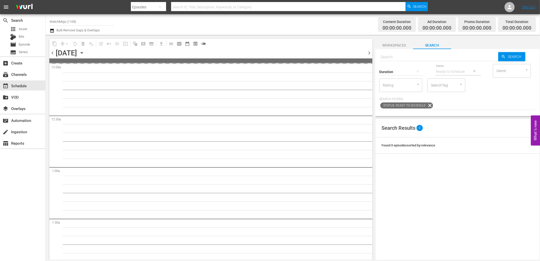
click at [395, 60] on div "Duration" at bounding box center [401, 69] width 45 height 18
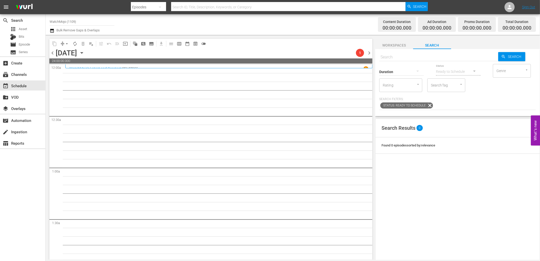
click at [394, 54] on input "text" at bounding box center [438, 57] width 119 height 12
paste input "LAG-406"
type input "LAG-406"
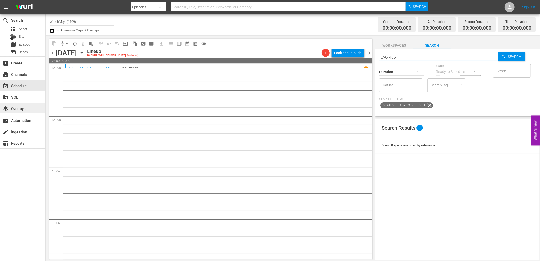
type input "LAG-406"
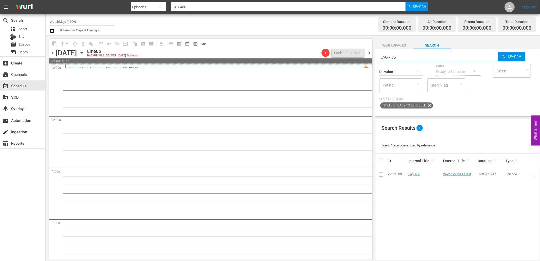
click at [357, 55] on div "content_copy compress arrow_drop_down autorenew_outlined delete_forever_outline…" at bounding box center [293, 147] width 495 height 225
paste input "WM-Deep-Dive-The-Last-Of-Us-S1-Things-You-Missed_Dive125_H3R6B0"
type input "WM-Deep-Dive-The-Last-Of-Us-S1-Things-You-Missed_Dive125_H3R6B0"
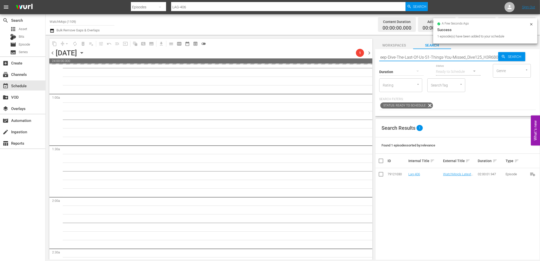
scroll to position [94, 0]
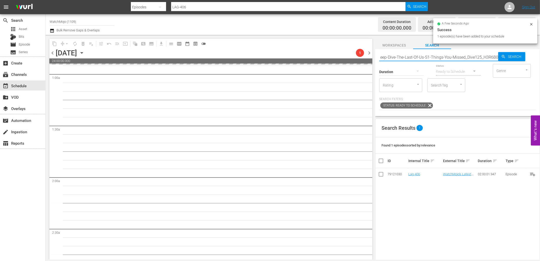
type input "WM-Deep-Dive-The-Last-Of-Us-S1-Things-You-Missed_Dive125_H3R6B0"
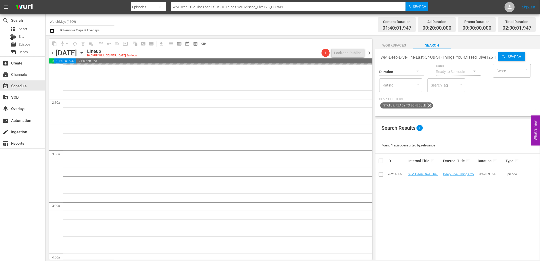
scroll to position [225, 0]
click at [419, 56] on input "WM-Deep-Dive-The-Last-Of-Us-S1-Things-You-Missed_Dive125_H3R6B0" at bounding box center [438, 57] width 119 height 12
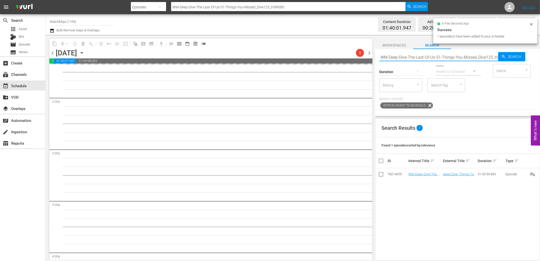
paste input "LAG-434"
type input "LAG-434"
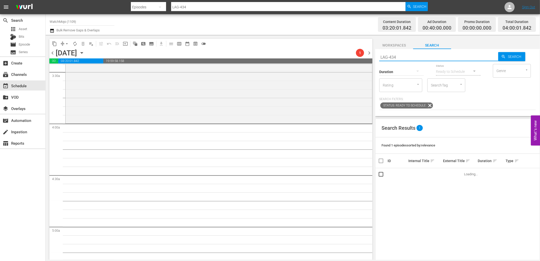
scroll to position [356, 0]
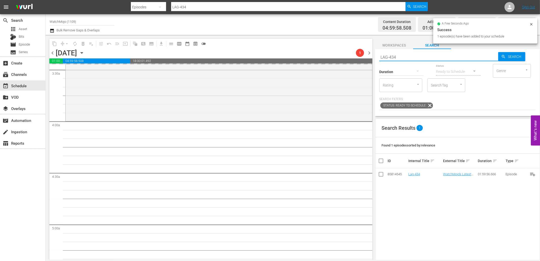
drag, startPoint x: 424, startPoint y: 58, endPoint x: 374, endPoint y: 59, distance: 49.6
click at [371, 58] on div "content_copy compress arrow_drop_down autorenew_outlined delete_forever_outline…" at bounding box center [293, 147] width 495 height 225
paste input "383"
type input "LAG-383"
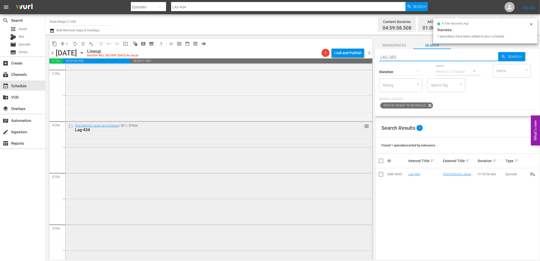
type input "LAG-383"
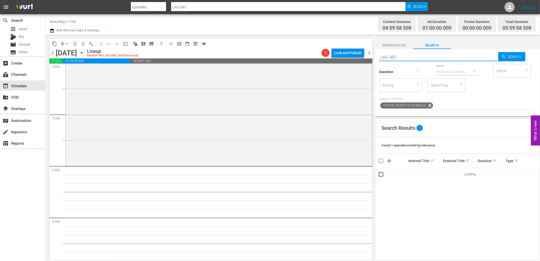
scroll to position [544, 0]
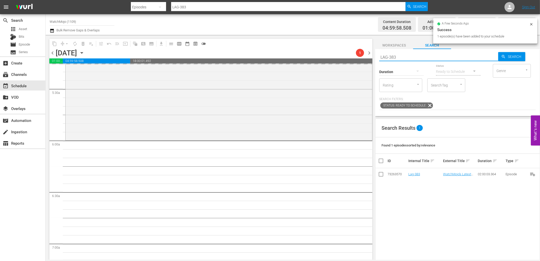
drag, startPoint x: 414, startPoint y: 56, endPoint x: 350, endPoint y: 55, distance: 63.1
click at [349, 55] on div "content_copy compress arrow_drop_down autorenew_outlined delete_forever_outline…" at bounding box center [293, 147] width 495 height 225
paste input "WM-Pop-Top-20-Most-Ruthless-Betrayals-In-History_M6Q1E1"
type input "WM-Pop-Top-20-Most-Ruthless-Betrayals-In-History_M6Q1E1"
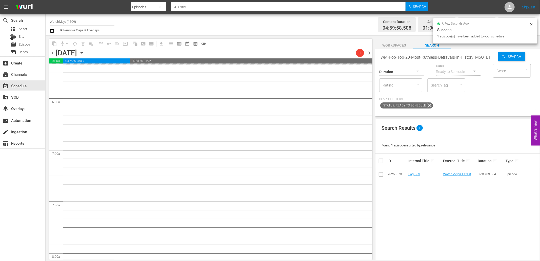
type input "WM-Pop-Top-20-Most-Ruthless-Betrayals-In-History_M6Q1E1"
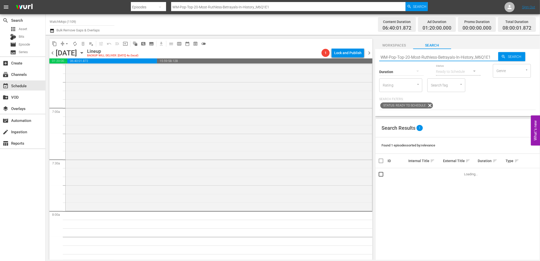
scroll to position [731, 0]
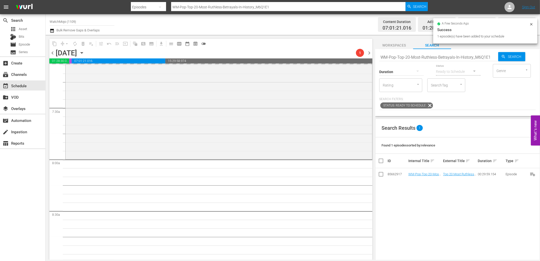
click at [440, 56] on input "WM-Pop-Top-20-Most-Ruthless-Betrayals-In-History_M6Q1E1" at bounding box center [438, 57] width 119 height 12
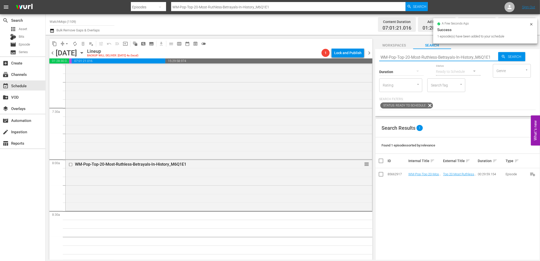
paste input "TV-Top-20-Most-Impressive-Single-Take-Shots-in-TV_X1S9T"
type input "WM-TV-Top-20-Most-Impressive-Single-Take-Shots-in-TV_X1S9T1"
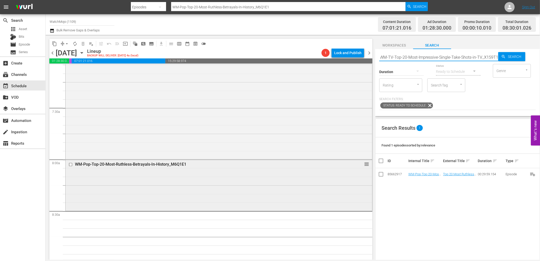
type input "WM-TV-Top-20-Most-Impressive-Single-Take-Shots-in-TV_X1S9T1"
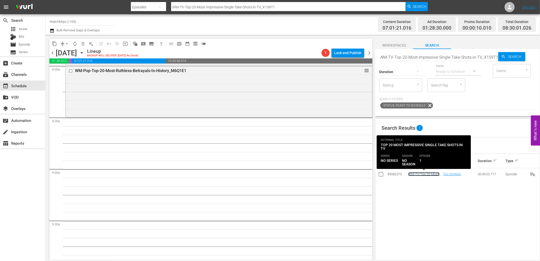
scroll to position [0, 0]
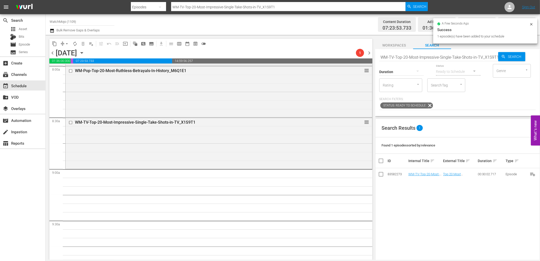
click at [452, 58] on input "WM-TV-Top-20-Most-Impressive-Single-Take-Shots-in-TV_X1S9T1" at bounding box center [438, 57] width 119 height 12
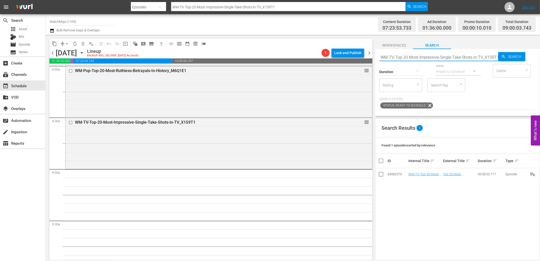
paste input "Film-Top-20-Times-Martial-Artists-Went-Beast-Mode_I7X1"
type input "WM-Film-Top-20-Times-Martial-Artists-Went-Beast-Mode_I7X1T1"
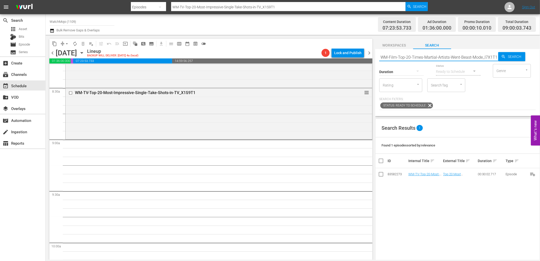
scroll to position [863, 0]
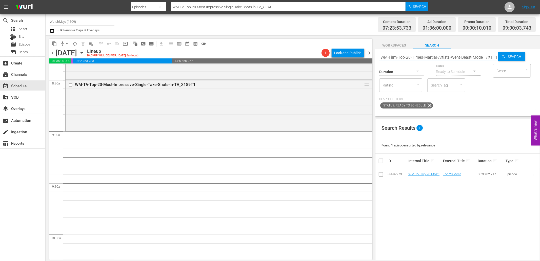
type input "WM-Film-Top-20-Times-Martial-Artists-Went-Beast-Mode_I7X1T1"
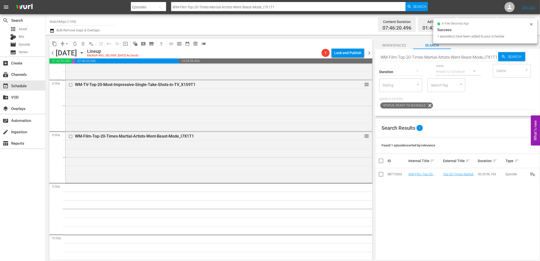
click at [430, 54] on input "WM-Film-Top-20-Times-Martial-Artists-Went-Beast-Mode_I7X1T1" at bounding box center [438, 57] width 119 height 12
paste input "Special-Forces-Units-From-Movies-SPONSORED_O3X6I"
type input "WM-Film-Top-20-Special-Forces-Units-From-Movies-SPONSORED_O3X6I1"
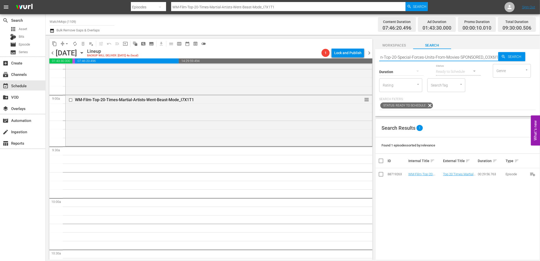
scroll to position [900, 0]
type input "WM-Film-Top-20-Special-Forces-Units-From-Movies-SPONSORED_O3X6I1"
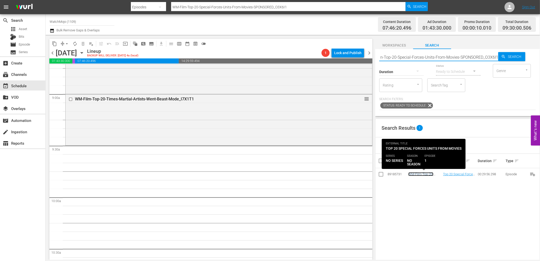
scroll to position [0, 0]
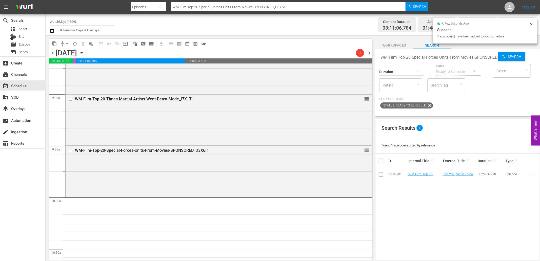
click at [426, 60] on input "WM-Film-Top-20-Special-Forces-Units-From-Movies-SPONSORED_O3X6I1" at bounding box center [438, 57] width 119 height 12
paste input "LAG-376"
type input "LAG-376"
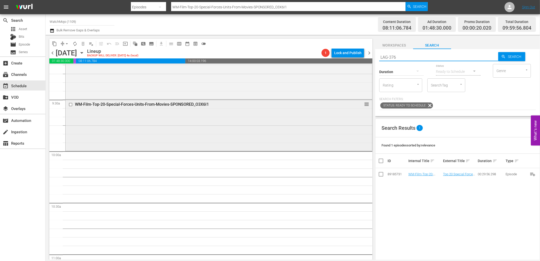
scroll to position [956, 0]
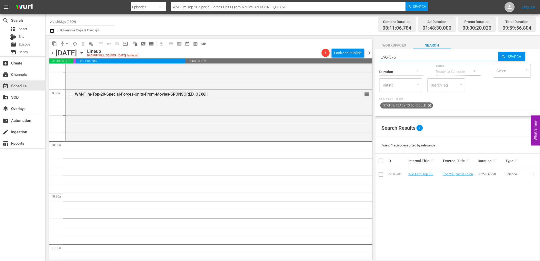
type input "LAG-376"
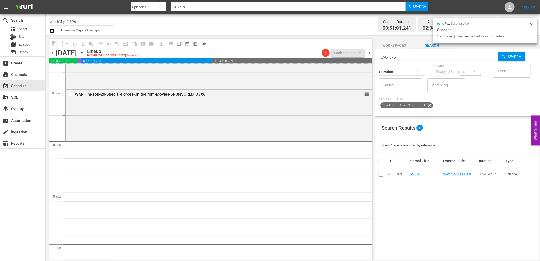
click at [356, 53] on div "content_copy compress arrow_drop_down autorenew_outlined delete_forever_outline…" at bounding box center [293, 147] width 495 height 225
paste input "439"
type input "LAG-439"
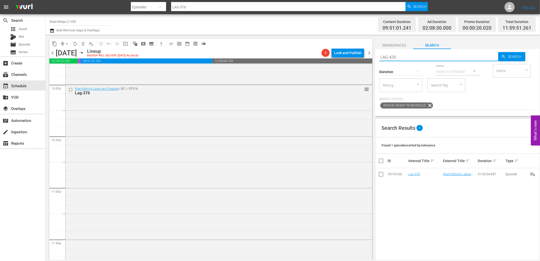
type input "LAG-439"
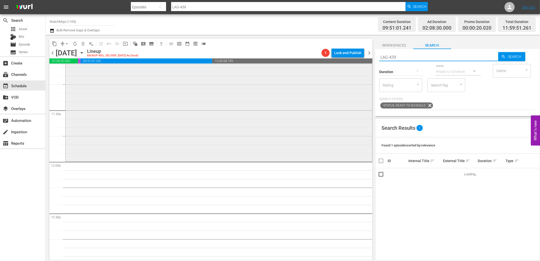
scroll to position [1144, 0]
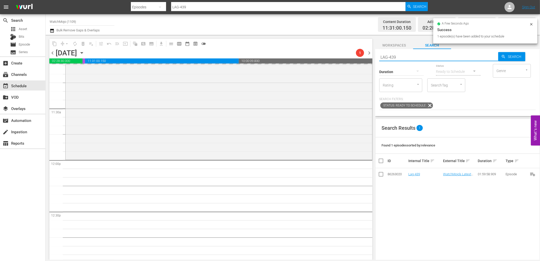
drag, startPoint x: 404, startPoint y: 58, endPoint x: 365, endPoint y: 55, distance: 39.6
click at [360, 55] on div "content_copy compress arrow_drop_down autorenew_outlined delete_forever_outline…" at bounding box center [293, 147] width 495 height 225
paste input "WM-Deep-Dive-Changed-History-Forever_Dive136_V2D6U2"
type input "WM-Deep-Dive-Changed-History-Forever_Dive136_V2D6U2"
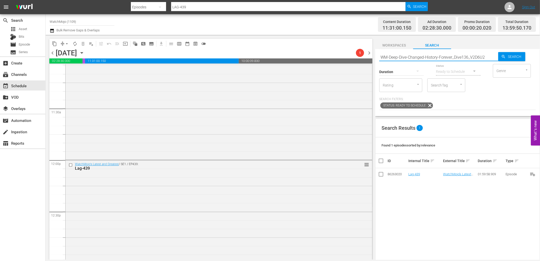
type input "WM-Deep-Dive-Changed-History-Forever_Dive136_V2D6U2"
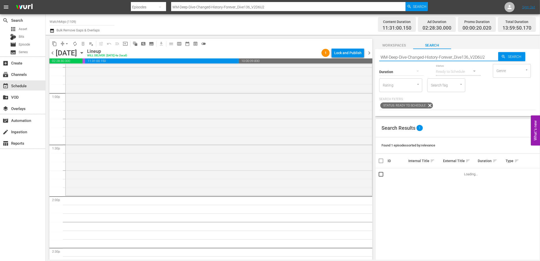
scroll to position [1331, 0]
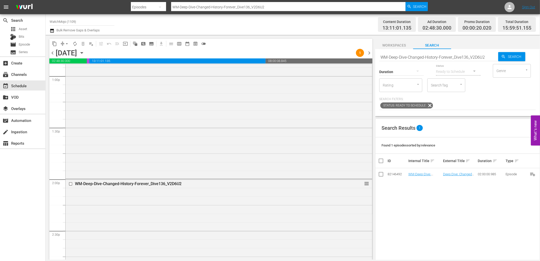
click at [434, 57] on input "WM-Deep-Dive-Changed-History-Forever_Dive136_V2D6U2" at bounding box center [438, 57] width 119 height 12
paste input "LAG-33"
type input "LAG-332"
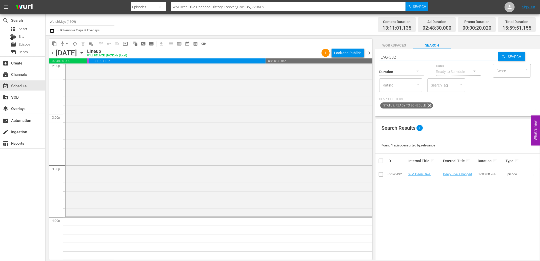
type input "LAG-332"
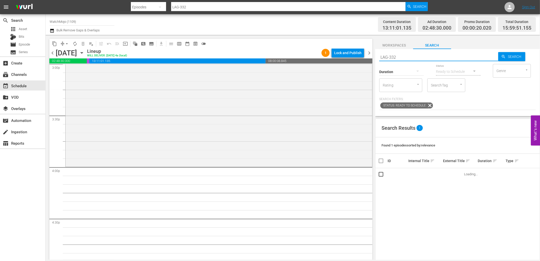
scroll to position [1576, 0]
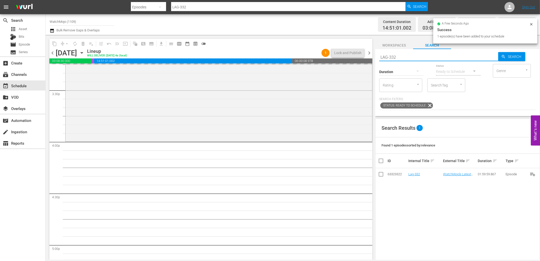
drag, startPoint x: 421, startPoint y: 57, endPoint x: 375, endPoint y: 58, distance: 45.8
click at [375, 57] on div "content_copy compress arrow_drop_down autorenew_outlined delete_forever_outline…" at bounding box center [293, 147] width 495 height 225
paste input "446"
type input "LAG-446"
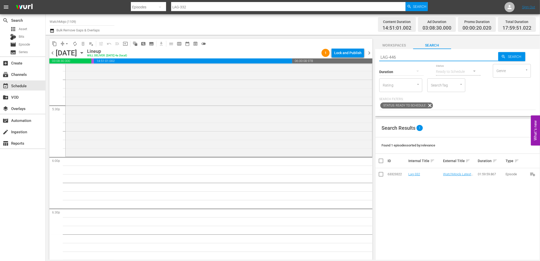
type input "LAG-446"
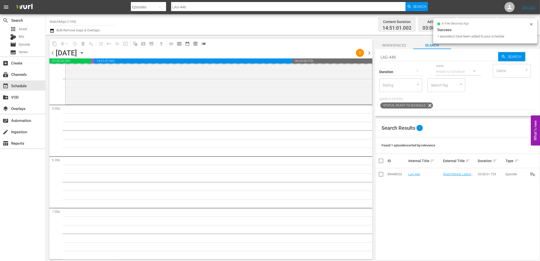
click at [421, 52] on input "LAG-446" at bounding box center [438, 57] width 119 height 12
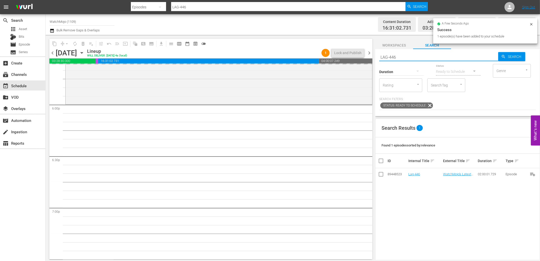
click at [364, 55] on div "content_copy compress arrow_drop_down autorenew_outlined delete_forever_outline…" at bounding box center [293, 147] width 495 height 225
paste input "WM-Deep-Dive-One-Hit-Wonders_Dive139_H2Q7H7"
type input "WM-Deep-Dive-One-Hit-Wonders_Dive139_H2Q7H7"
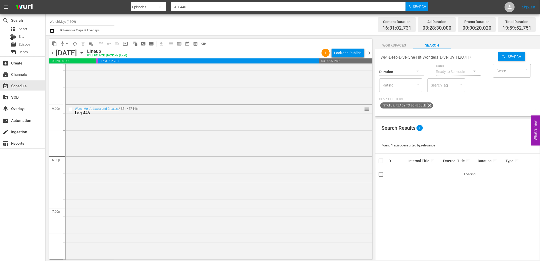
type input "WM-Deep-Dive-One-Hit-Wonders_Dive139_H2Q7H7"
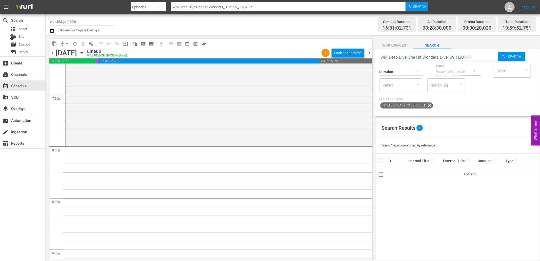
scroll to position [1988, 0]
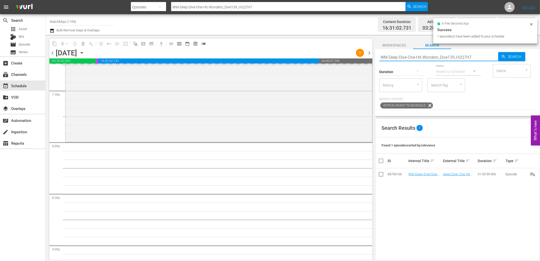
drag, startPoint x: 480, startPoint y: 56, endPoint x: 365, endPoint y: 61, distance: 114.8
click at [365, 61] on div "content_copy compress arrow_drop_down autorenew_outlined delete_forever_outline…" at bounding box center [293, 147] width 495 height 225
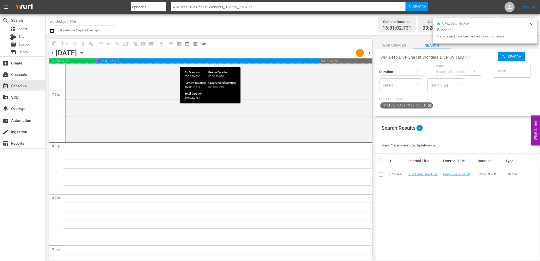
paste input "LAG-34"
type input "LAG-347"
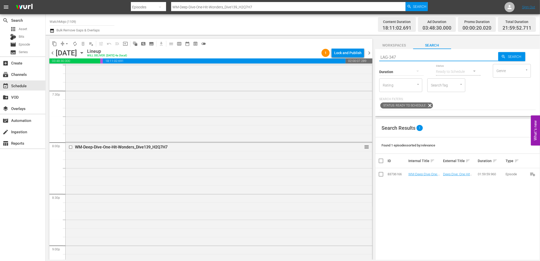
type input "LAG-347"
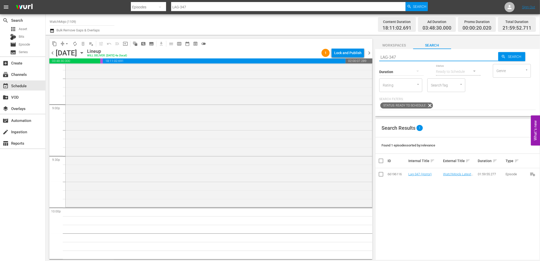
scroll to position [2138, 0]
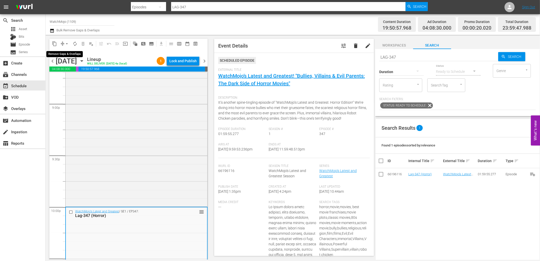
click at [65, 43] on span "arrow_drop_down" at bounding box center [66, 43] width 5 height 5
click at [73, 71] on li "Align to End of Previous Day" at bounding box center [67, 70] width 53 height 8
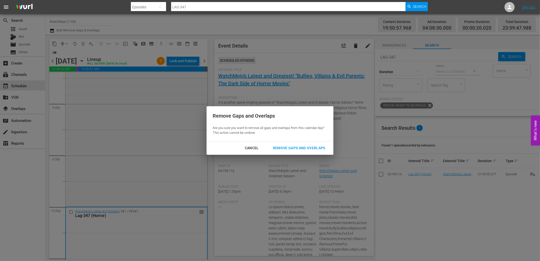
click at [298, 146] on div "Remove Gaps and Overlaps" at bounding box center [299, 148] width 61 height 6
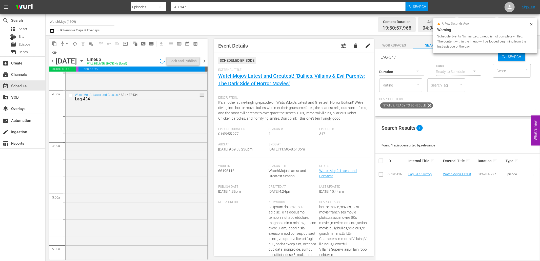
scroll to position [356, 0]
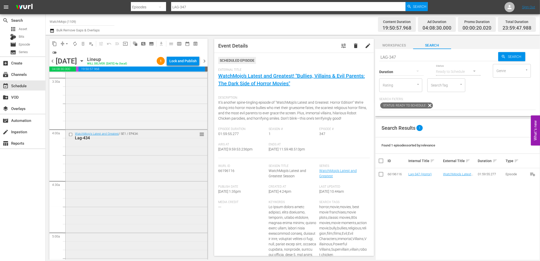
click at [160, 155] on div "WatchMojo's Latest and Greatest / SE1 / EP434: Lag-434 reorder" at bounding box center [137, 232] width 142 height 205
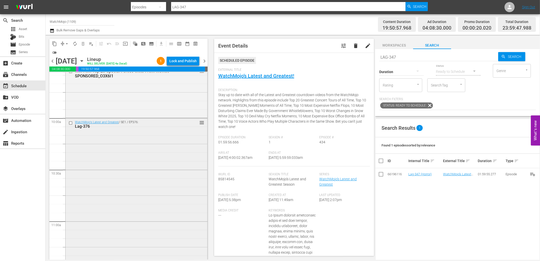
scroll to position [994, 0]
click at [143, 167] on div "WatchMojo's Latest and Greatest / SE1 / EP376: Lag-376 reorder" at bounding box center [137, 214] width 142 height 205
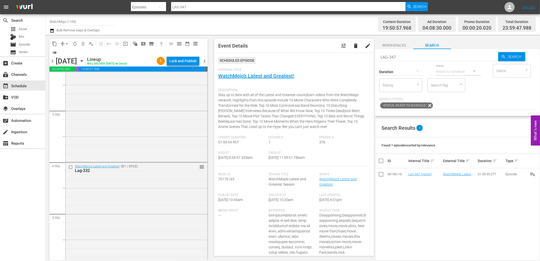
scroll to position [1632, 0]
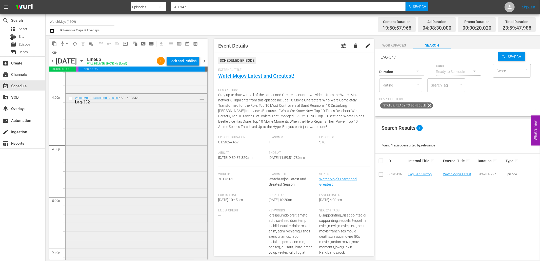
click at [135, 163] on div "WatchMojo's Latest and Greatest / SE1 / EP332: Lag-332 reorder" at bounding box center [137, 196] width 142 height 205
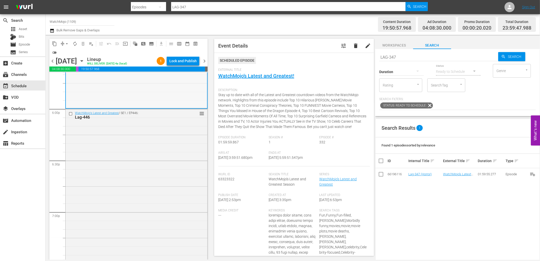
scroll to position [1857, 0]
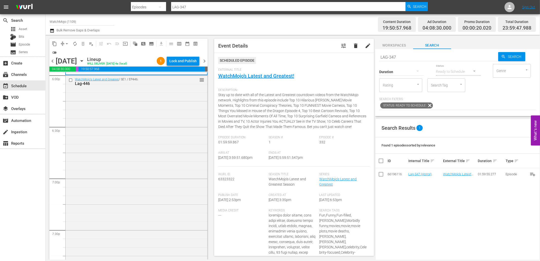
click at [133, 159] on div "WatchMojo's Latest and Greatest / SE1 / EP446: Lag-446 reorder" at bounding box center [137, 177] width 142 height 205
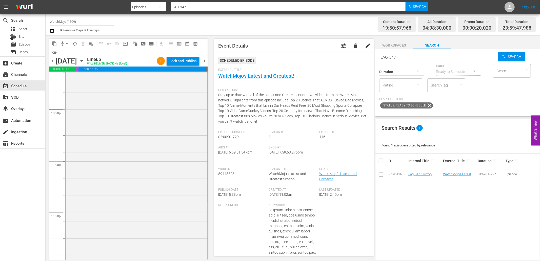
scroll to position [2292, 0]
click at [133, 159] on div "WatchMojo's Latest and Greatest / SE1 / EP347: Lag-347 (Horror) reorder" at bounding box center [137, 156] width 142 height 205
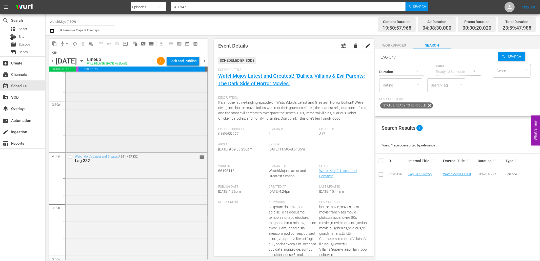
scroll to position [1541, 0]
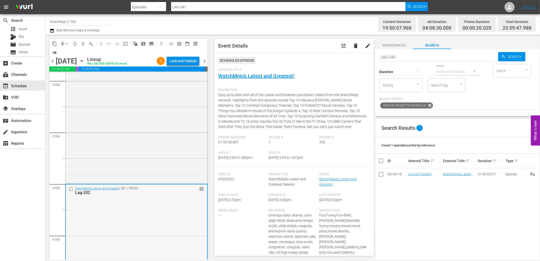
click at [70, 189] on input "checkbox" at bounding box center [71, 189] width 5 height 4
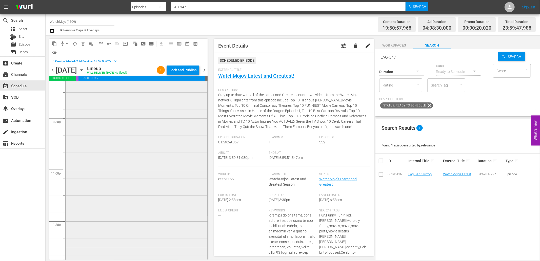
scroll to position [2301, 0]
click at [133, 175] on div "WatchMojo's Latest and Greatest / SE1 / EP347: Lag-347 (Horror) reorder" at bounding box center [137, 156] width 142 height 205
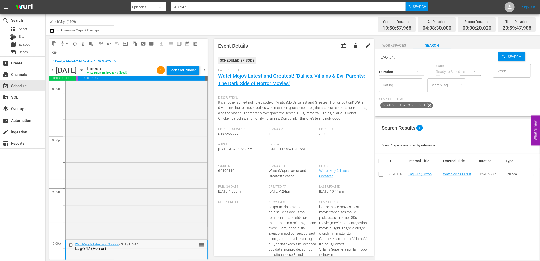
scroll to position [2020, 0]
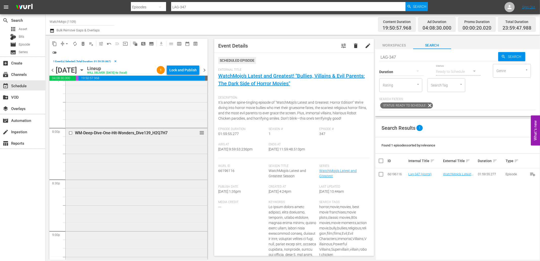
click at [135, 172] on div "WM-Deep-Dive-One-Hit-Wonders_Dive139_H2Q7H7 reorder" at bounding box center [137, 230] width 142 height 205
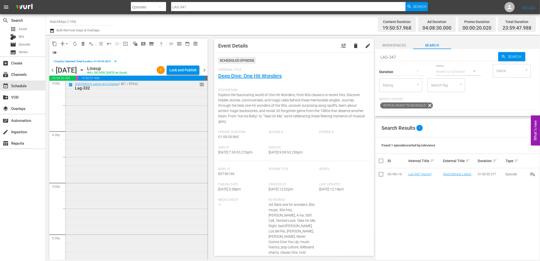
scroll to position [1645, 0]
click at [96, 140] on div "WatchMojo's Latest and Greatest / SE1 / EP332: Lag-332 reorder" at bounding box center [137, 192] width 142 height 205
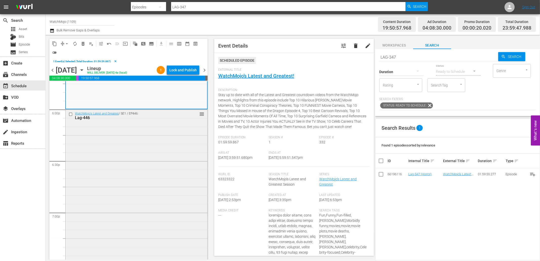
scroll to position [1832, 0]
click at [131, 165] on div "WatchMojo's Latest and Greatest / SE1 / EP446: Lag-446 reorder" at bounding box center [137, 211] width 142 height 205
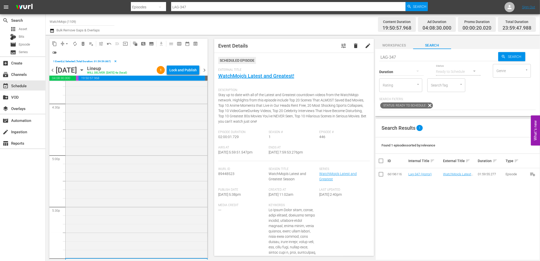
scroll to position [1682, 0]
click at [120, 132] on div "WatchMojo's Latest and Greatest / SE1 / EP332: Lag-332 reorder" at bounding box center [137, 155] width 142 height 205
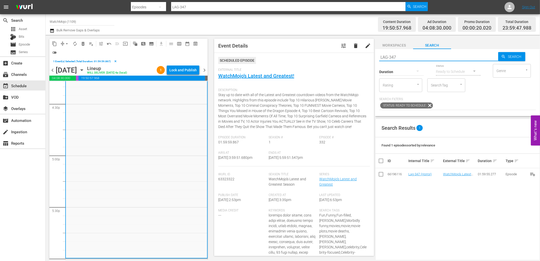
drag, startPoint x: 404, startPoint y: 56, endPoint x: 363, endPoint y: 54, distance: 41.1
click at [359, 53] on div "content_copy compress arrow_drop_down autorenew_outlined delete_forever_outline…" at bounding box center [293, 147] width 495 height 225
paste input "Lag-300"
type input "Lag-300"
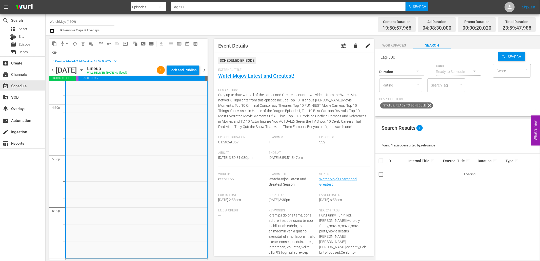
type input "Lag-300"
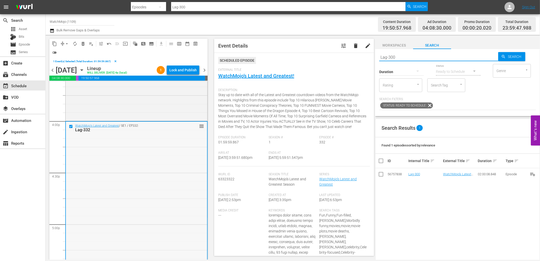
scroll to position [1607, 0]
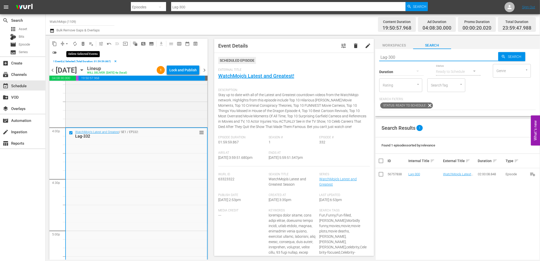
click at [82, 44] on span "delete_forever_outlined" at bounding box center [83, 43] width 5 height 5
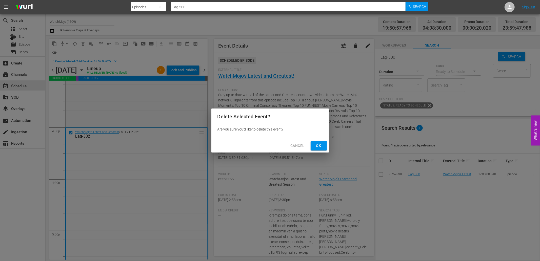
click at [311, 146] on button "Ok" at bounding box center [319, 145] width 16 height 9
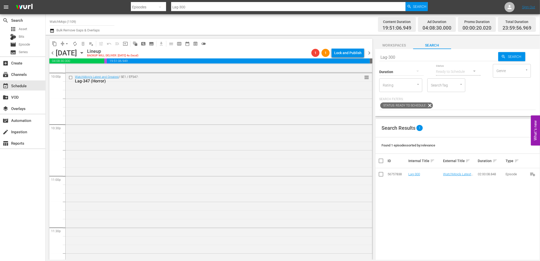
scroll to position [2284, 0]
click at [187, 168] on div "WatchMojo's Latest and Greatest / SE1 / EP347: Lag-347 (Horror) reorder" at bounding box center [219, 155] width 307 height 205
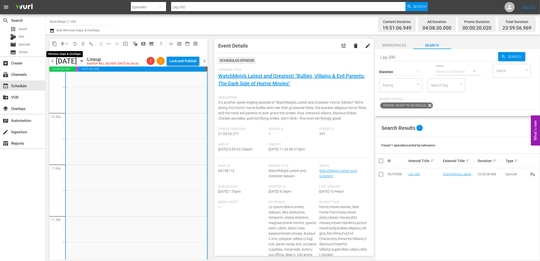
click at [65, 42] on span "arrow_drop_down" at bounding box center [66, 43] width 5 height 5
click at [65, 75] on ul "Align to Midnight Align to First Episode Align to End of Previous Day" at bounding box center [67, 62] width 53 height 29
click at [68, 70] on li "Align to End of Previous Day" at bounding box center [67, 70] width 53 height 8
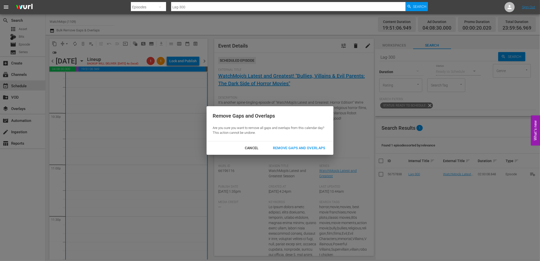
click at [285, 146] on div "Remove Gaps and Overlaps" at bounding box center [299, 148] width 61 height 6
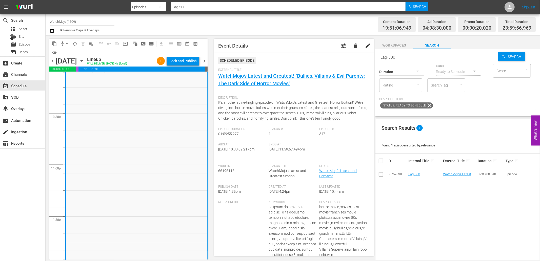
drag, startPoint x: 401, startPoint y: 55, endPoint x: 351, endPoint y: 59, distance: 49.6
click at [351, 59] on div "content_copy compress arrow_drop_down autorenew_outlined delete_forever_outline…" at bounding box center [293, 147] width 495 height 225
paste input "49 (Horror)"
type input "Lag-349 (Horror)"
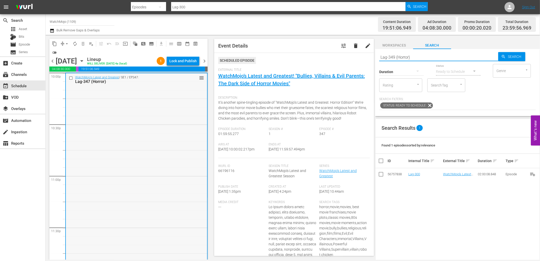
type input "Lag-349 (Horror)"
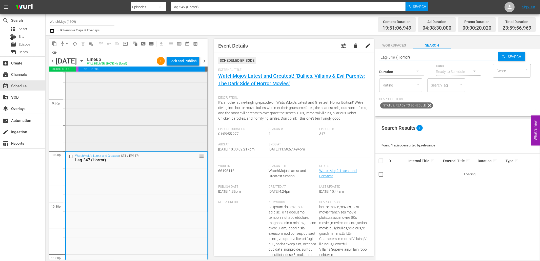
scroll to position [2190, 0]
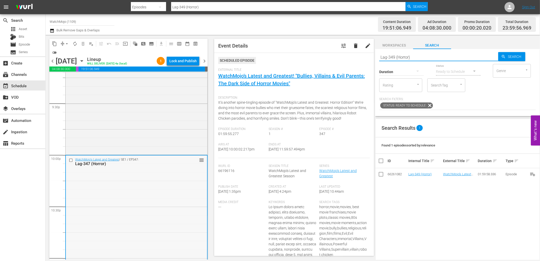
type input "Lag-349 (Horror)"
click at [71, 160] on input "checkbox" at bounding box center [71, 160] width 5 height 4
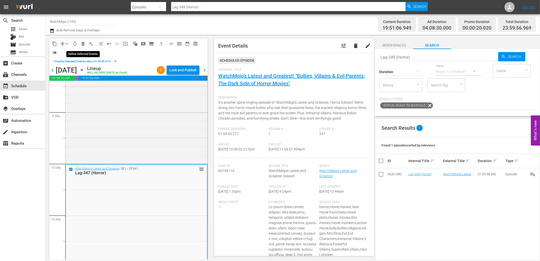
click at [83, 42] on span "delete_forever_outlined" at bounding box center [83, 43] width 5 height 5
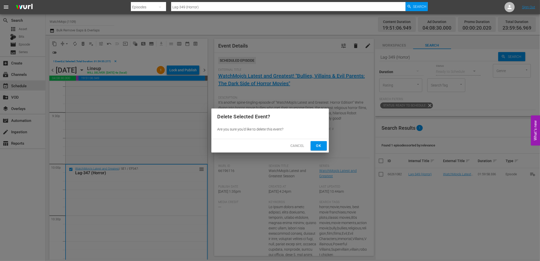
click at [320, 144] on span "Ok" at bounding box center [319, 146] width 8 height 6
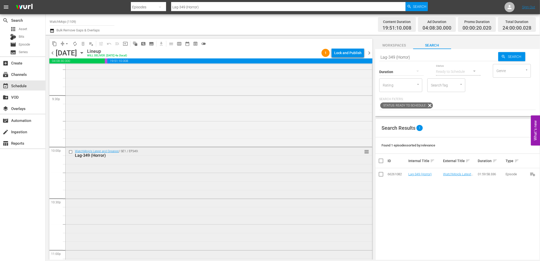
click at [98, 187] on div "WatchMojo's Latest and Greatest / SE1 / EP349: Lag-349 (Horror) reorder" at bounding box center [219, 249] width 307 height 205
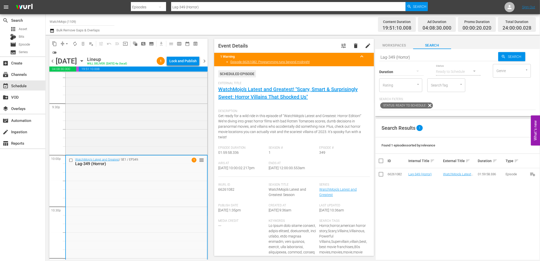
drag, startPoint x: 313, startPoint y: 169, endPoint x: 291, endPoint y: 171, distance: 21.6
click at [291, 171] on div "Ends At 9/26/25 @ 12:00:00.553am" at bounding box center [294, 169] width 51 height 15
copy span "12:00:00.553am"
click at [65, 41] on span "arrow_drop_down" at bounding box center [66, 43] width 5 height 5
click at [73, 70] on li "Align to End of Previous Day" at bounding box center [67, 70] width 53 height 8
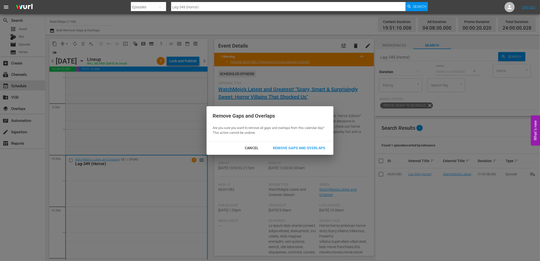
click at [286, 147] on div "Remove Gaps and Overlaps" at bounding box center [299, 148] width 61 height 6
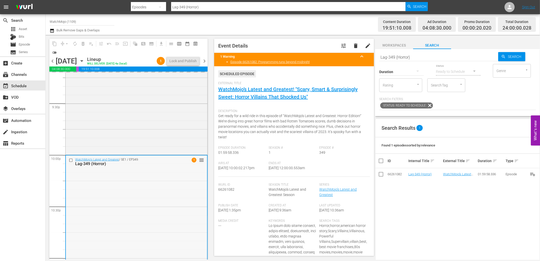
click at [185, 191] on div "WatchMojo's Latest and Greatest / SE1 / EP349: Lag-349 (Horror) 1 reorder" at bounding box center [136, 258] width 141 height 205
click at [175, 205] on div "WatchMojo's Latest and Greatest / SE1 / EP349: Lag-349 (Horror) 1 reorder" at bounding box center [136, 258] width 141 height 205
click at [185, 60] on div "Lock and Publish" at bounding box center [182, 60] width 27 height 9
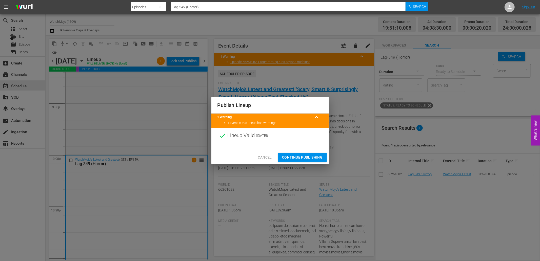
click at [301, 155] on span "Continue Publishing" at bounding box center [302, 157] width 41 height 6
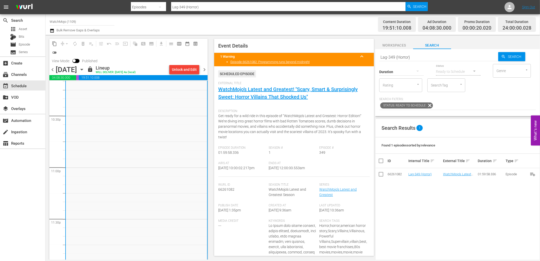
scroll to position [2300, 0]
click at [206, 69] on span "chevron_right" at bounding box center [204, 70] width 6 height 6
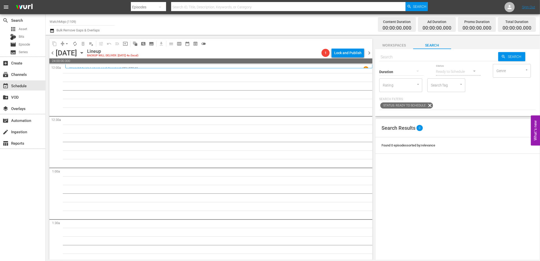
click at [398, 55] on input "text" at bounding box center [438, 57] width 119 height 12
paste input "LAG-407"
type input "LAG-407"
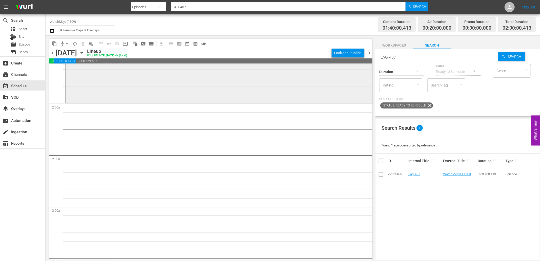
scroll to position [169, 0]
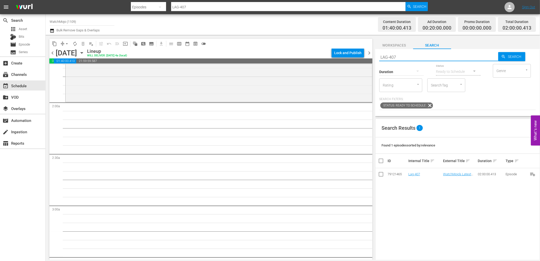
drag, startPoint x: 371, startPoint y: 59, endPoint x: 368, endPoint y: 64, distance: 5.3
click at [363, 62] on div "content_copy compress arrow_drop_down autorenew_outlined delete_forever_outline…" at bounding box center [293, 147] width 495 height 225
paste input "WM-Specialty-Racing-Games_SHO70"
type input "WM-Specialty-Racing-Games_SHO70"
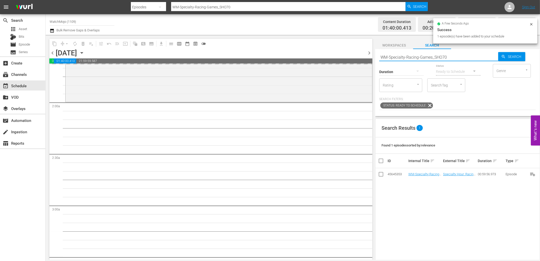
drag, startPoint x: 456, startPoint y: 57, endPoint x: 347, endPoint y: 54, distance: 109.2
click at [347, 54] on div "content_copy compress arrow_drop_down autorenew_outlined delete_forever_outline…" at bounding box center [293, 147] width 495 height 225
paste input "Nick-Fury_SHO66"
type input "WM-Specialty-Nick-Fury_SHO66"
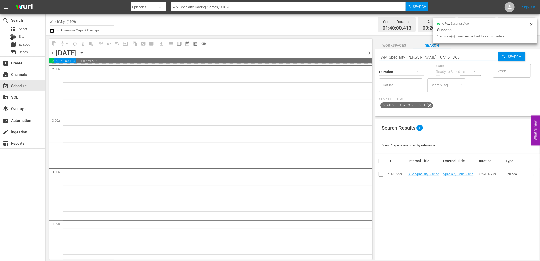
type input "WM-Specialty-Nick-Fury_SHO66"
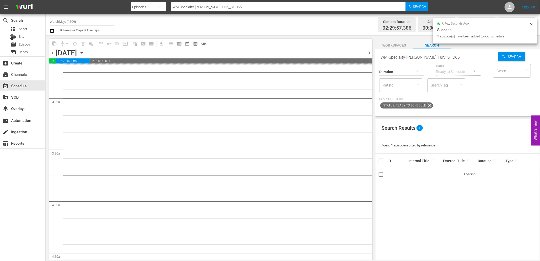
scroll to position [281, 0]
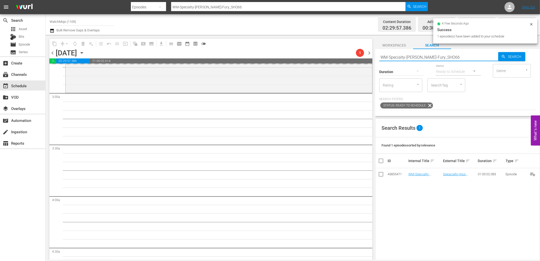
drag, startPoint x: 447, startPoint y: 57, endPoint x: 371, endPoint y: 56, distance: 76.0
click at [371, 56] on div "content_copy compress arrow_drop_down autorenew_outlined delete_forever_outline…" at bounding box center [293, 147] width 495 height 225
paste input "LAG-435"
type input "LAG-435"
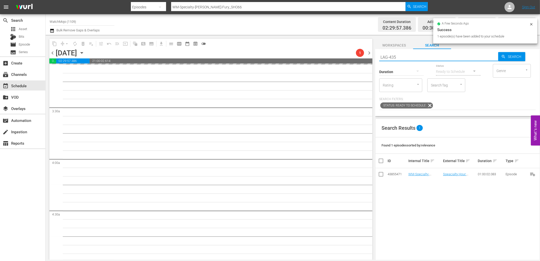
type input "LAG-435"
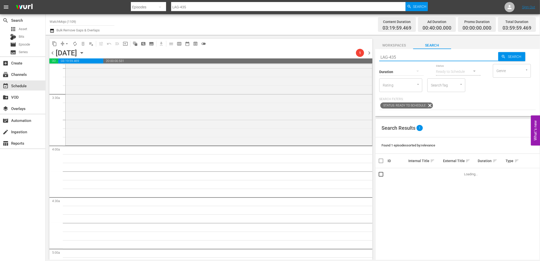
scroll to position [338, 0]
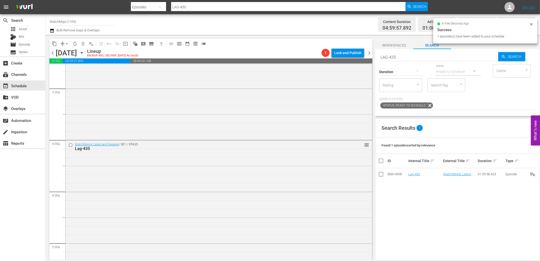
click at [404, 53] on input "LAG-435" at bounding box center [438, 57] width 119 height 12
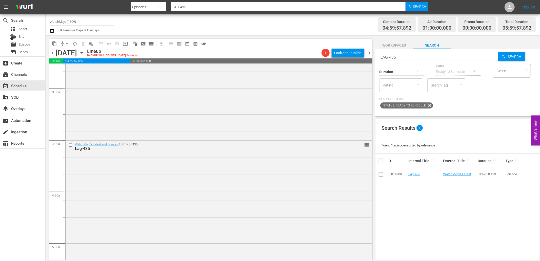
drag, startPoint x: 412, startPoint y: 54, endPoint x: 366, endPoint y: 55, distance: 46.6
click at [366, 55] on div "content_copy compress arrow_drop_down autorenew_outlined delete_forever_outline…" at bounding box center [293, 147] width 495 height 225
paste input "384"
type input "LAG-384"
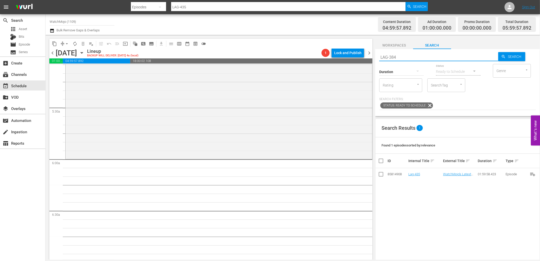
type input "LAG-384"
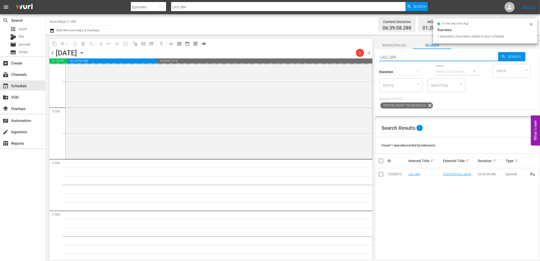
drag, startPoint x: 403, startPoint y: 58, endPoint x: 368, endPoint y: 61, distance: 34.8
click at [365, 58] on div "content_copy compress arrow_drop_down autorenew_outlined delete_forever_outline…" at bounding box center [293, 147] width 495 height 225
paste input "WM-Deep-Dive-TV-Shows-That-Went-Too-Far_Dive131_U0O8Q1"
type input "WM-Deep-Dive-TV-Shows-That-Went-Too-Far_Dive131_U0O8Q1"
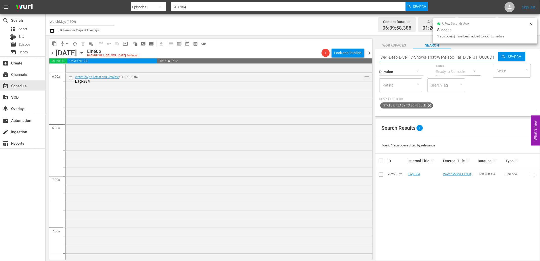
type input "WM-Deep-Dive-TV-Shows-That-Went-Too-Far_Dive131_U0O8Q1"
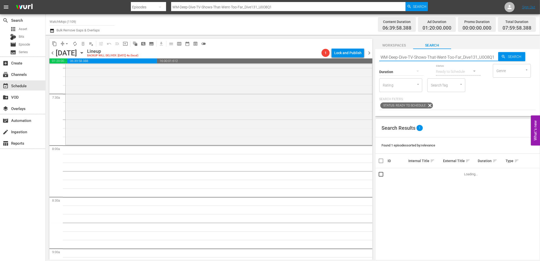
scroll to position [769, 0]
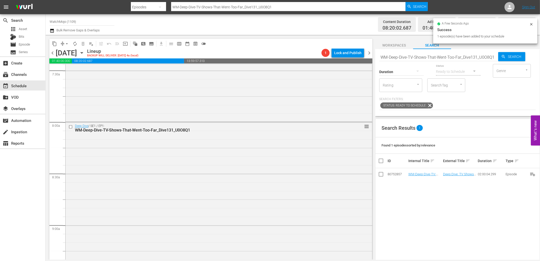
click at [431, 60] on input "WM-Deep-Dive-TV-Shows-That-Went-Too-Far_Dive131_U0O8Q1" at bounding box center [438, 57] width 119 height 12
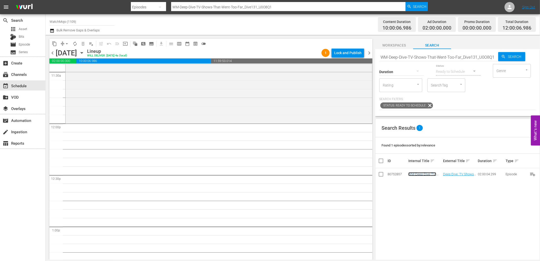
scroll to position [1182, 0]
click at [465, 60] on div "Status Ready to Schedule" at bounding box center [458, 69] width 45 height 18
click at [456, 57] on input "WM-Deep-Dive-TV-Shows-That-Went-Too-Far_Dive131_U0O8Q1" at bounding box center [438, 57] width 119 height 12
paste input "LAG-377"
type input "LAG-377"
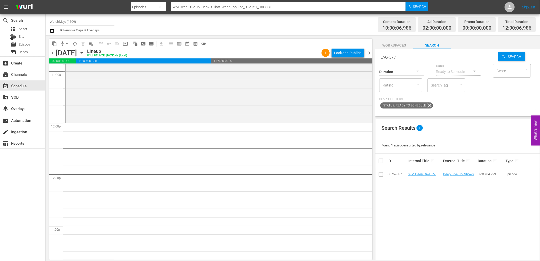
type input "LAG-377"
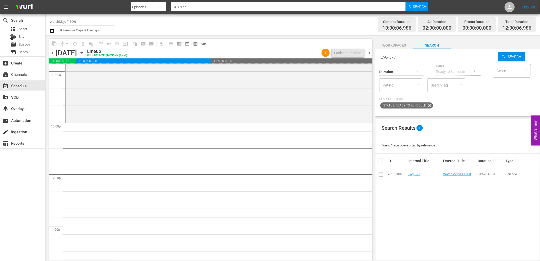
click at [368, 53] on div "content_copy compress arrow_drop_down autorenew_outlined delete_forever_outline…" at bounding box center [293, 147] width 495 height 225
paste input "440"
type input "LAG-440"
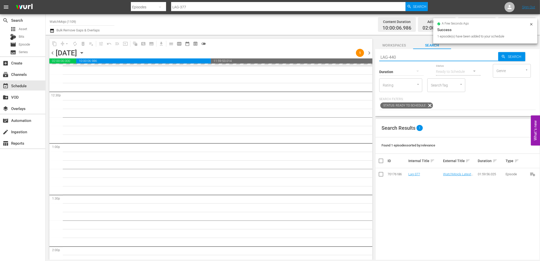
type input "LAG-440"
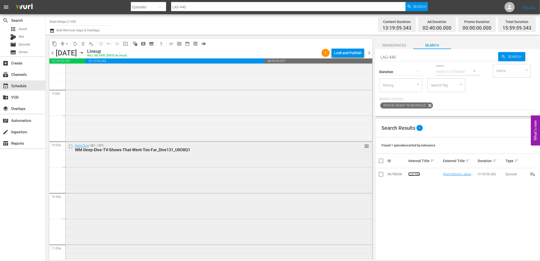
scroll to position [956, 0]
click at [70, 147] on input "checkbox" at bounding box center [71, 146] width 5 height 4
click at [82, 43] on span "delete_forever_outlined" at bounding box center [83, 43] width 5 height 5
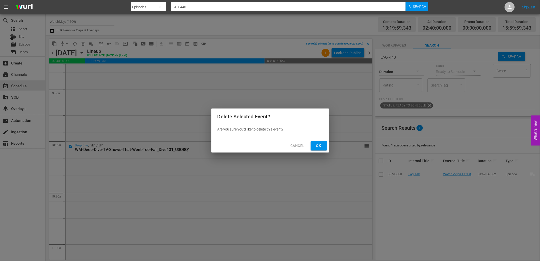
click at [322, 148] on span "Ok" at bounding box center [319, 146] width 8 height 6
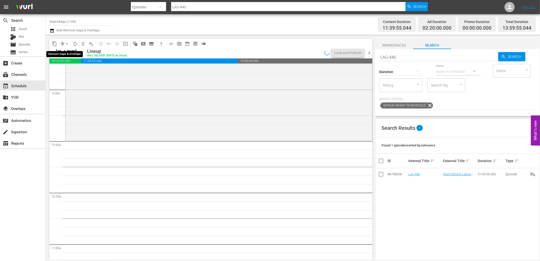
click at [66, 43] on span "arrow_drop_down" at bounding box center [66, 43] width 5 height 5
click at [74, 73] on li "Align to End of Previous Day" at bounding box center [67, 70] width 53 height 8
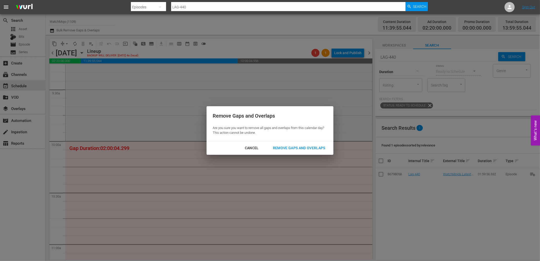
click at [307, 148] on div "Remove Gaps and Overlaps" at bounding box center [299, 148] width 61 height 6
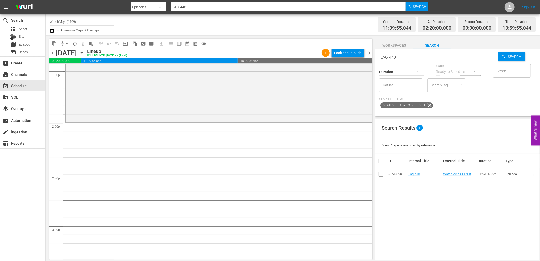
scroll to position [1407, 0]
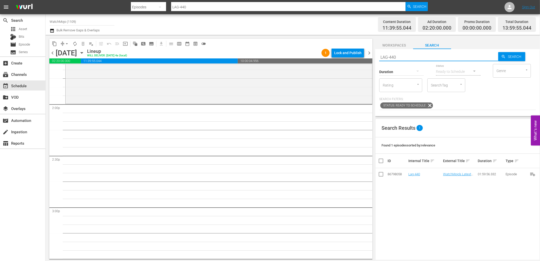
drag, startPoint x: 414, startPoint y: 56, endPoint x: 384, endPoint y: 53, distance: 29.3
click at [384, 53] on input "LAG-440" at bounding box center [438, 57] width 119 height 12
paste input "WM-TV-Top-20-Differences-Between-The-Wheel-of-Time-Book-and-TV-Show_R4M8S8"
type input "LAWM-TV-Top-20-Differences-Between-The-Wheel-of-Time-Book-and-TV-Show_R4M8S8"
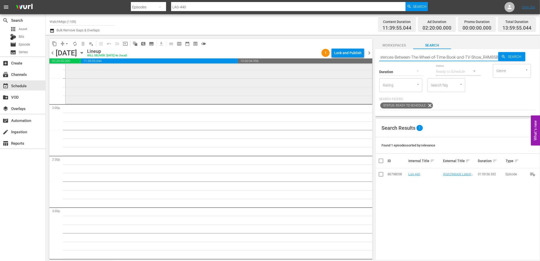
type input "LAWM-TV-Top-20-Differences-Between-The-Wheel-of-Time-Book-and-TV-Show_R4M8S8"
paste input "text"
type input "WM-TV-Top-20-Differences-Between-The-Wheel-of-Time-Book-and-TV-Show_R4M8S8"
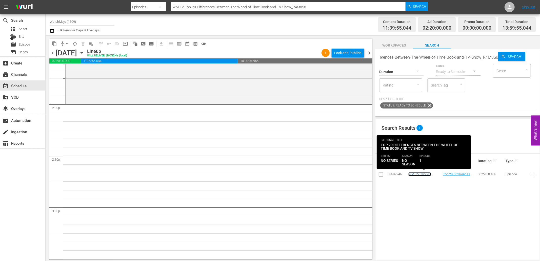
scroll to position [0, 0]
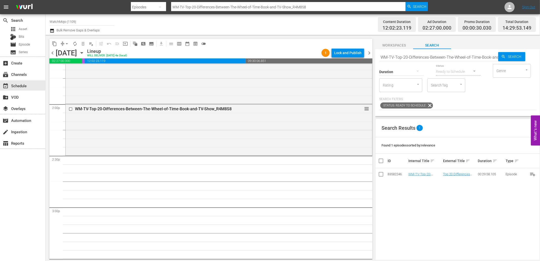
click at [418, 57] on input "WM-TV-Top-20-Differences-Between-The-Wheel-of-Time-Book-and-TV-Show_R4M8S8" at bounding box center [438, 57] width 119 height 12
paste input "Pop-Top-20-Moments-That-Made-the-World-STAND-STILL-of-the-Century-So-Far_R8J4Y0"
type input "WM-Pop-Top-20-Moments-That-Made-the-World-STAND-STILL-of-the-Century-So-Far_R8J…"
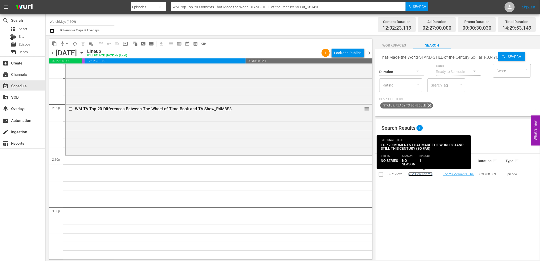
scroll to position [0, 0]
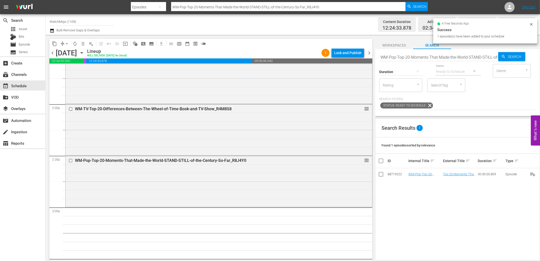
click at [429, 58] on input "WM-Pop-Top-20-Moments-That-Made-the-World-STAND-STILL-of-the-Century-So-Far_R8J…" at bounding box center [438, 57] width 119 height 12
paste input "Specialty-Futurama_SHO69"
type input "WM-Specialty-Futurama_SHO69"
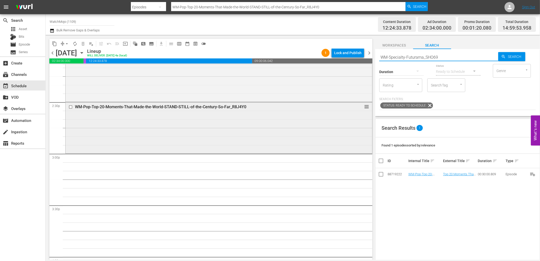
scroll to position [1482, 0]
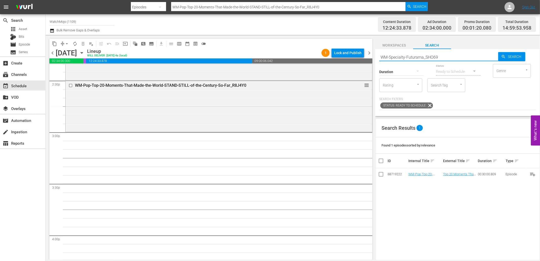
type input "WM-Specialty-Futurama_SHO69"
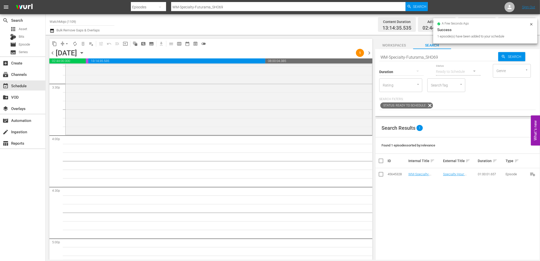
scroll to position [1650, 0]
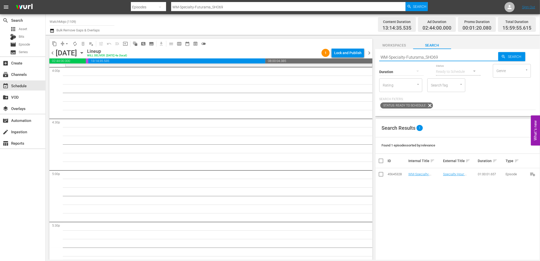
drag, startPoint x: 447, startPoint y: 54, endPoint x: 365, endPoint y: 50, distance: 82.4
click at [365, 50] on div "content_copy compress arrow_drop_down autorenew_outlined delete_forever_outline…" at bounding box center [293, 147] width 495 height 225
paste input "LAG-333"
type input "LAG-333"
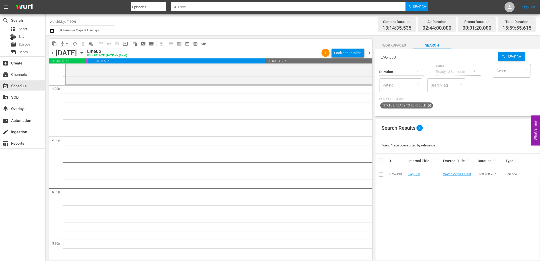
scroll to position [1632, 0]
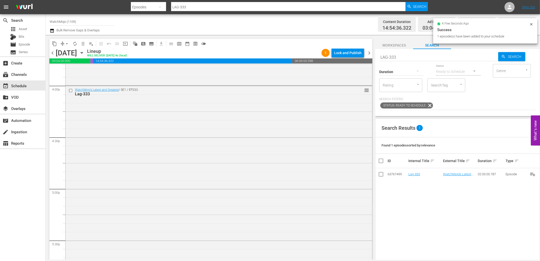
drag, startPoint x: 406, startPoint y: 54, endPoint x: 354, endPoint y: 54, distance: 52.4
click at [353, 54] on div "content_copy compress arrow_drop_down autorenew_outlined delete_forever_outline…" at bounding box center [293, 147] width 495 height 225
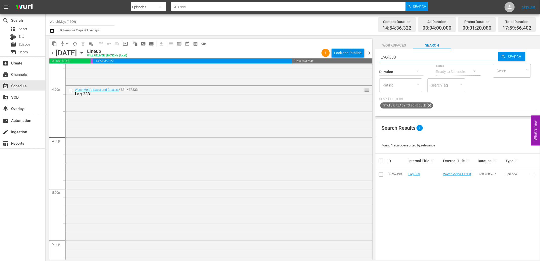
paste input "447"
type input "LAG-447"
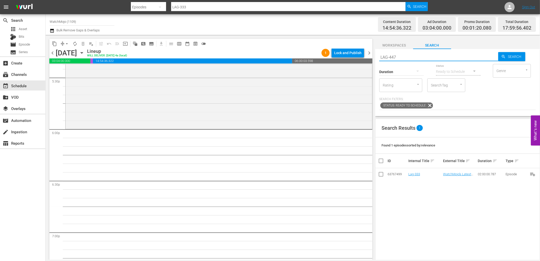
scroll to position [1819, 0]
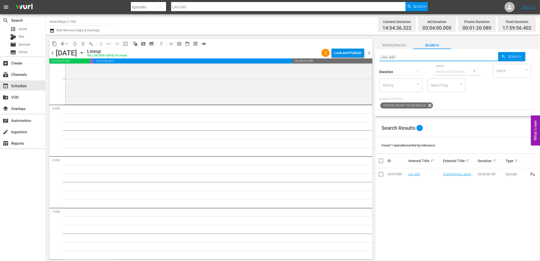
type input "LAG-447"
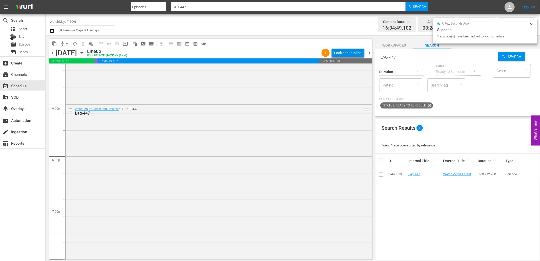
drag, startPoint x: 404, startPoint y: 53, endPoint x: 358, endPoint y: 56, distance: 46.7
click at [358, 56] on div "content_copy compress arrow_drop_down autorenew_outlined delete_forever_outline…" at bounding box center [293, 147] width 495 height 225
paste input "Top 20WM-Specialty-Denzel-Washington_SHO71_W8O6G6"
type input "Top 20WM-Specialty-Denzel-Washington_SHO71_W8O6G6"
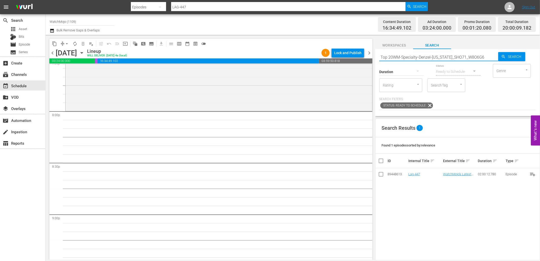
type input "Top 20WM-Specialty-Denzel-Washington_SHO71_W8O6G6"
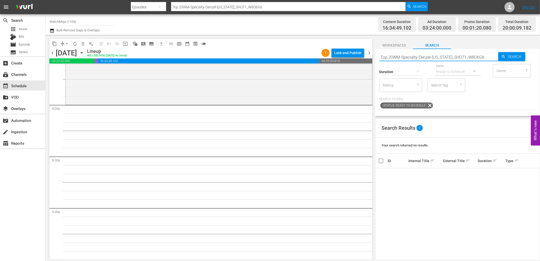
click at [444, 55] on input "Top 20WM-Specialty-Denzel-Washington_SHO71_W8O6G6" at bounding box center [438, 57] width 119 height 12
click at [397, 56] on input "Top 20WM-Specialty-Denzel-Washington_SHO71_W8O6G6" at bounding box center [438, 57] width 119 height 12
click at [391, 54] on input "Top 20WM-Specialty-Denzel-Washington_SHO71_W8O6G6" at bounding box center [438, 57] width 119 height 12
type input "WM-Specialty-Denzel-Washington_SHO71_W8O6G6"
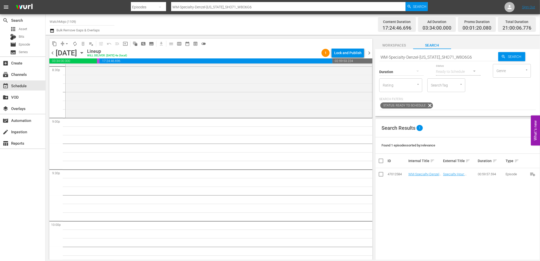
scroll to position [2138, 0]
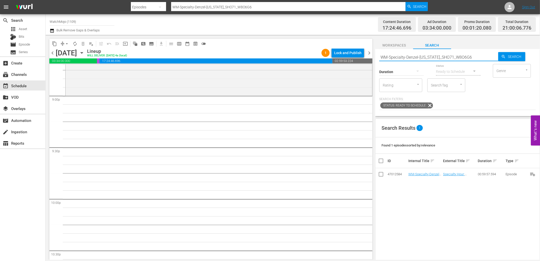
drag, startPoint x: 477, startPoint y: 56, endPoint x: 375, endPoint y: 58, distance: 101.8
click at [375, 57] on div "content_copy compress arrow_drop_down autorenew_outlined delete_forever_outline…" at bounding box center [293, 147] width 495 height 225
paste input "Hunger-Games_SHO74_O7U6L5"
type input "WM-Specialty-Hunger-Games_SHO74_O7U6L5"
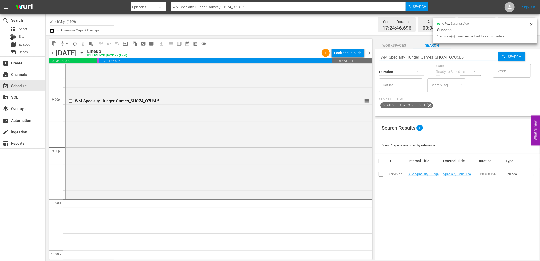
drag, startPoint x: 471, startPoint y: 57, endPoint x: 379, endPoint y: 59, distance: 92.2
click at [379, 59] on div "Search WM-Specialty-Hunger-Games_SHO74_O7U6L5 Search Duration Status Ready to S…" at bounding box center [457, 82] width 165 height 67
paste input "LAG-348"
type input "LAG-348"
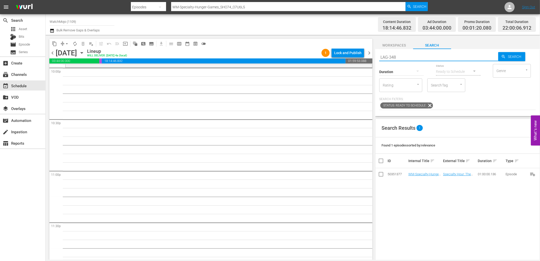
type input "LAG-348"
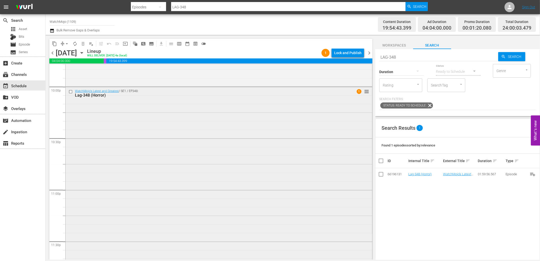
click at [126, 173] on div "WatchMojo's Latest and Greatest / SE1 / EP348: Lag-348 (Horror) 1 reorder" at bounding box center [219, 189] width 307 height 205
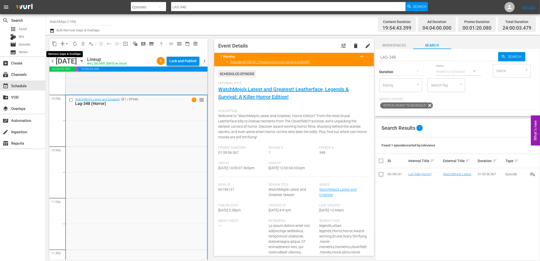
click at [64, 43] on span "arrow_drop_down" at bounding box center [66, 43] width 5 height 5
click at [76, 69] on li "Align to End of Previous Day" at bounding box center [67, 70] width 53 height 8
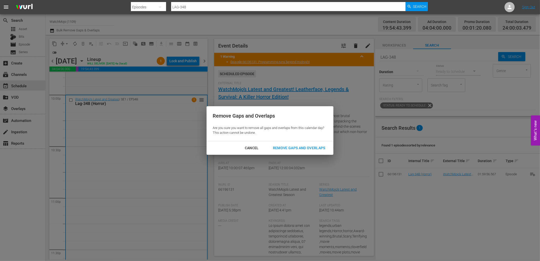
click at [290, 147] on div "Remove Gaps and Overlaps" at bounding box center [299, 148] width 61 height 6
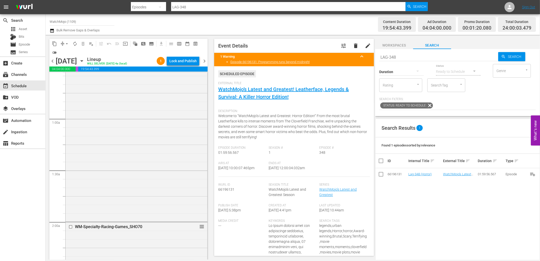
scroll to position [0, 0]
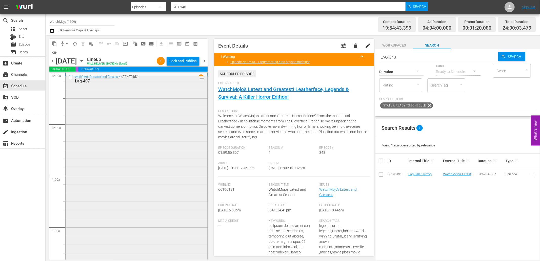
click at [153, 115] on div "WatchMojo's Latest and Greatest / SE1 / EP407: Lag-407 reorder" at bounding box center [137, 175] width 142 height 205
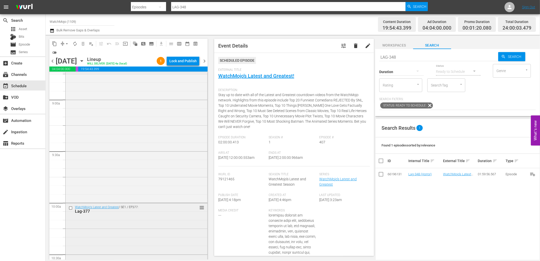
scroll to position [919, 0]
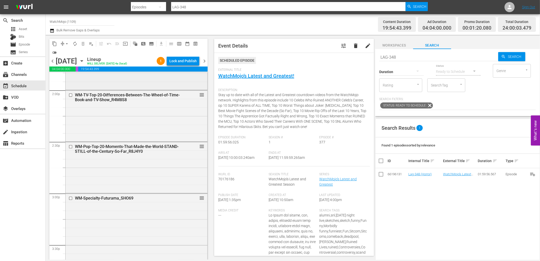
scroll to position [1519, 0]
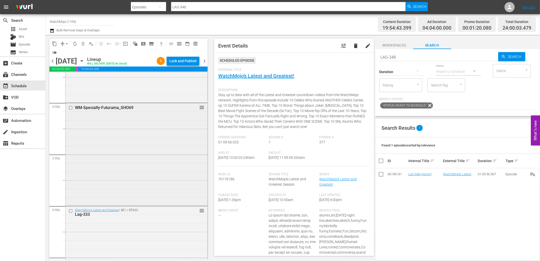
click at [114, 206] on div "WM-Specialty-Futurama_SHO69 reorder" at bounding box center [136, 154] width 142 height 103
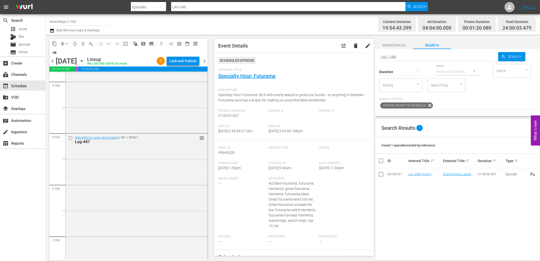
scroll to position [1801, 0]
click at [140, 228] on div "WatchMojo's Latest and Greatest / SE1 / EP447: Lag-447 reorder" at bounding box center [137, 234] width 142 height 205
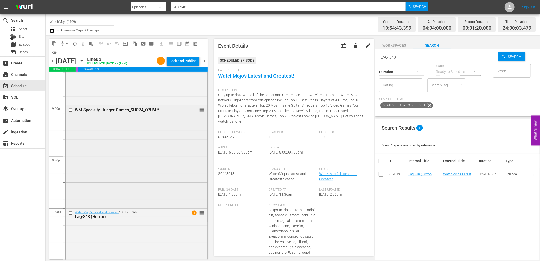
scroll to position [2232, 0]
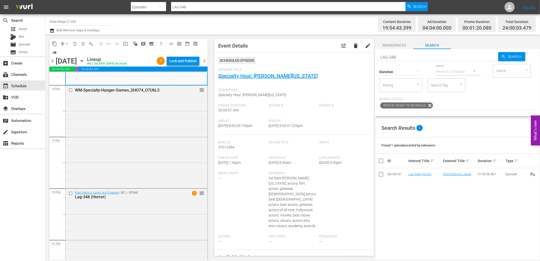
click at [126, 132] on div "WM-Specialty-Hunger-Games_SHO74_O7U6L5 reorder" at bounding box center [137, 137] width 142 height 102
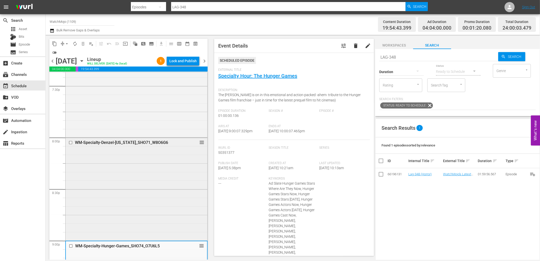
scroll to position [1988, 0]
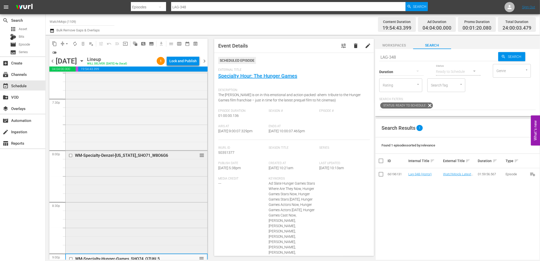
click at [121, 188] on div "WM-Specialty-Denzel-Washington_SHO71_W8O6G6 reorder" at bounding box center [137, 202] width 142 height 102
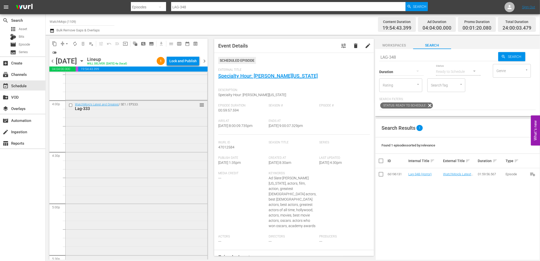
scroll to position [1613, 0]
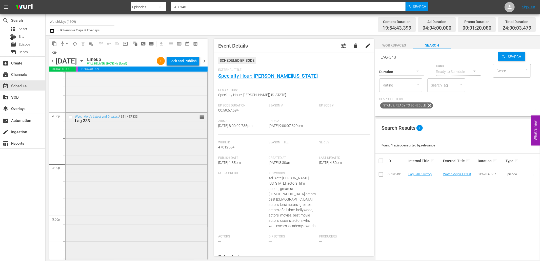
click at [99, 143] on div "WatchMojo's Latest and Greatest / SE1 / EP333: Lag-333 reorder" at bounding box center [137, 215] width 142 height 205
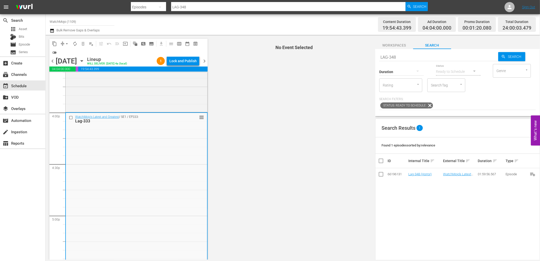
click at [69, 117] on input "checkbox" at bounding box center [71, 117] width 5 height 4
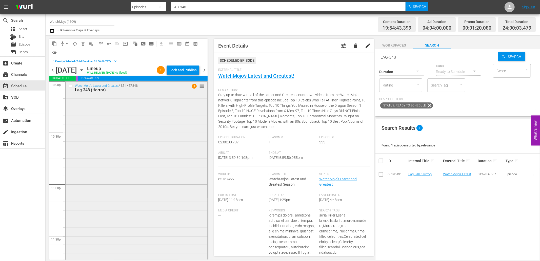
scroll to position [2301, 0]
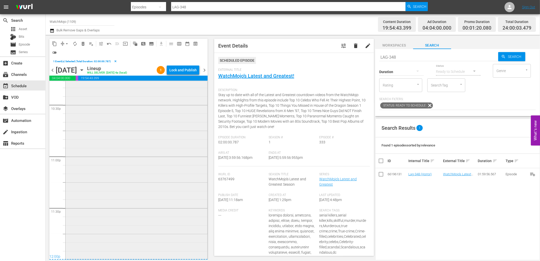
click at [130, 184] on div "WatchMojo's Latest and Greatest / SE1 / EP348: Lag-348 (Horror) 1 reorder" at bounding box center [137, 156] width 142 height 205
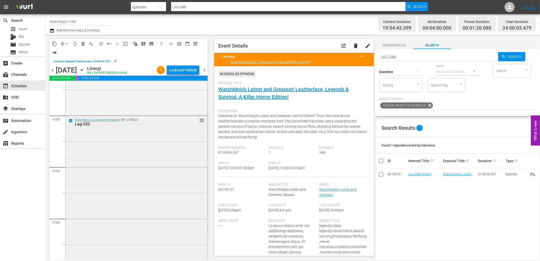
scroll to position [1588, 0]
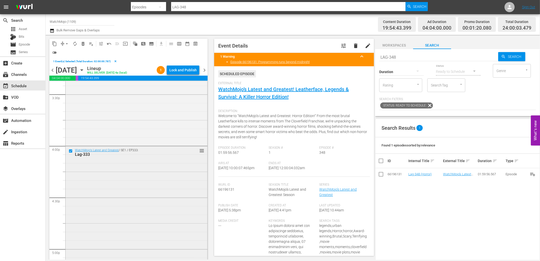
click at [111, 181] on div "WatchMojo's Latest and Greatest / SE1 / EP333: Lag-333 reorder" at bounding box center [137, 248] width 142 height 205
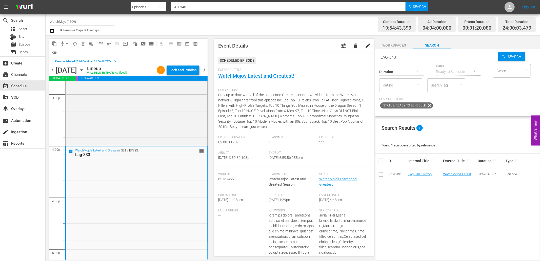
drag, startPoint x: 405, startPoint y: 56, endPoint x: 363, endPoint y: 51, distance: 42.7
click at [363, 51] on div "content_copy compress arrow_drop_down autorenew_outlined delete_forever_outline…" at bounding box center [293, 147] width 495 height 225
paste input "ag-30"
type input "Lag-308"
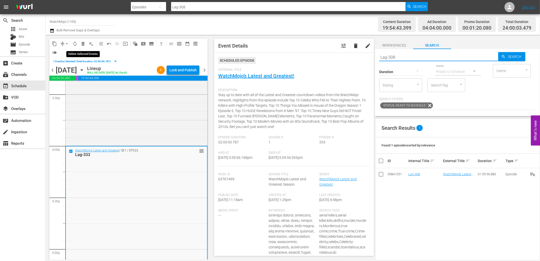
click at [83, 45] on span "delete_forever_outlined" at bounding box center [83, 43] width 5 height 5
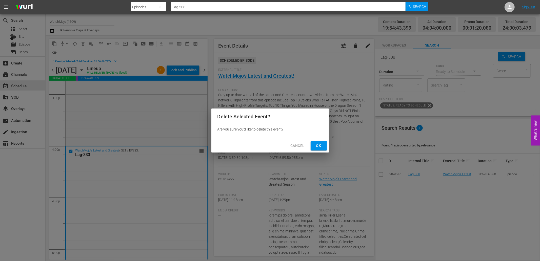
click at [322, 146] on span "Ok" at bounding box center [319, 146] width 8 height 6
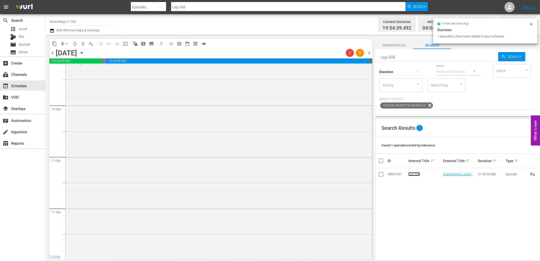
scroll to position [2284, 0]
click at [154, 191] on div "WatchMojo's Latest and Greatest / SE1 / EP348: Lag-348 (Horror) 1 reorder" at bounding box center [219, 156] width 307 height 205
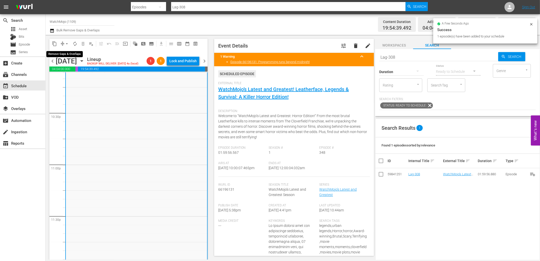
click at [65, 45] on span "arrow_drop_down" at bounding box center [66, 43] width 5 height 5
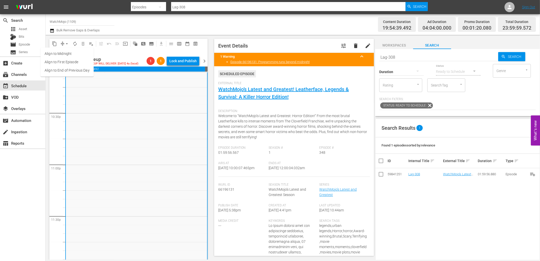
click at [76, 71] on li "Align to End of Previous Day" at bounding box center [67, 70] width 53 height 8
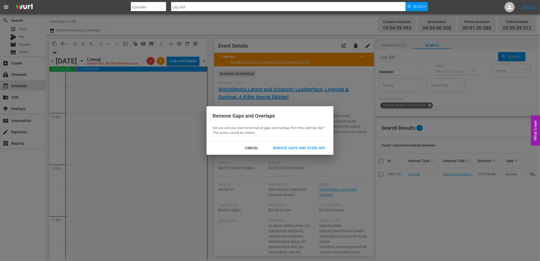
click at [287, 146] on div "Remove Gaps and Overlaps" at bounding box center [299, 148] width 61 height 6
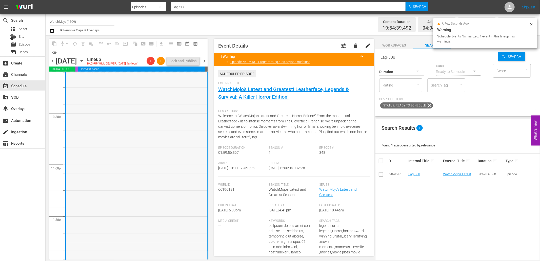
click at [186, 190] on div "WatchMojo's Latest and Greatest / SE1 / EP348: Lag-348 (Horror) 1 reorder" at bounding box center [136, 164] width 141 height 205
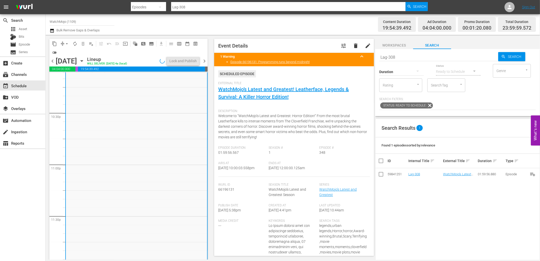
drag, startPoint x: 293, startPoint y: 174, endPoint x: 286, endPoint y: 174, distance: 6.9
click at [286, 174] on div "Airs At 9/26/25 @ 10:00:03.558pm Ends At 9/27/25 @ 12:00:00.125am" at bounding box center [294, 169] width 152 height 15
copy span "12:00:00.125am"
click at [172, 61] on div "Lock and Publish" at bounding box center [182, 60] width 27 height 9
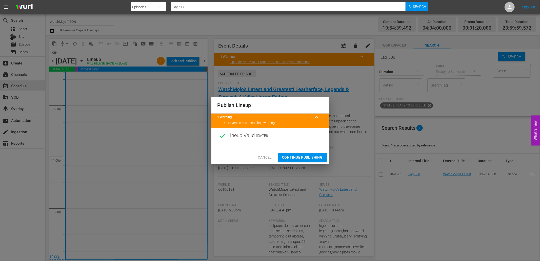
click at [291, 161] on button "Continue Publishing" at bounding box center [302, 157] width 49 height 9
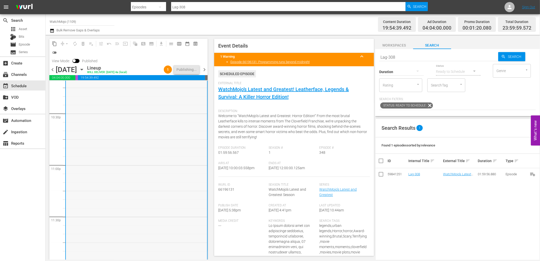
click at [171, 201] on div "WatchMojo's Latest and Greatest / SE1 / EP348: Lag-348 (Horror) 1" at bounding box center [136, 165] width 141 height 205
drag, startPoint x: 315, startPoint y: 170, endPoint x: 286, endPoint y: 170, distance: 28.9
click at [286, 170] on div "Airs At 9/26/25 @ 10:00:03.558pm Ends At 9/27/25 @ 12:00:00.125am" at bounding box center [294, 169] width 152 height 15
copy span "12:00:00.125am"
drag, startPoint x: 361, startPoint y: 53, endPoint x: 341, endPoint y: 53, distance: 20.0
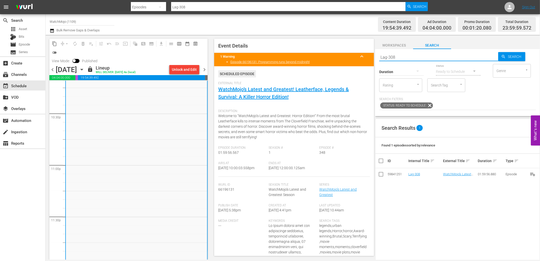
click at [336, 54] on div "content_copy compress arrow_drop_down autorenew_outlined delete_forever_outline…" at bounding box center [293, 147] width 495 height 225
paste input "AG-436"
type input "LAG-436"
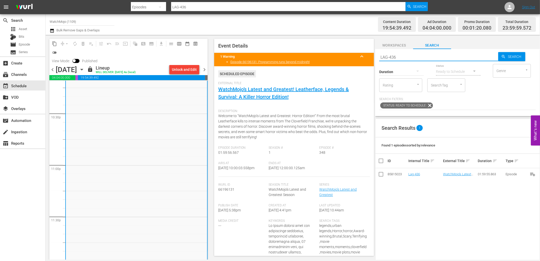
click at [205, 71] on span "chevron_right" at bounding box center [204, 70] width 6 height 6
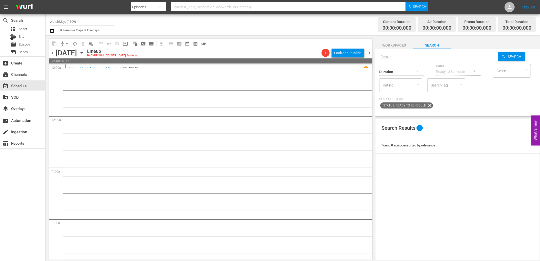
click at [414, 60] on div "Duration" at bounding box center [401, 69] width 45 height 18
click at [400, 52] on input "text" at bounding box center [438, 57] width 119 height 12
paste input "WM-Deep-Dive-SAW_DIVE59_Z3U4B7"
type input "WM-Deep-Dive-SAW_DIVE59_Z3U4B7"
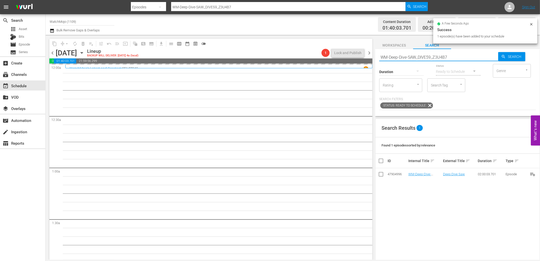
drag, startPoint x: 457, startPoint y: 56, endPoint x: 372, endPoint y: 62, distance: 84.8
click at [371, 61] on div "content_copy compress arrow_drop_down autorenew_outlined delete_forever_outline…" at bounding box center [293, 147] width 495 height 225
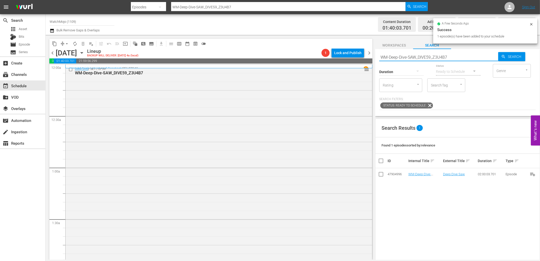
paste input "piritual-Horror_DIVE55_H3P8Y0"
type input "WM-Deep-Dive-Spiritual-Horror_DIVE55_H3P8Y0"
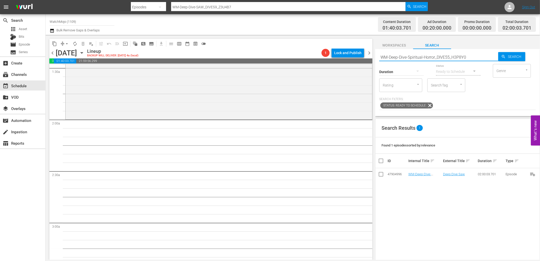
type input "WM-Deep-Dive-Spiritual-Horror_DIVE55_H3P8Y0"
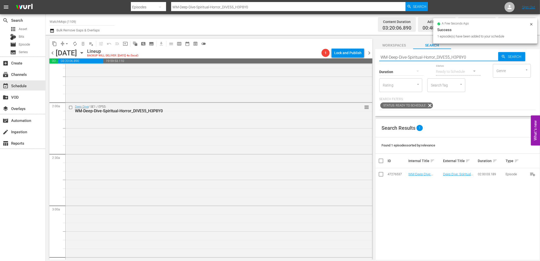
drag, startPoint x: 471, startPoint y: 58, endPoint x: 381, endPoint y: 56, distance: 90.2
click at [379, 56] on div "Search WM-Deep-Dive-Spiritual-Horror_DIVE55_H3P8Y0 Search Duration Status Ready…" at bounding box center [457, 82] width 165 height 67
paste input "LAG-436"
type input "LAG-436"
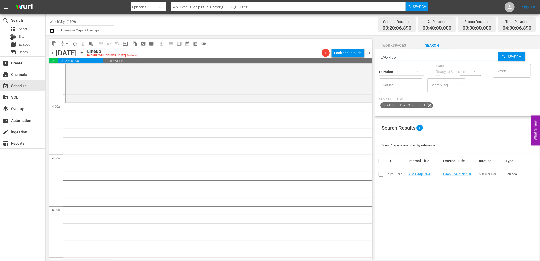
scroll to position [375, 0]
type input "LAG-436"
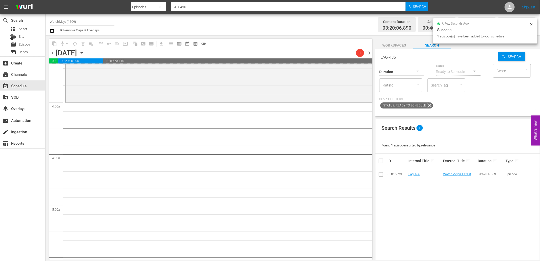
click at [367, 57] on div "content_copy compress arrow_drop_down autorenew_outlined delete_forever_outline…" at bounding box center [293, 147] width 495 height 225
paste input "385"
type input "LAG-385"
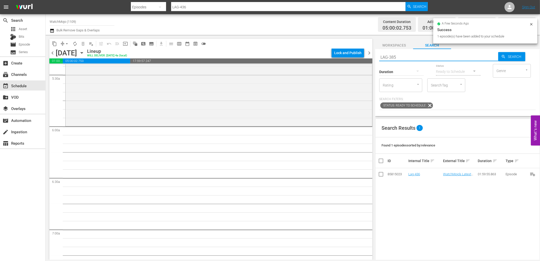
scroll to position [563, 0]
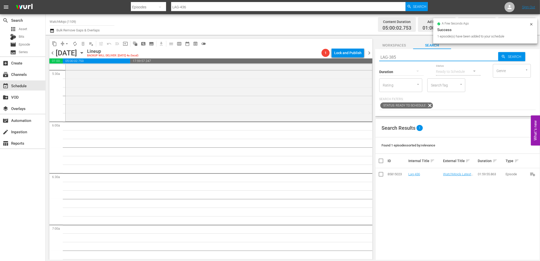
type input "LAG-385"
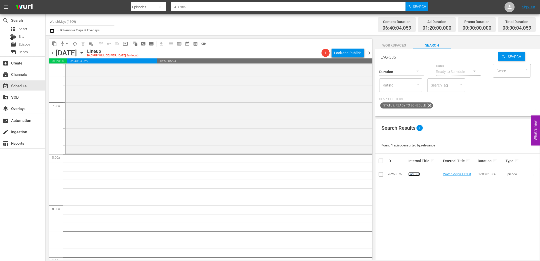
scroll to position [750, 0]
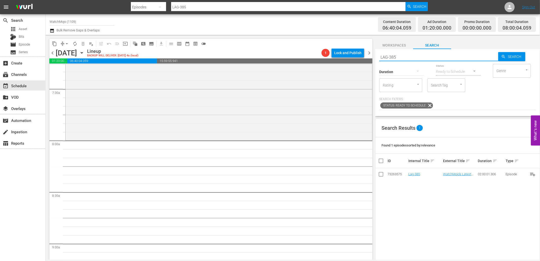
drag, startPoint x: 378, startPoint y: 58, endPoint x: 373, endPoint y: 59, distance: 5.0
click at [373, 58] on div "content_copy compress arrow_drop_down autorenew_outlined delete_forever_outline…" at bounding box center [293, 147] width 495 height 225
paste input "WM-Specialty-Zelda_SHO60"
type input "WM-Specialty-Zelda_SHO60"
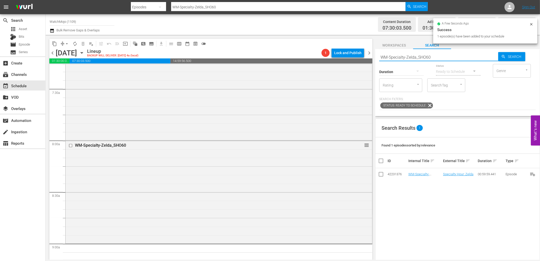
drag, startPoint x: 444, startPoint y: 54, endPoint x: 365, endPoint y: 59, distance: 79.9
click at [364, 59] on div "content_copy compress arrow_drop_down autorenew_outlined delete_forever_outline…" at bounding box center [293, 147] width 495 height 225
paste input "Transformers_SHO63"
type input "WM-Specialty-Transformers_SHO63"
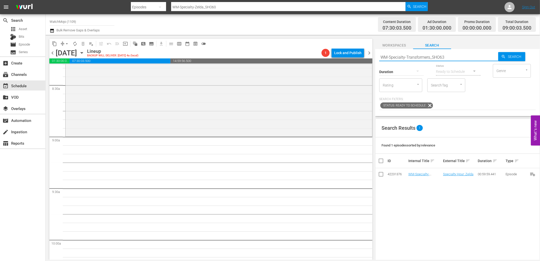
type input "WM-Specialty-Transformers_SHO63"
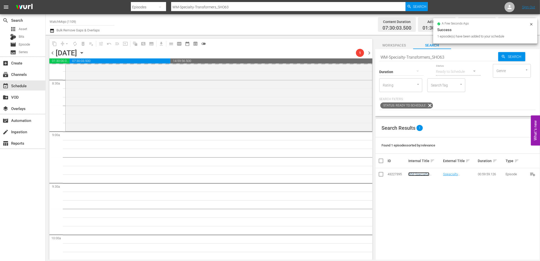
scroll to position [919, 0]
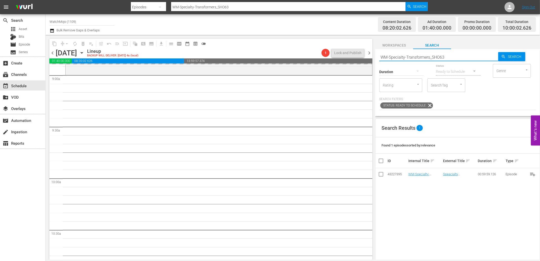
drag, startPoint x: 442, startPoint y: 56, endPoint x: 366, endPoint y: 58, distance: 75.8
click at [364, 57] on div "content_copy compress arrow_drop_down autorenew_outlined delete_forever_outline…" at bounding box center [293, 147] width 495 height 225
paste input "LAG-378"
type input "LAG-378"
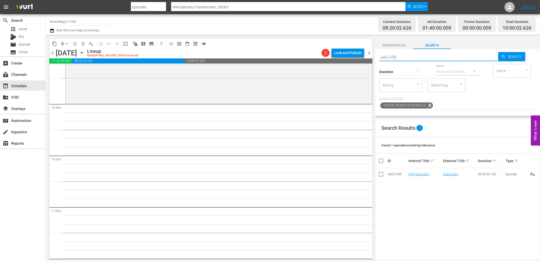
scroll to position [994, 0]
type input "LAG-378"
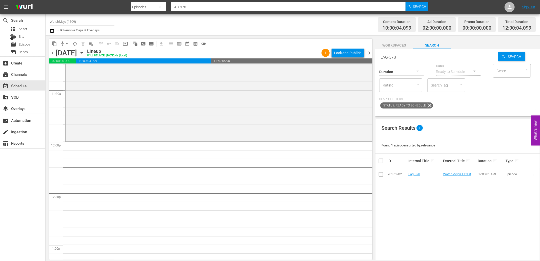
scroll to position [1163, 0]
drag, startPoint x: 403, startPoint y: 56, endPoint x: 353, endPoint y: 56, distance: 49.9
click at [353, 56] on div "content_copy compress arrow_drop_down autorenew_outlined delete_forever_outline…" at bounding box center [293, 147] width 495 height 225
paste input "441"
type input "LAG-441"
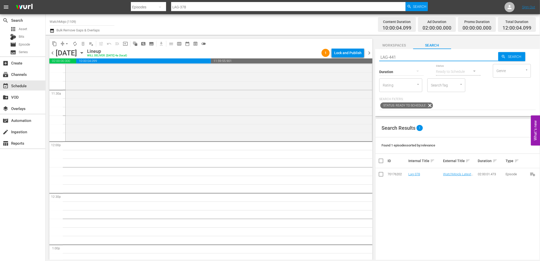
type input "LAG-441"
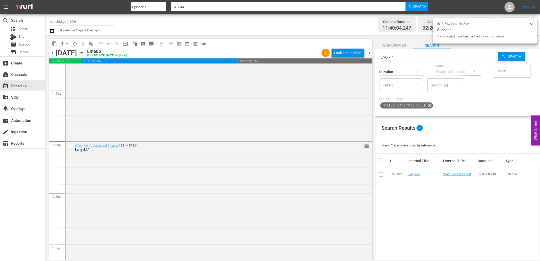
drag, startPoint x: 411, startPoint y: 57, endPoint x: 370, endPoint y: 54, distance: 40.9
click at [370, 54] on div "content_copy compress arrow_drop_down autorenew_outlined delete_forever_outline…" at bounding box center [293, 147] width 495 height 225
paste input "WM-Deep-Dive-Serial-Killers-Part-Two_Dive145_C9I8I7"
type input "WM-Deep-Dive-Serial-Killers-Part-Two_Dive145_C9I8I7"
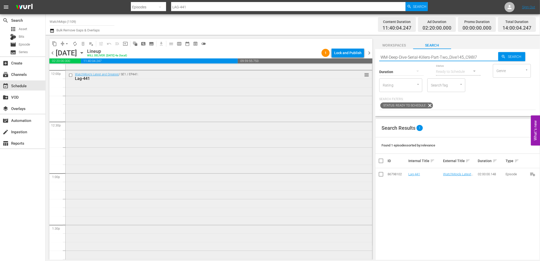
type input "WM-Deep-Dive-Serial-Killers-Part-Two_Dive145_C9I8I7"
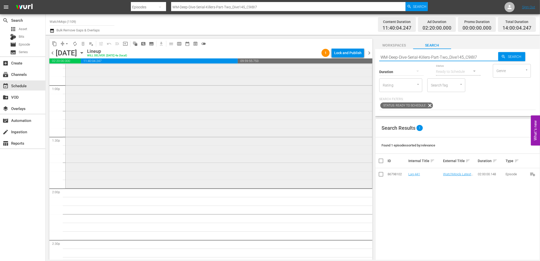
scroll to position [1350, 0]
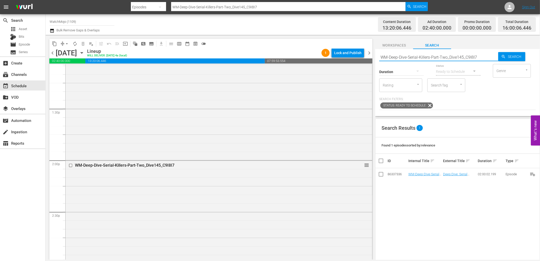
drag, startPoint x: 484, startPoint y: 55, endPoint x: 373, endPoint y: 54, distance: 110.4
click at [373, 54] on div "content_copy compress arrow_drop_down autorenew_outlined delete_forever_outline…" at bounding box center [293, 147] width 495 height 225
paste input "LAG-334"
type input "LAG-334"
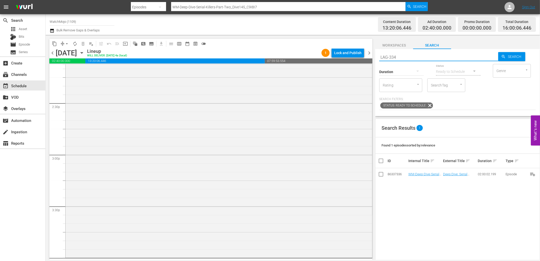
scroll to position [1519, 0]
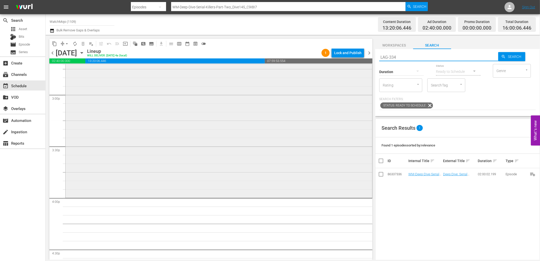
type input "LAG-334"
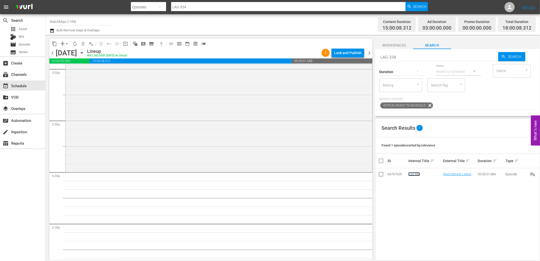
scroll to position [1763, 0]
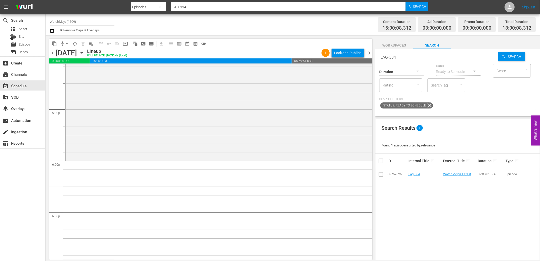
drag, startPoint x: 442, startPoint y: 57, endPoint x: 369, endPoint y: 57, distance: 73.2
click at [369, 57] on div "content_copy compress arrow_drop_down autorenew_outlined delete_forever_outline…" at bounding box center [293, 147] width 495 height 225
paste input "448"
type input "LAG-448"
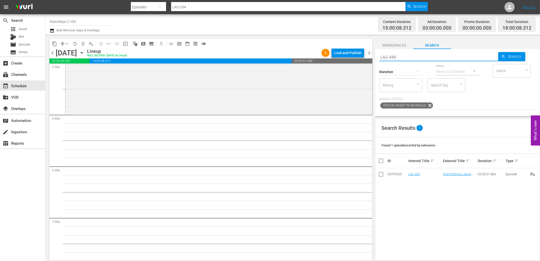
scroll to position [1819, 0]
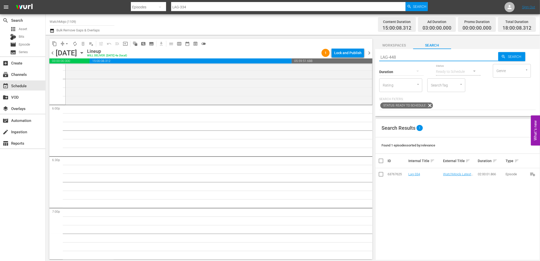
type input "LAG-448"
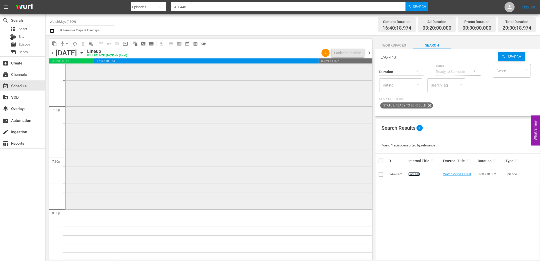
scroll to position [2044, 0]
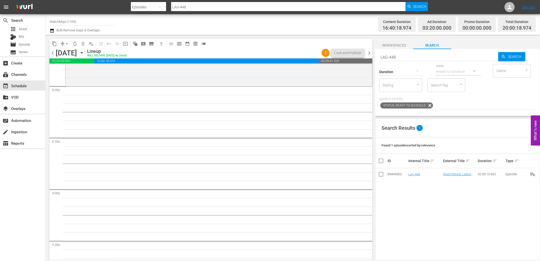
click at [419, 58] on input "LAG-448" at bounding box center [438, 57] width 119 height 12
click at [363, 57] on div "content_copy compress arrow_drop_down autorenew_outlined delete_forever_outline…" at bounding box center [293, 147] width 495 height 225
paste input "WM-Specialty-Hour-Scream_SHO49"
type input "WM-Specialty-Hour-Scream_SHO49"
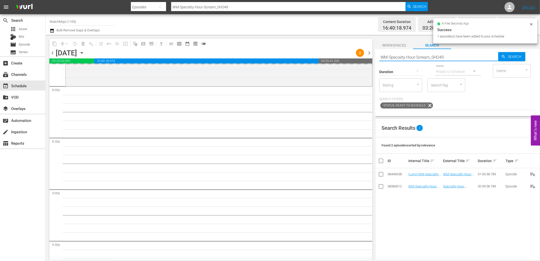
drag, startPoint x: 456, startPoint y: 54, endPoint x: 370, endPoint y: 59, distance: 85.7
click at [369, 59] on div "content_copy compress arrow_drop_down autorenew_outlined delete_forever_outline…" at bounding box center [293, 147] width 495 height 225
paste input "Guardians-Of-The-Galaxy_SHO57"
type input "WM-Specialty-Hour-Guardians-Of-The-Galaxy_SHO57"
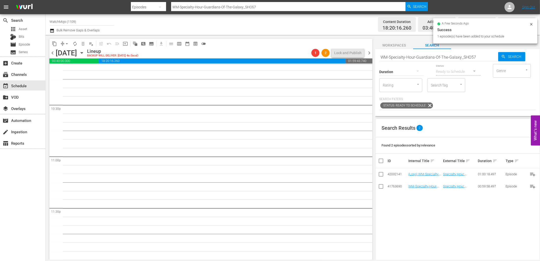
scroll to position [2190, 0]
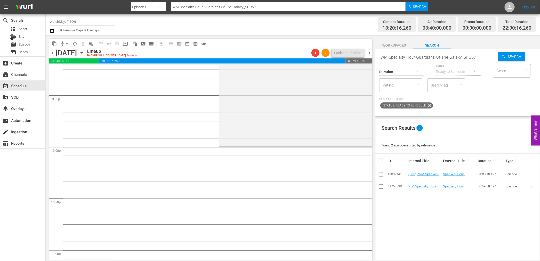
drag, startPoint x: 476, startPoint y: 56, endPoint x: 376, endPoint y: 54, distance: 100.0
click at [376, 54] on div "Search WM-Specialty-Hour-Guardians-Of-The-Galaxy_SHO57 Search Duration Status R…" at bounding box center [457, 82] width 165 height 67
paste input "LAG-349"
type input "LAG-349"
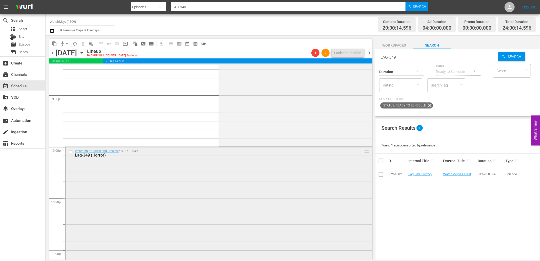
click at [218, 175] on div "WatchMojo's Latest and Greatest / SE1 / EP349: Lag-349 (Horror) reorder" at bounding box center [219, 249] width 307 height 205
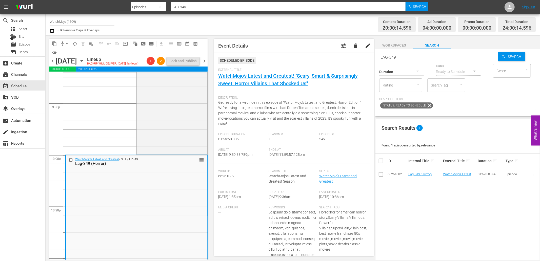
click at [66, 42] on span "arrow_drop_down" at bounding box center [66, 43] width 5 height 5
click at [67, 71] on li "Align to End of Previous Day" at bounding box center [67, 70] width 53 height 8
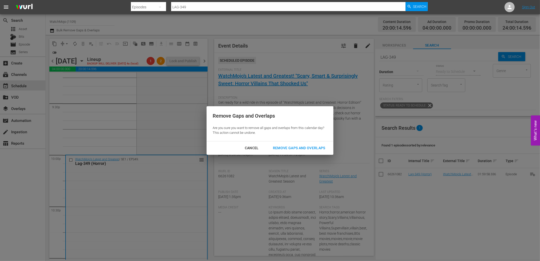
click at [295, 146] on div "Remove Gaps and Overlaps" at bounding box center [299, 148] width 61 height 6
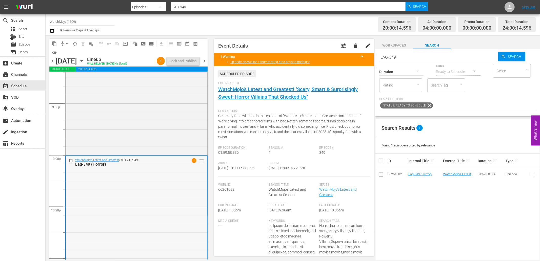
click at [156, 182] on div "WatchMojo's Latest and Greatest / SE1 / EP349: Lag-349 (Horror) 1 reorder" at bounding box center [136, 258] width 141 height 205
click at [67, 42] on span "arrow_drop_down" at bounding box center [66, 43] width 5 height 5
click at [82, 66] on li "Align to End of Previous Day" at bounding box center [67, 70] width 53 height 8
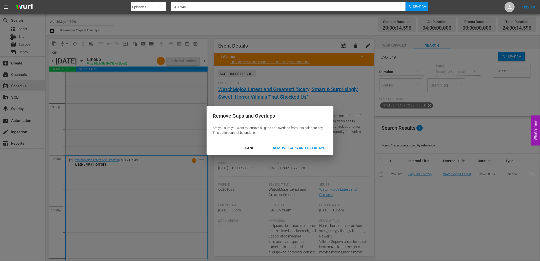
click at [292, 149] on div "Remove Gaps and Overlaps" at bounding box center [299, 148] width 61 height 6
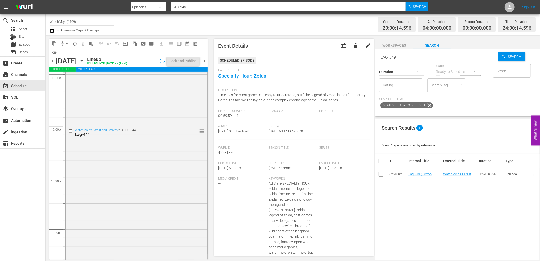
scroll to position [1252, 0]
click at [153, 193] on div "WatchMojo's Latest and Greatest / SE1 / EP441: Lag-441 reorder" at bounding box center [137, 163] width 142 height 205
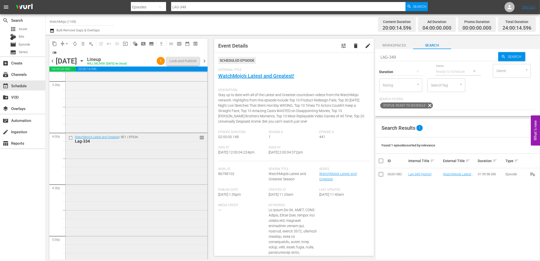
scroll to position [1609, 0]
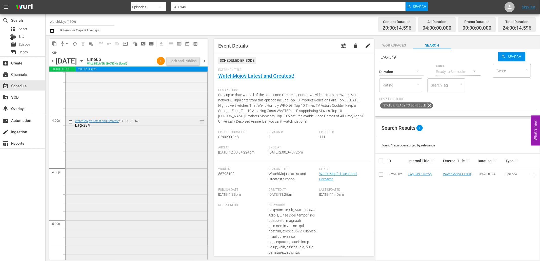
click at [139, 202] on div "WatchMojo's Latest and Greatest / SE1 / EP334: Lag-334 reorder" at bounding box center [137, 219] width 142 height 205
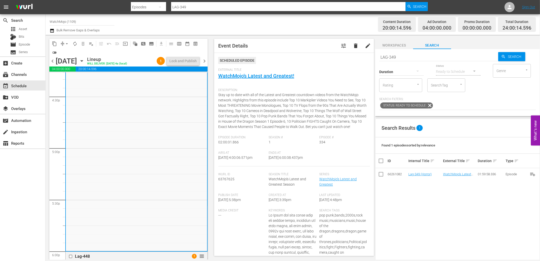
scroll to position [1759, 0]
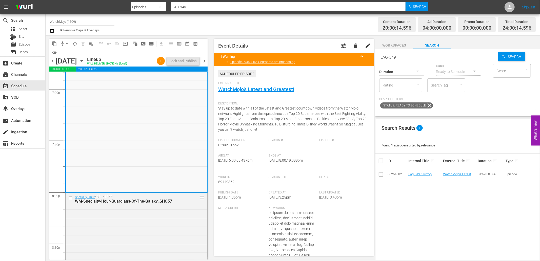
scroll to position [1965, 0]
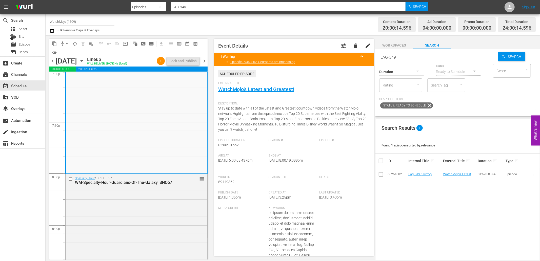
click at [125, 184] on div "WM-Specialty-Hour-Guardians-Of-The-Galaxy_SHO57" at bounding box center [128, 182] width 106 height 5
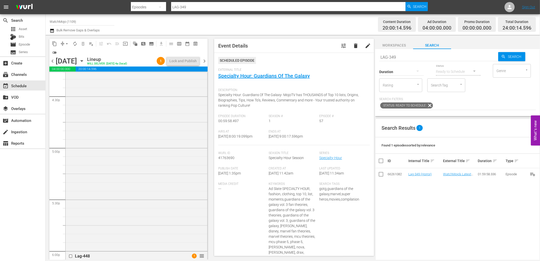
scroll to position [1646, 0]
click at [125, 183] on div "WatchMojo's Latest and Greatest / SE1 / EP334: Lag-334 reorder" at bounding box center [137, 182] width 142 height 205
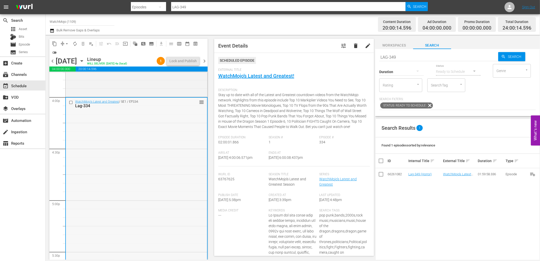
click at [123, 157] on div "WatchMojo's Latest and Greatest / SE1 / EP334: Lag-334 reorder" at bounding box center [136, 200] width 141 height 205
click at [72, 102] on input "checkbox" at bounding box center [71, 103] width 5 height 4
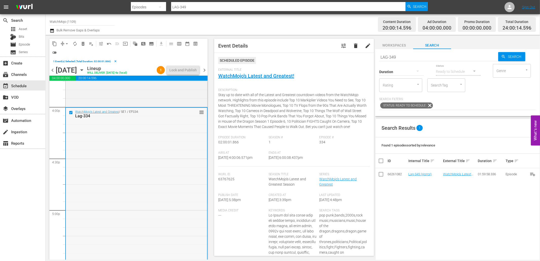
click at [152, 136] on div "WatchMojo's Latest and Greatest / SE1 / EP334: Lag-334 reorder" at bounding box center [136, 210] width 141 height 205
click at [83, 42] on span "delete_forever_outlined" at bounding box center [83, 43] width 5 height 5
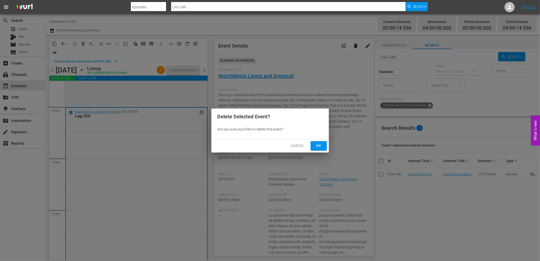
click at [318, 150] on button "Ok" at bounding box center [319, 145] width 16 height 9
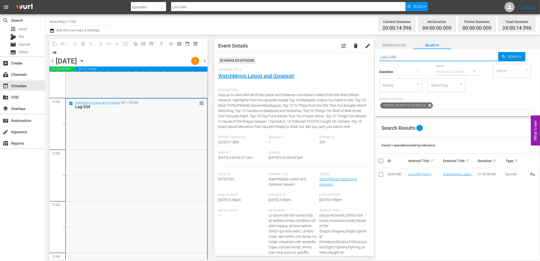
drag, startPoint x: 398, startPoint y: 54, endPoint x: 359, endPoint y: 58, distance: 39.7
click at [359, 58] on div "content_copy compress arrow_drop_down autorenew_outlined delete_forever_outline…" at bounding box center [293, 147] width 495 height 225
paste input "ag-425"
type input "Lag-425"
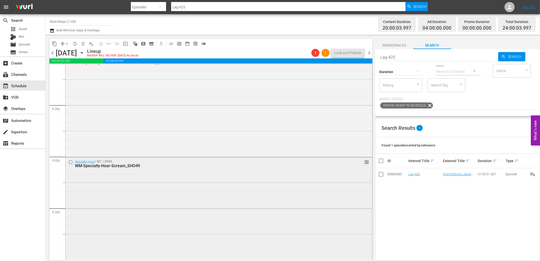
scroll to position [2078, 0]
click at [129, 185] on div "Specialty Hour / SE1 / EP49: WM-Specialty-Hour-Scream_SHO49 reorder" at bounding box center [219, 208] width 307 height 102
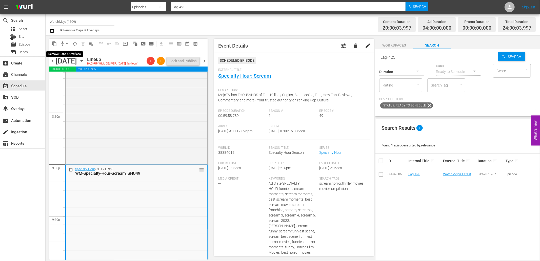
click at [66, 43] on span "arrow_drop_down" at bounding box center [66, 43] width 5 height 5
click at [74, 69] on li "Align to End of Previous Day" at bounding box center [67, 70] width 53 height 8
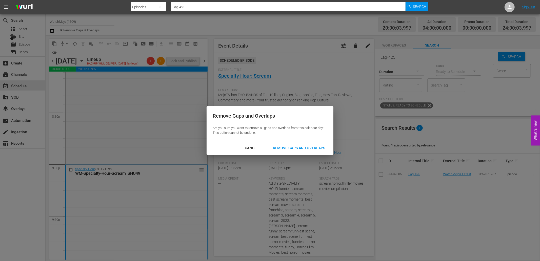
click at [287, 148] on div "Remove Gaps and Overlaps" at bounding box center [299, 148] width 61 height 6
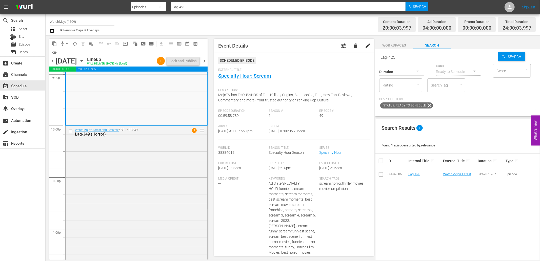
scroll to position [2284, 0]
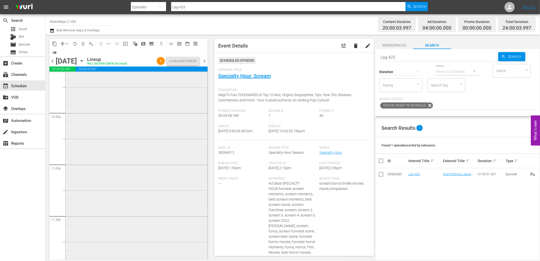
click at [128, 169] on div "WatchMojo's Latest and Greatest / SE1 / EP349: Lag-349 (Horror) 1 reorder" at bounding box center [137, 164] width 142 height 205
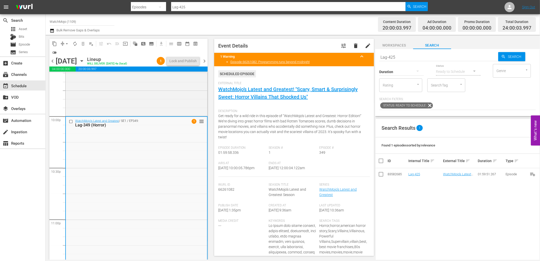
scroll to position [2209, 0]
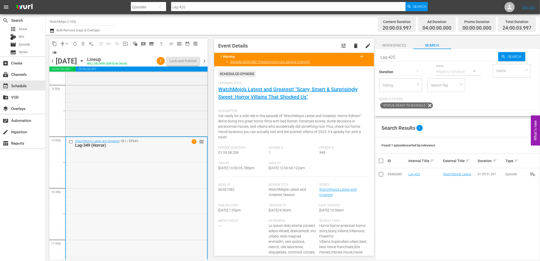
click at [162, 186] on div "WatchMojo's Latest and Greatest / SE1 / EP349: Lag-349 (Horror) 1 reorder" at bounding box center [136, 239] width 141 height 205
drag, startPoint x: 389, startPoint y: 57, endPoint x: 337, endPoint y: 60, distance: 51.7
click at [337, 60] on div "content_copy compress arrow_drop_down autorenew_outlined delete_forever_outline…" at bounding box center [293, 147] width 495 height 225
paste input "220 (Marvel Special)"
type input "Lag-220 (Marvel Special)"
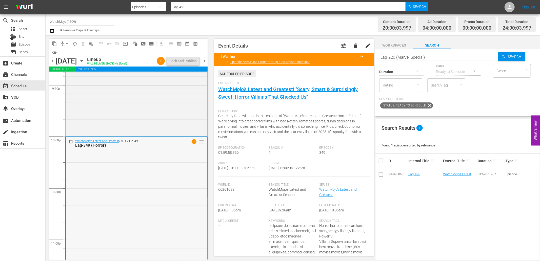
type input "Lag-220 (Marvel Special)"
click at [71, 141] on input "checkbox" at bounding box center [71, 142] width 5 height 4
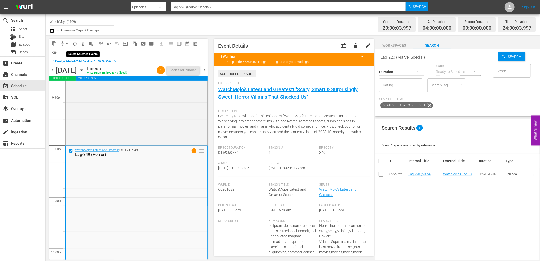
click at [81, 44] on span "delete_forever_outlined" at bounding box center [83, 43] width 5 height 5
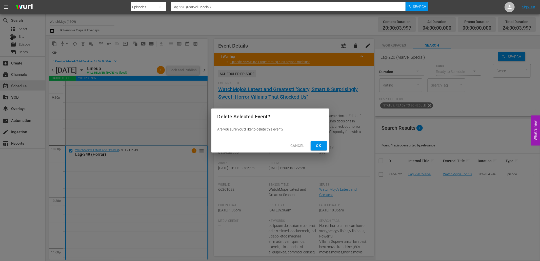
click at [318, 148] on span "Ok" at bounding box center [319, 146] width 8 height 6
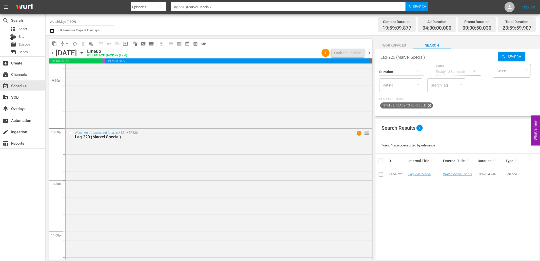
click at [162, 191] on div "WatchMojo's Latest and Greatest / SE1 / EP220: Lag-220 (Marvel Special) 1 reord…" at bounding box center [219, 231] width 307 height 205
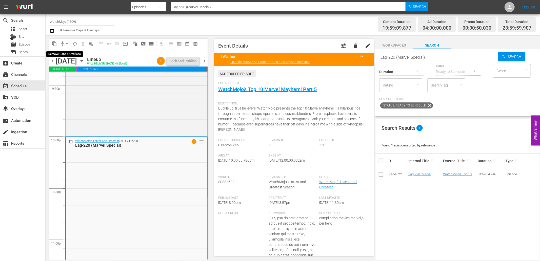
click at [63, 43] on button "arrow_drop_down" at bounding box center [67, 44] width 8 height 8
click at [74, 70] on li "Align to End of Previous Day" at bounding box center [67, 70] width 53 height 8
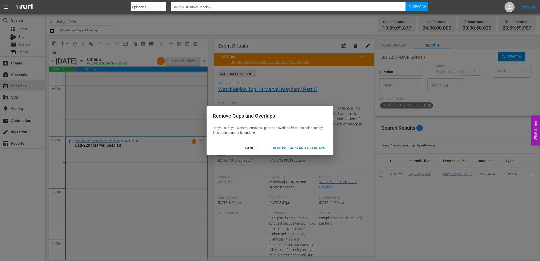
click at [277, 148] on div "Remove Gaps and Overlaps" at bounding box center [299, 148] width 61 height 6
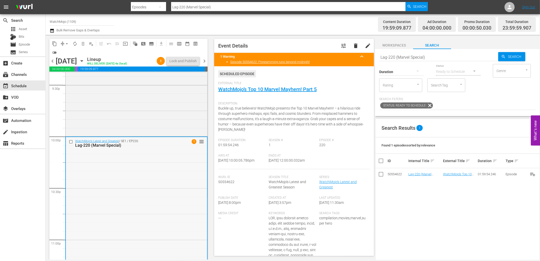
click at [116, 187] on div "WatchMojo's Latest and Greatest / SE1 / EP220: Lag-220 (Marvel Special) 1 reord…" at bounding box center [136, 239] width 141 height 205
drag, startPoint x: 298, startPoint y: 164, endPoint x: 288, endPoint y: 166, distance: 9.6
click at [288, 166] on div "Ends At 9/28/25 @ 12:00:00.032am" at bounding box center [294, 161] width 51 height 15
copy span "12:00:00.032am"
click at [50, 62] on span "chevron_left" at bounding box center [52, 61] width 6 height 6
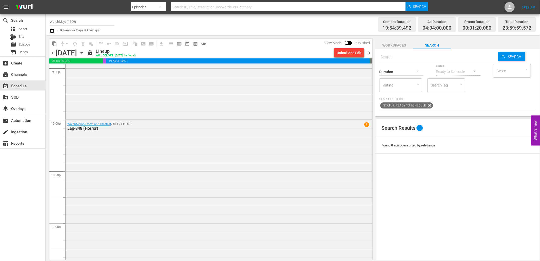
scroll to position [2209, 0]
click at [128, 182] on div "WatchMojo's Latest and Greatest / SE1 / EP348: Lag-348 (Horror) 1" at bounding box center [219, 231] width 307 height 205
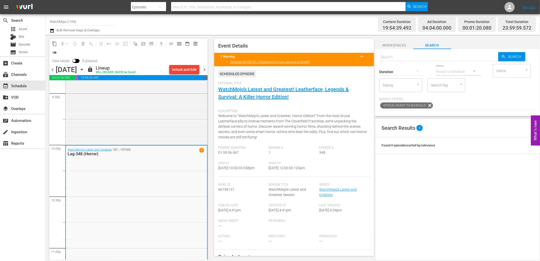
click at [203, 71] on span "chevron_right" at bounding box center [204, 70] width 6 height 6
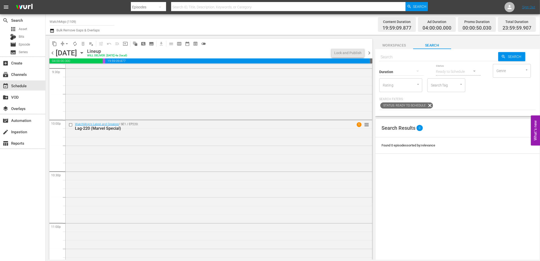
scroll to position [2209, 0]
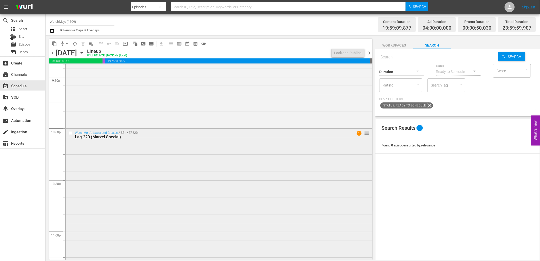
click at [122, 207] on div "WatchMojo's Latest and Greatest / SE1 / EP220: Lag-220 (Marvel Special) 1 reord…" at bounding box center [219, 231] width 307 height 205
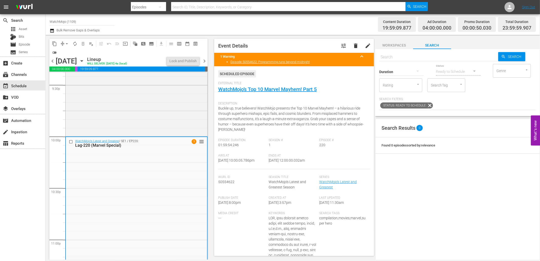
drag, startPoint x: 298, startPoint y: 161, endPoint x: 292, endPoint y: 164, distance: 5.7
click at [292, 163] on div "Ends At 9/28/25 @ 12:00:00.032am" at bounding box center [294, 161] width 51 height 15
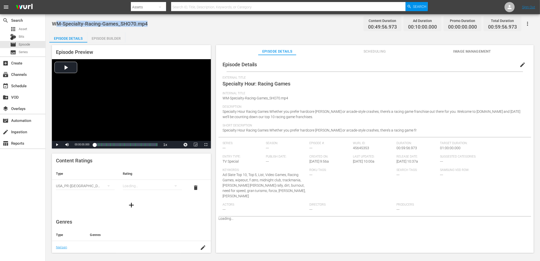
drag, startPoint x: 122, startPoint y: 24, endPoint x: 55, endPoint y: 25, distance: 66.3
click at [55, 25] on div "WM-Specialty-Racing-Games_SHO70.mp4 Content Duration 00:49:56.973 Ad Duration 0…" at bounding box center [293, 23] width 482 height 11
click at [141, 24] on span "WM-Specialty-Racing-Games_SHO70.mp4" at bounding box center [100, 24] width 96 height 6
click at [136, 24] on span "WM-Specialty-Racing-Games_SHO70.mp4" at bounding box center [100, 24] width 96 height 6
click at [486, 66] on button "edit" at bounding box center [523, 65] width 12 height 12
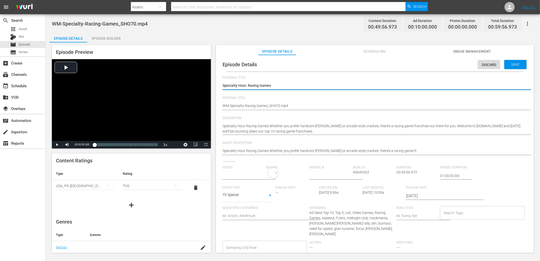
drag, startPoint x: 283, startPoint y: 104, endPoint x: 346, endPoint y: 115, distance: 64.0
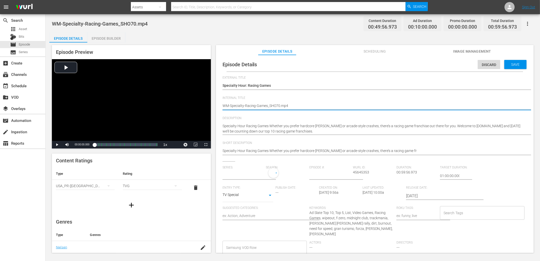
type input "No Series"
type textarea "WM-Specialty-Racing-Games_SHO70.m"
type textarea "WM-Specialty-Racing-Games_SHO70."
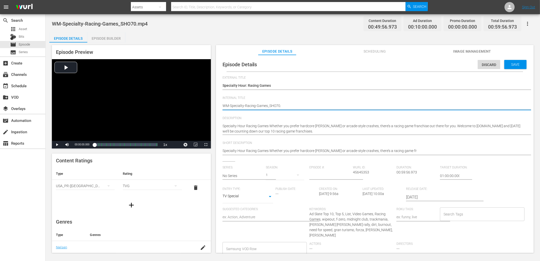
type textarea "WM-Specialty-Racing-Games_SHO70"
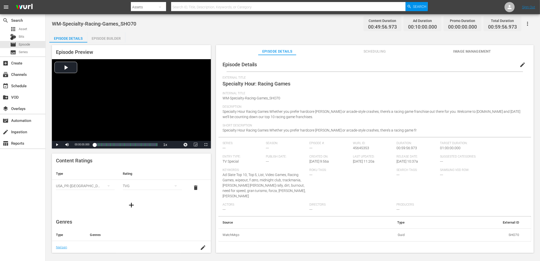
click at [202, 34] on div "Episode Details Episode Builder Episode Preview Video Player is loading. Play V…" at bounding box center [292, 144] width 487 height 225
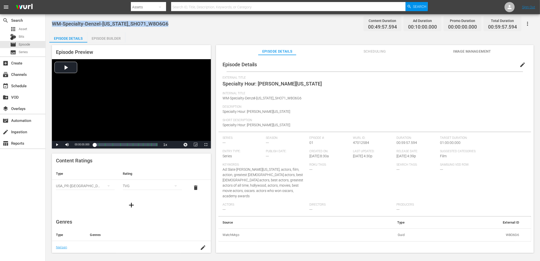
drag, startPoint x: 155, startPoint y: 23, endPoint x: 52, endPoint y: 21, distance: 102.8
click at [52, 21] on div "WM-Specialty-Denzel-[US_STATE]_SHO71_W8O6G6 Content Duration 00:49:57.594 Ad Du…" at bounding box center [293, 23] width 482 height 11
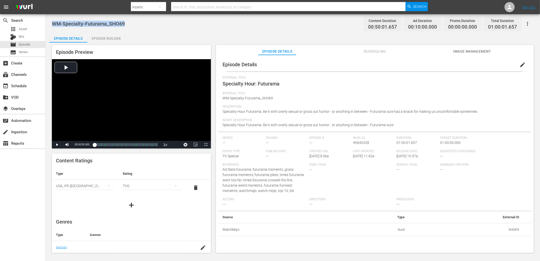
drag, startPoint x: 128, startPoint y: 24, endPoint x: 52, endPoint y: 22, distance: 75.5
click at [52, 22] on div "WM-Specialty-Futurama_SHO69 Content Duration 00:50:01.657 Ad Duration 00:10:00.…" at bounding box center [293, 23] width 482 height 11
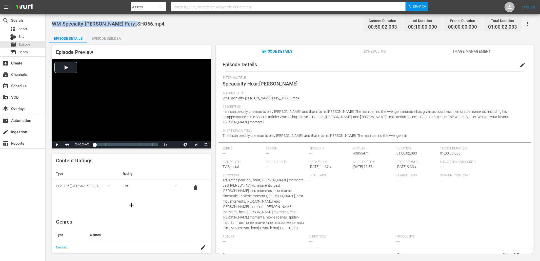
drag, startPoint x: 93, startPoint y: 22, endPoint x: 52, endPoint y: 22, distance: 40.3
click at [52, 22] on div "WM-Specialty-[PERSON_NAME]-Fury_SHO66.mp4 Content Duration 00:50:02.083 Ad Dura…" at bounding box center [293, 23] width 482 height 11
click at [51, 17] on div "WM-Specialty-[PERSON_NAME]-Fury_SHO66.mp4 Content Duration 00:50:02.083 Ad Dura…" at bounding box center [293, 134] width 495 height 240
drag, startPoint x: 51, startPoint y: 23, endPoint x: 123, endPoint y: 28, distance: 72.6
click at [123, 28] on div "WM-Specialty-[PERSON_NAME]-Fury_SHO66.mp4 Content Duration 00:50:02.083 Ad Dura…" at bounding box center [293, 134] width 495 height 240
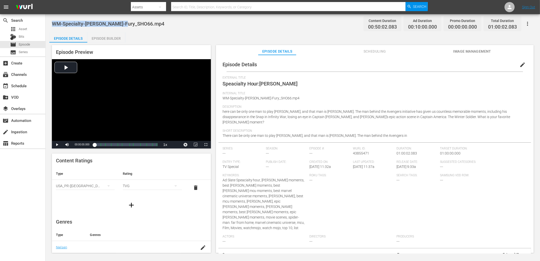
copy span "WM-Specialty-[PERSON_NAME]-Fury_SHO66"
click at [523, 62] on button "edit" at bounding box center [523, 65] width 12 height 12
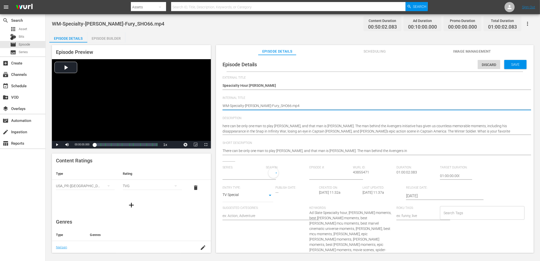
type input "No Series"
type textarea "[URL][DOMAIN_NAME]"
type textarea "WM-Specialty-[PERSON_NAME]-Fury_SHO66.m"
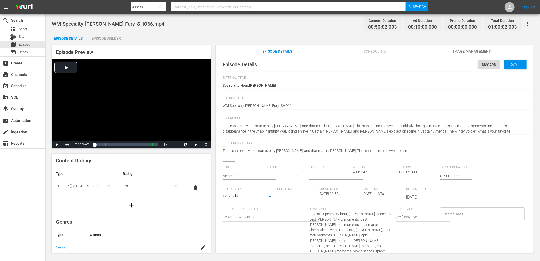
type textarea "WM-Specialty-[PERSON_NAME]-Fury_SHO66."
type textarea "WM-Specialty-[PERSON_NAME]-Fury_SHO66"
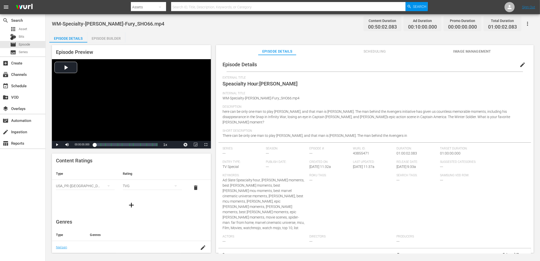
click at [324, 28] on div "WM-Specialty-[PERSON_NAME]-Fury_SHO66.mp4 Content Duration 00:50:02.083 Ad Dura…" at bounding box center [293, 23] width 482 height 11
click at [307, 29] on div "WM-Specialty-[PERSON_NAME]-Fury_SHO66.mp4 Content Duration 00:50:02.083 Ad Dura…" at bounding box center [293, 23] width 482 height 11
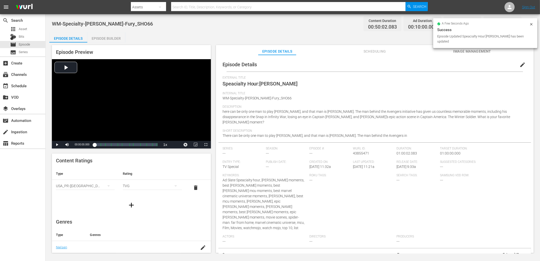
click at [156, 34] on div "Episode Details Episode Builder Episode Preview Video Player is loading. Play V…" at bounding box center [292, 144] width 487 height 225
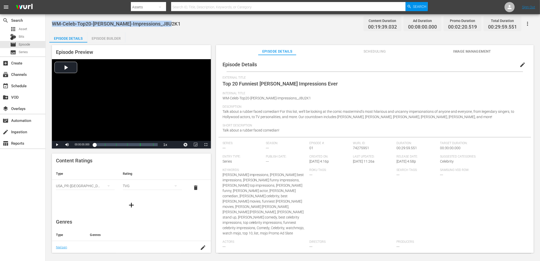
drag, startPoint x: 171, startPoint y: 20, endPoint x: 52, endPoint y: 26, distance: 118.9
click at [52, 26] on div "WM-Celeb-Top20-[PERSON_NAME]-Impressions_J8U2K1 Content Duration 00:19:39.032 A…" at bounding box center [293, 23] width 482 height 11
copy span "WM-Celeb-Top20-[PERSON_NAME]-Impressions_J8U2K1"
click at [196, 31] on div "WM-Celeb-Top20-[PERSON_NAME]-Impressions_J8U2K1 Content Duration 00:19:39.032 A…" at bounding box center [293, 134] width 495 height 240
click at [28, 45] on span "Episode" at bounding box center [24, 44] width 11 height 5
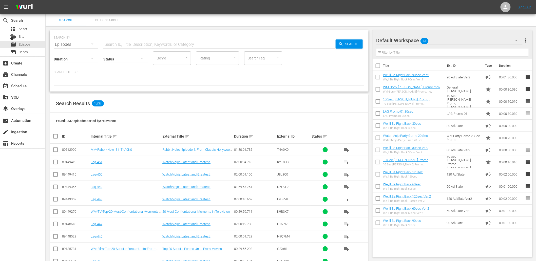
click at [123, 42] on input "text" at bounding box center [219, 44] width 232 height 12
click at [263, 58] on input "SearchTag" at bounding box center [255, 58] width 19 height 9
type input "Hor"
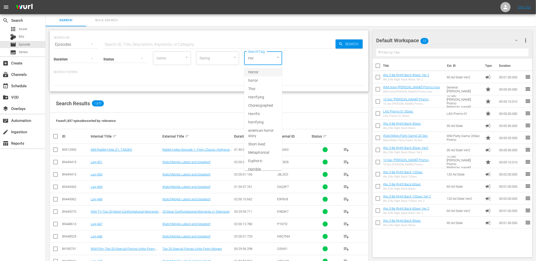
click at [261, 73] on li "Horror" at bounding box center [263, 72] width 38 height 8
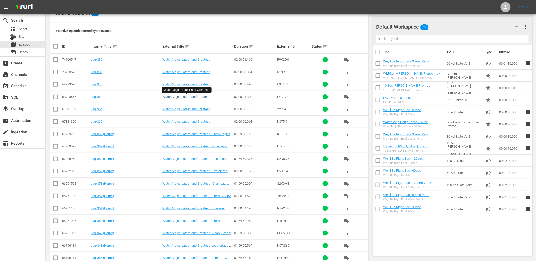
scroll to position [215, 0]
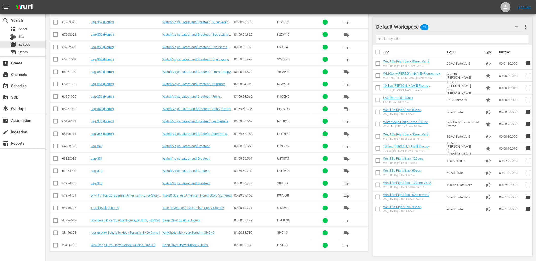
click at [283, 218] on td "H3P8Y0" at bounding box center [293, 220] width 34 height 12
copy span "H3P8Y0"
click at [184, 221] on link "Deep Dive: Spiritual Horror" at bounding box center [180, 221] width 37 height 4
click at [192, 234] on link "WM-Specialty-Hour-Scream_SHO49" at bounding box center [188, 233] width 52 height 4
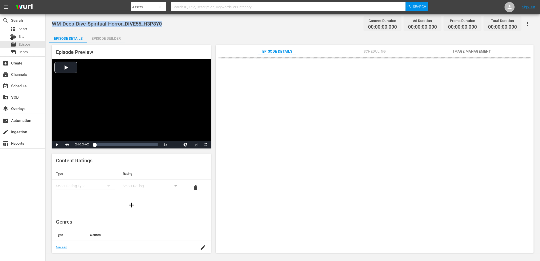
drag, startPoint x: 105, startPoint y: 27, endPoint x: 52, endPoint y: 27, distance: 52.2
click at [52, 27] on div "WM-Deep-Dive-Spiritual-Horror_DIVE55_H3P8Y0 Content Duration 00:00:00.000 Ad Du…" at bounding box center [293, 23] width 482 height 11
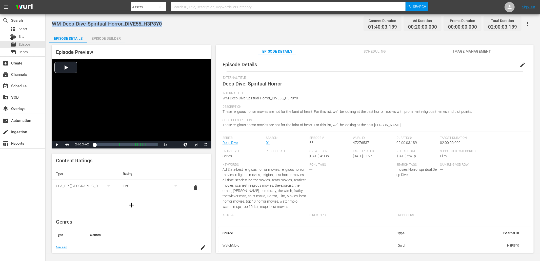
click at [156, 31] on div "WM-Deep-Dive-Spiritual-Horror_DIVE55_H3P8Y0 Content Duration 01:40:03.189 Ad Du…" at bounding box center [293, 134] width 495 height 240
click at [27, 44] on span "Episode" at bounding box center [24, 44] width 11 height 5
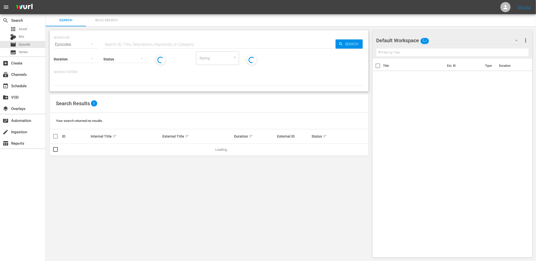
click at [118, 45] on input "text" at bounding box center [219, 44] width 232 height 12
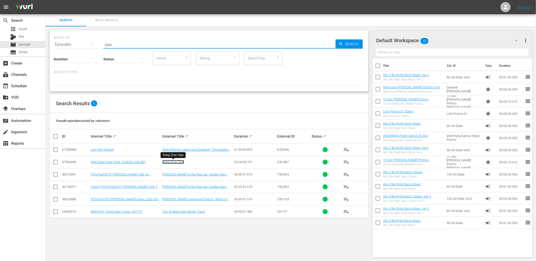
click at [173, 163] on link "Deep Dive Saw" at bounding box center [173, 162] width 22 height 4
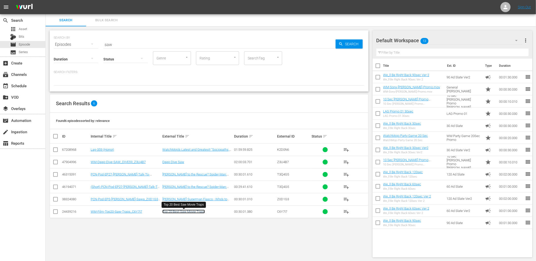
click at [186, 214] on link "Top 20 Best Saw Movie Traps" at bounding box center [183, 212] width 43 height 4
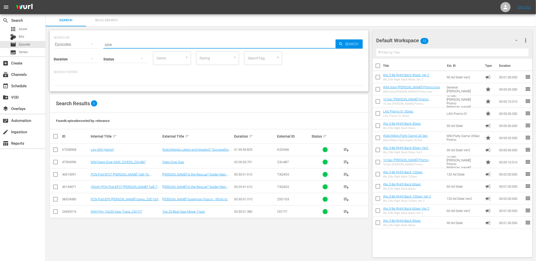
drag, startPoint x: 128, startPoint y: 44, endPoint x: 102, endPoint y: 47, distance: 26.8
click at [102, 46] on div "SEARCH BY Search By Episodes Search ID, Title, Description, Keywords, or Catego…" at bounding box center [209, 41] width 311 height 18
paste input "LAG-436"
type input "LAG-436"
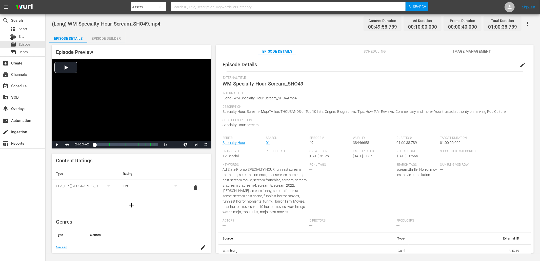
click at [183, 31] on div "(Long) WM-Specialty-Hour-Scream_SHO49.mp4 Content Duration 00:49:58.789 Ad Dura…" at bounding box center [293, 134] width 495 height 240
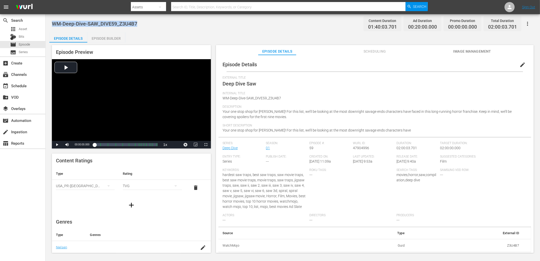
drag, startPoint x: 143, startPoint y: 23, endPoint x: 47, endPoint y: 21, distance: 95.7
click at [47, 21] on div "WM-Deep-Dive-SAW_DIVE59_Z3U4B7 Content Duration 01:40:03.701 Ad Duration 00:20:…" at bounding box center [293, 134] width 495 height 240
click at [158, 35] on div "Episode Details Episode Builder Episode Preview Video Player is loading. Play V…" at bounding box center [292, 144] width 487 height 225
click at [158, 26] on div "WM-Deep-Dive-SAW_DIVE59_Z3U4B7 Content Duration 01:40:03.701 Ad Duration 00:20:…" at bounding box center [293, 23] width 482 height 11
click at [150, 28] on div "WM-Deep-Dive-SAW_DIVE59_Z3U4B7 Content Duration 01:40:03.701 Ad Duration 00:20:…" at bounding box center [293, 23] width 482 height 11
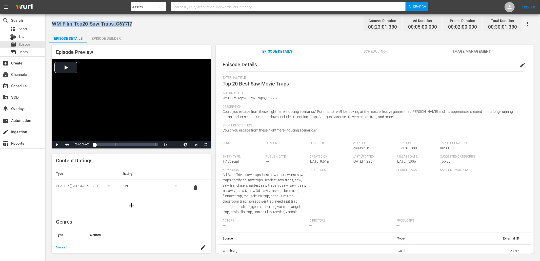
drag, startPoint x: 135, startPoint y: 21, endPoint x: 52, endPoint y: 29, distance: 83.7
click at [52, 29] on div "WM-Film-Top20-Saw-Traps_C6Y7I7 Content Duration 00:23:01.380 Ad Duration 00:05:…" at bounding box center [293, 23] width 482 height 11
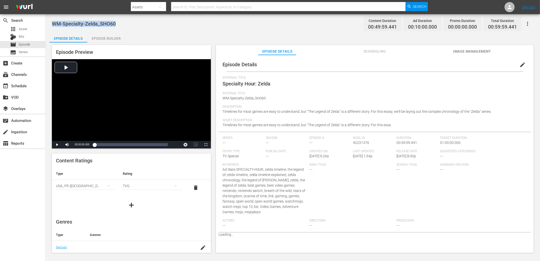
drag, startPoint x: 120, startPoint y: 22, endPoint x: 52, endPoint y: 24, distance: 68.1
click at [52, 24] on div "WM-Specialty-Zelda_SHO60 Content Duration 00:49:59.441 Ad Duration 00:10:00.000…" at bounding box center [293, 23] width 482 height 11
copy span "WM-Specialty-Zelda_SHO60"
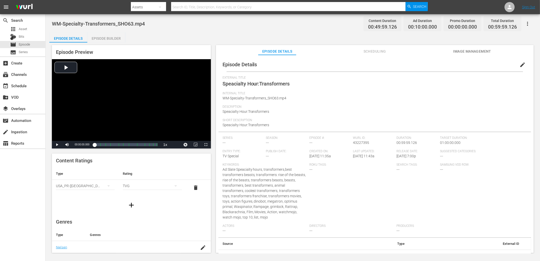
click at [184, 31] on div "WM-Specialty-Transformers_SHO63.mp4 Content Duration 00:49:59.126 Ad Duration 0…" at bounding box center [293, 134] width 495 height 240
drag, startPoint x: 133, startPoint y: 22, endPoint x: 52, endPoint y: 24, distance: 81.3
click at [52, 24] on span "WM-Specialty-Transformers_SHO63.mp4" at bounding box center [98, 24] width 93 height 6
copy span "WM-Specialty-Transformers_SHO63"
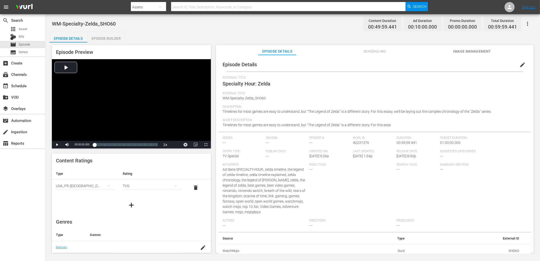
click at [326, 36] on div "Episode Details Episode Builder Episode Preview Video Player is loading. Play V…" at bounding box center [292, 144] width 487 height 225
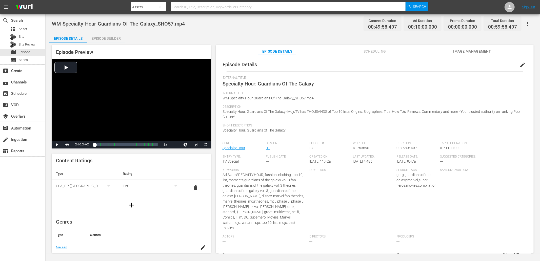
click at [486, 61] on button "edit" at bounding box center [523, 65] width 12 height 12
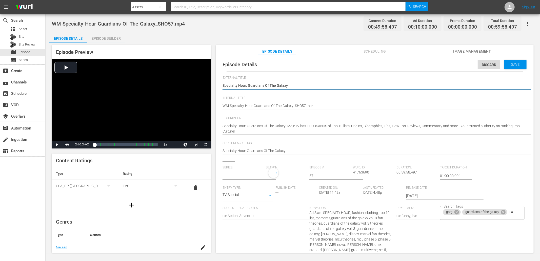
drag, startPoint x: 304, startPoint y: 105, endPoint x: 460, endPoint y: 126, distance: 156.6
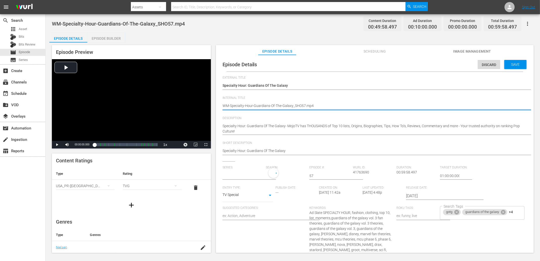
type textarea "WM-Specialty-Hour-Guardians-Of-The-Galaxy_SHO57"
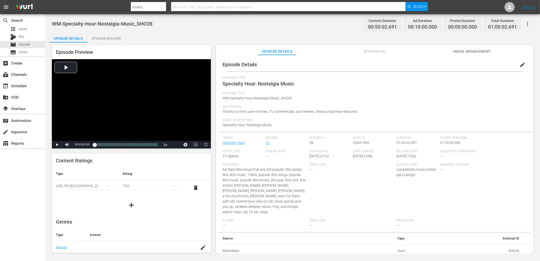
click at [180, 29] on div "WM-Specialty-Hour-Nostalgia-Music_SHO28 Content Duration 00:50:02.691 Ad Durati…" at bounding box center [293, 23] width 482 height 11
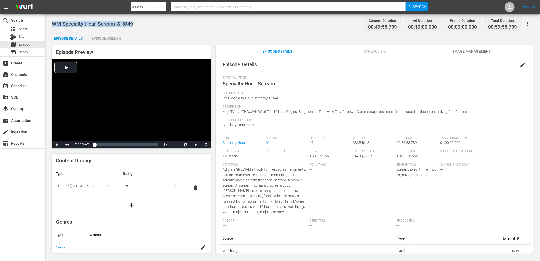
drag, startPoint x: 99, startPoint y: 20, endPoint x: 52, endPoint y: 21, distance: 46.6
click at [52, 21] on div "WM-Specialty-Hour-Scream_SHO49 Content Duration 00:49:58.789 Ad Duration 00:10:…" at bounding box center [293, 23] width 482 height 11
copy span "WM-Specialty-Hour-Scream_SHO49"
